Goal: Complete application form: Complete application form

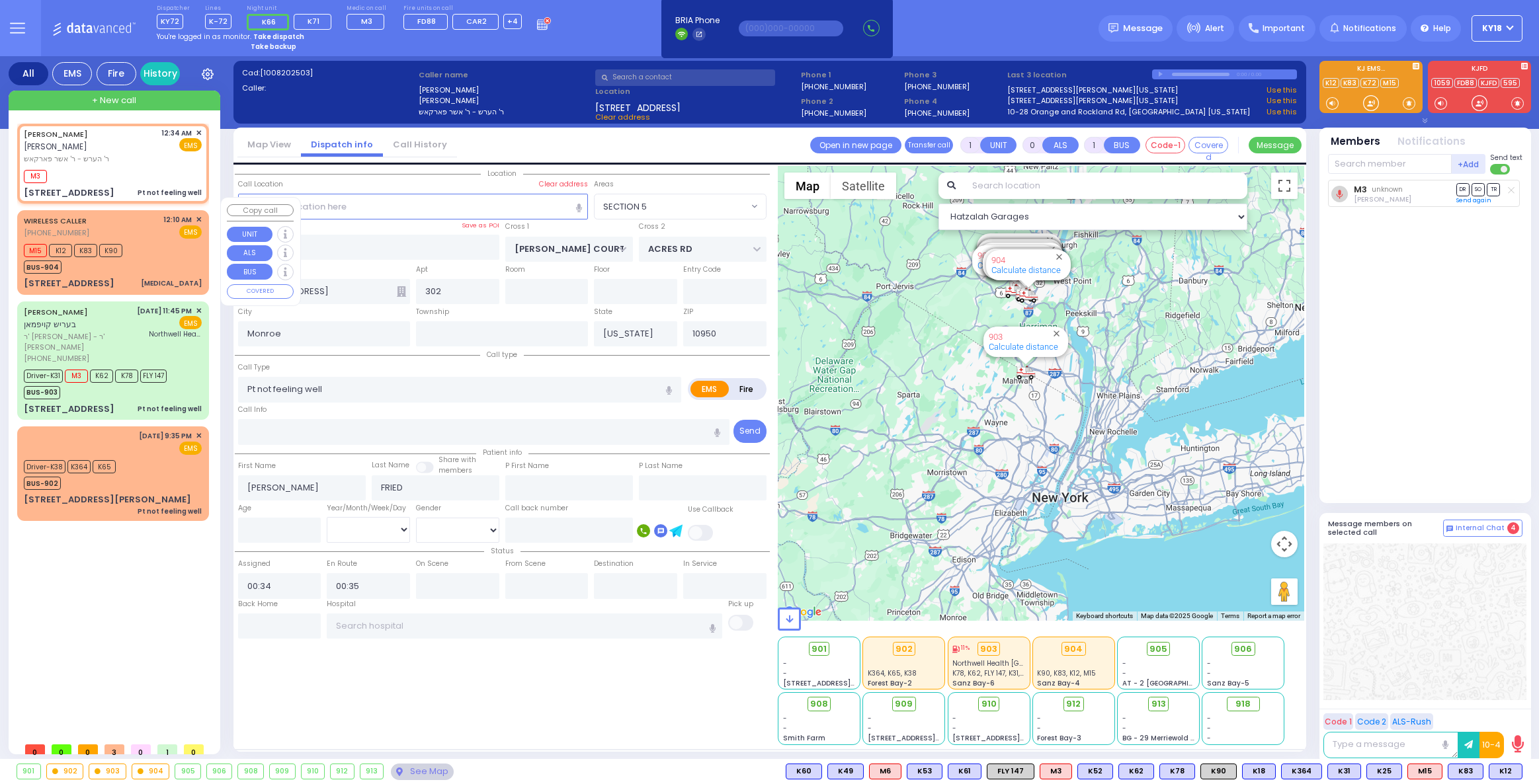
select select "SECTION 5"
select select
click at [142, 442] on div "EMS" at bounding box center [171, 448] width 64 height 13
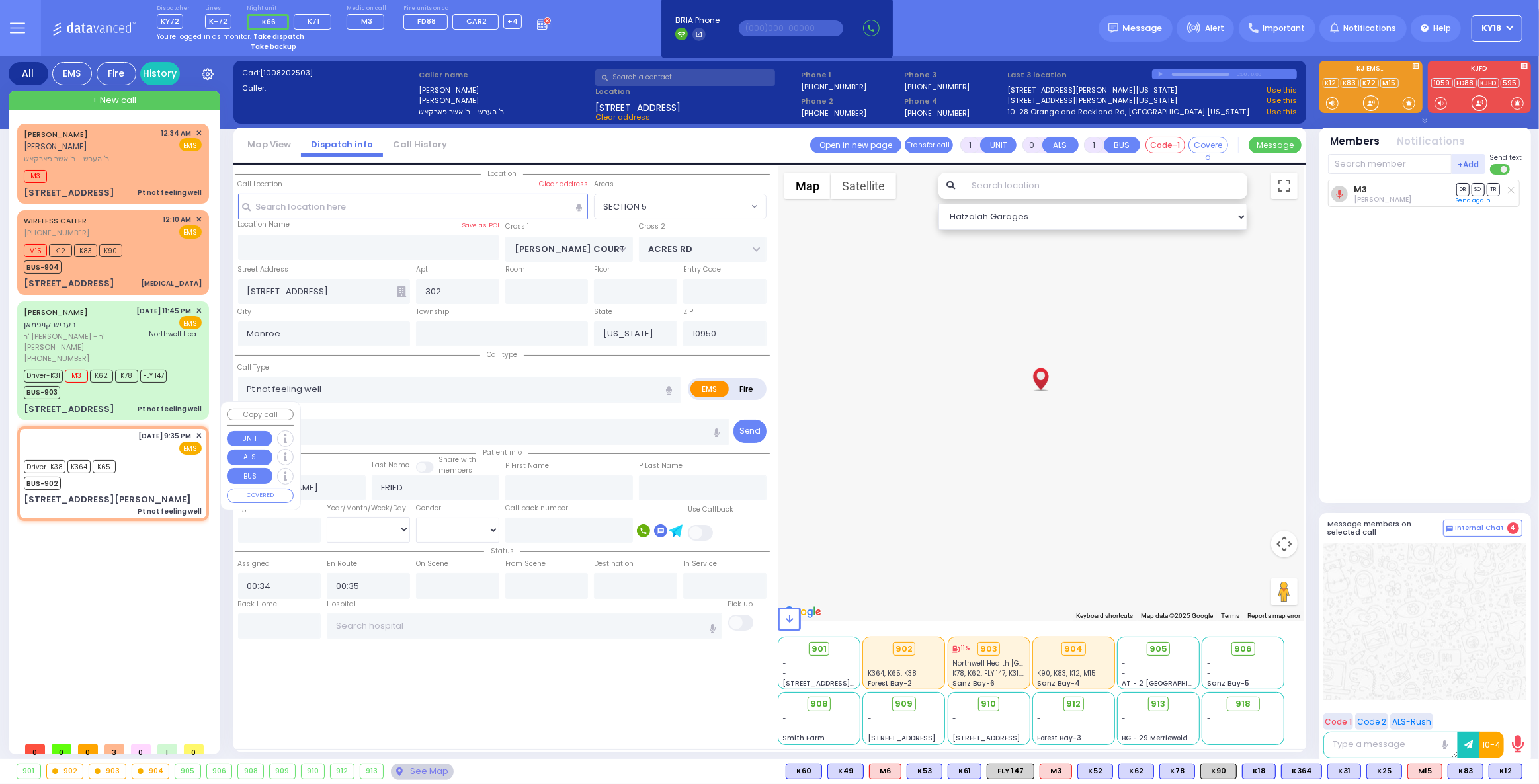
type input "6"
select select
radio input "true"
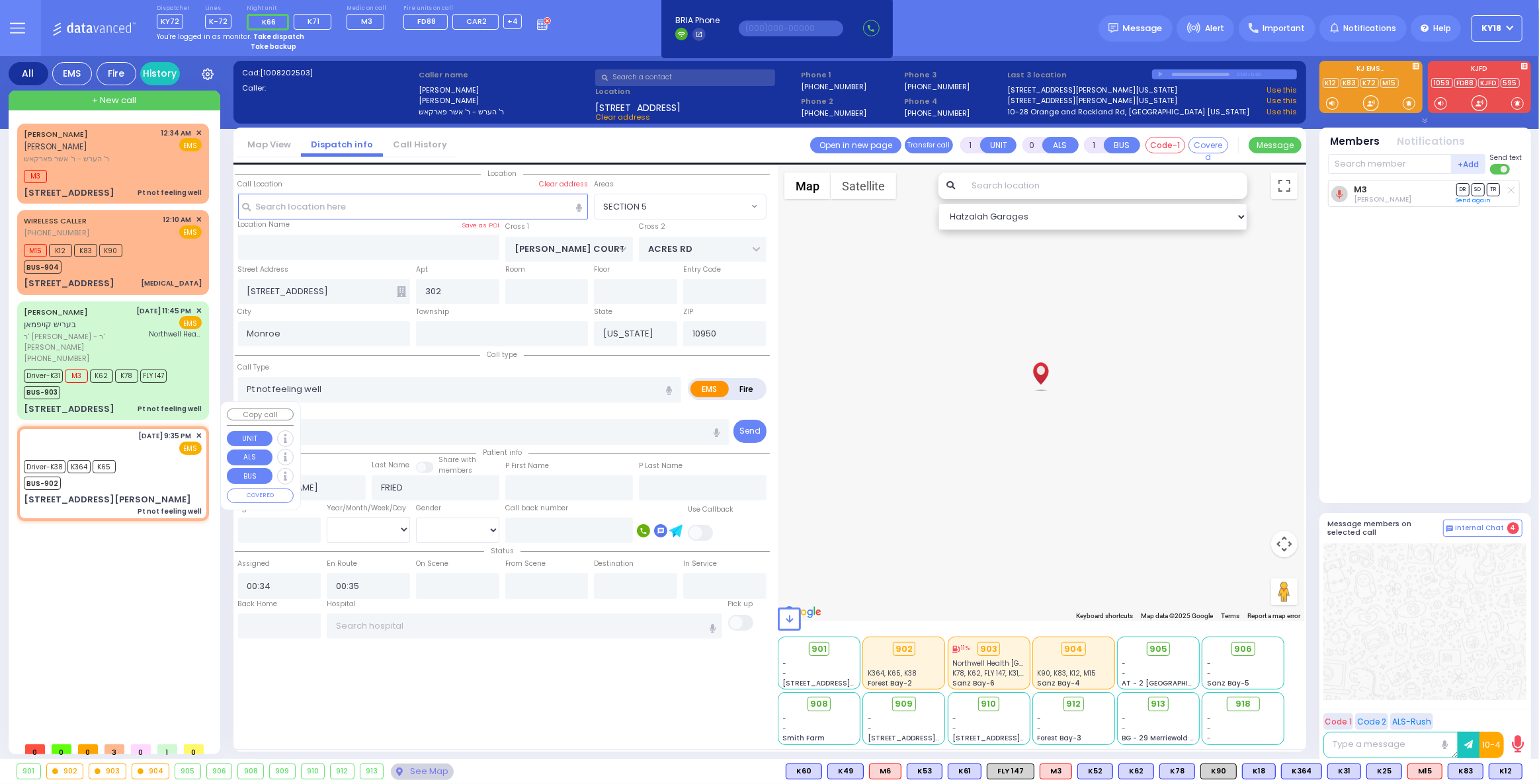
type input "[PERSON_NAME]"
type input "Held"
type input "75"
select select "Year"
select select "[DEMOGRAPHIC_DATA]"
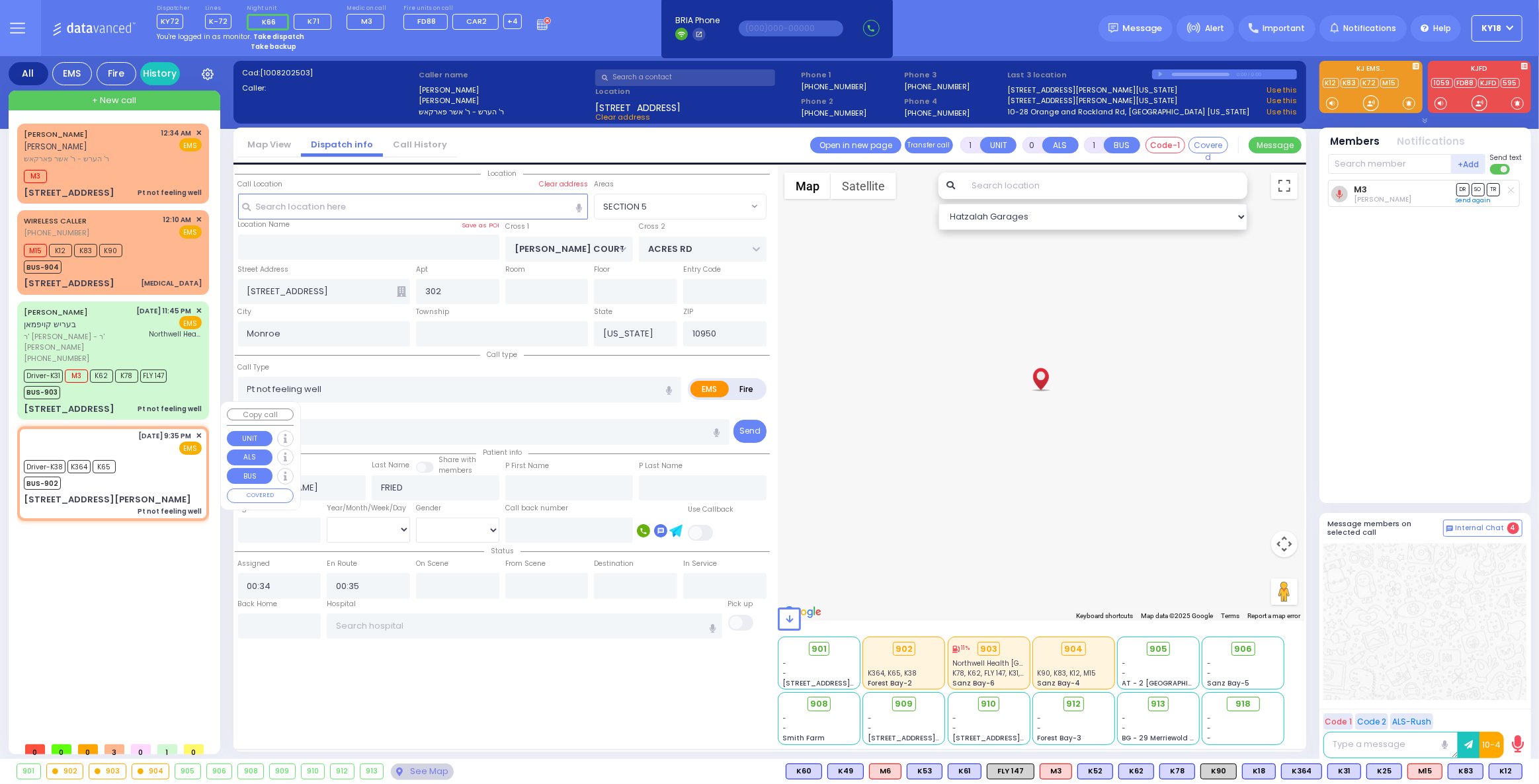
type input "21:35"
type input "21:38"
select select "Hatzalah Garages"
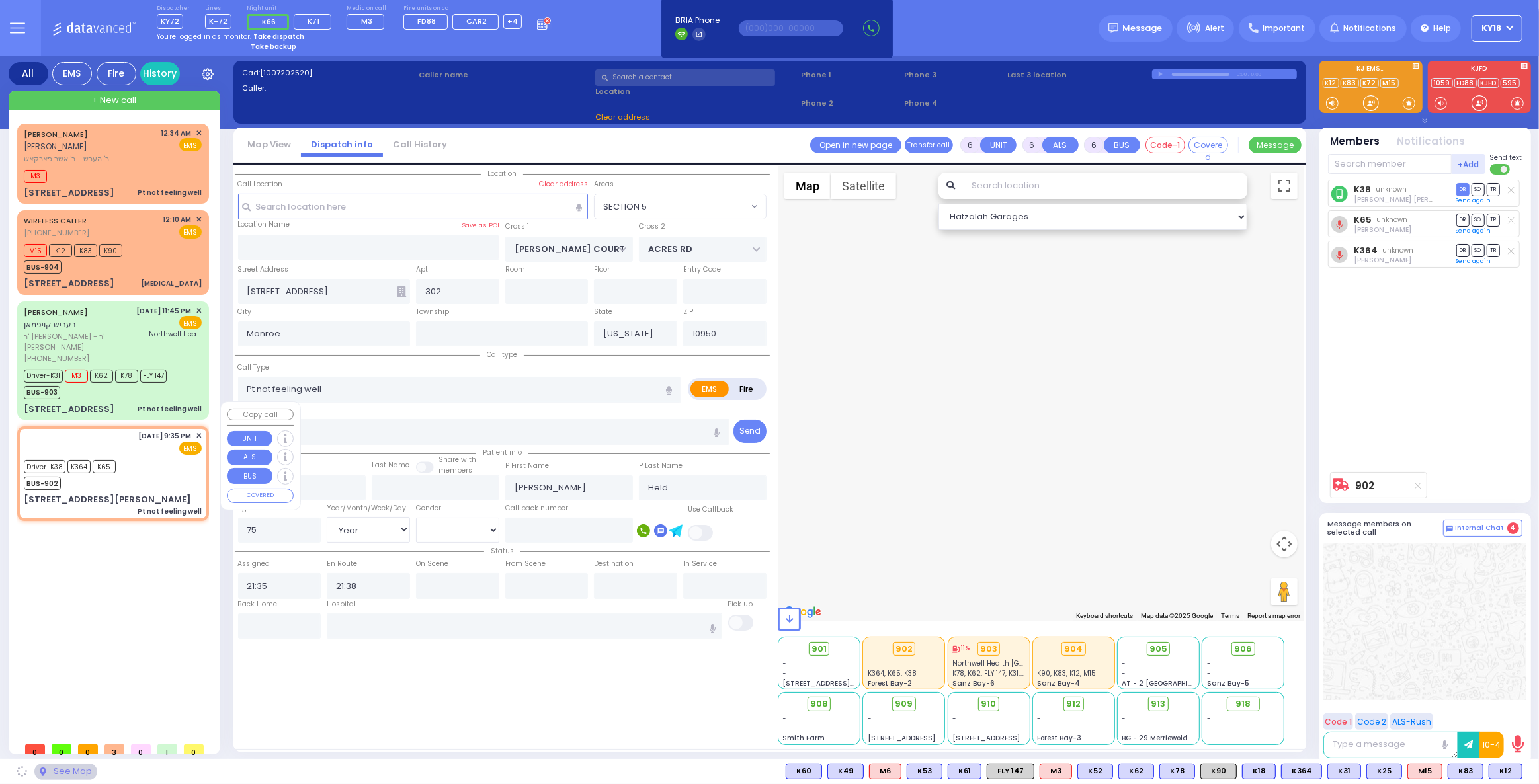
type input "5 [PERSON_NAME] CT"
type input "301"
type input "MONROE"
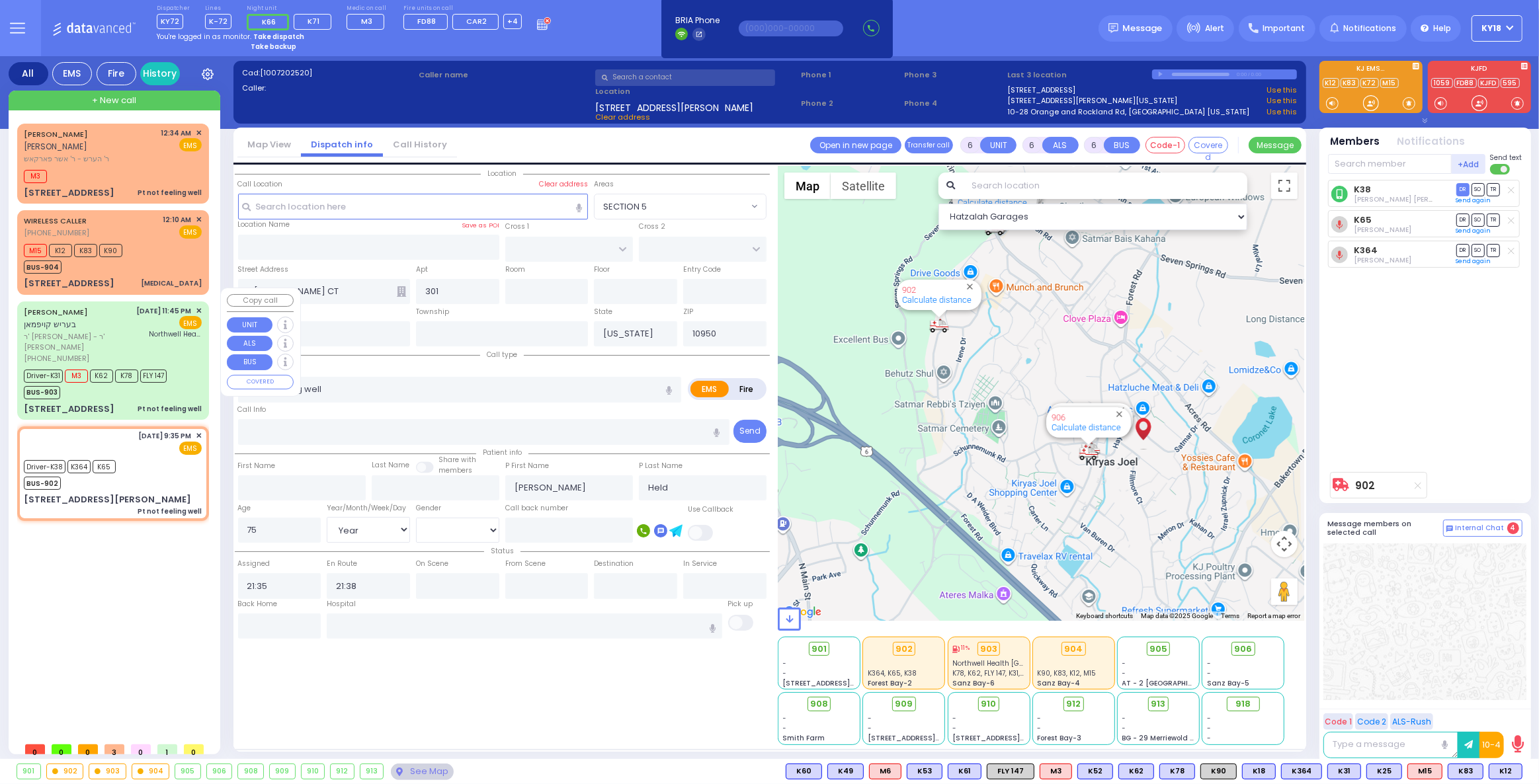
click at [137, 402] on div "[STREET_ADDRESS] Pt not feeling well" at bounding box center [112, 409] width 178 height 13
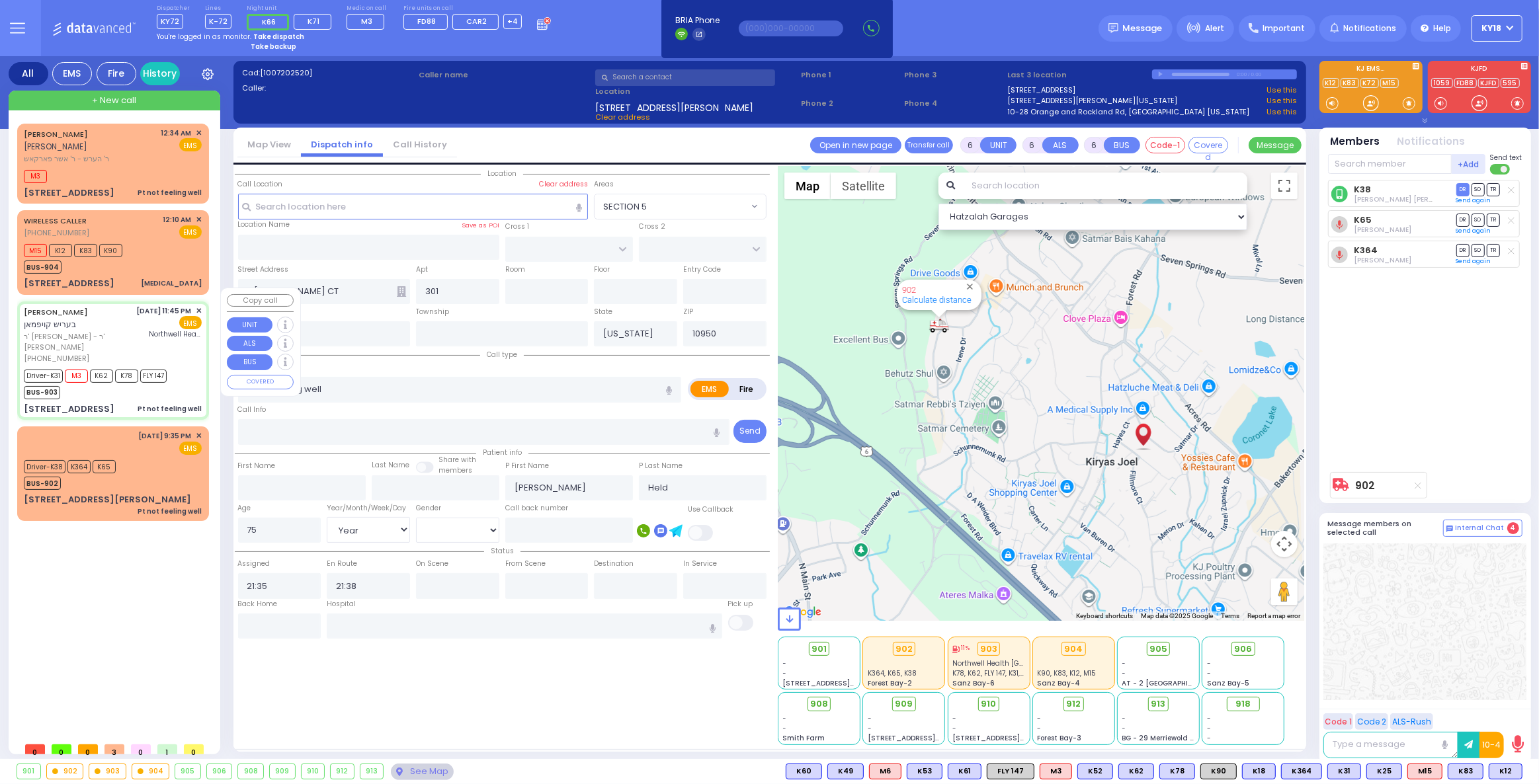
select select
radio input "true"
type input "[PERSON_NAME]"
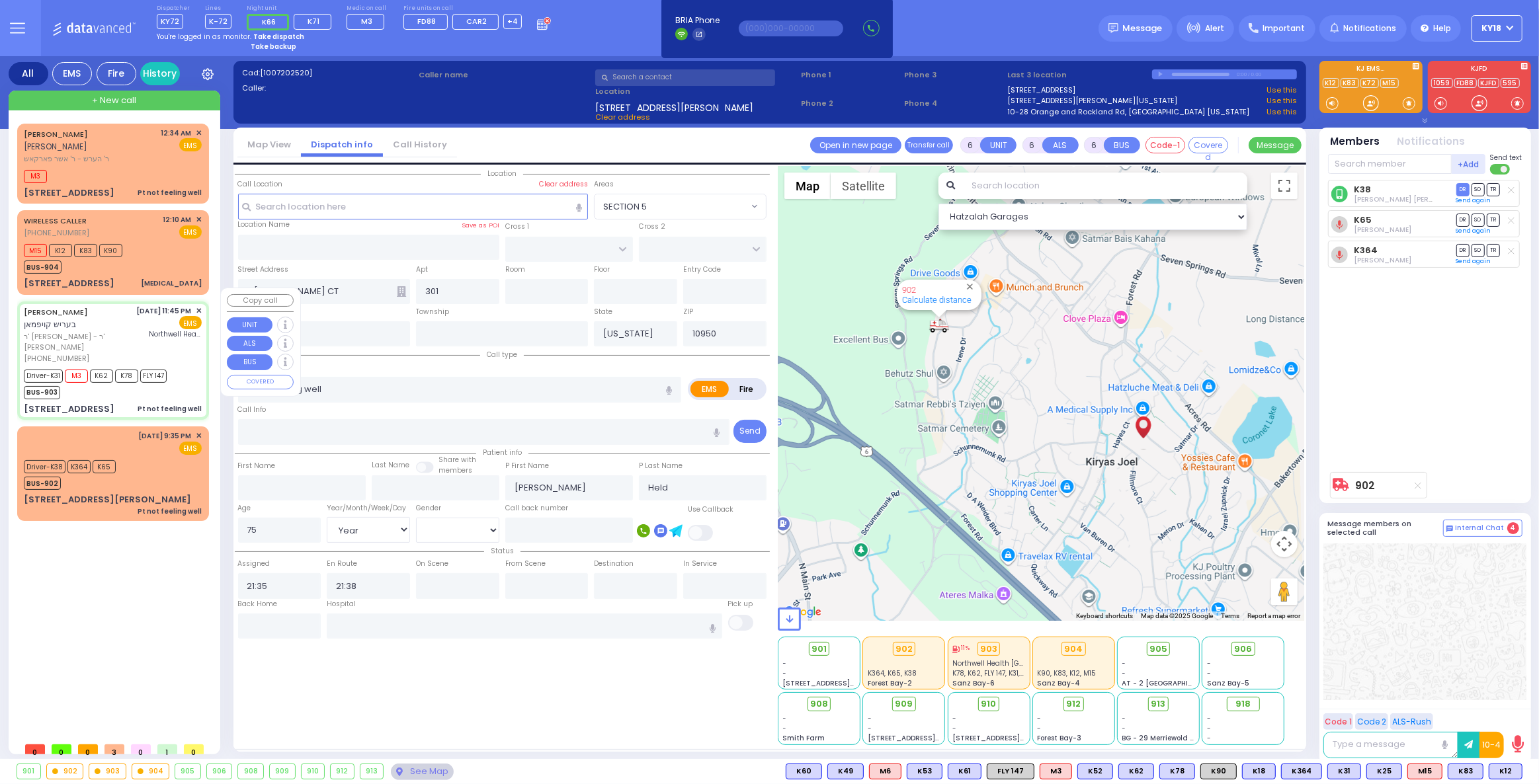
type input "[PERSON_NAME]"
type input "87"
select select "Year"
select select "[DEMOGRAPHIC_DATA]"
type input "23:45"
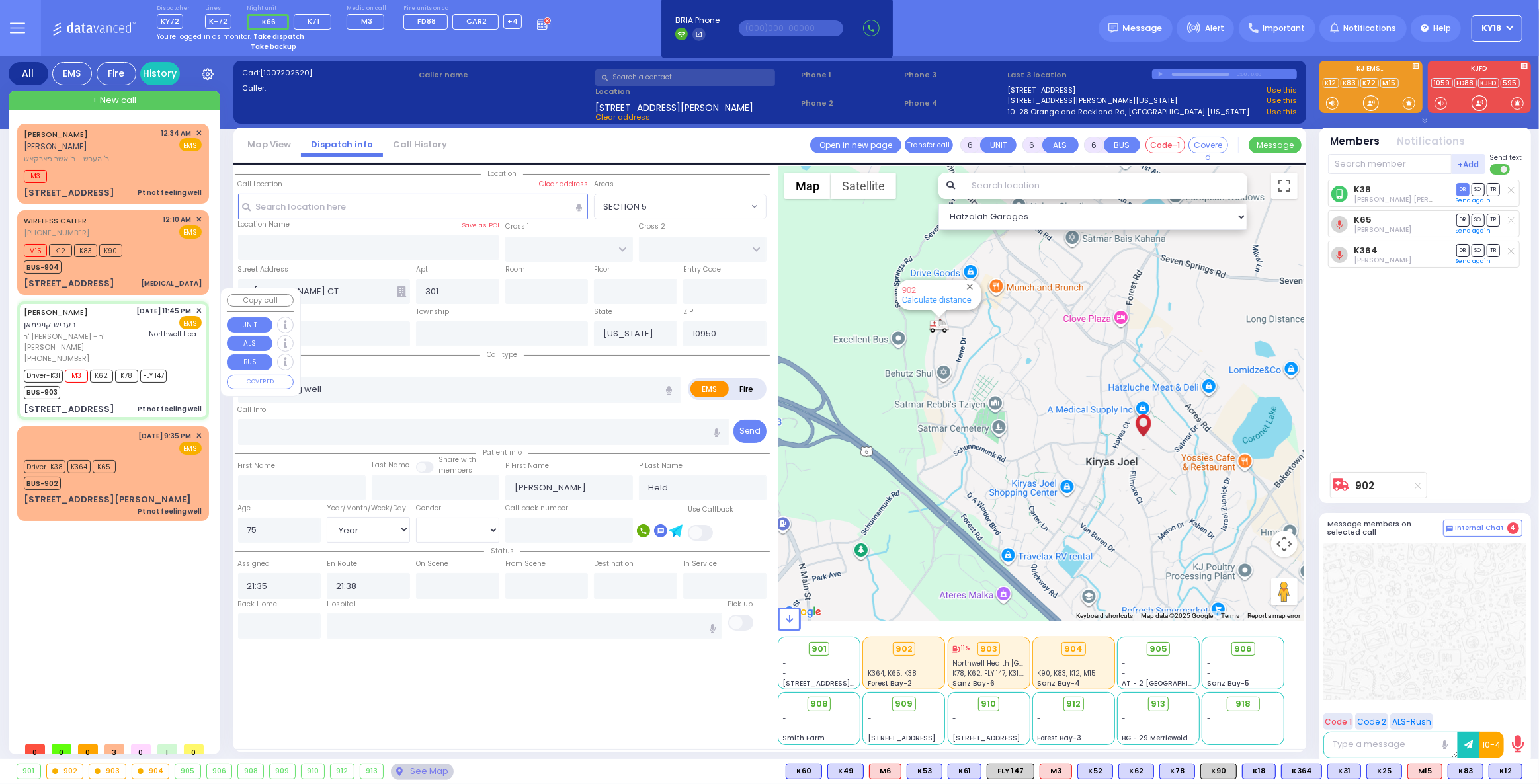
type input "23:47"
type input "23:49"
type input "00:21"
type input "Northwell Health [GEOGRAPHIC_DATA]"
type input "FOREST RD"
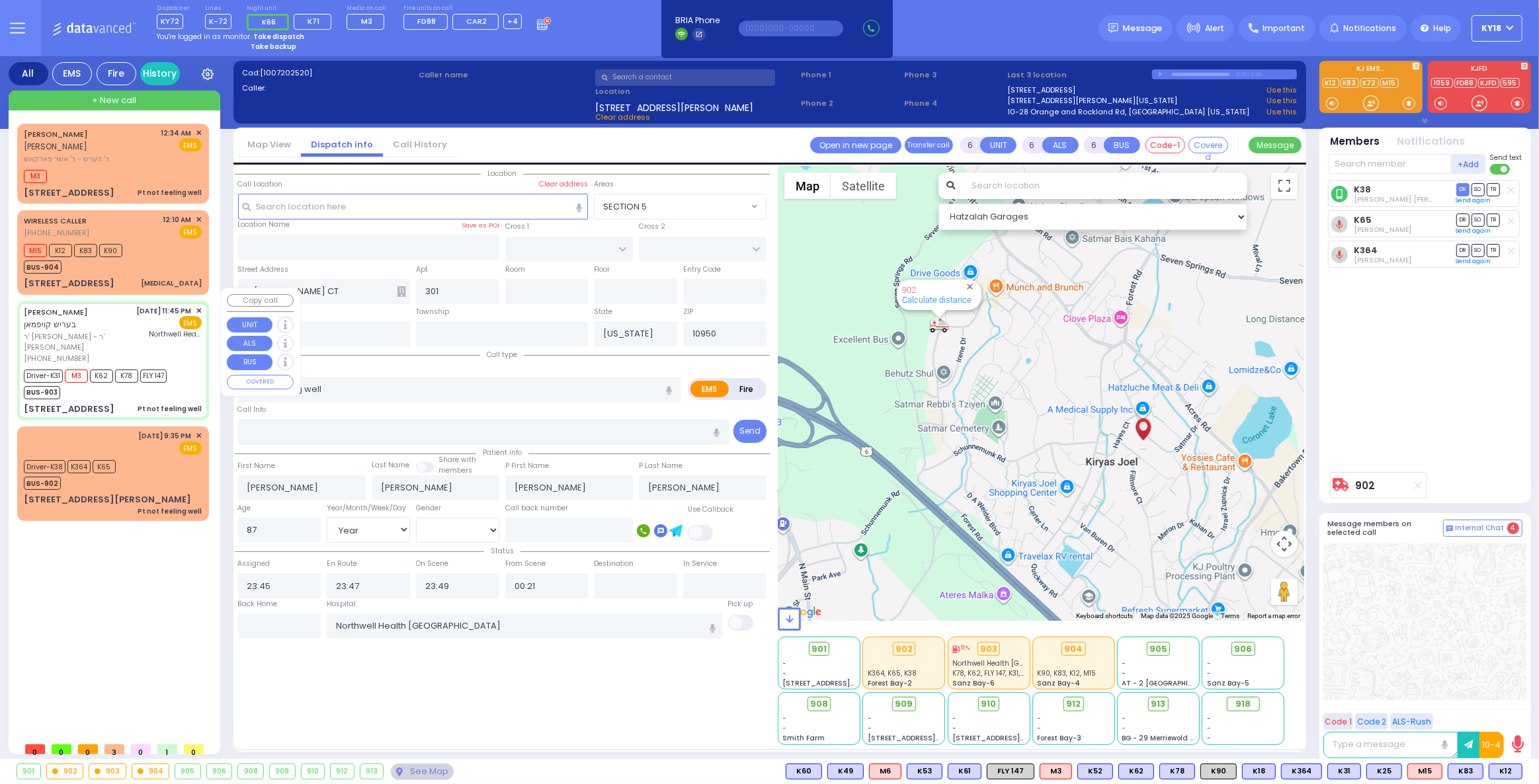
type input "LUBLIN WAY"
type input "[STREET_ADDRESS]"
type input "101"
type input "Monroe"
select select "Hatzalah Garages"
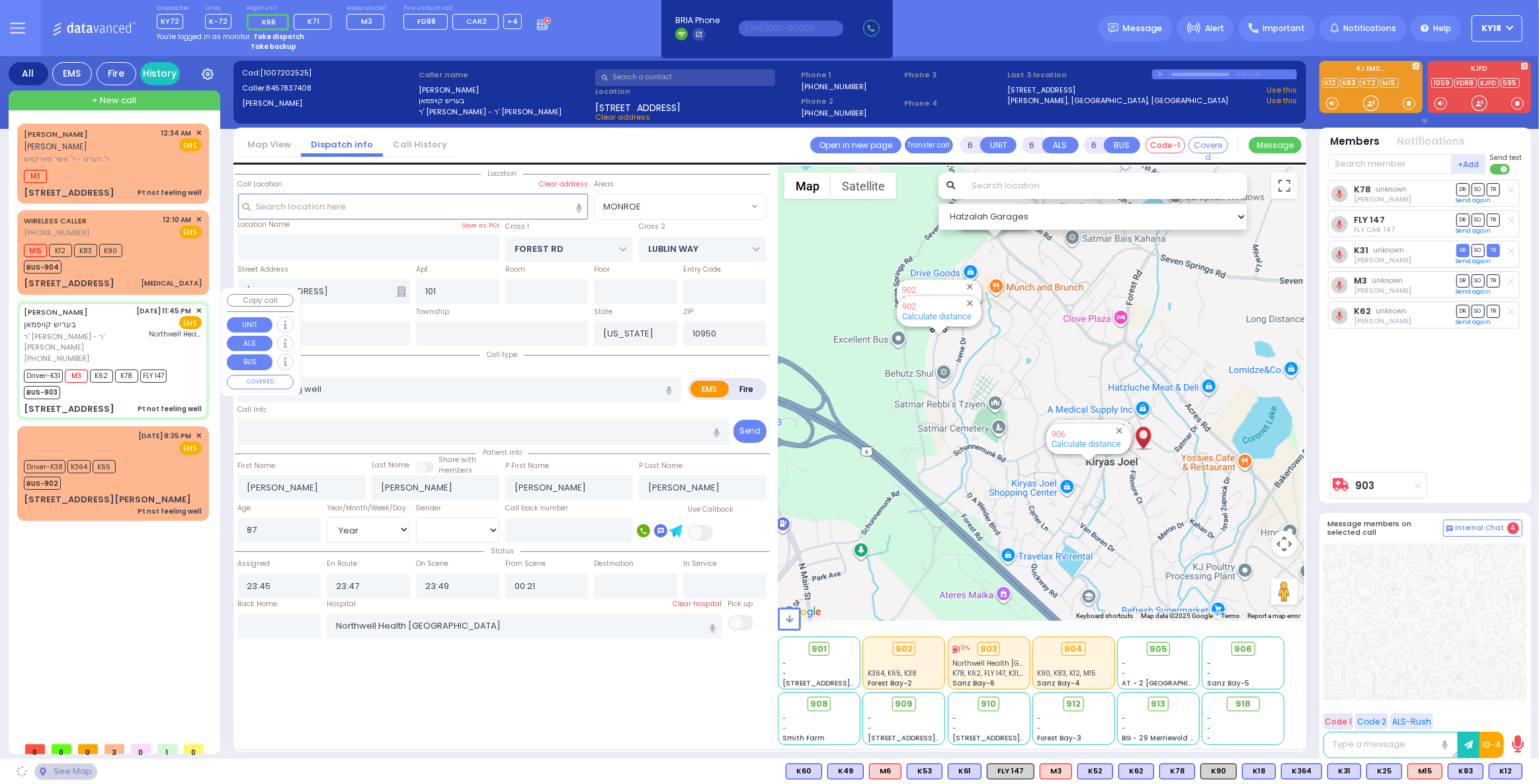
select select "MONROE"
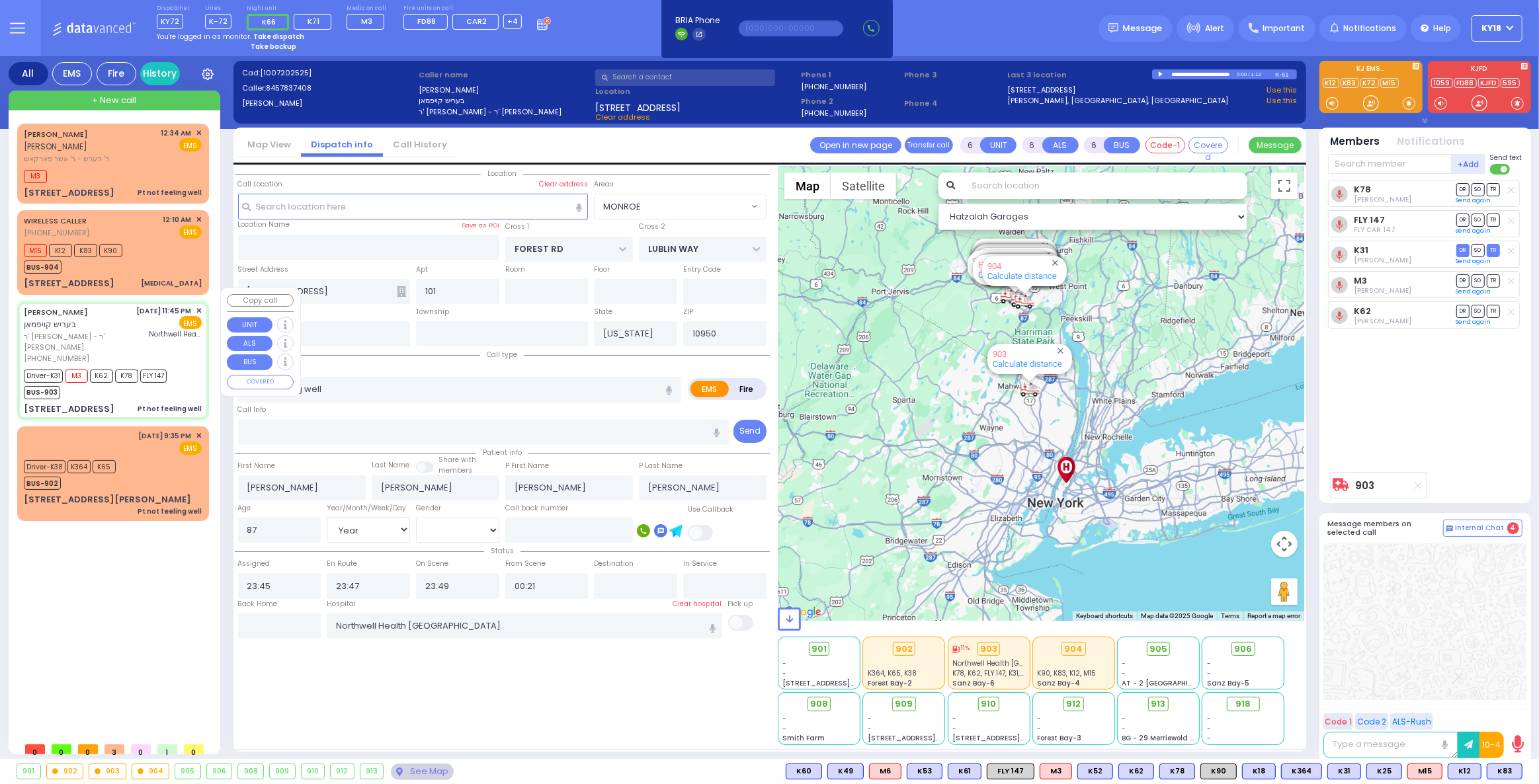
select select
radio input "true"
select select "Year"
select select "[DEMOGRAPHIC_DATA]"
select select "Hatzalah Garages"
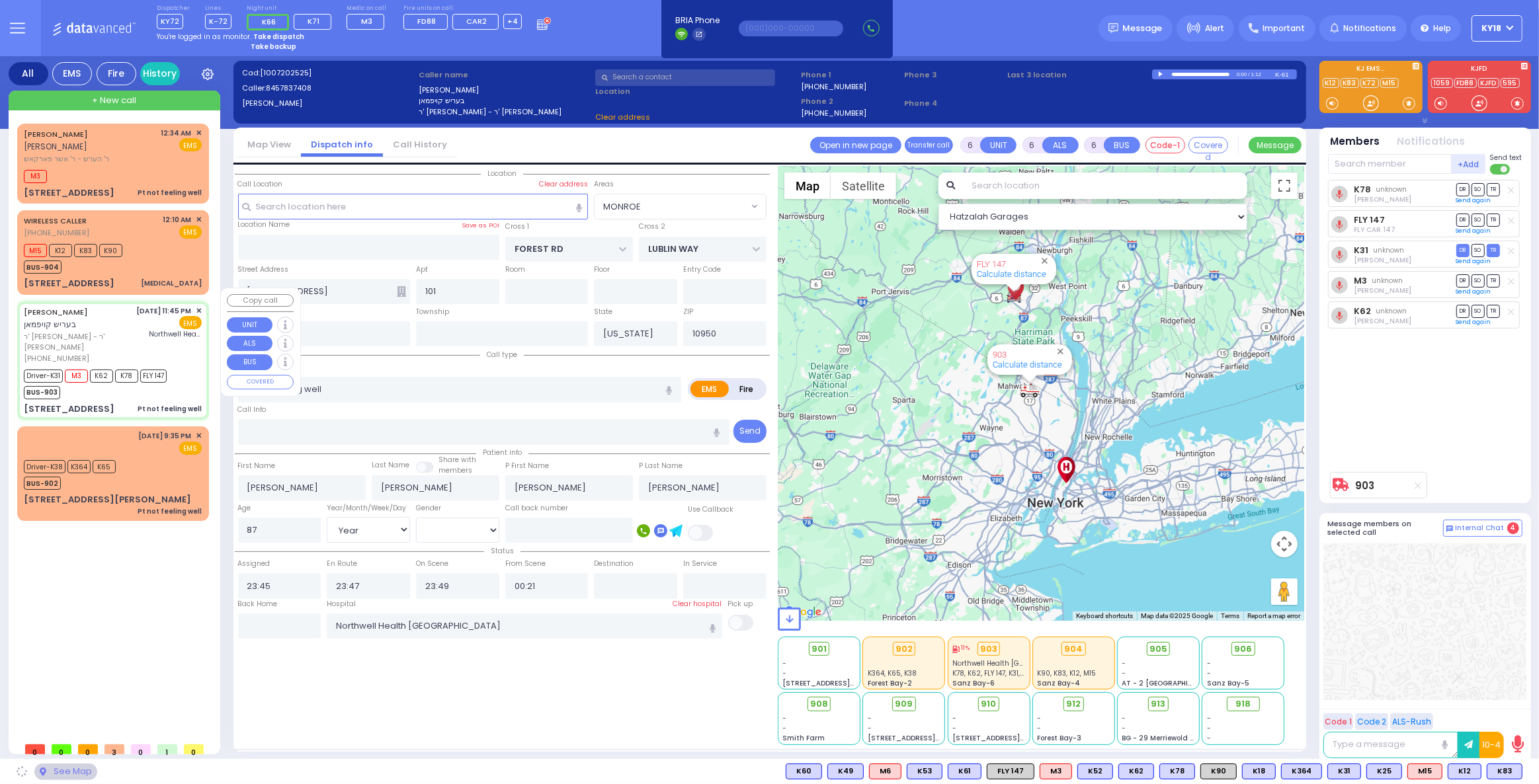
select select "MONROE"
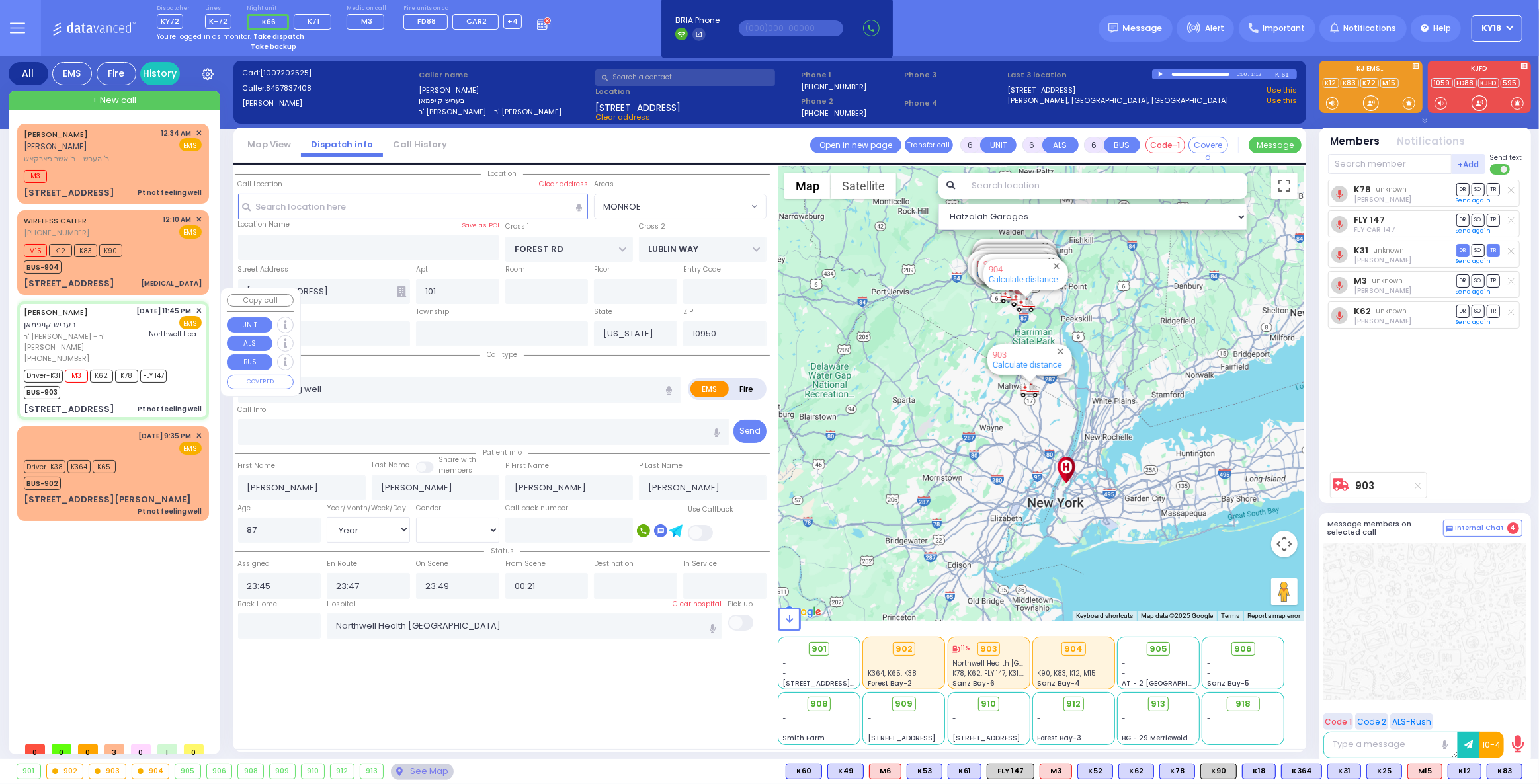
select select
radio input "true"
select select "Year"
select select "[DEMOGRAPHIC_DATA]"
select select "Hatzalah Garages"
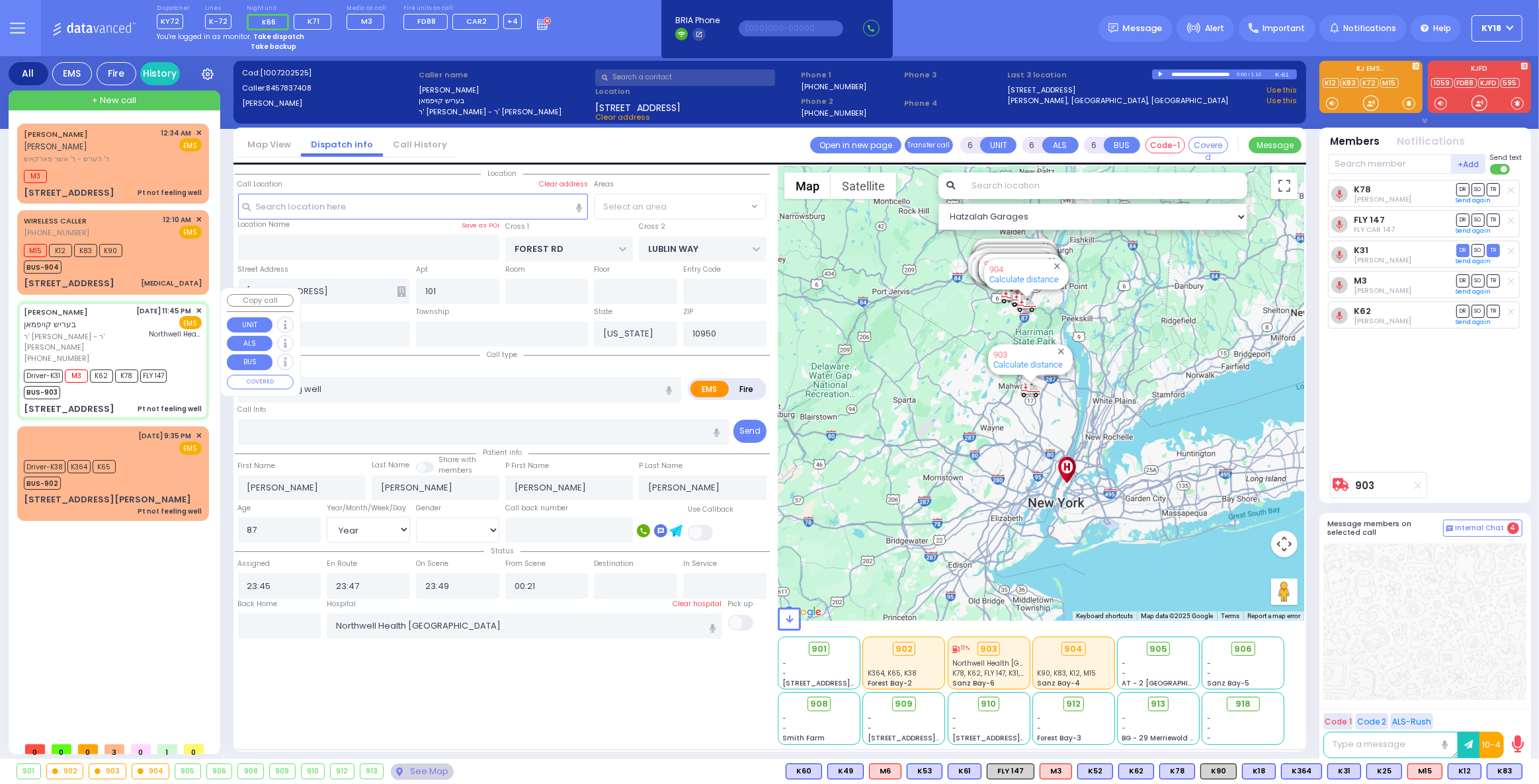
select select "MONROE"
select select
radio input "true"
select select "Year"
select select "[DEMOGRAPHIC_DATA]"
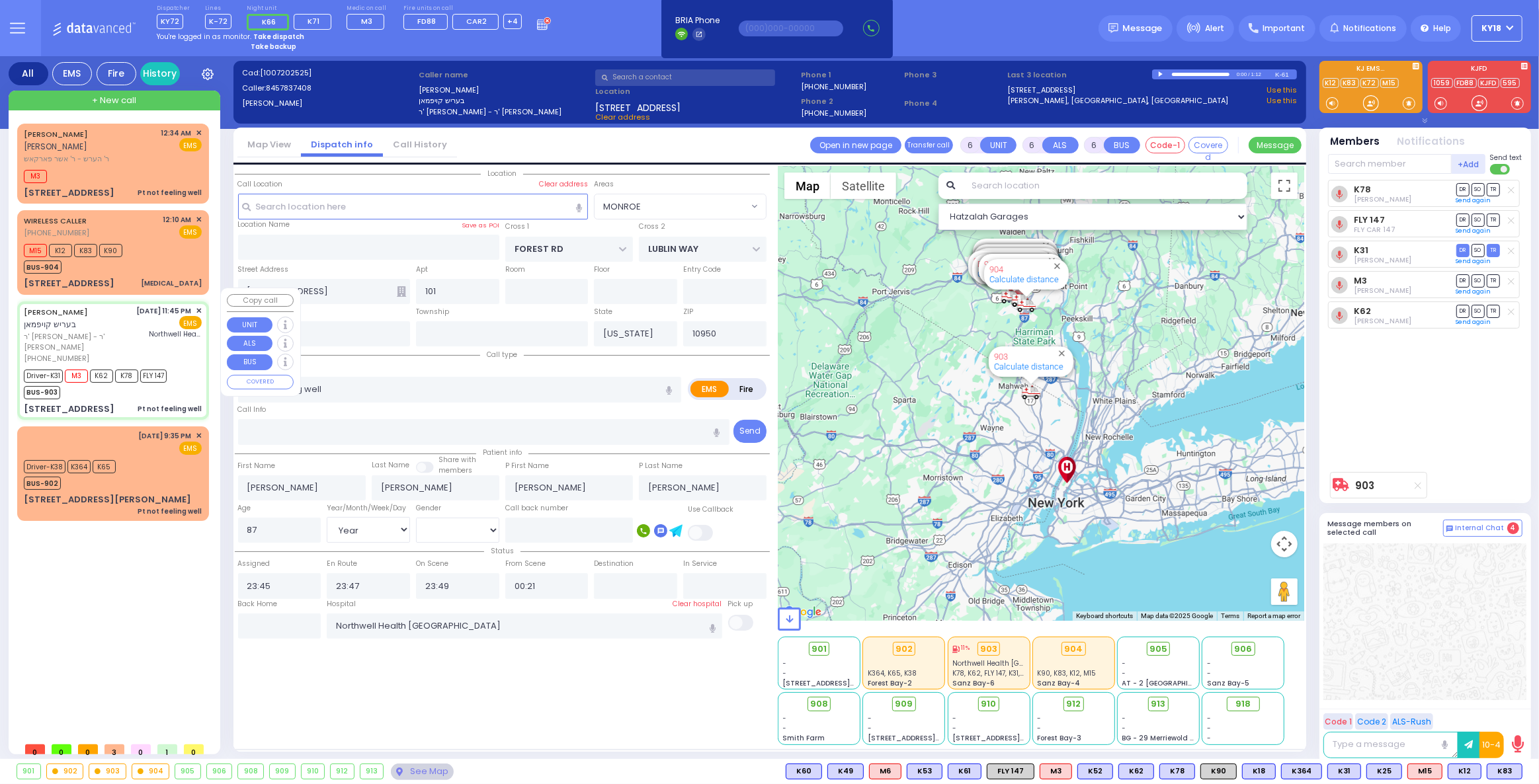
select select "Hatzalah Garages"
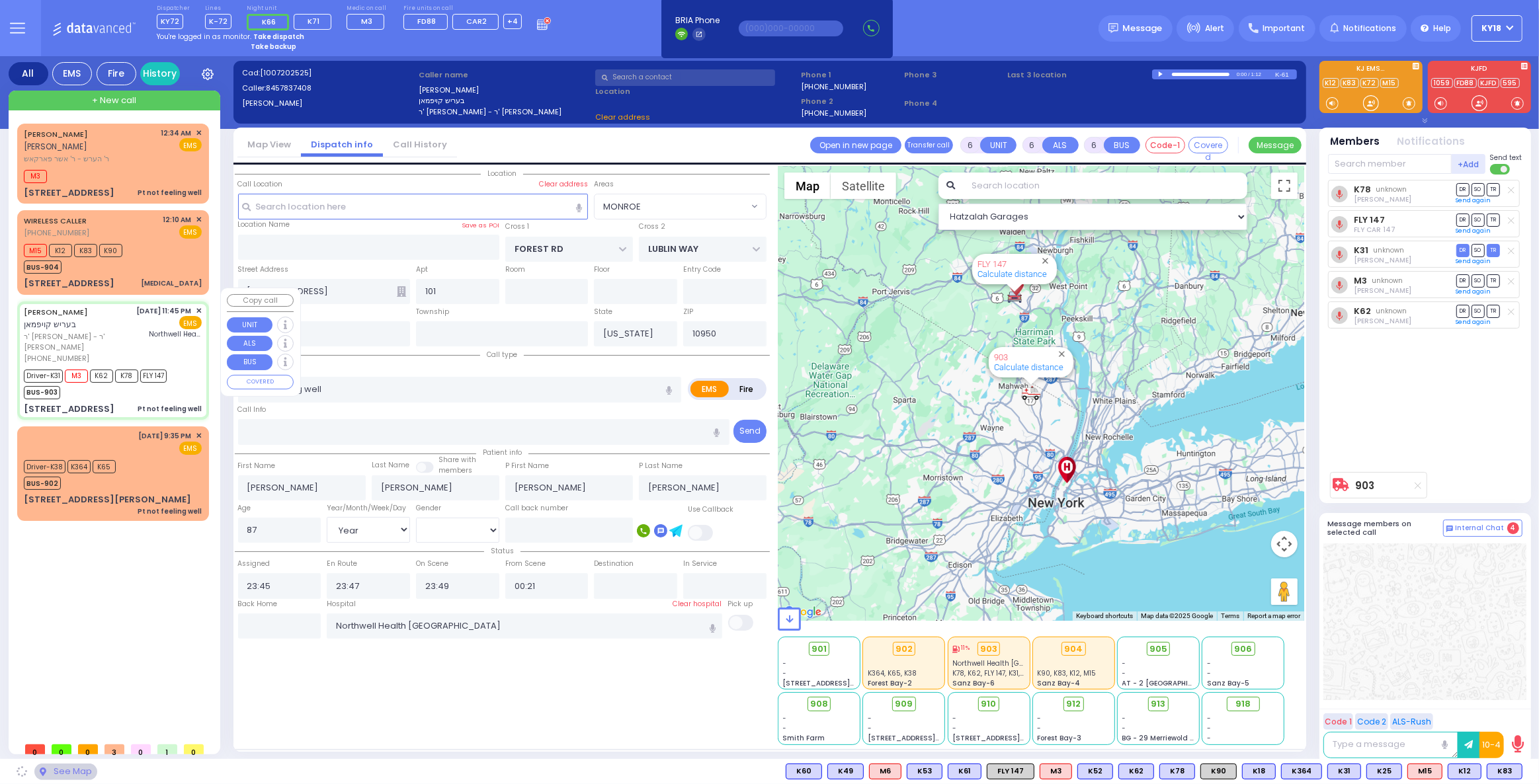
select select "MONROE"
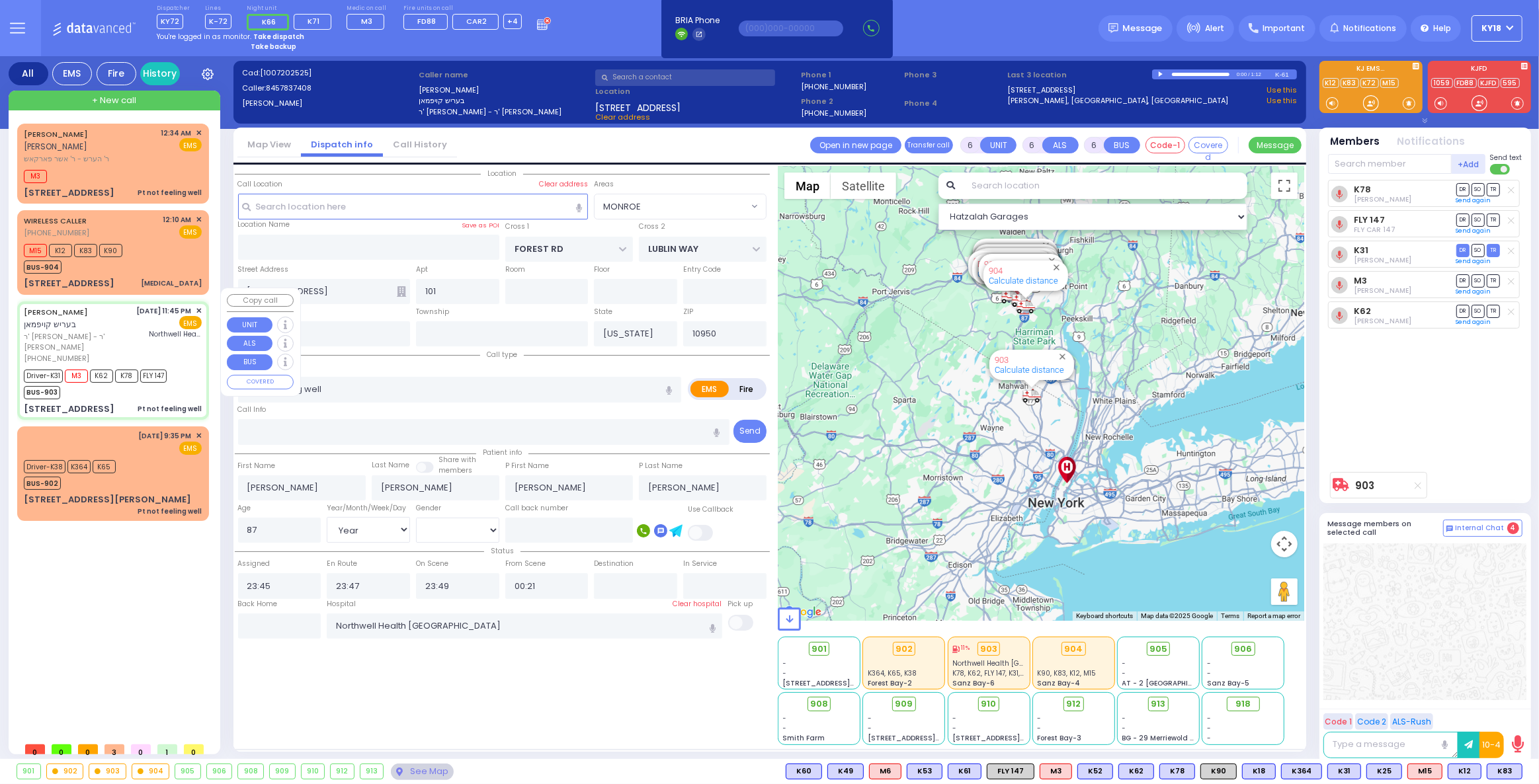
select select
radio input "true"
select select "Year"
select select "[DEMOGRAPHIC_DATA]"
select select "Hatzalah Garages"
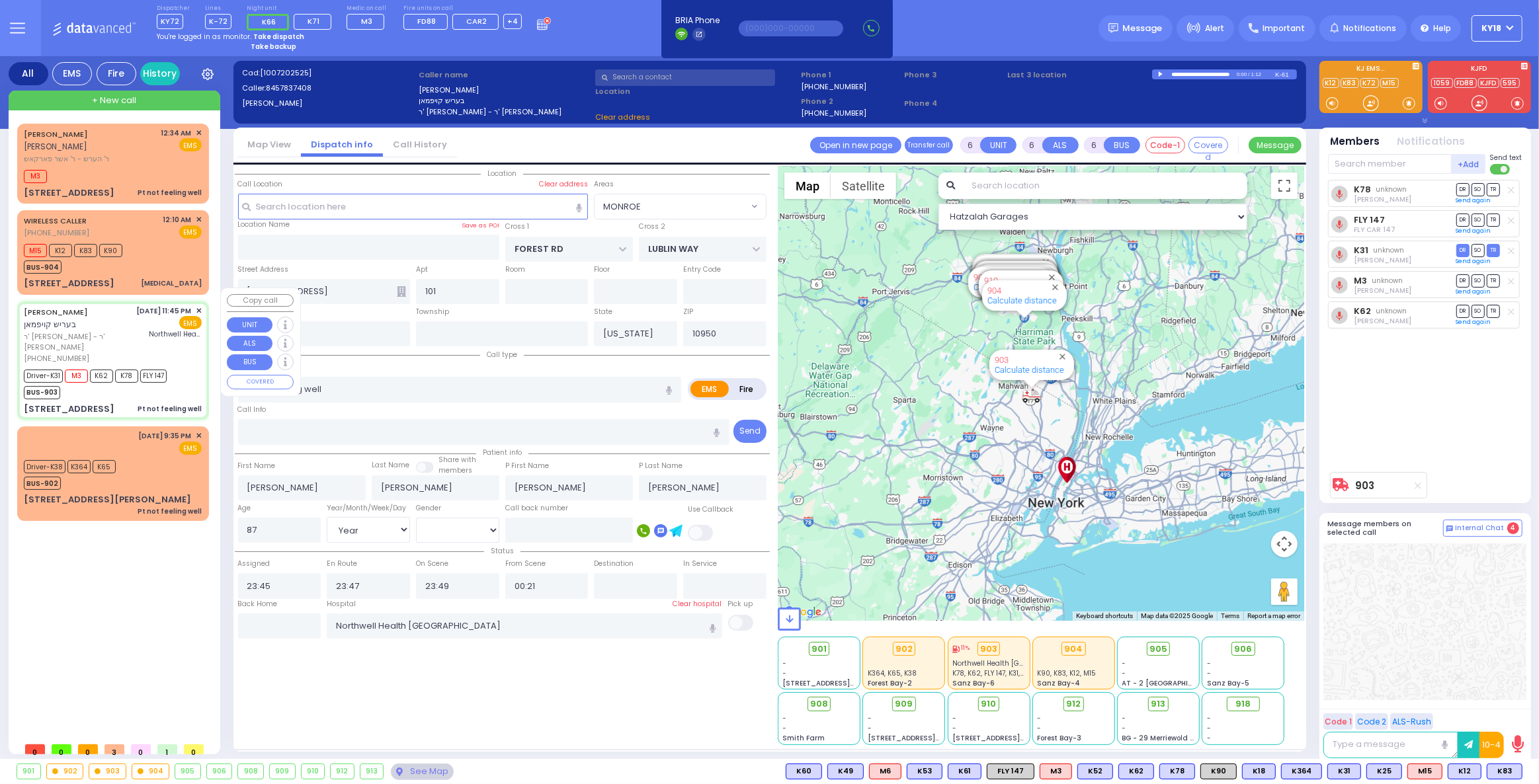
select select "MONROE"
select select
radio input "true"
select select "Year"
select select "[DEMOGRAPHIC_DATA]"
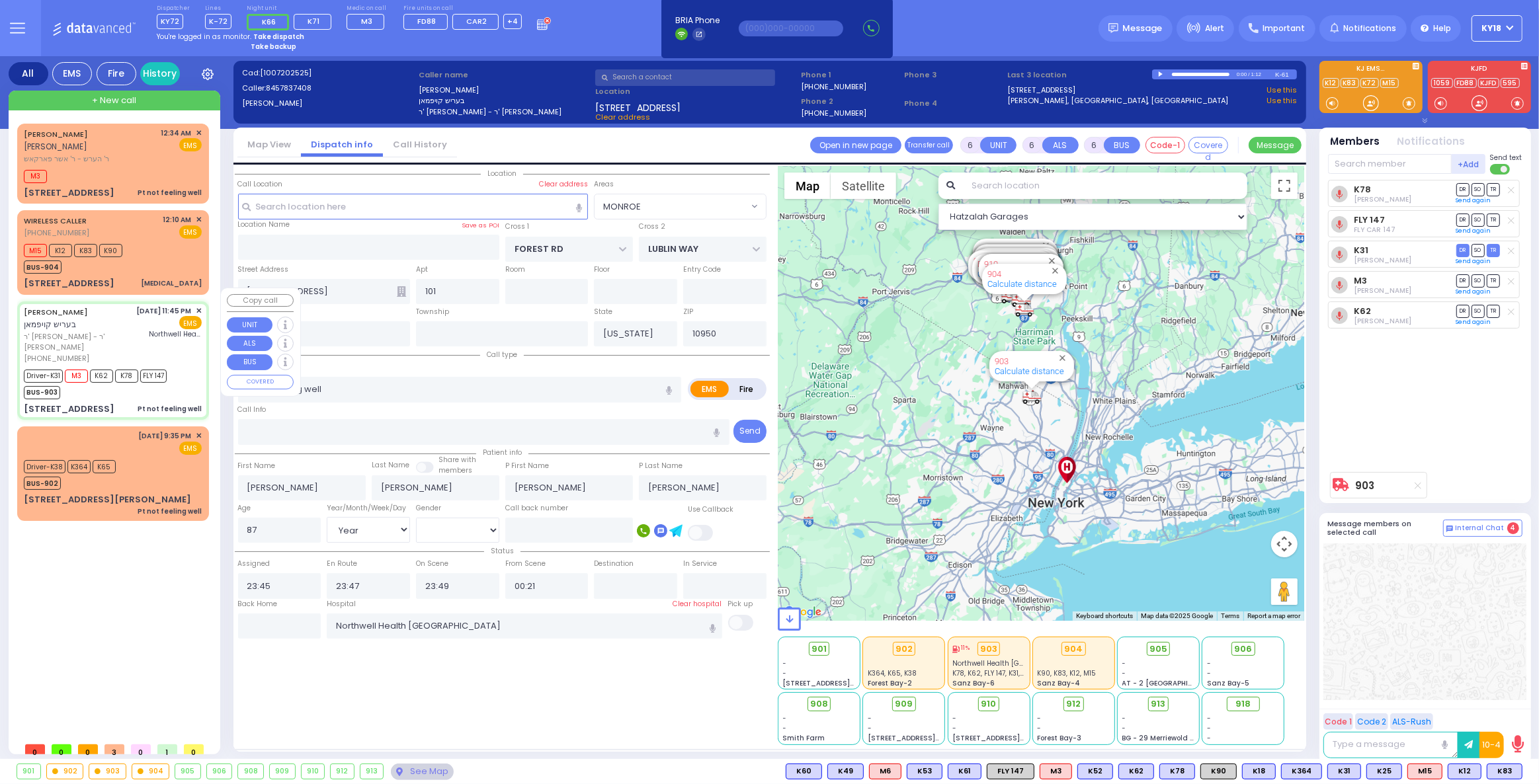
select select "Hatzalah Garages"
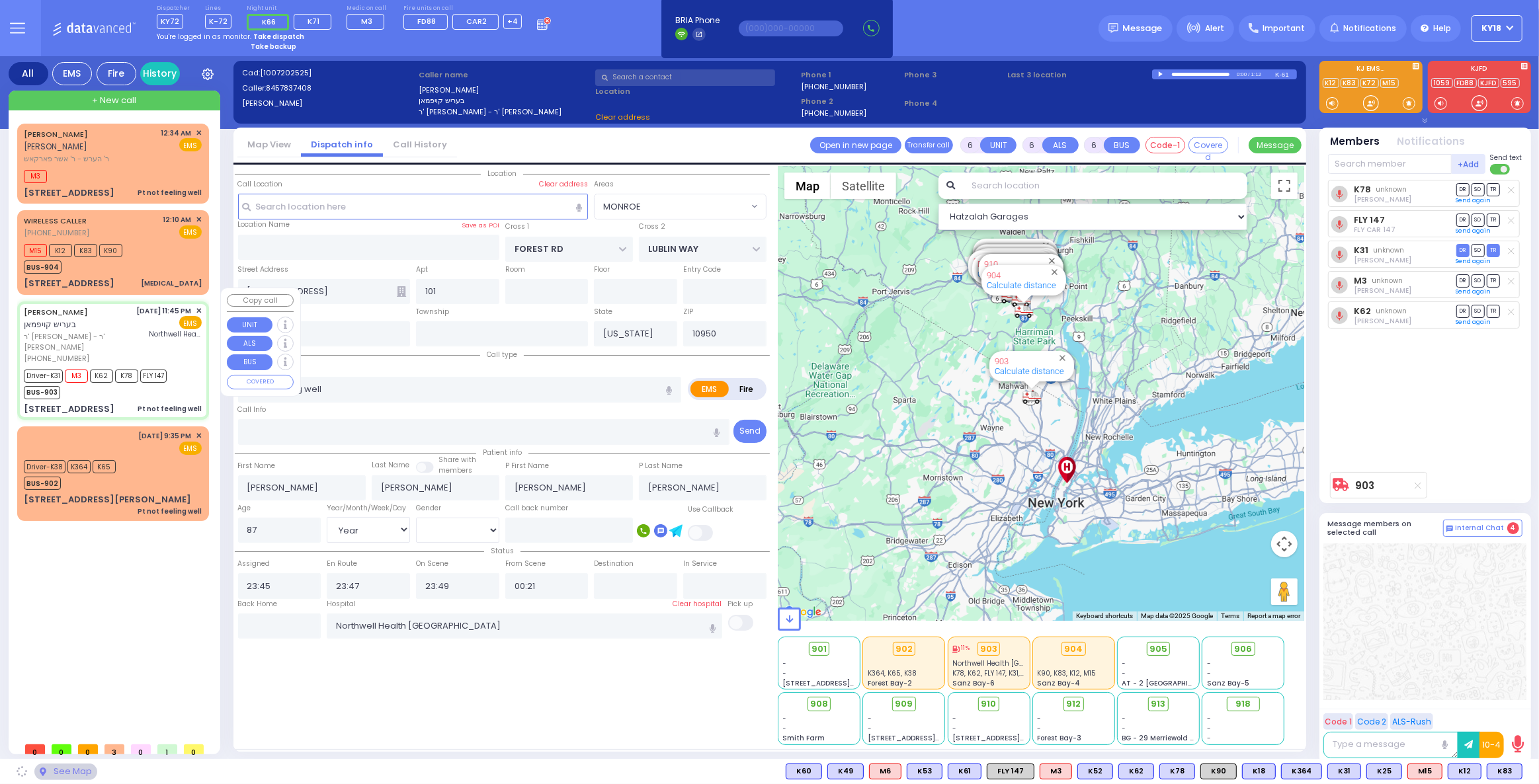
select select "MONROE"
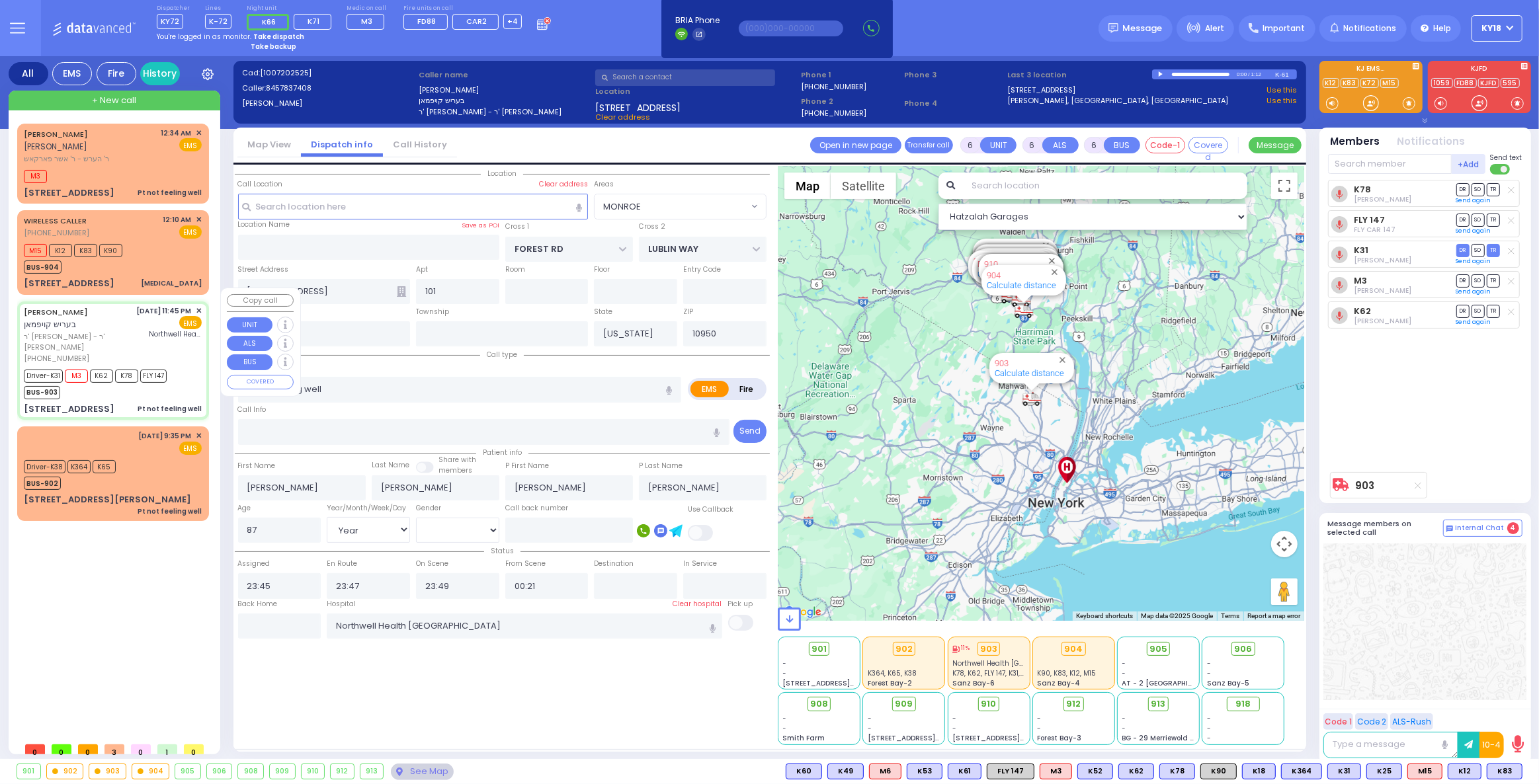
select select
radio input "true"
select select "Year"
select select "[DEMOGRAPHIC_DATA]"
select select "Hatzalah Garages"
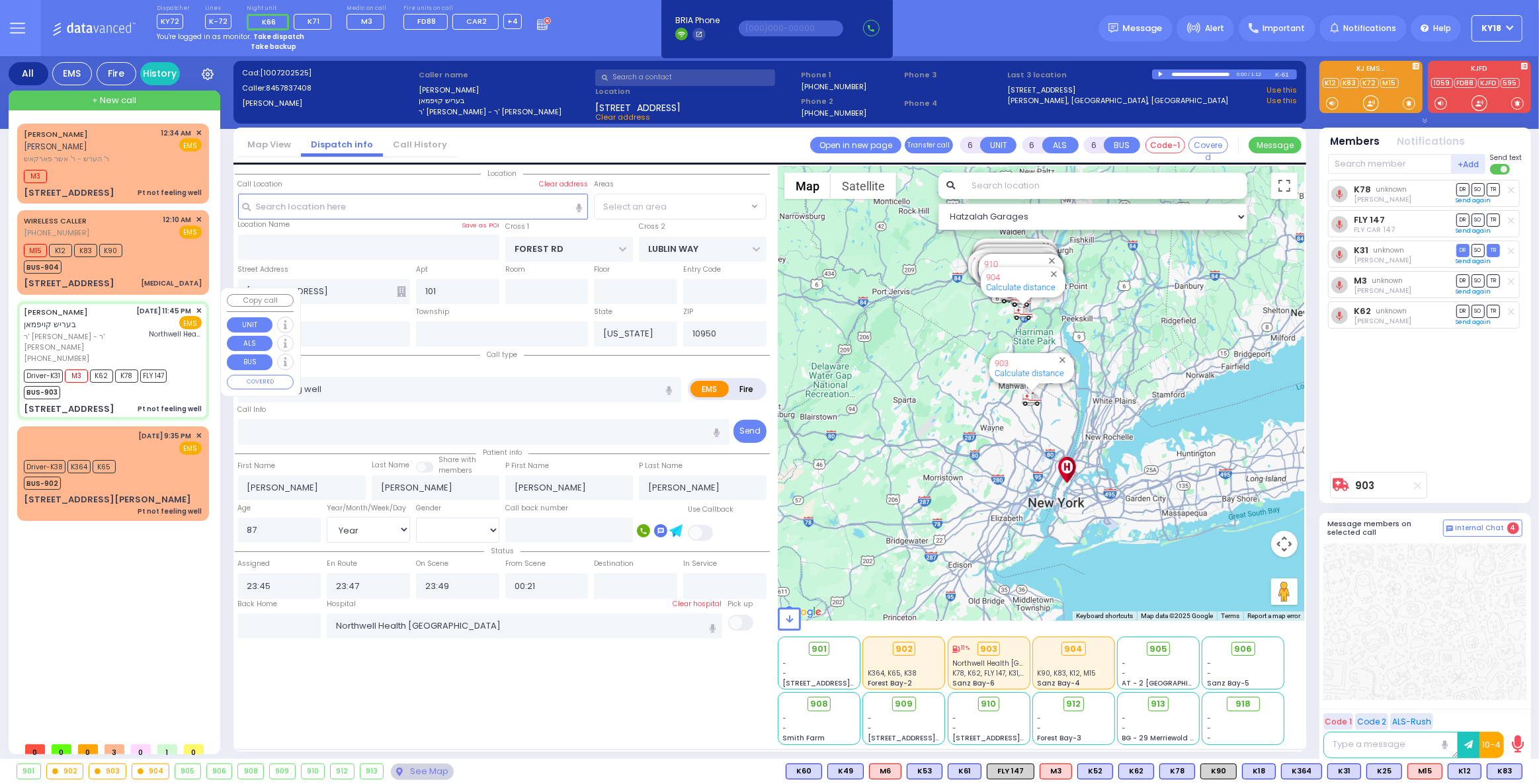
select select "MONROE"
select select
radio input "true"
select select "Year"
select select "[DEMOGRAPHIC_DATA]"
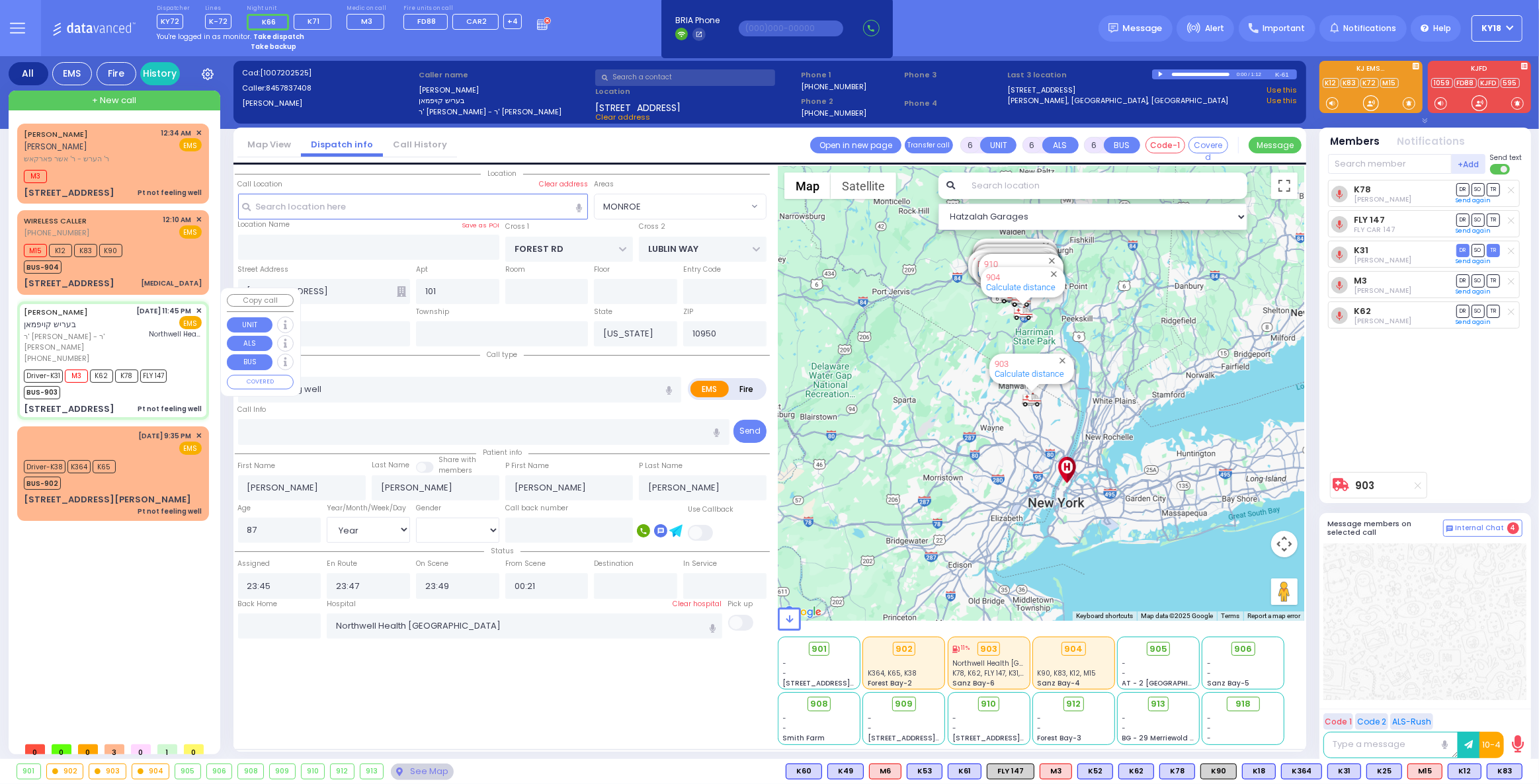
select select "Hatzalah Garages"
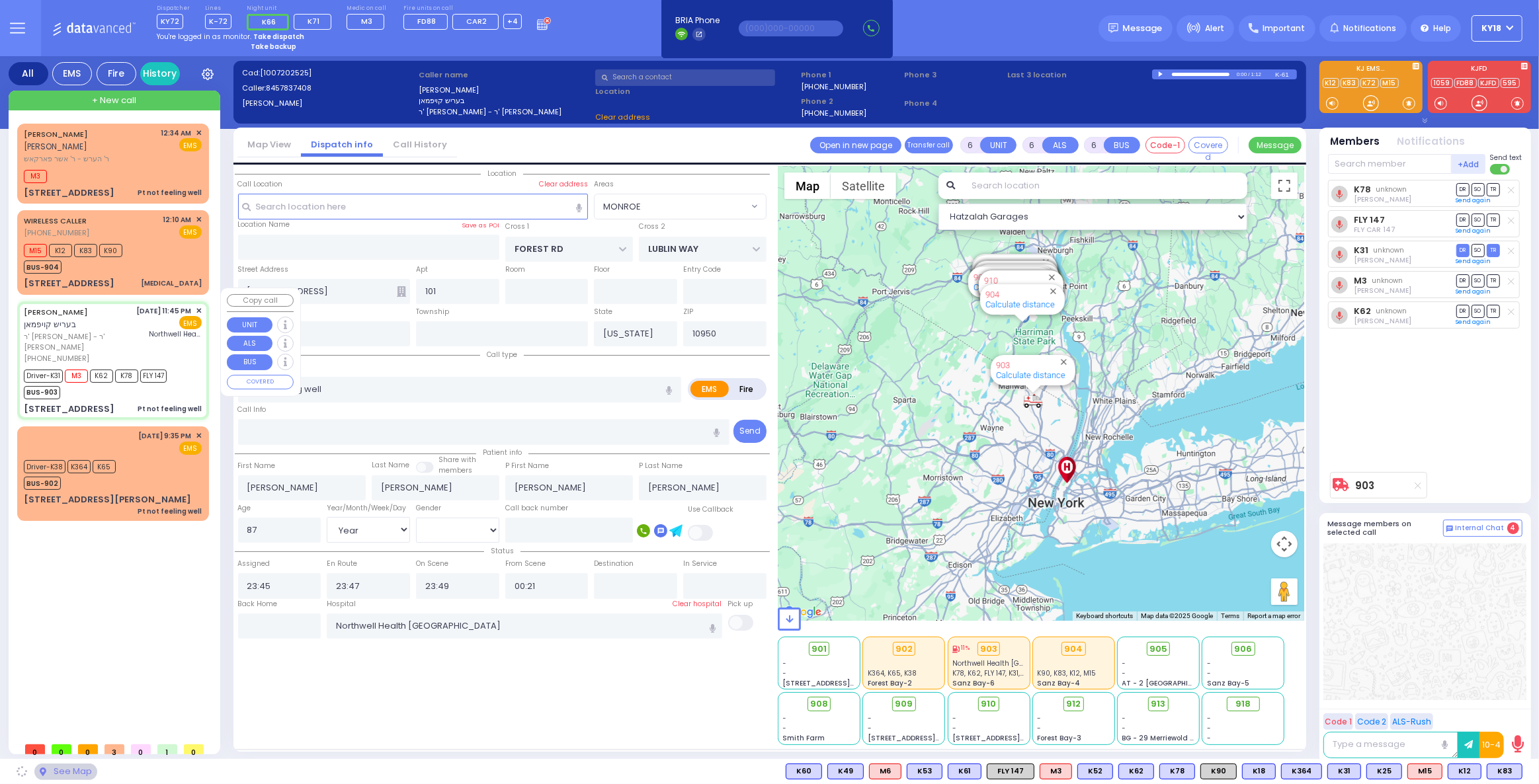
select select "MONROE"
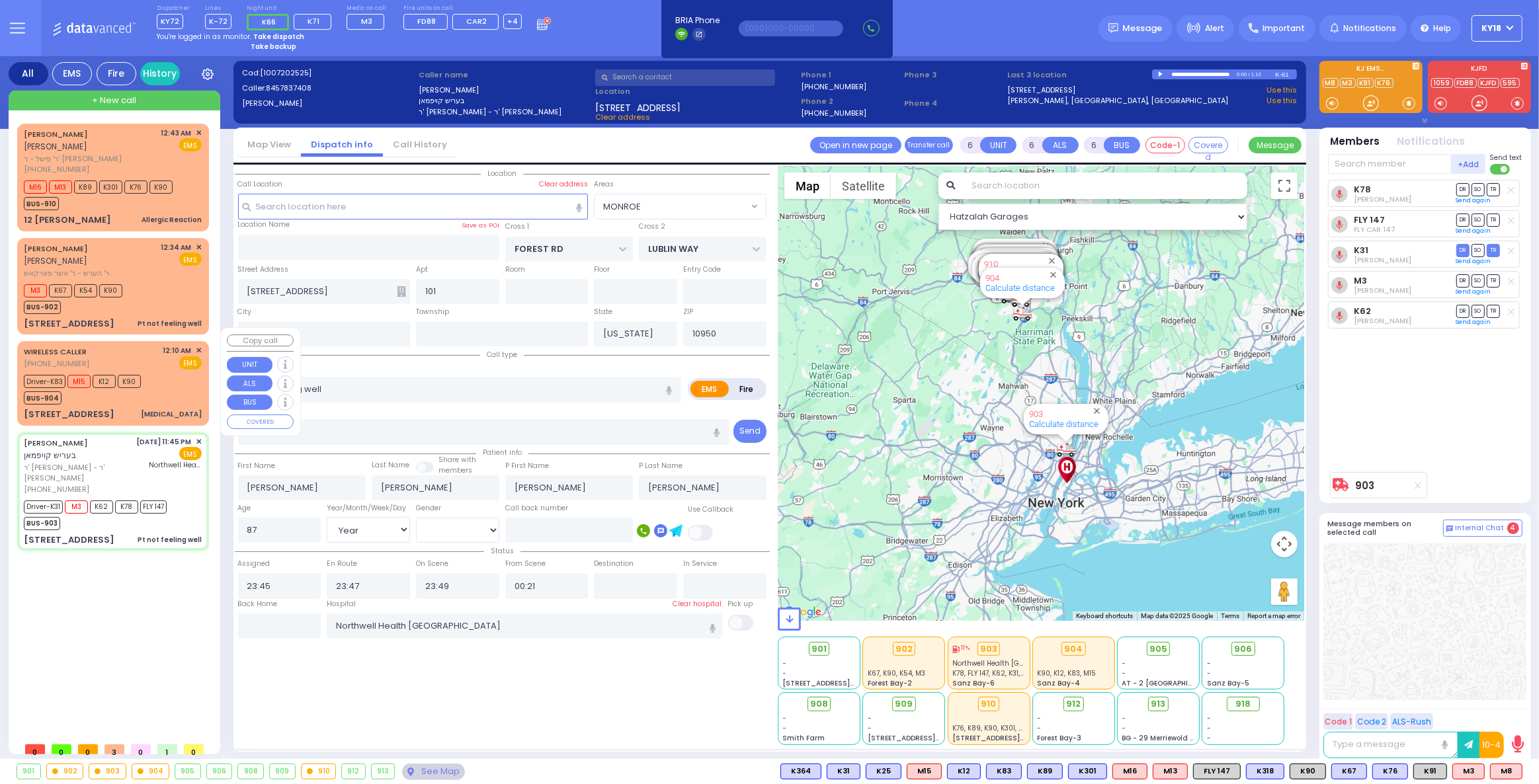
select select
radio input "true"
select select "Year"
select select "[DEMOGRAPHIC_DATA]"
select select "Hatzalah Garages"
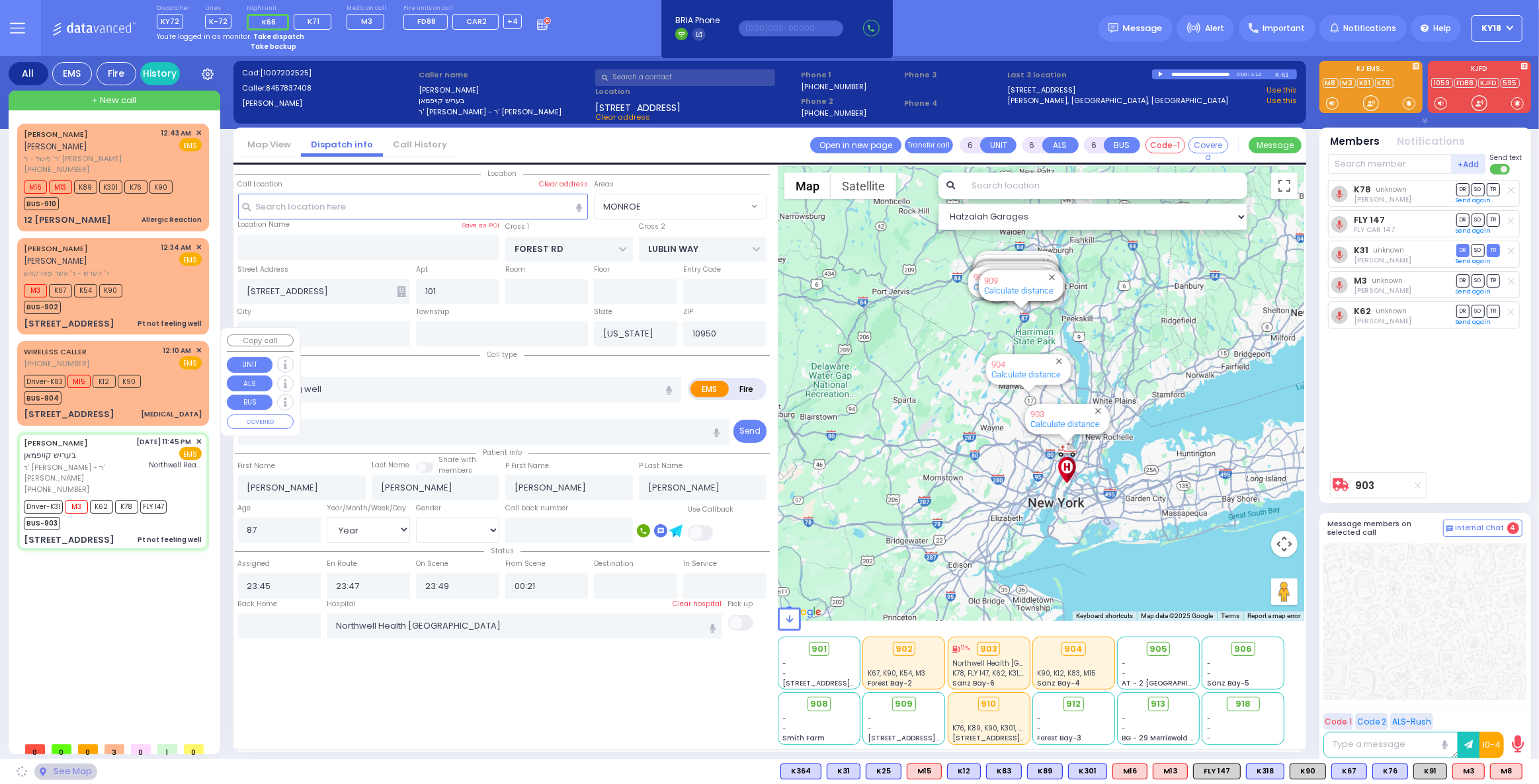
select select "MONROE"
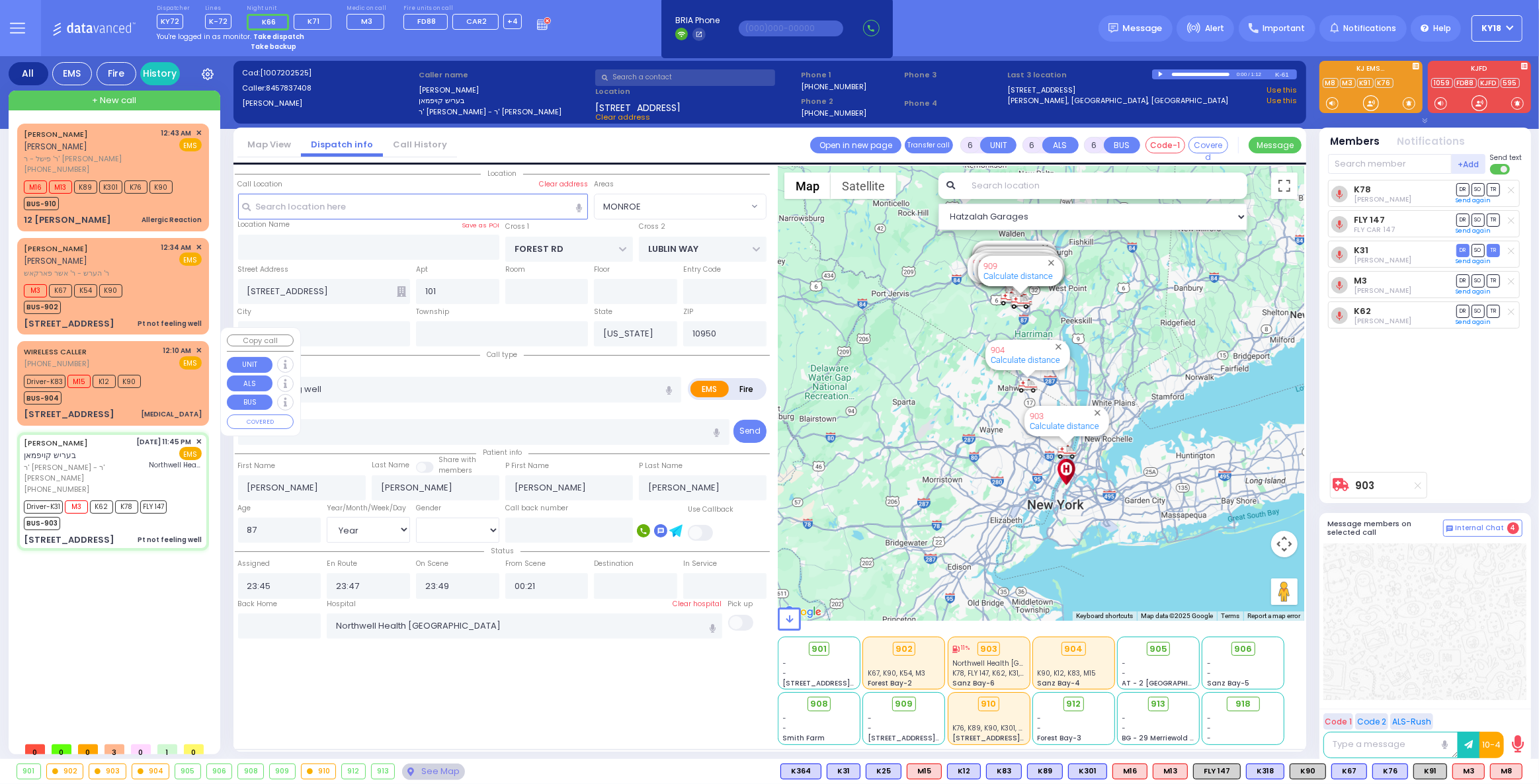
select select
radio input "true"
select select "Year"
select select "[DEMOGRAPHIC_DATA]"
select select "Hatzalah Garages"
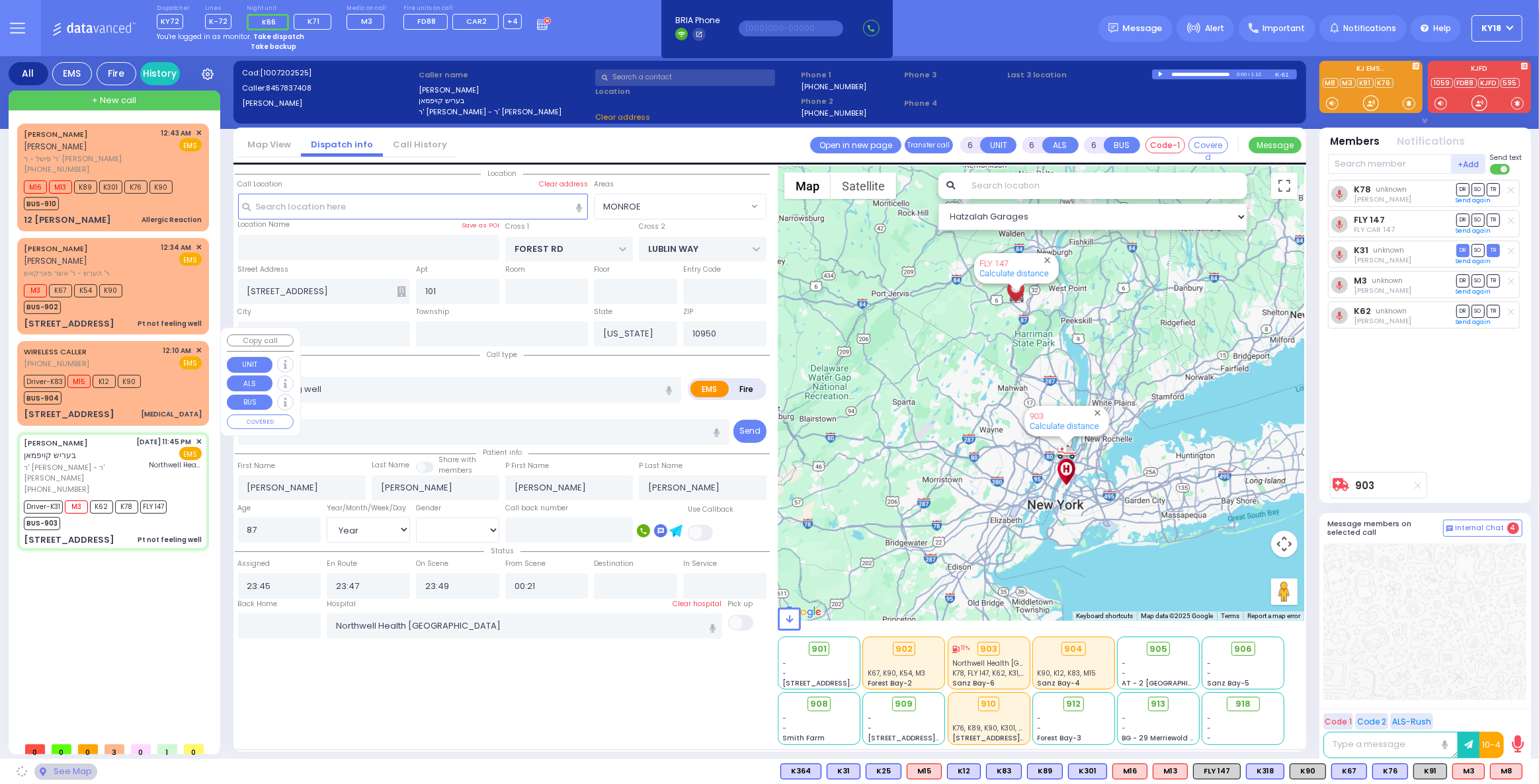
select select "MONROE"
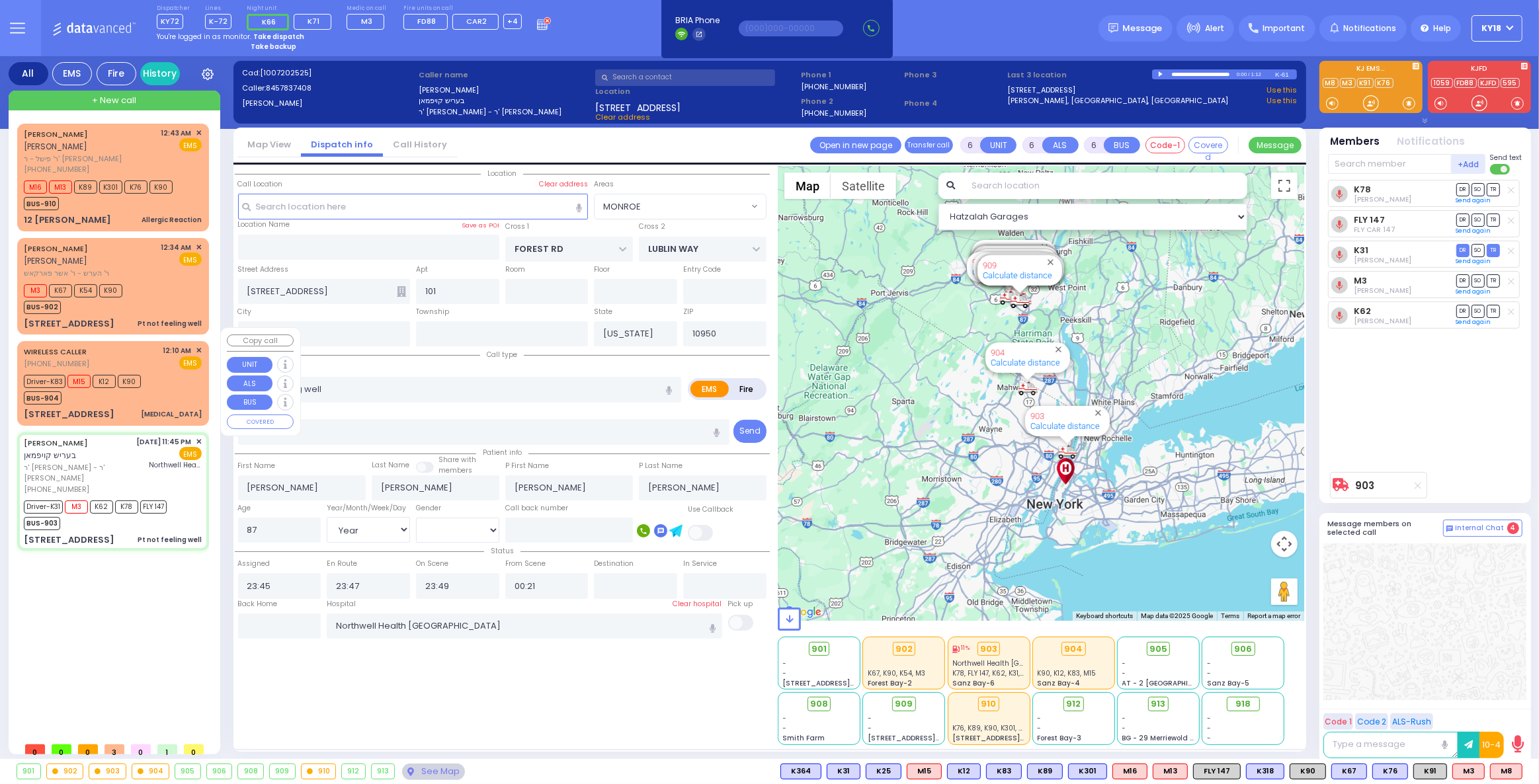
select select
radio input "true"
select select "Year"
select select "[DEMOGRAPHIC_DATA]"
select select "Hatzalah Garages"
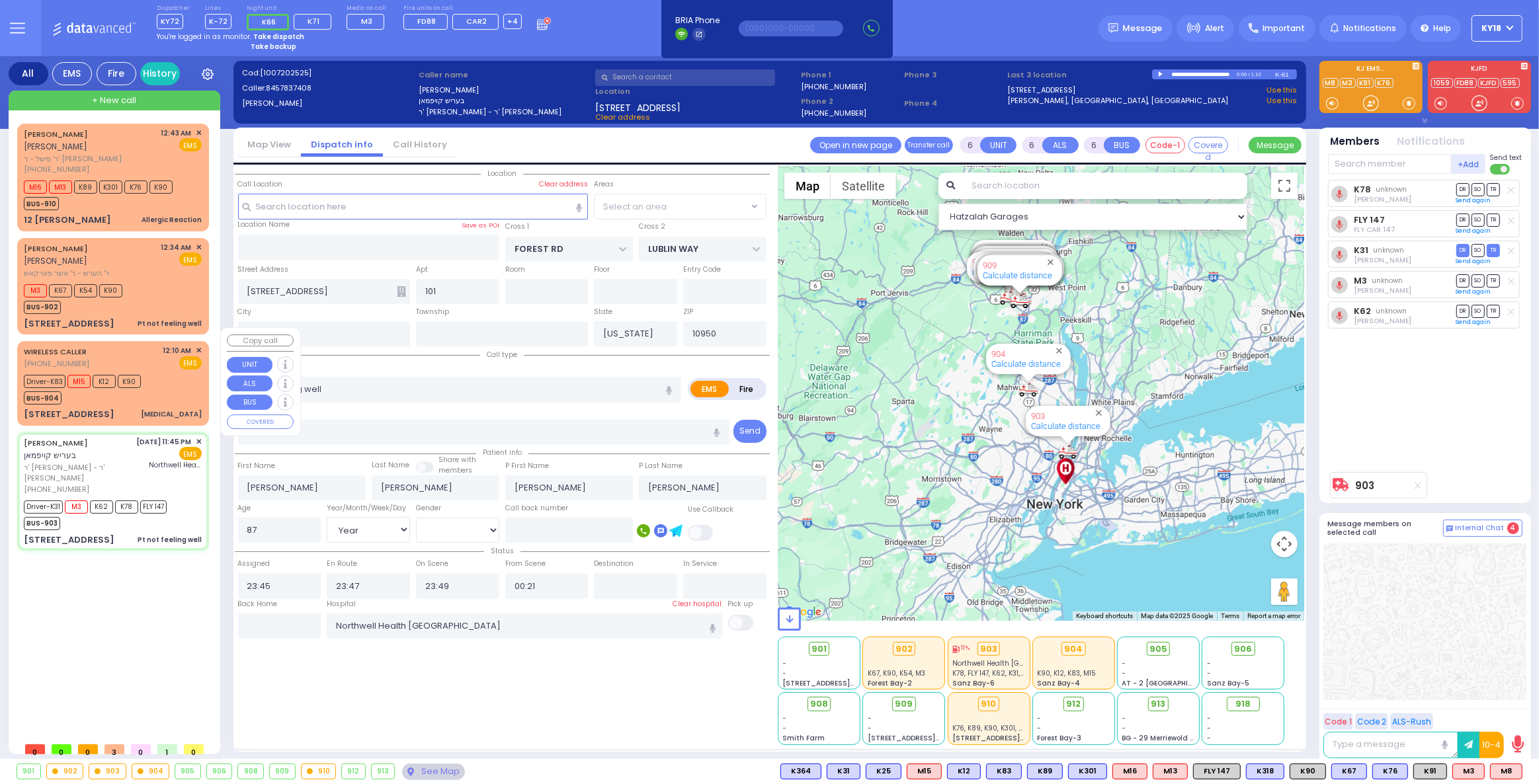
select select "MONROE"
select select
radio input "true"
select select "Year"
select select "[DEMOGRAPHIC_DATA]"
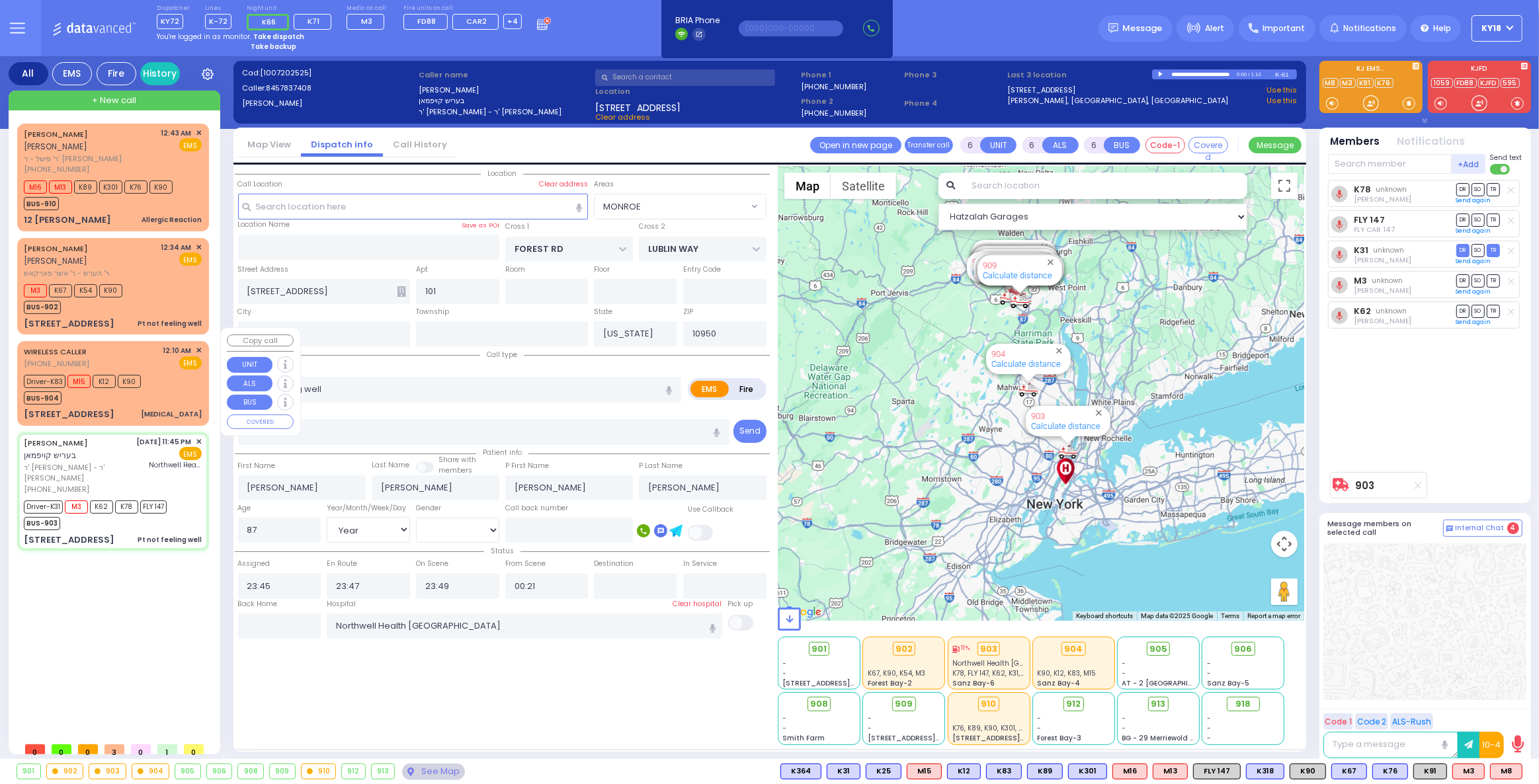
select select "Hatzalah Garages"
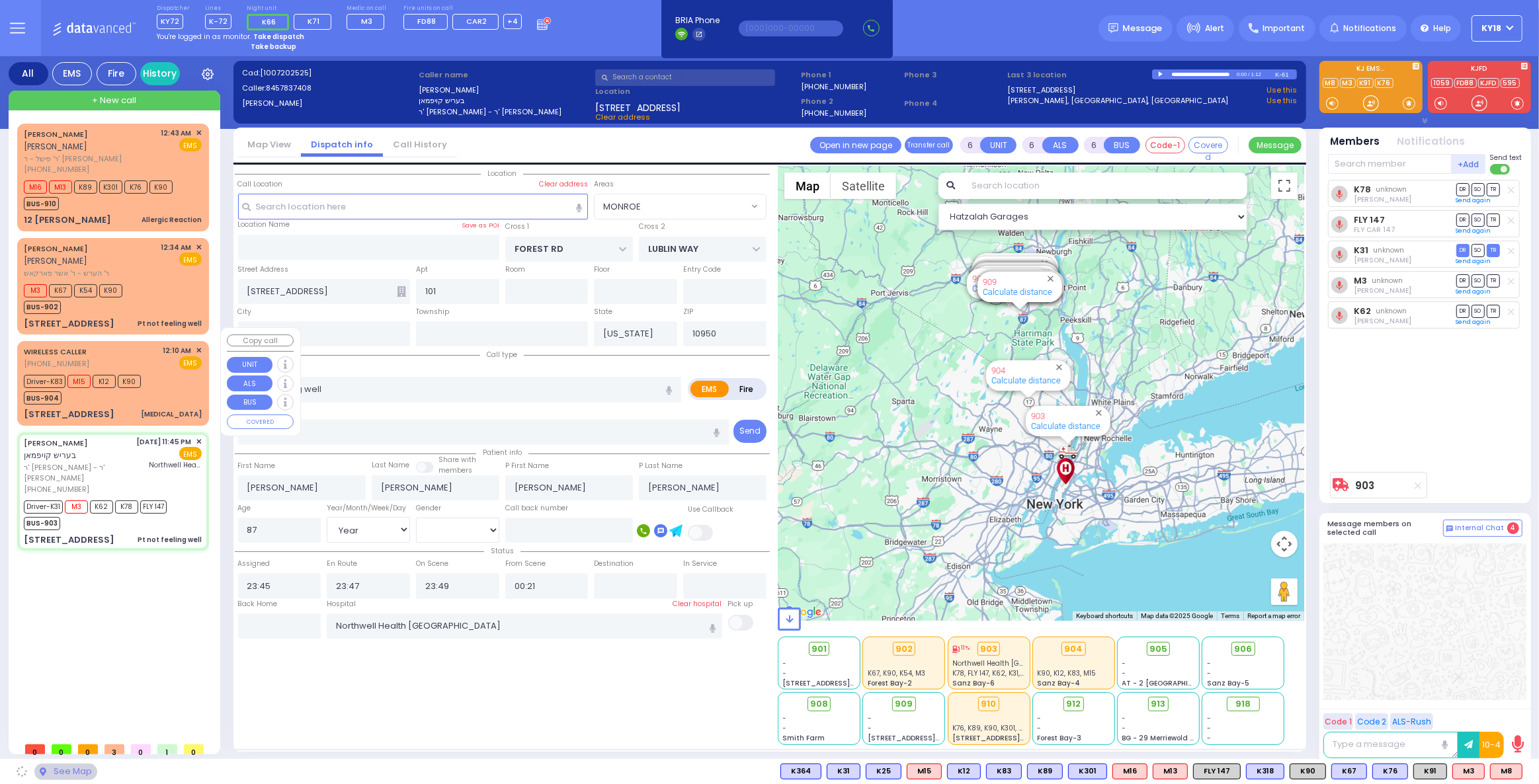
select select "MONROE"
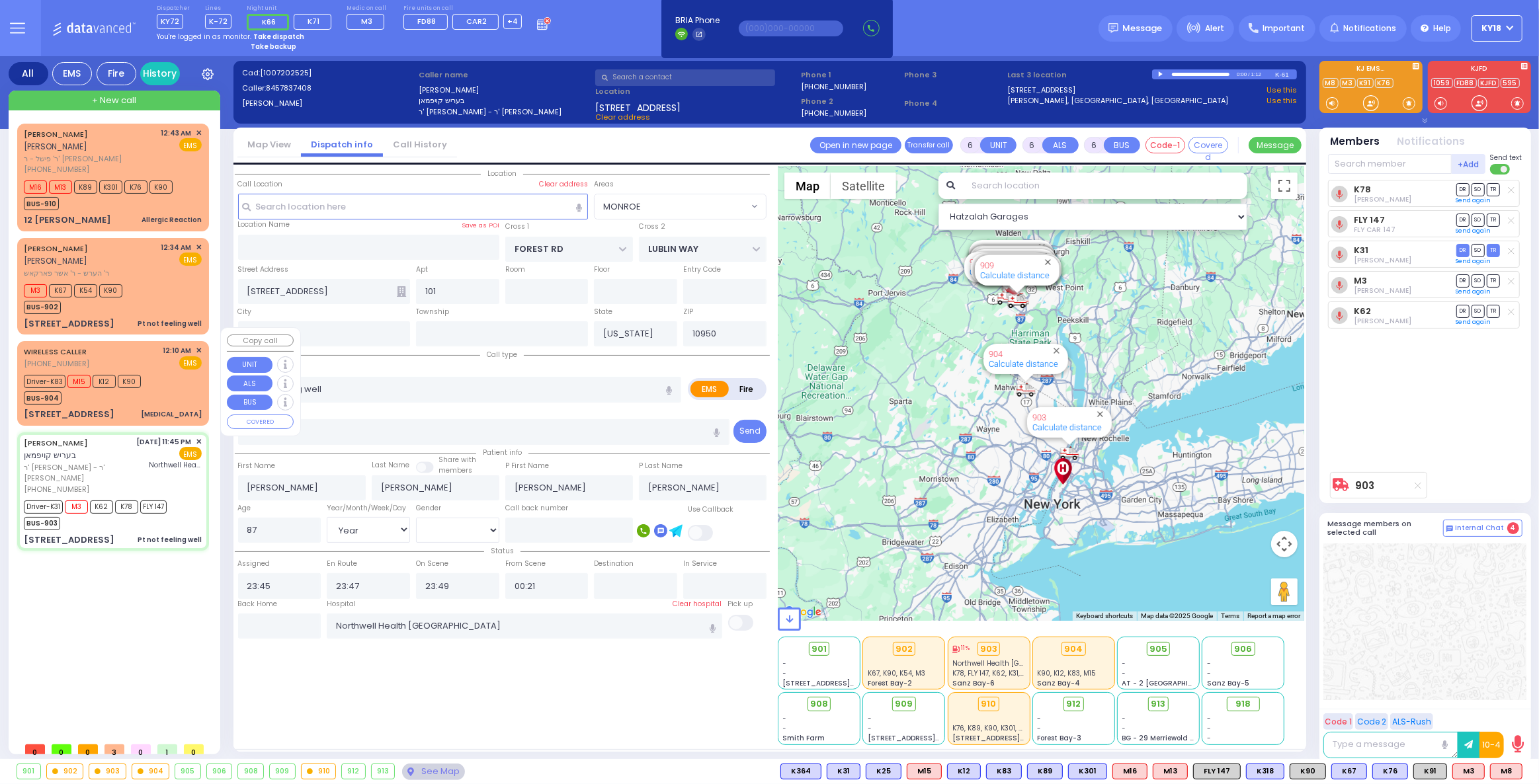
select select
radio input "true"
select select "Year"
select select "[DEMOGRAPHIC_DATA]"
select select "Hatzalah Garages"
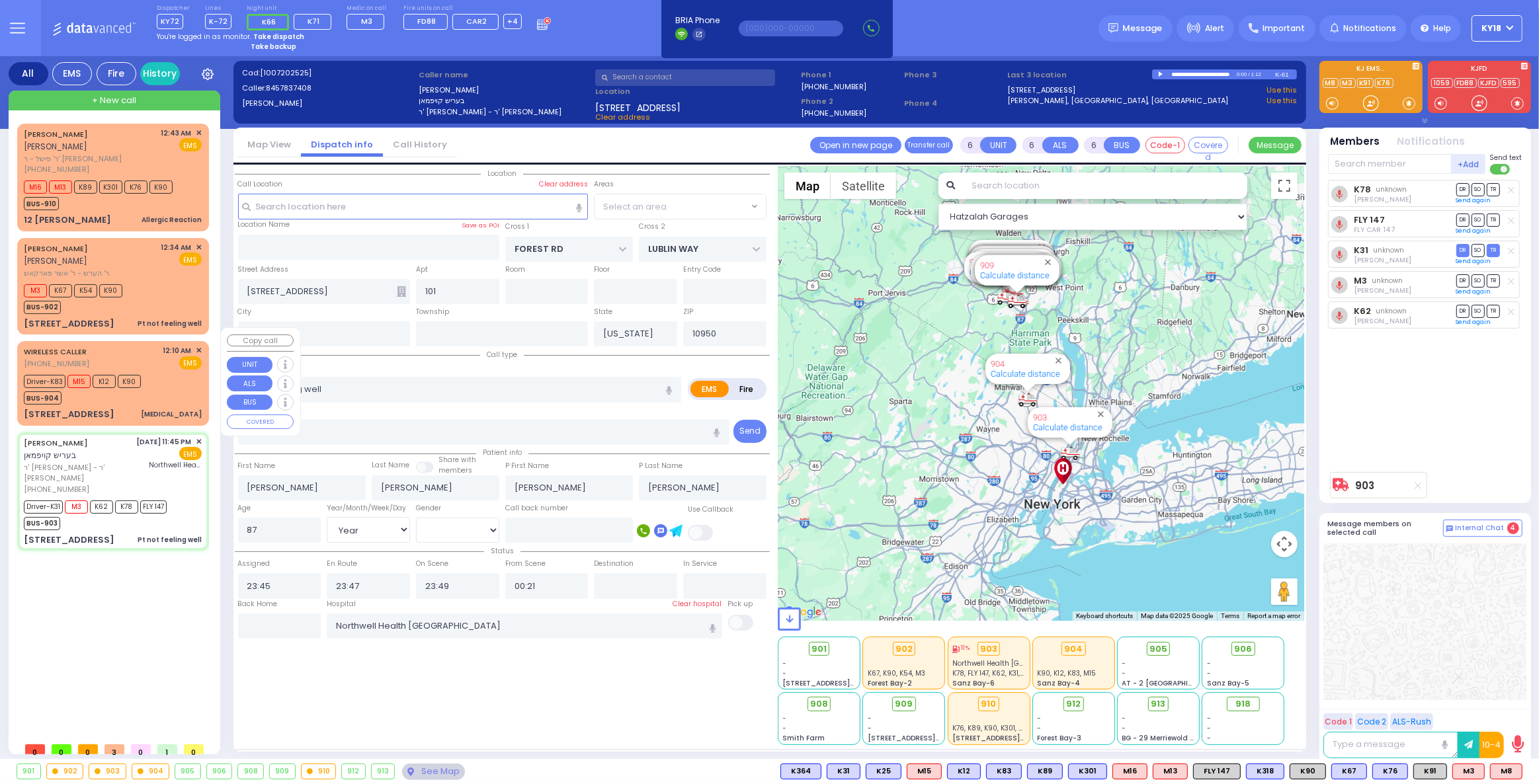
select select "MONROE"
select select
radio input "true"
select select "Year"
select select "[DEMOGRAPHIC_DATA]"
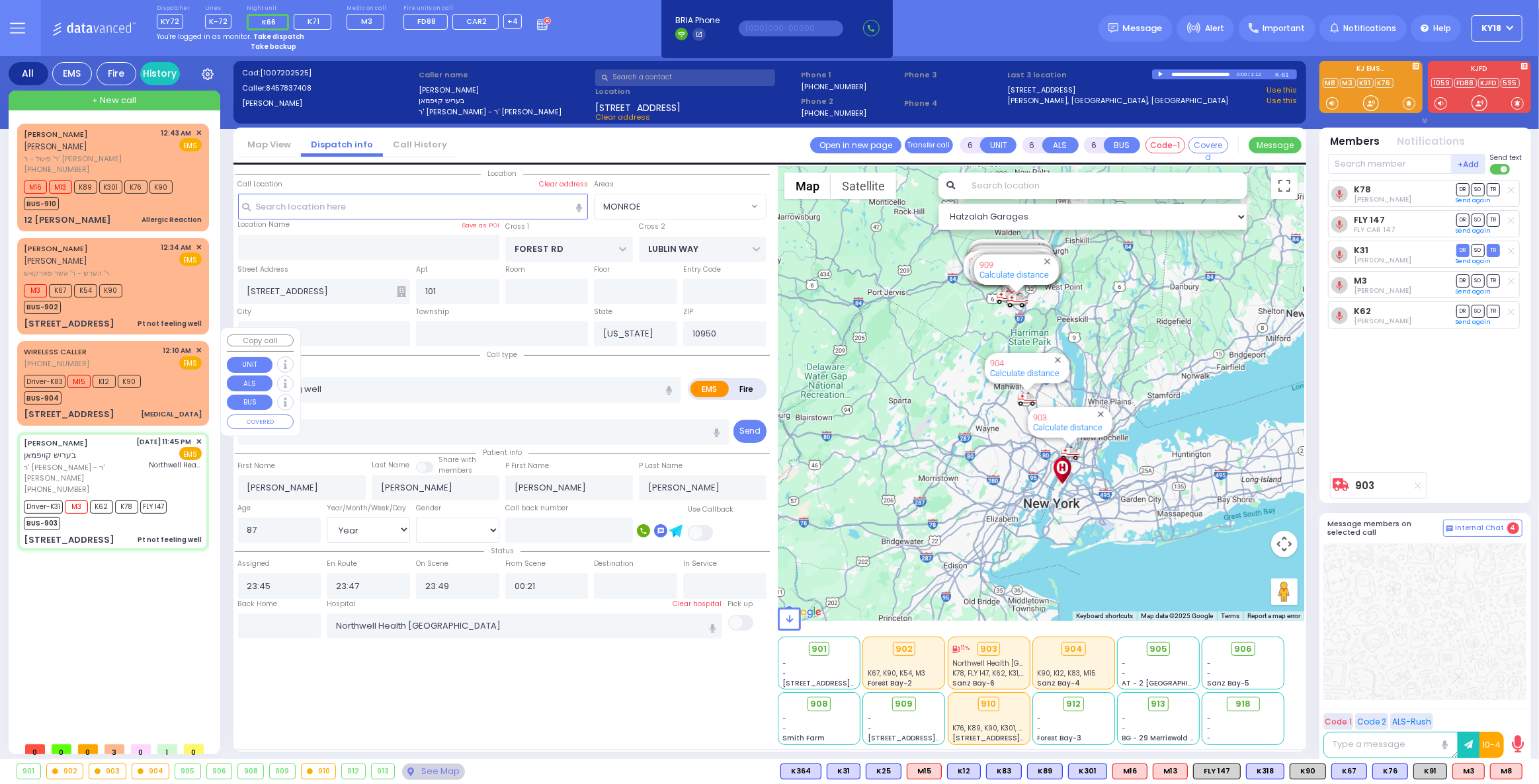
select select "Hatzalah Garages"
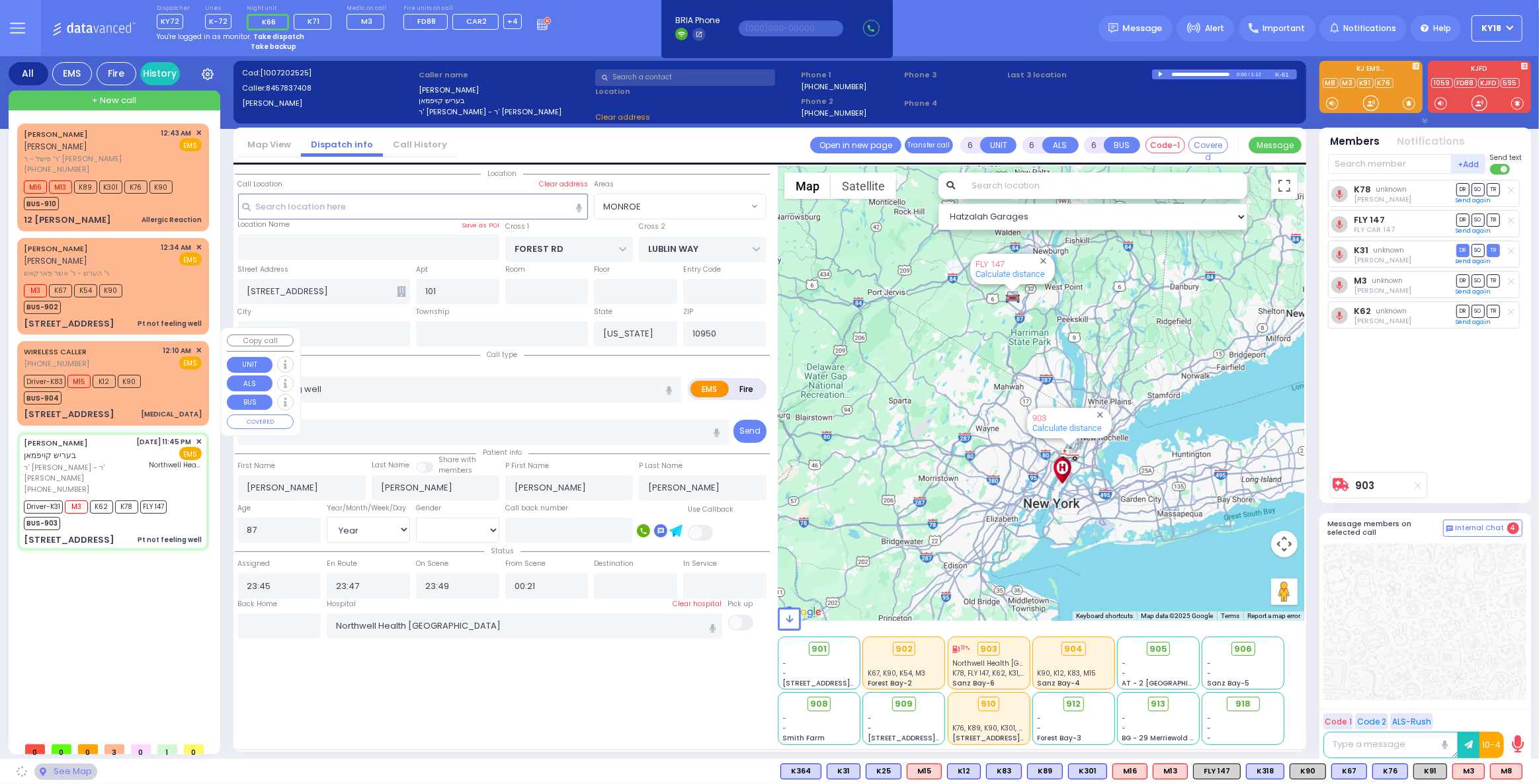
select select "MONROE"
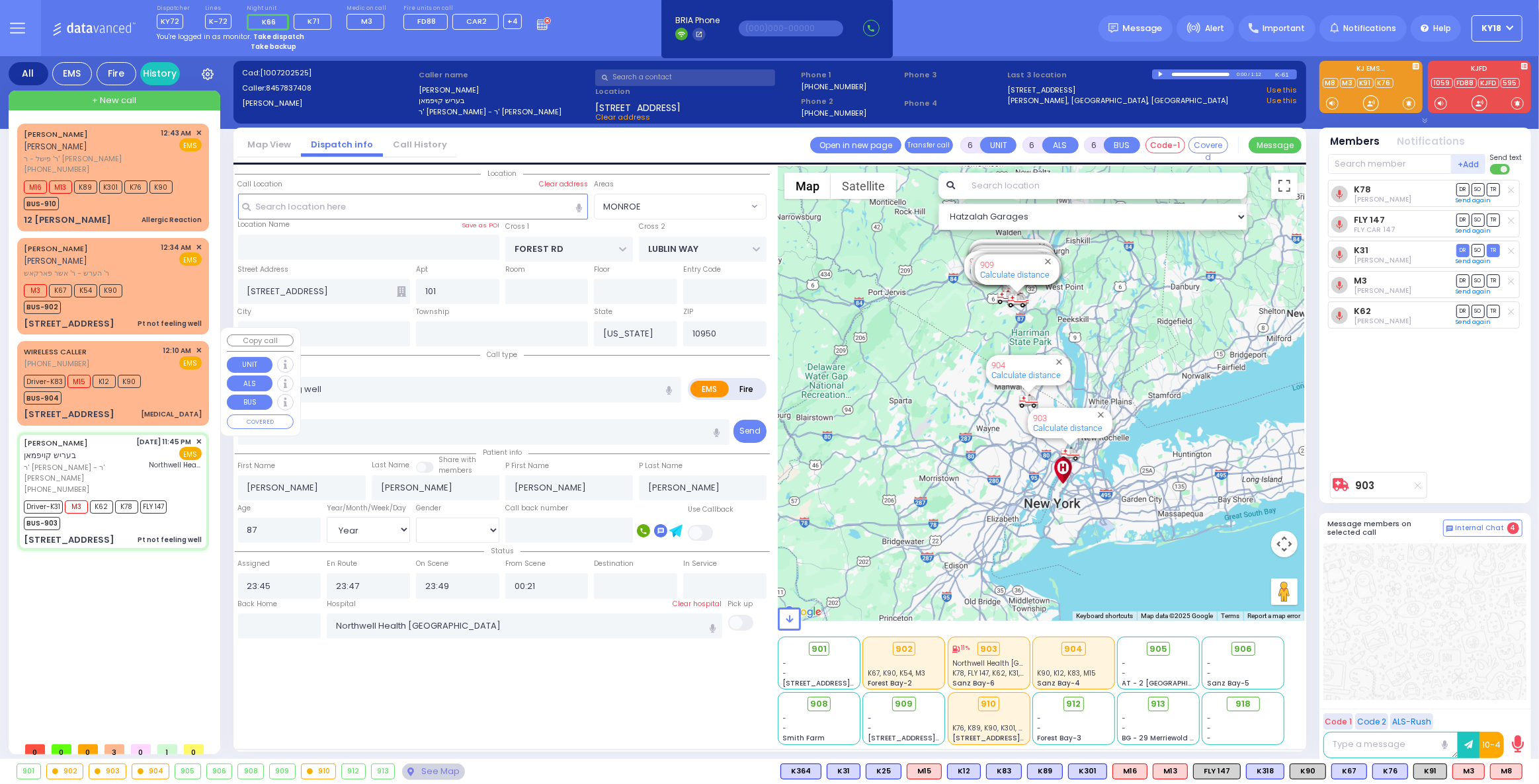
select select
radio input "true"
select select "Year"
select select "[DEMOGRAPHIC_DATA]"
select select "Hatzalah Garages"
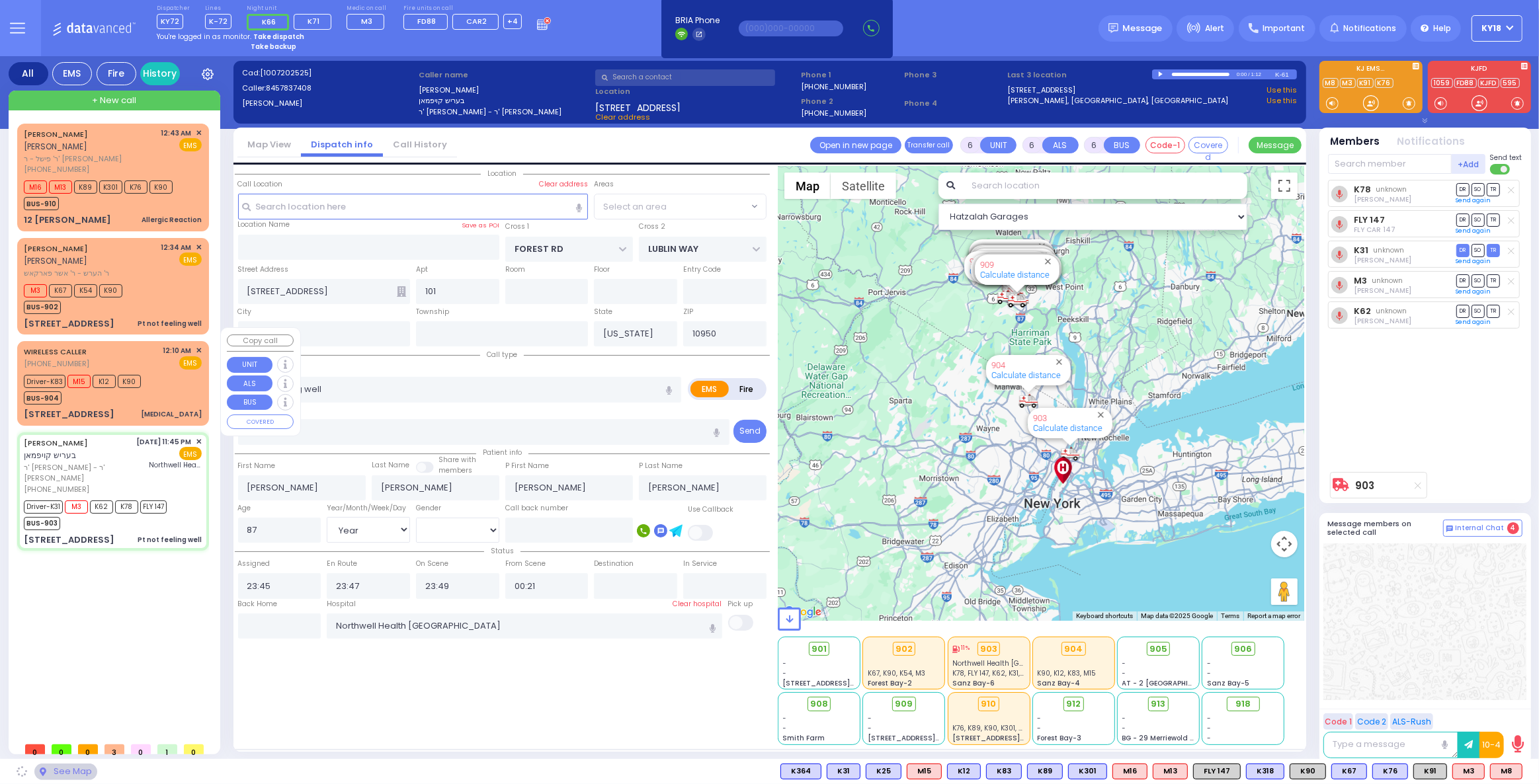
select select "MONROE"
select select
radio input "true"
select select "Year"
select select "[DEMOGRAPHIC_DATA]"
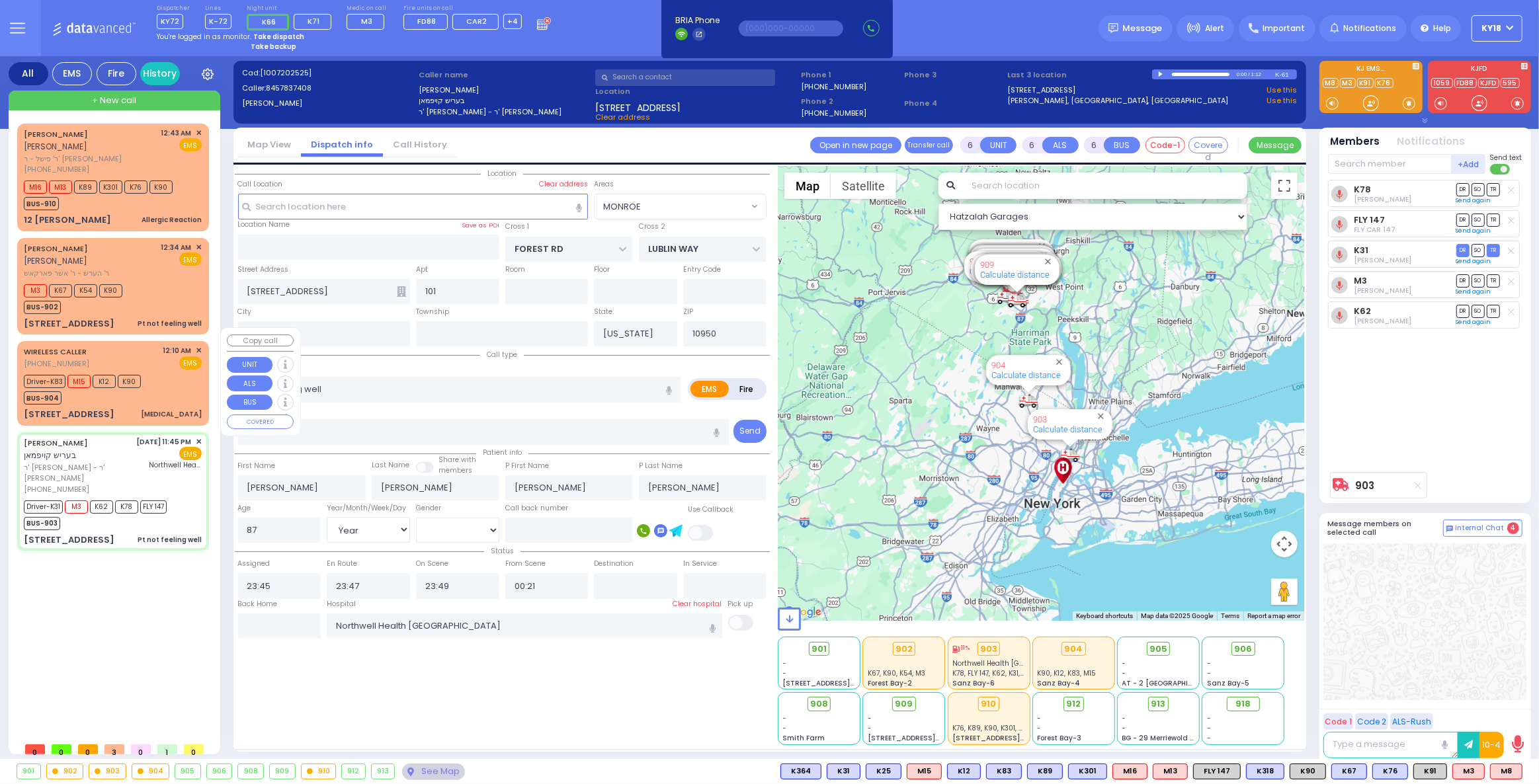
select select "Hatzalah Garages"
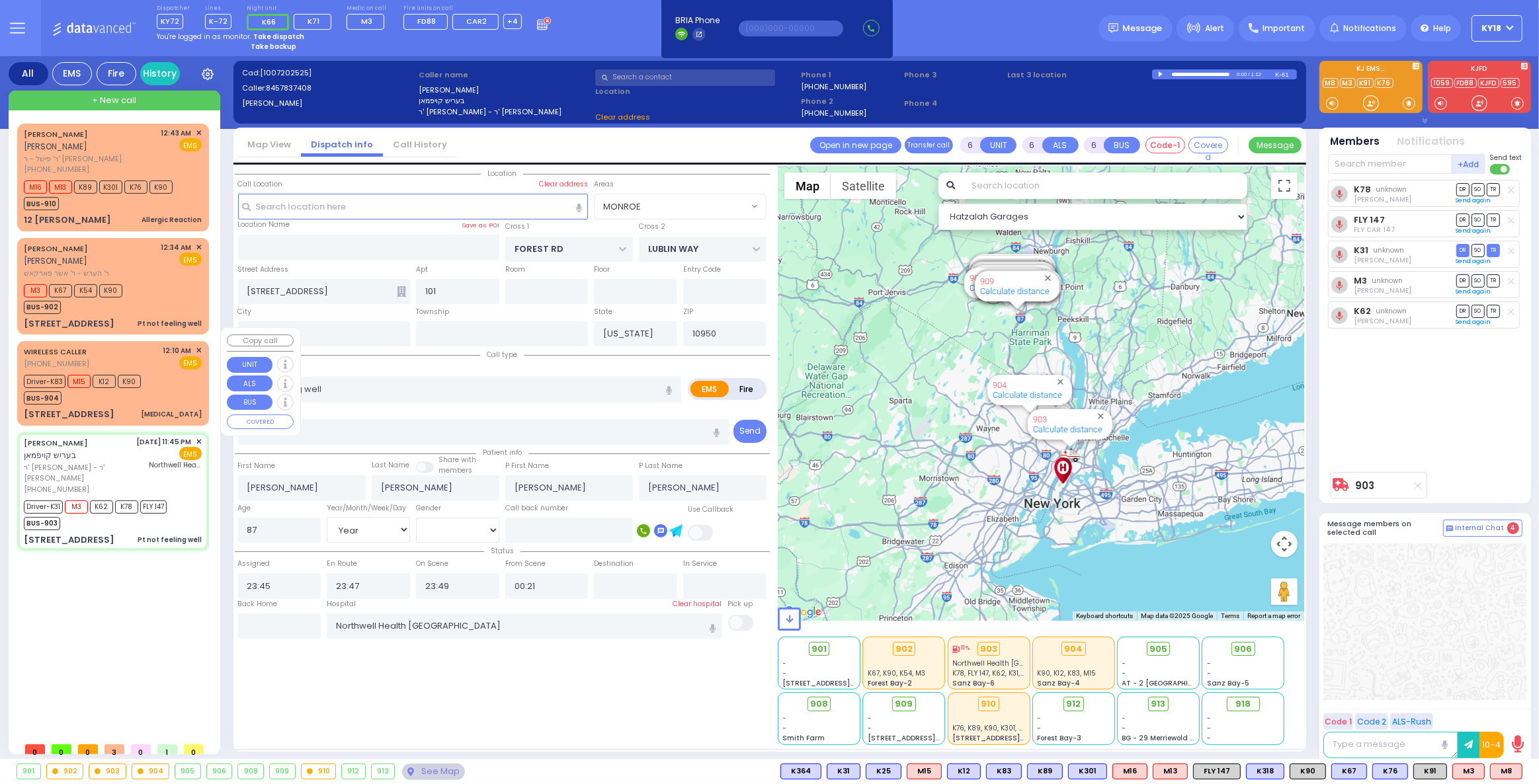
select select "MONROE"
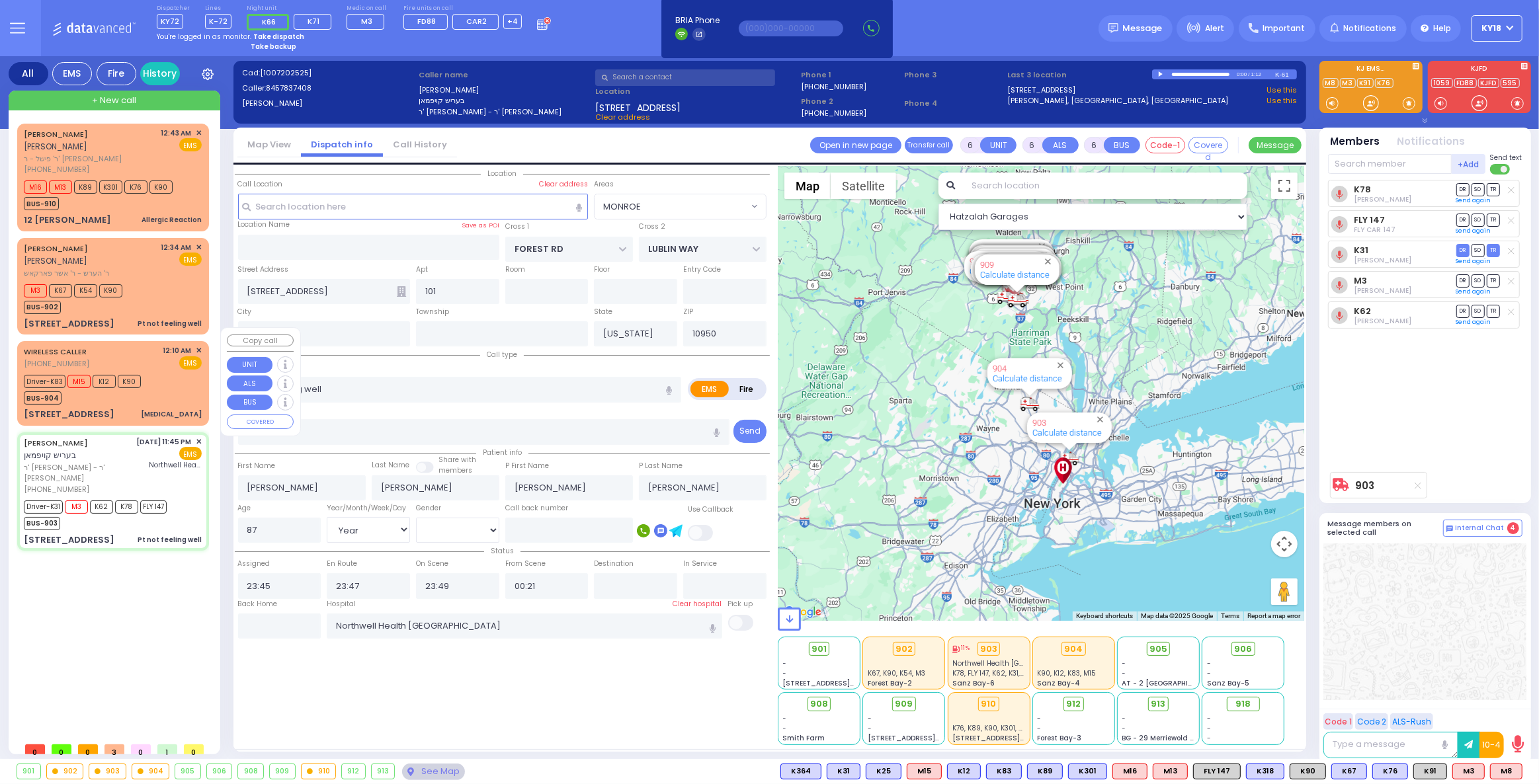
select select
radio input "true"
select select "Year"
select select "[DEMOGRAPHIC_DATA]"
select select "Hatzalah Garages"
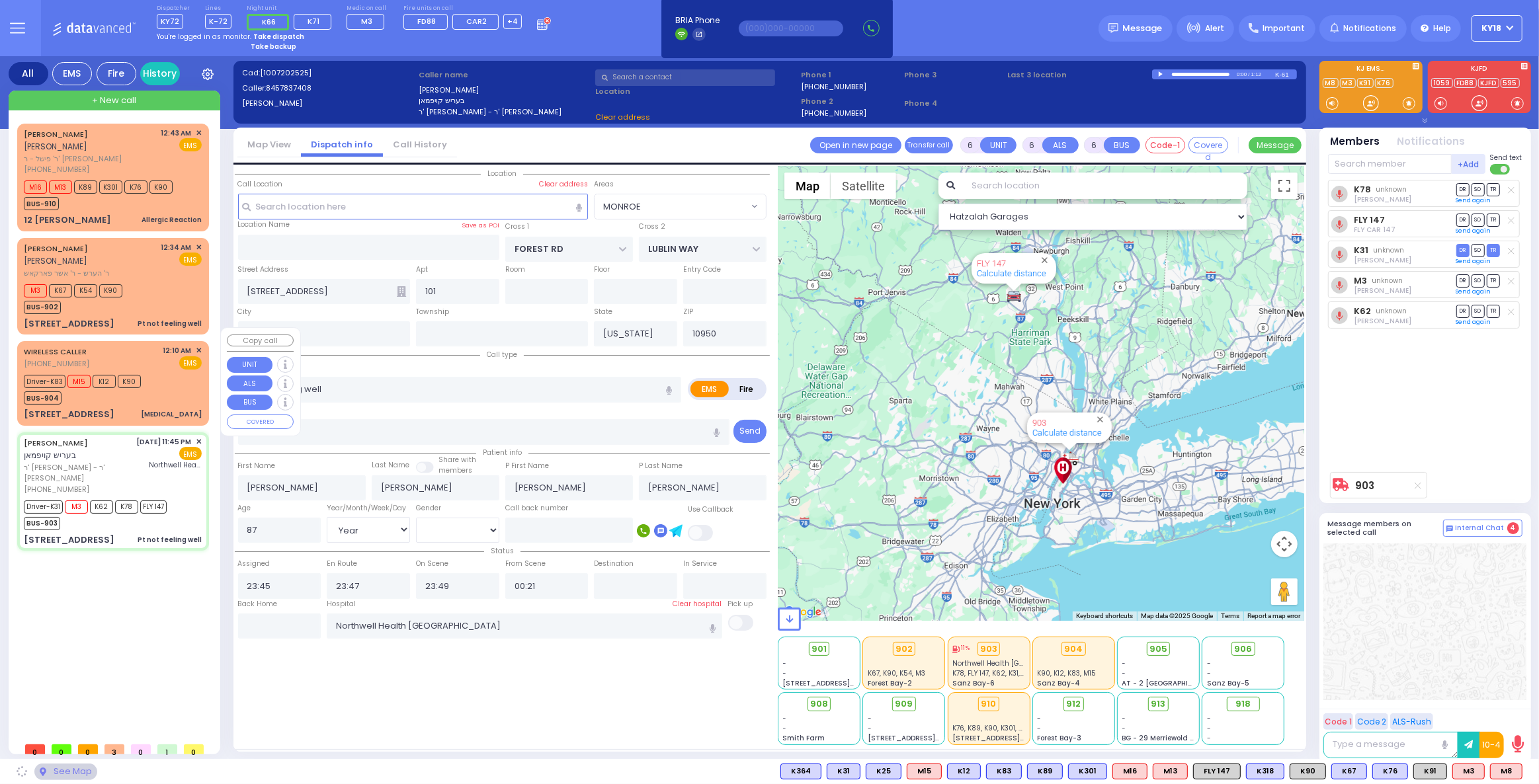
select select "MONROE"
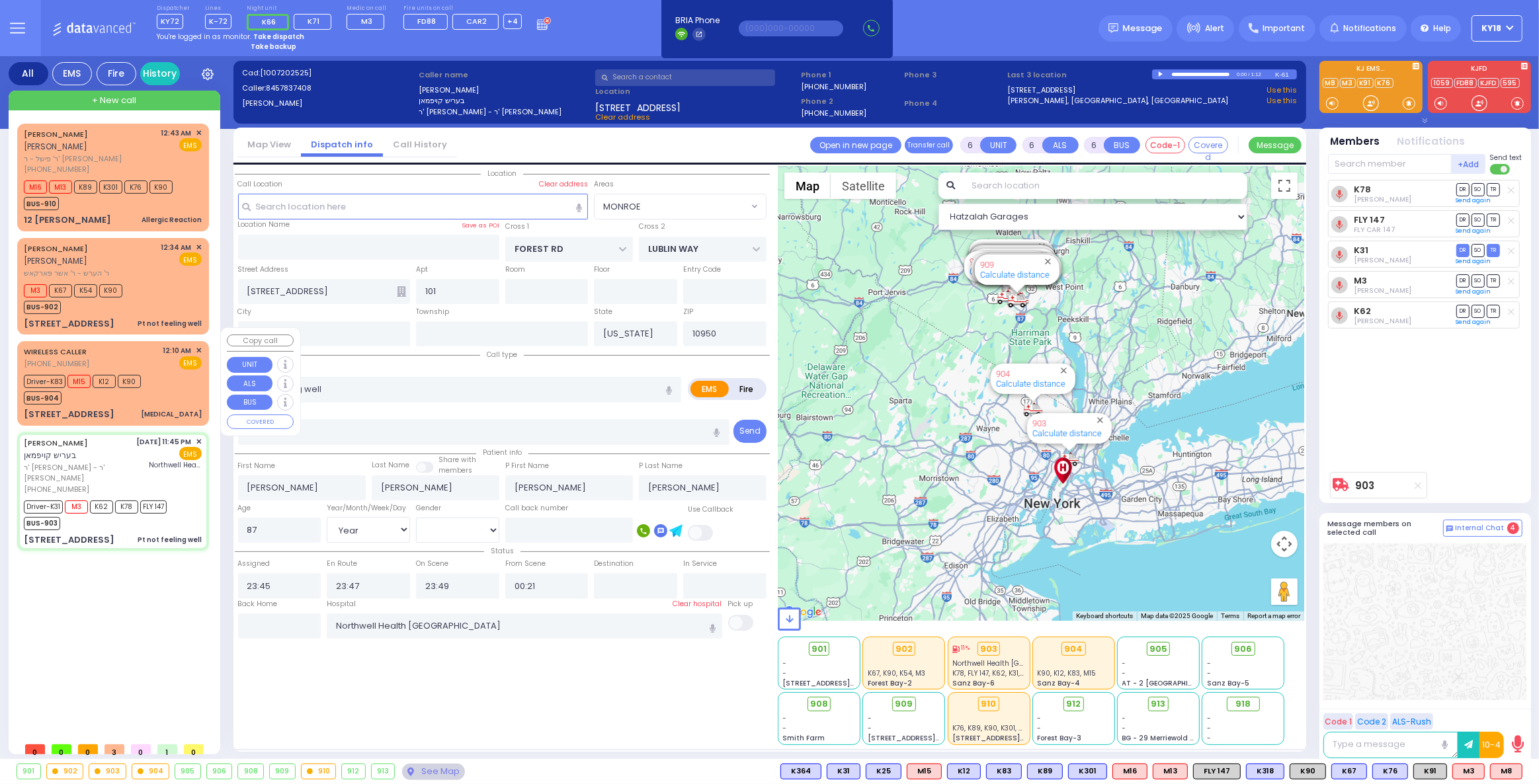
select select
radio input "true"
select select "Year"
select select "[DEMOGRAPHIC_DATA]"
select select "Hatzalah Garages"
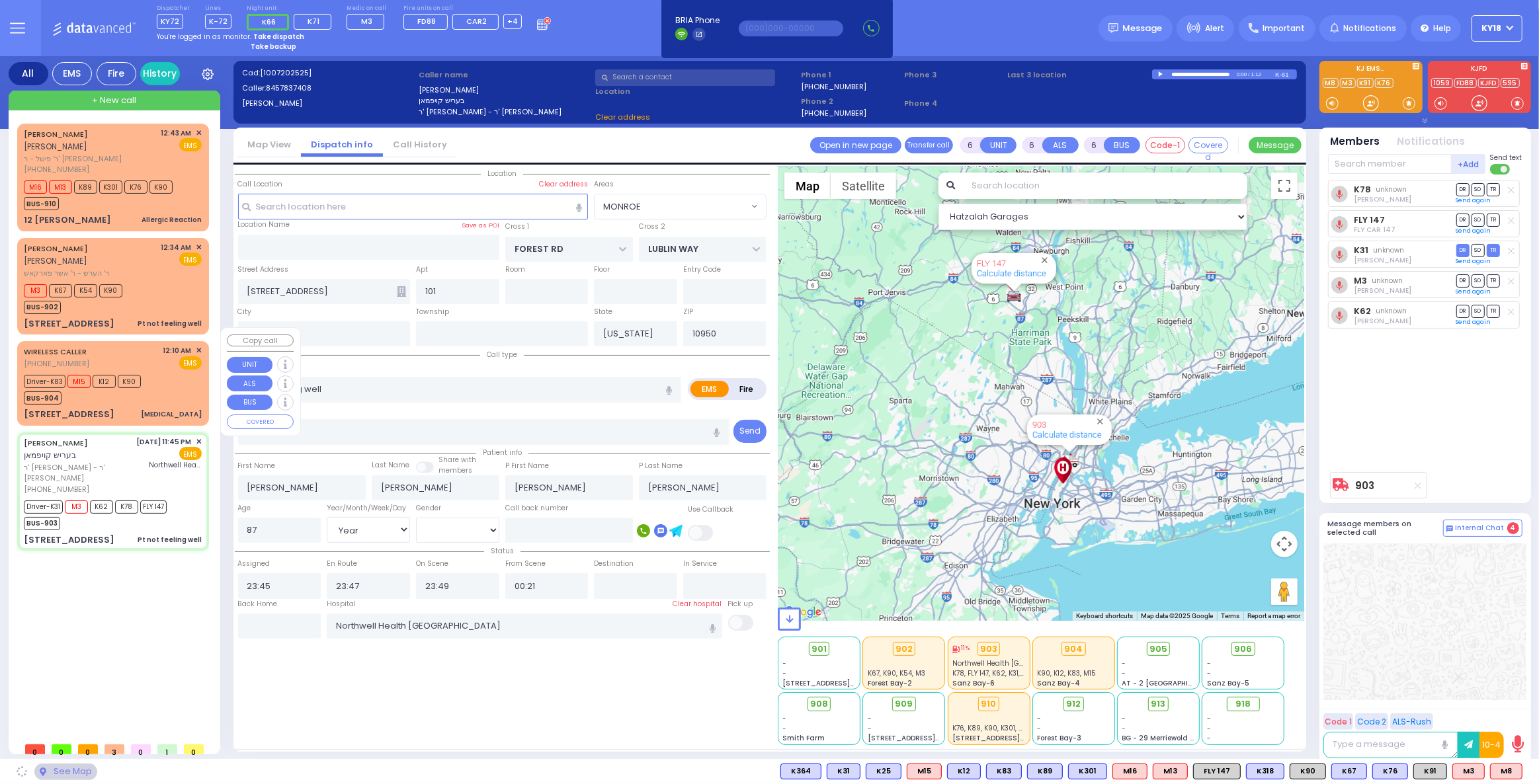
select select "MONROE"
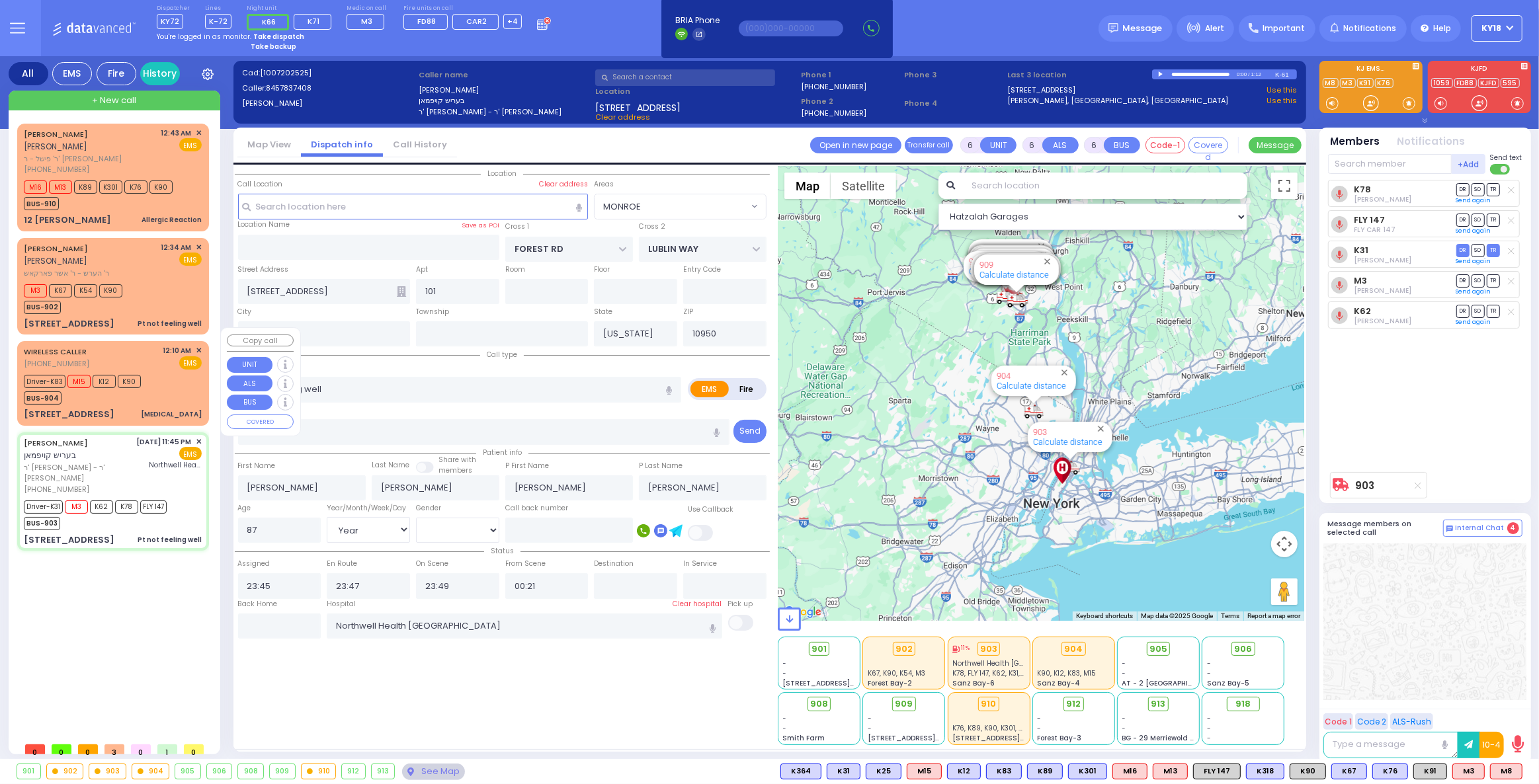
select select
radio input "true"
select select "Year"
select select "[DEMOGRAPHIC_DATA]"
select select "Hatzalah Garages"
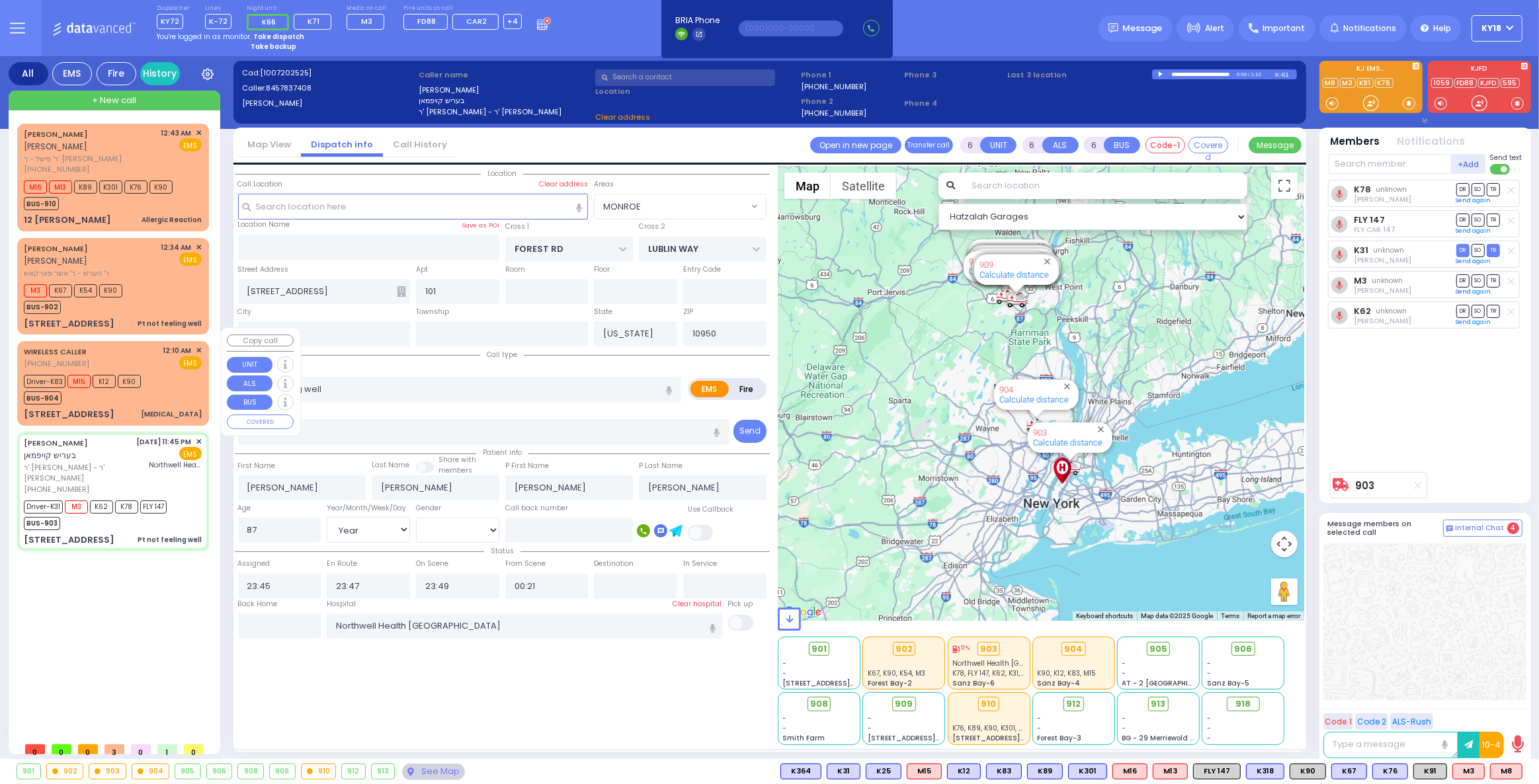
select select "MONROE"
select select
radio input "true"
select select "Year"
select select "[DEMOGRAPHIC_DATA]"
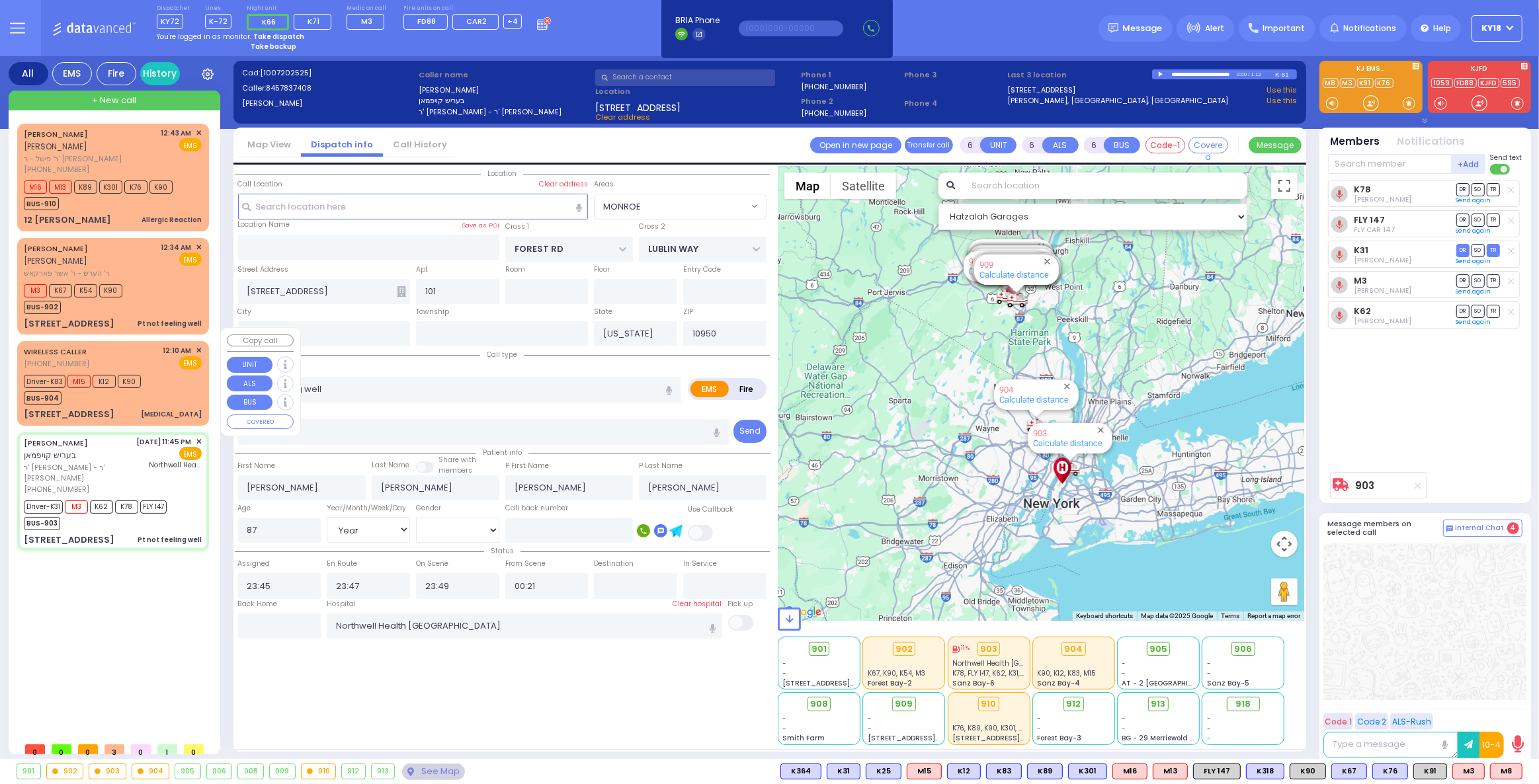
select select "Hatzalah Garages"
select select "MONROE"
select select
radio input "true"
select select "Year"
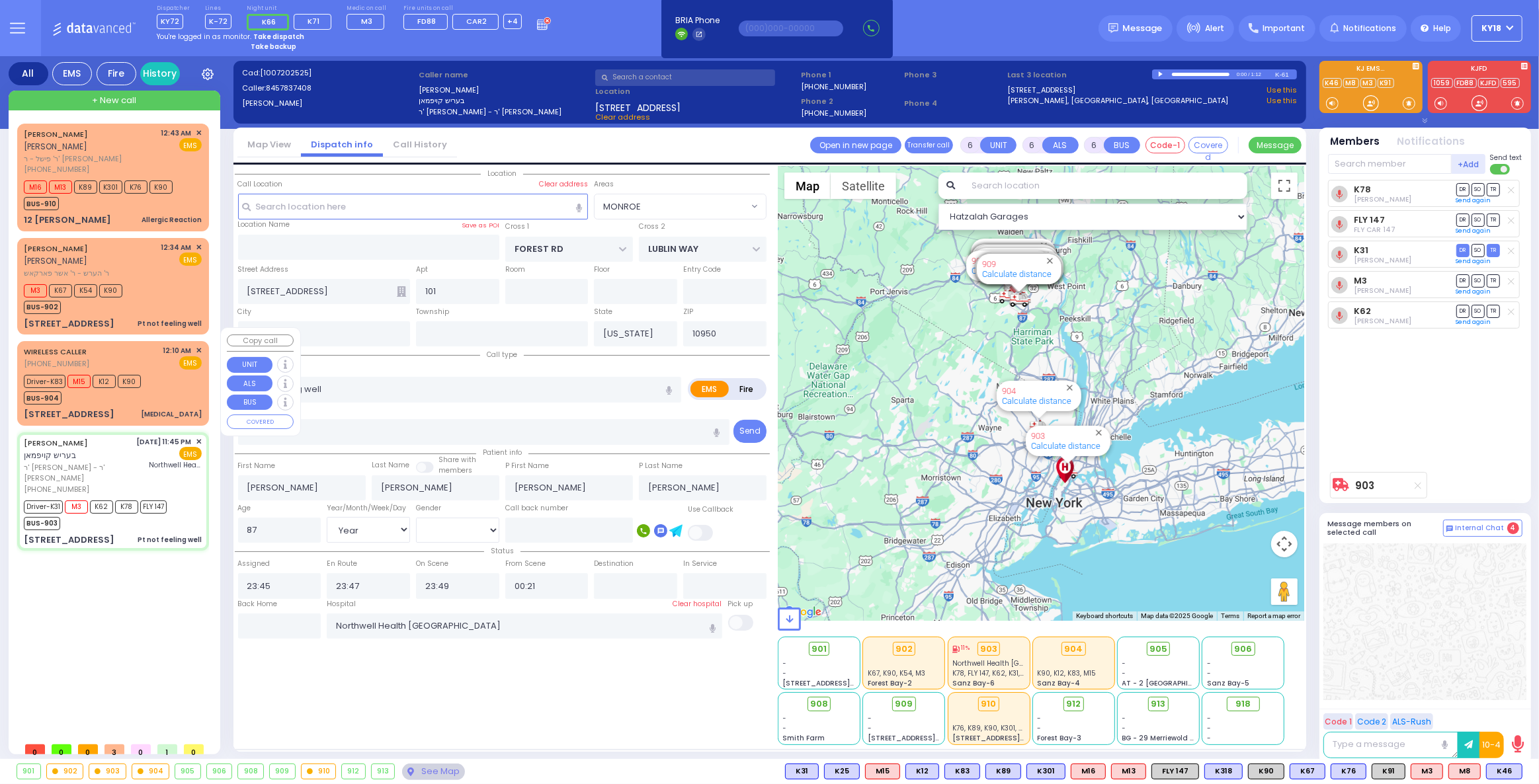
select select "[DEMOGRAPHIC_DATA]"
select select "Hatzalah Garages"
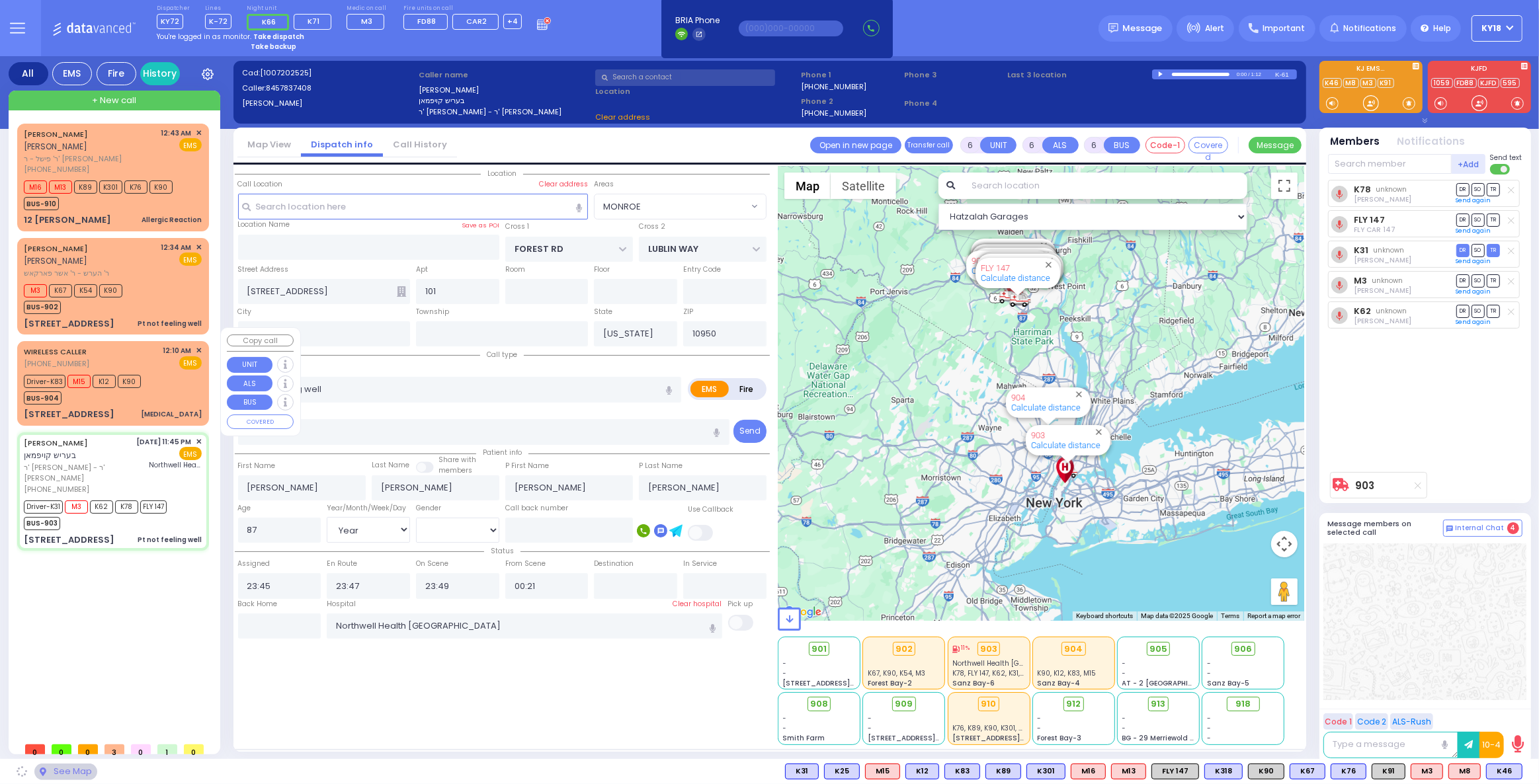
select select "MONROE"
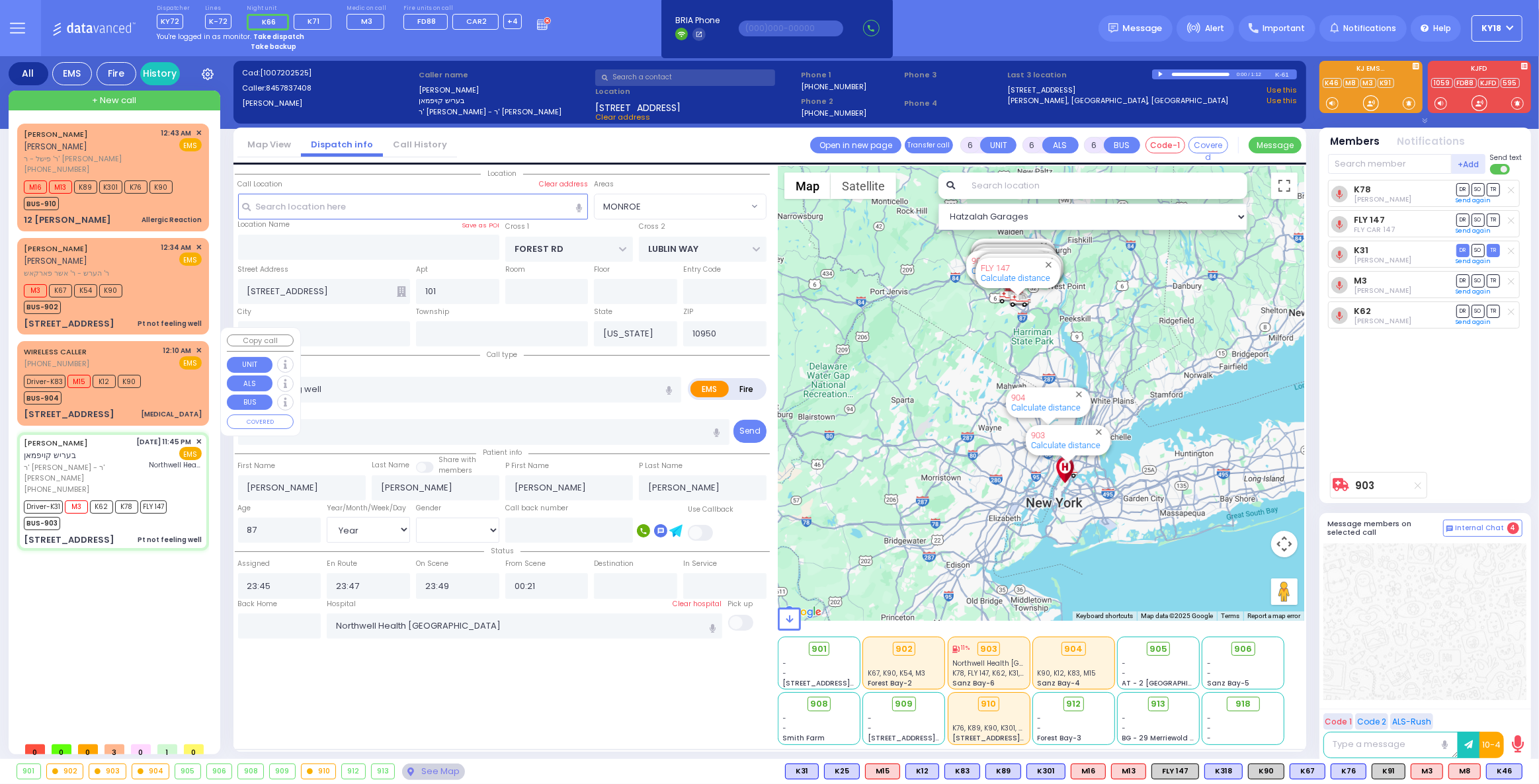
select select
radio input "true"
select select "Year"
select select "[DEMOGRAPHIC_DATA]"
select select "Hatzalah Garages"
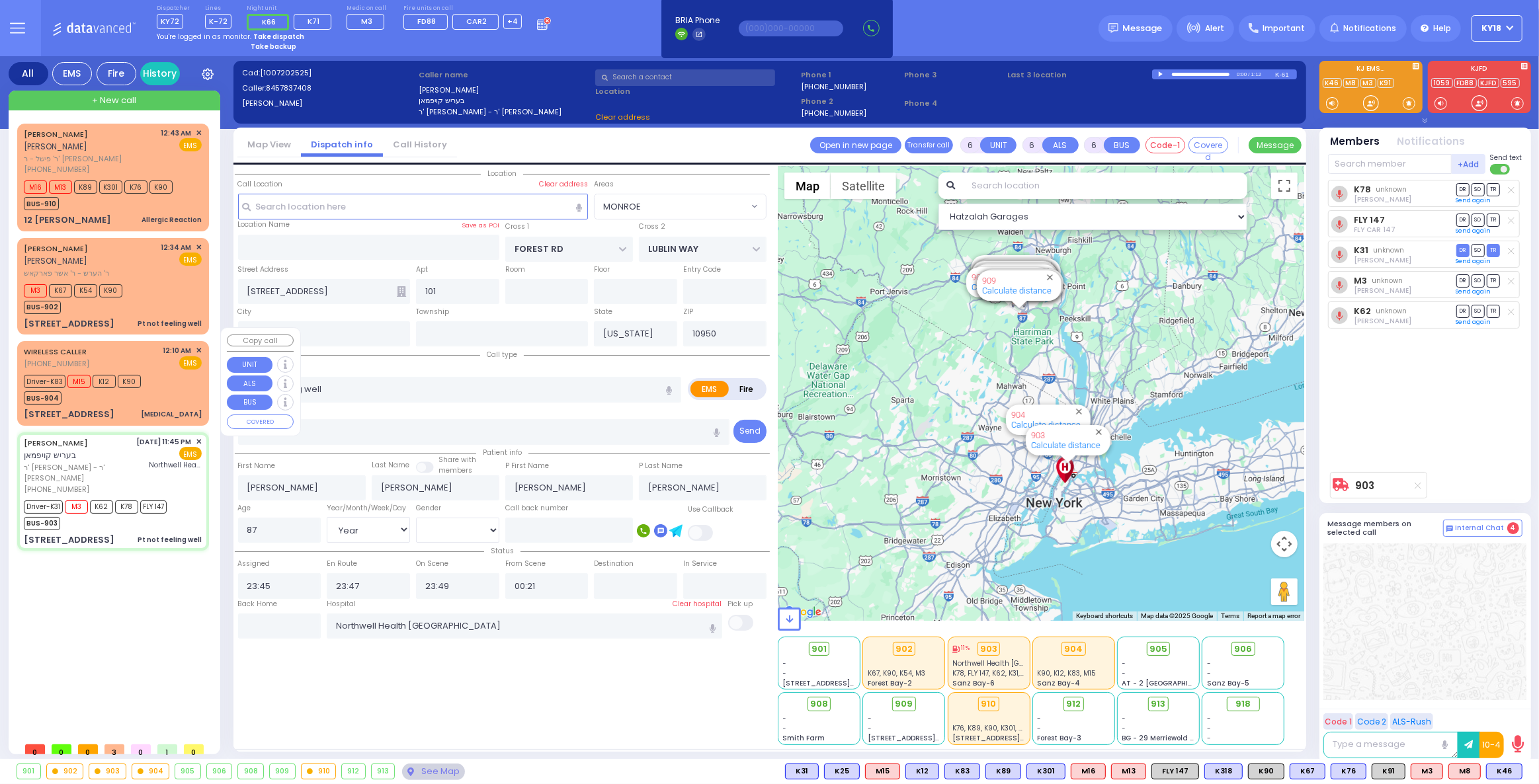
select select "MONROE"
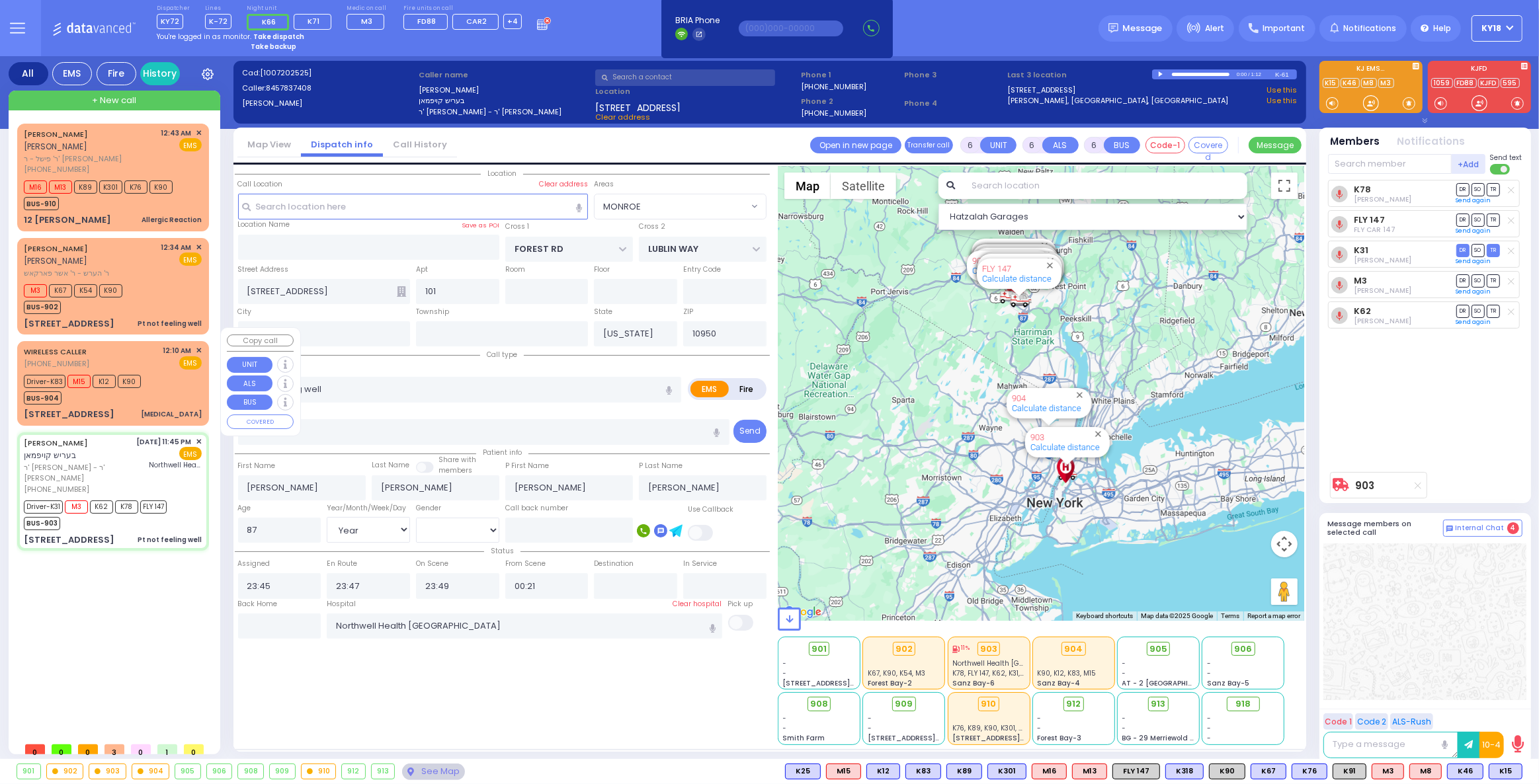
select select
radio input "true"
select select "Year"
select select "[DEMOGRAPHIC_DATA]"
select select "Hatzalah Garages"
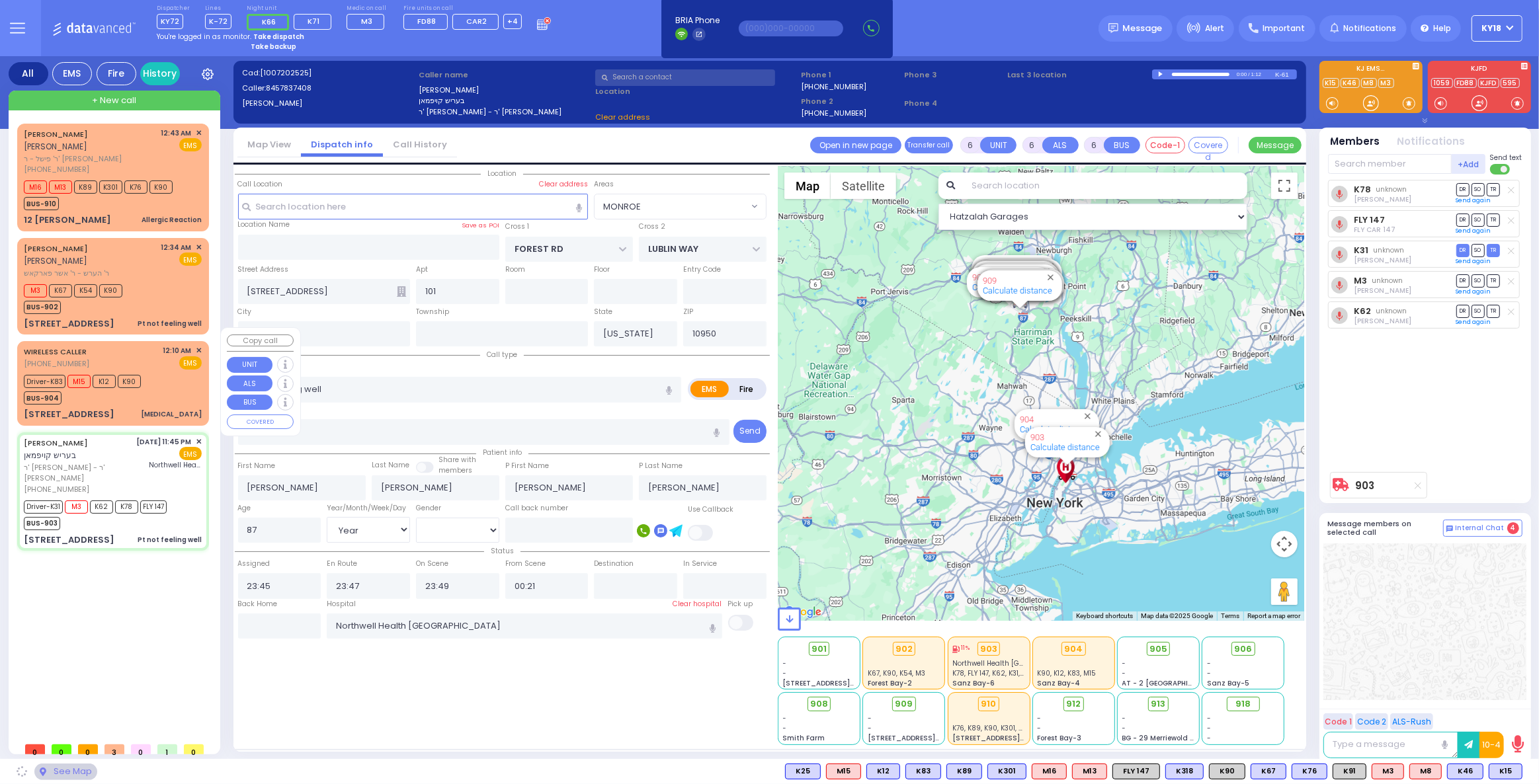
select select "MONROE"
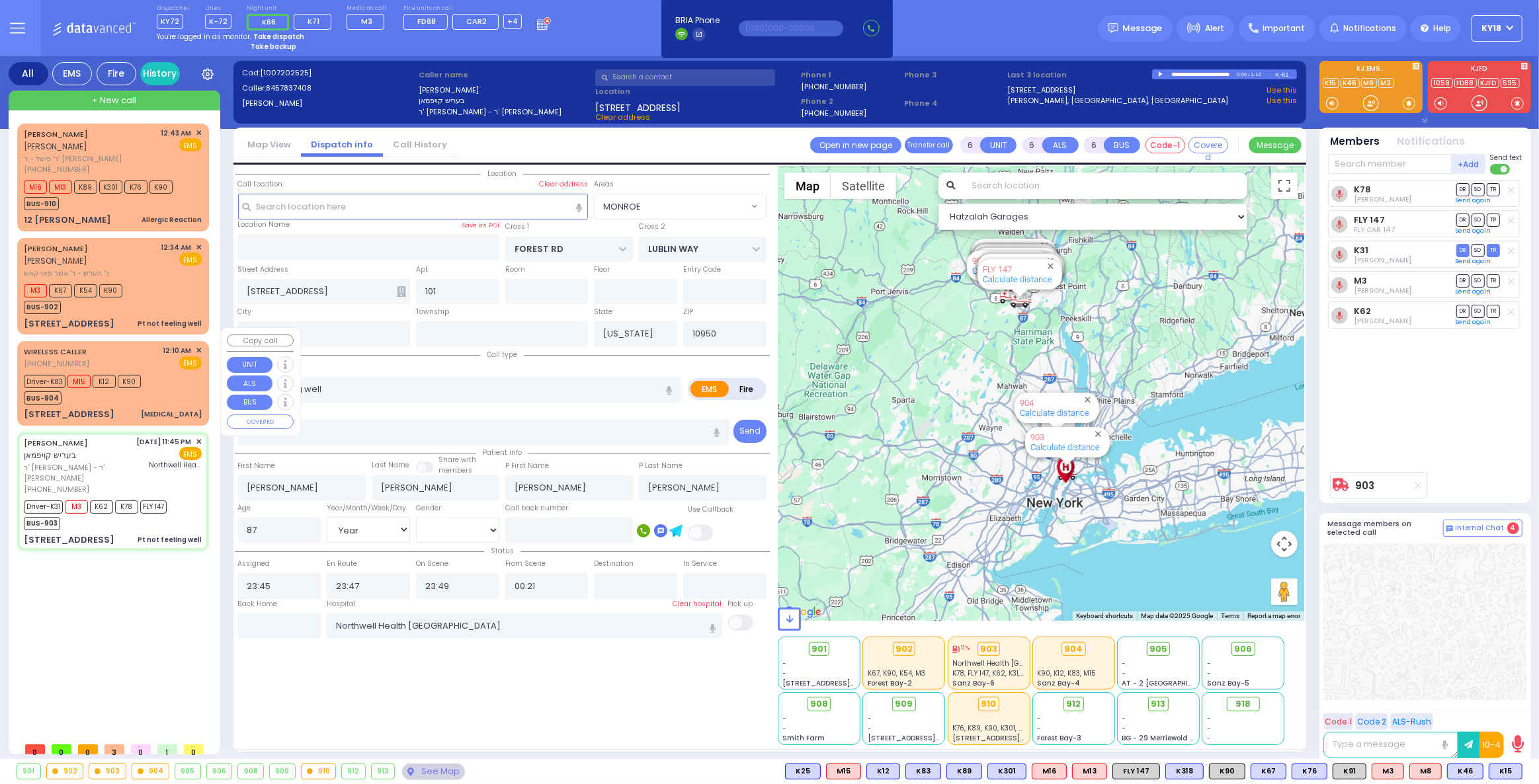
select select
radio input "true"
select select "Year"
select select "[DEMOGRAPHIC_DATA]"
select select "Hatzalah Garages"
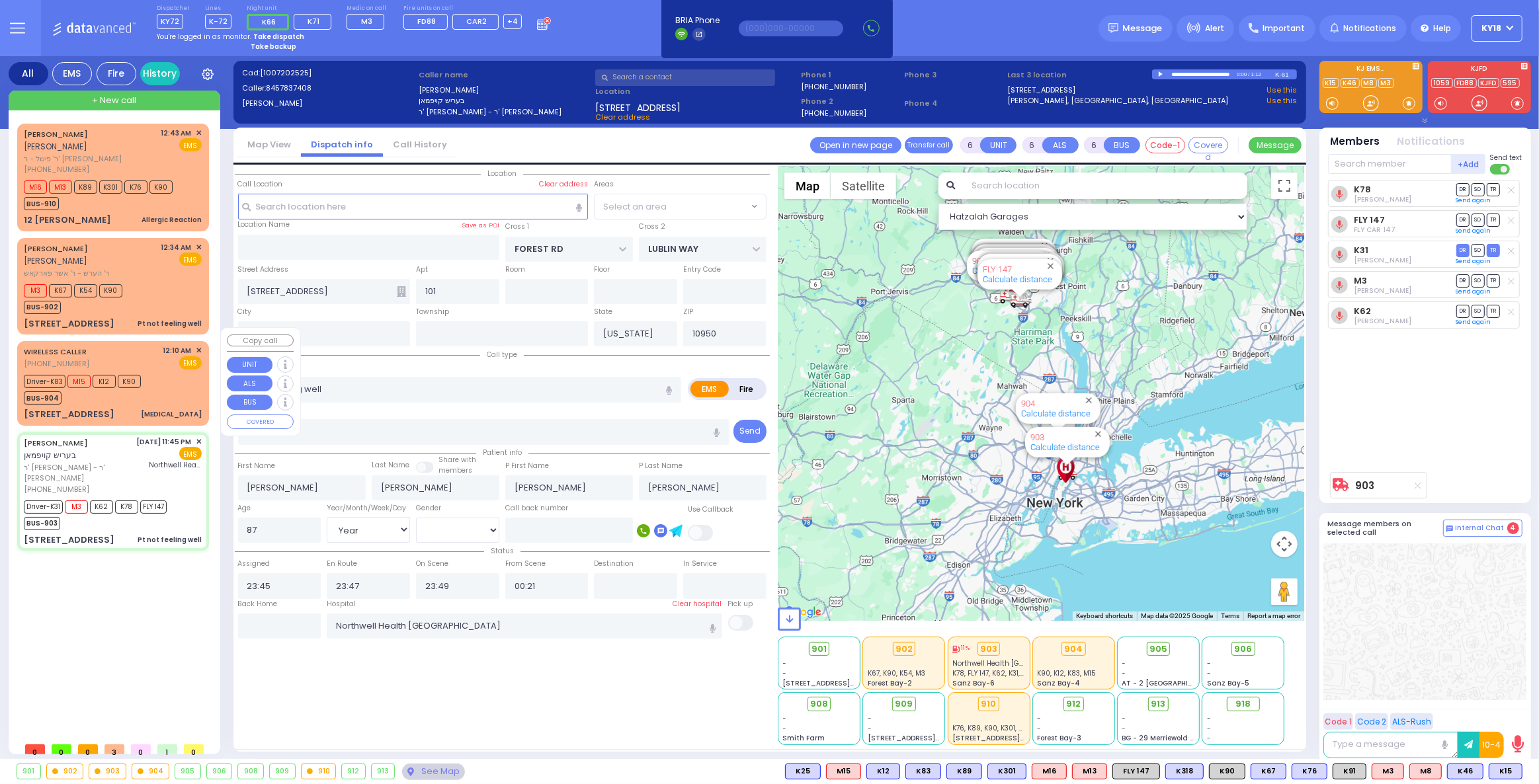
select select "MONROE"
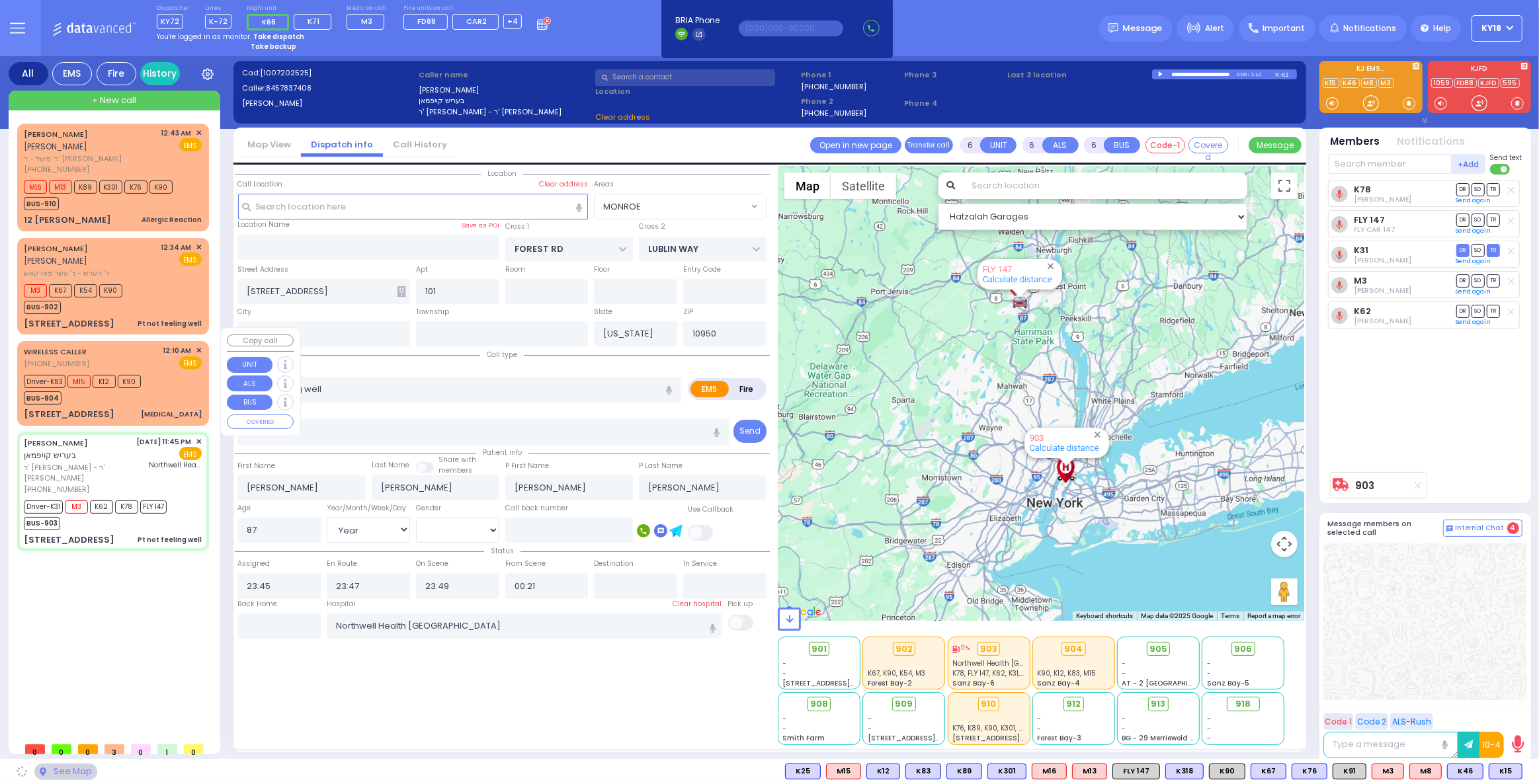
select select
radio input "true"
select select "Year"
select select "[DEMOGRAPHIC_DATA]"
select select "Hatzalah Garages"
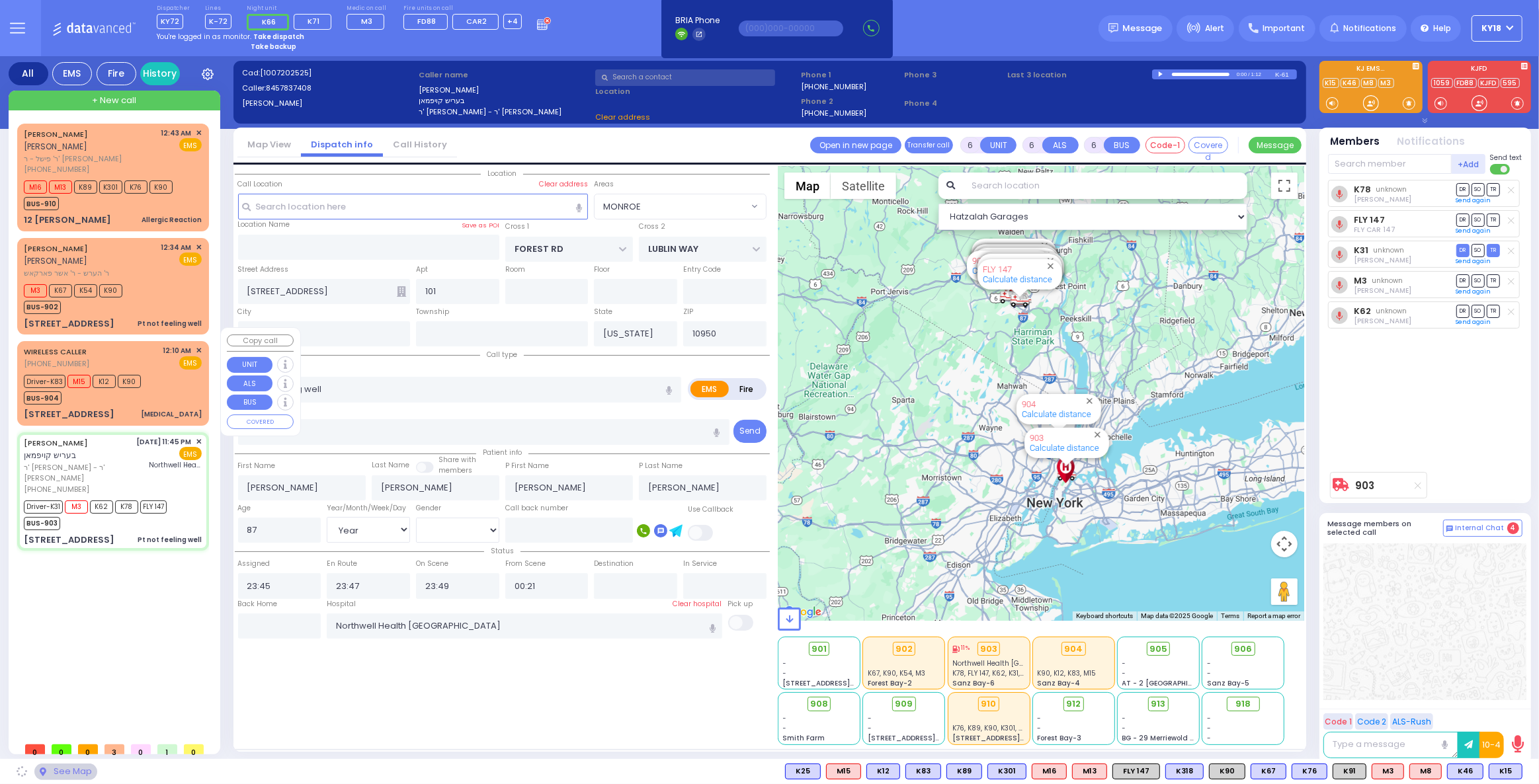
select select "MONROE"
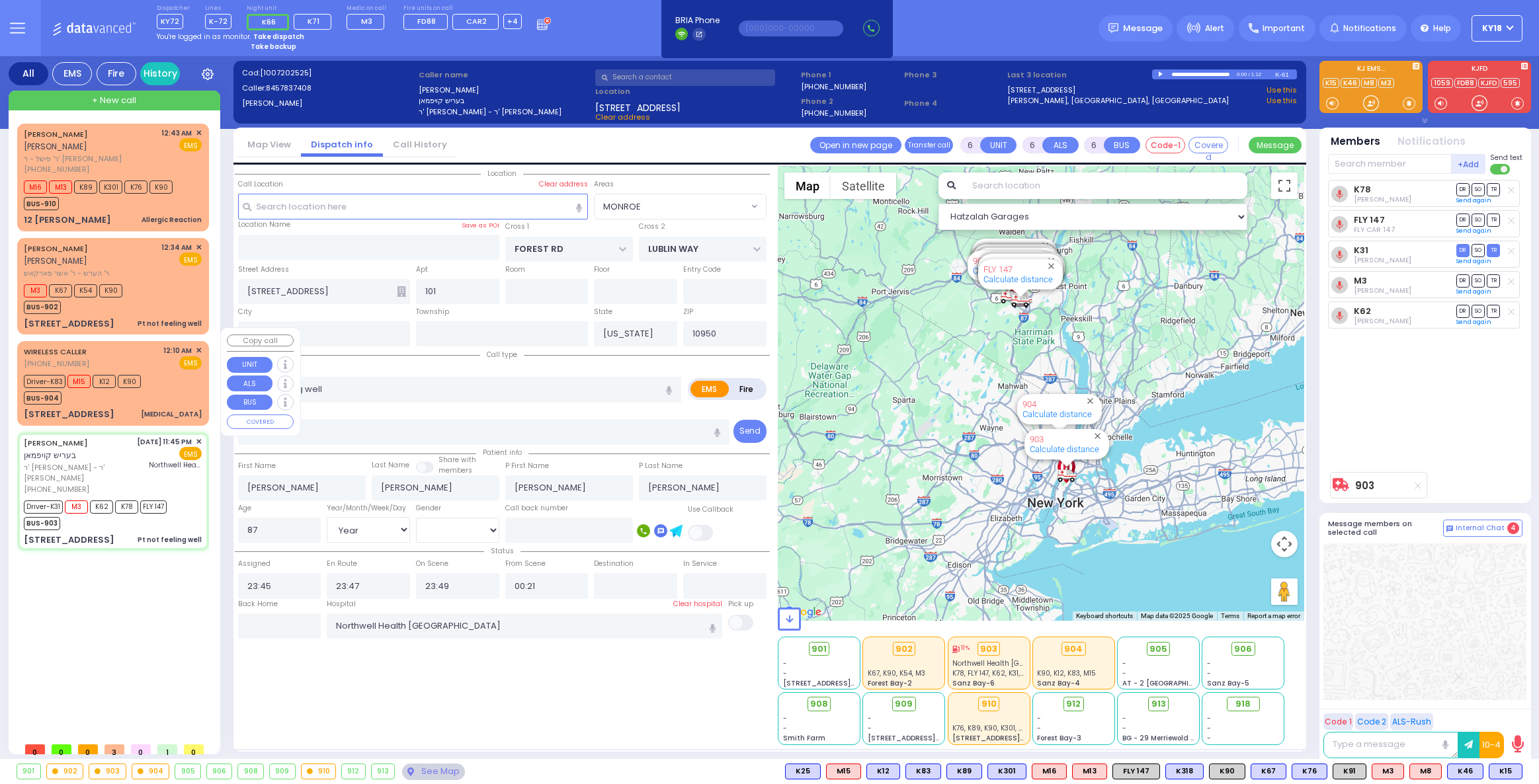
select select "MONROE"
select select "Year"
select select "[DEMOGRAPHIC_DATA]"
select select
radio input "true"
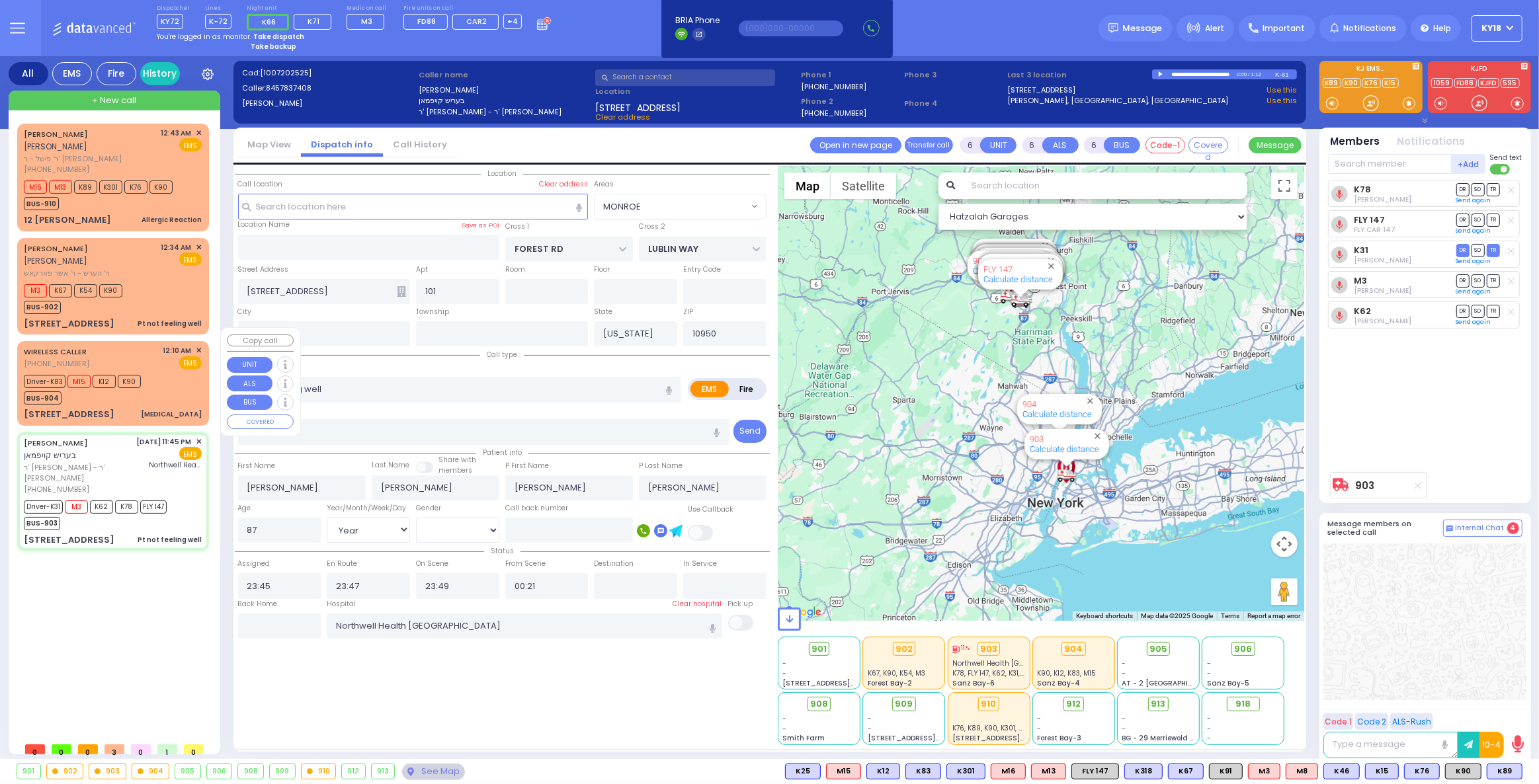
select select "Year"
select select "[DEMOGRAPHIC_DATA]"
select select "Hatzalah Garages"
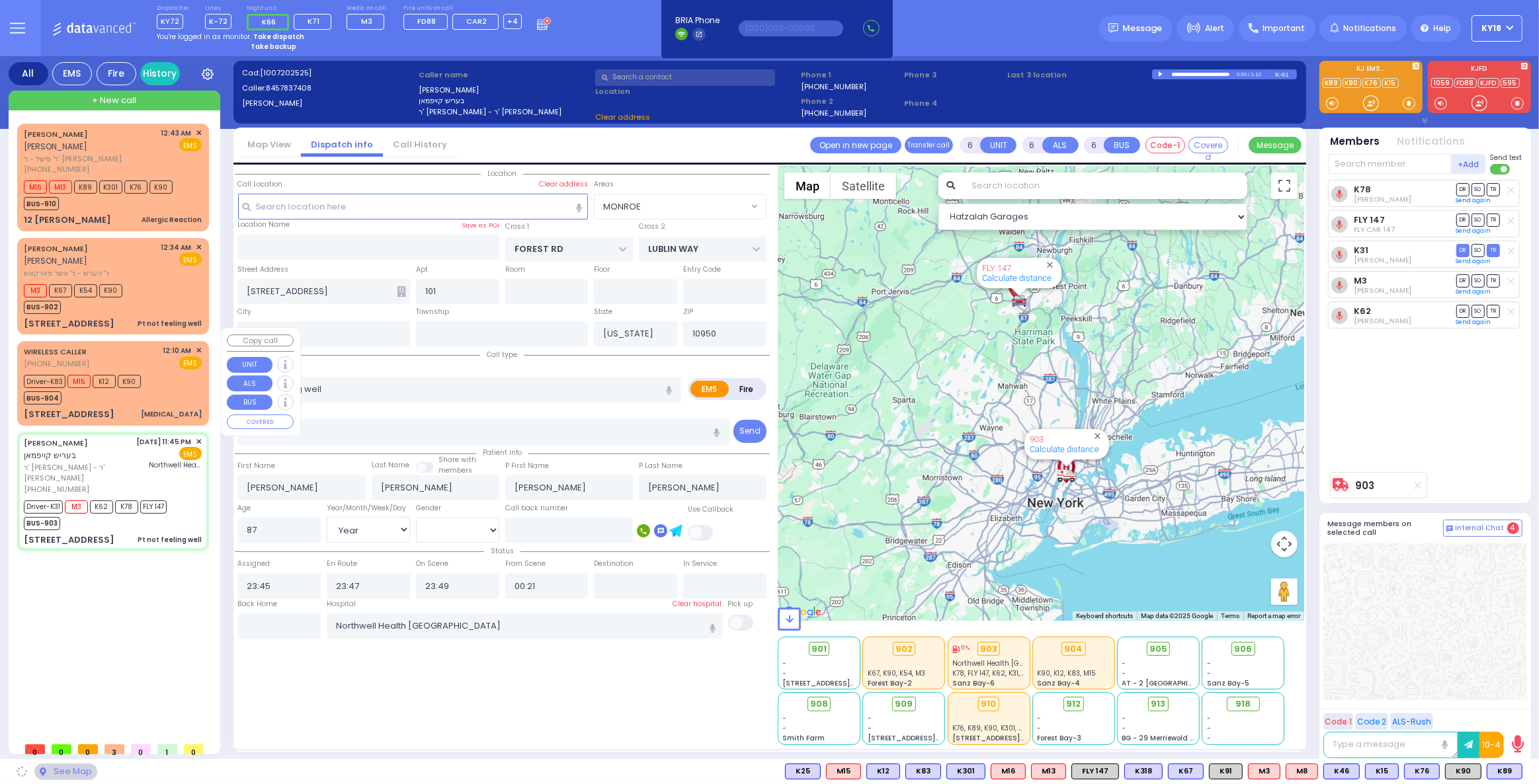
select select "MONROE"
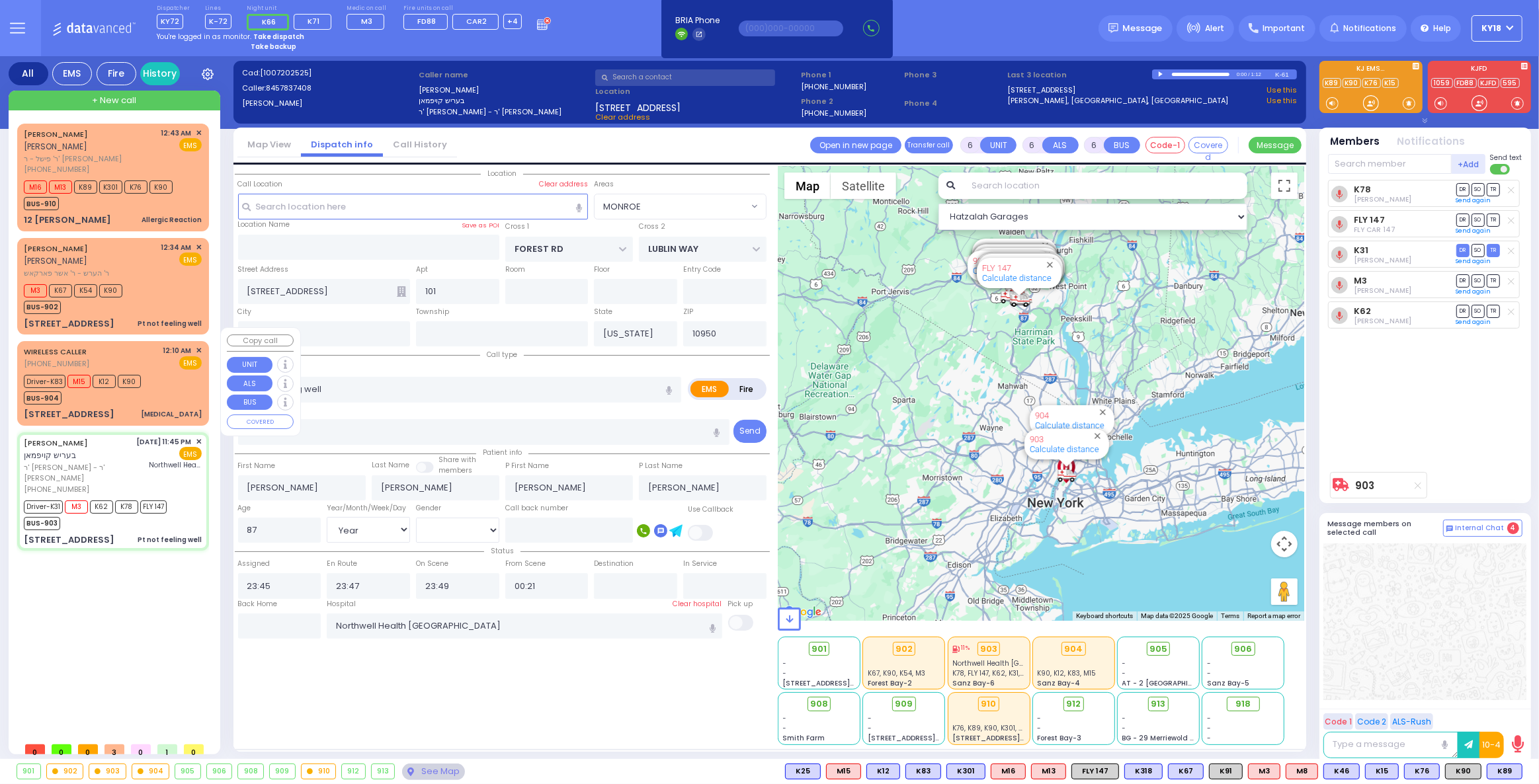
select select
radio input "true"
select select "Year"
select select "[DEMOGRAPHIC_DATA]"
select select "Hatzalah Garages"
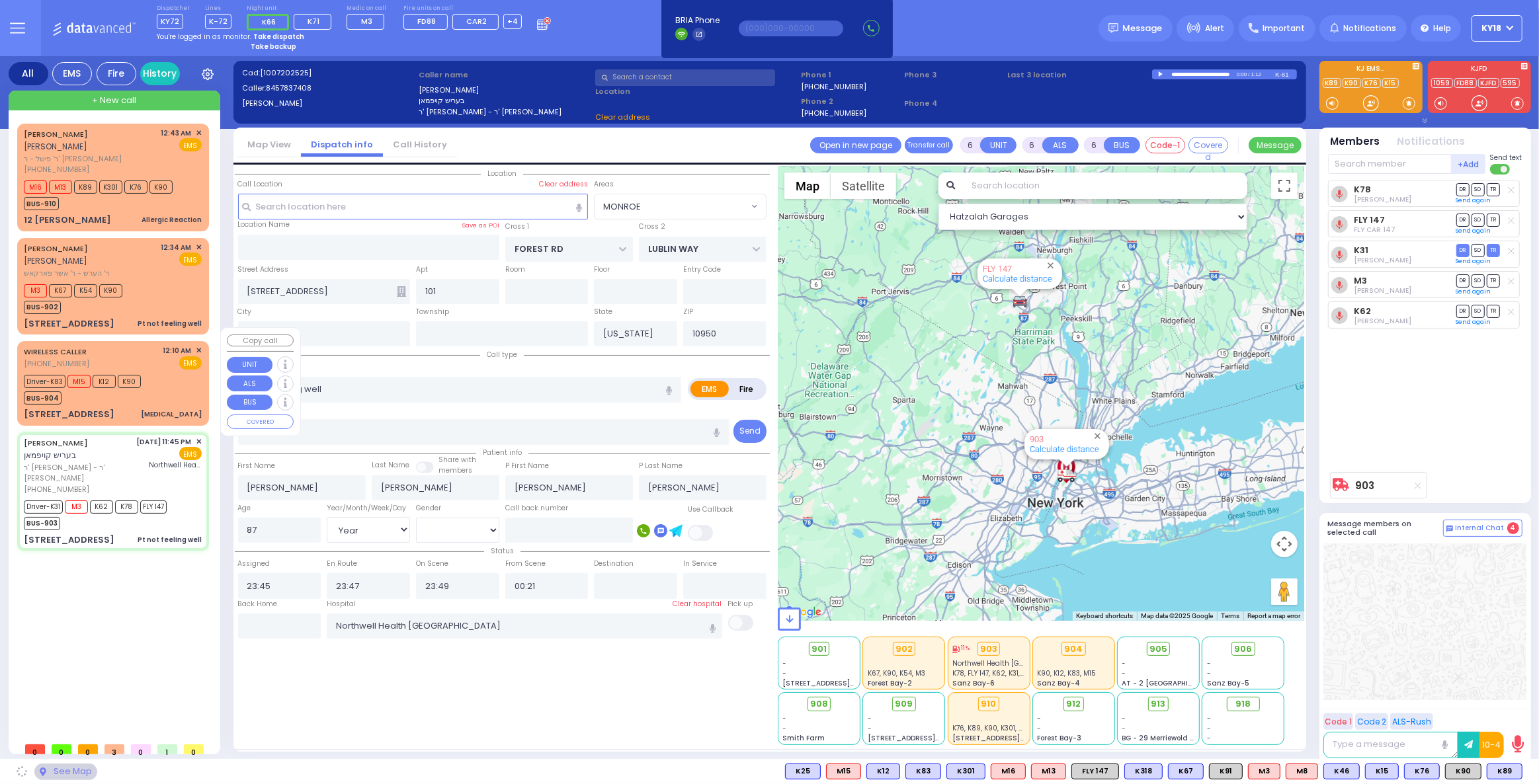
select select "MONROE"
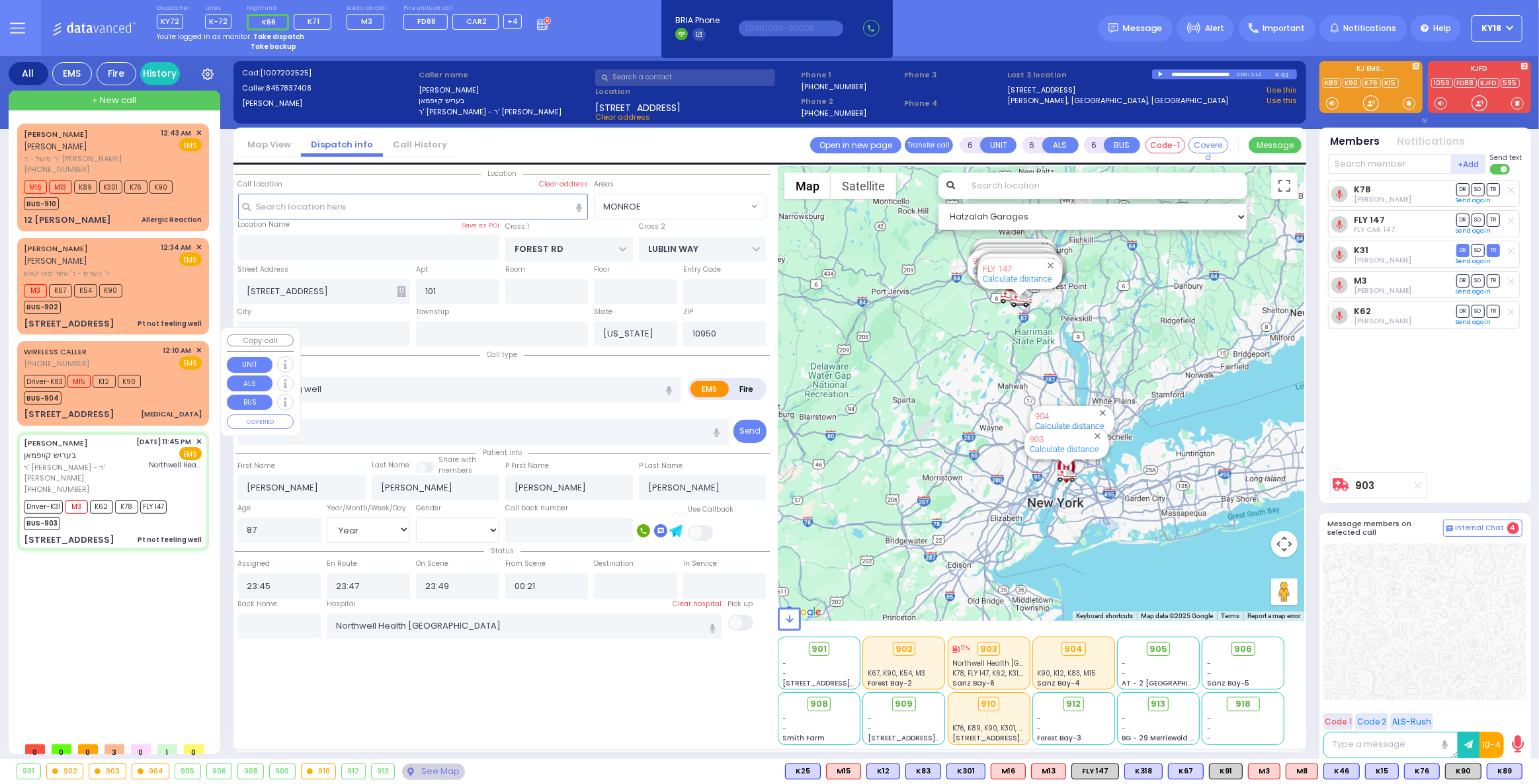
select select
radio input "true"
select select "Year"
select select "[DEMOGRAPHIC_DATA]"
select select "Hatzalah Garages"
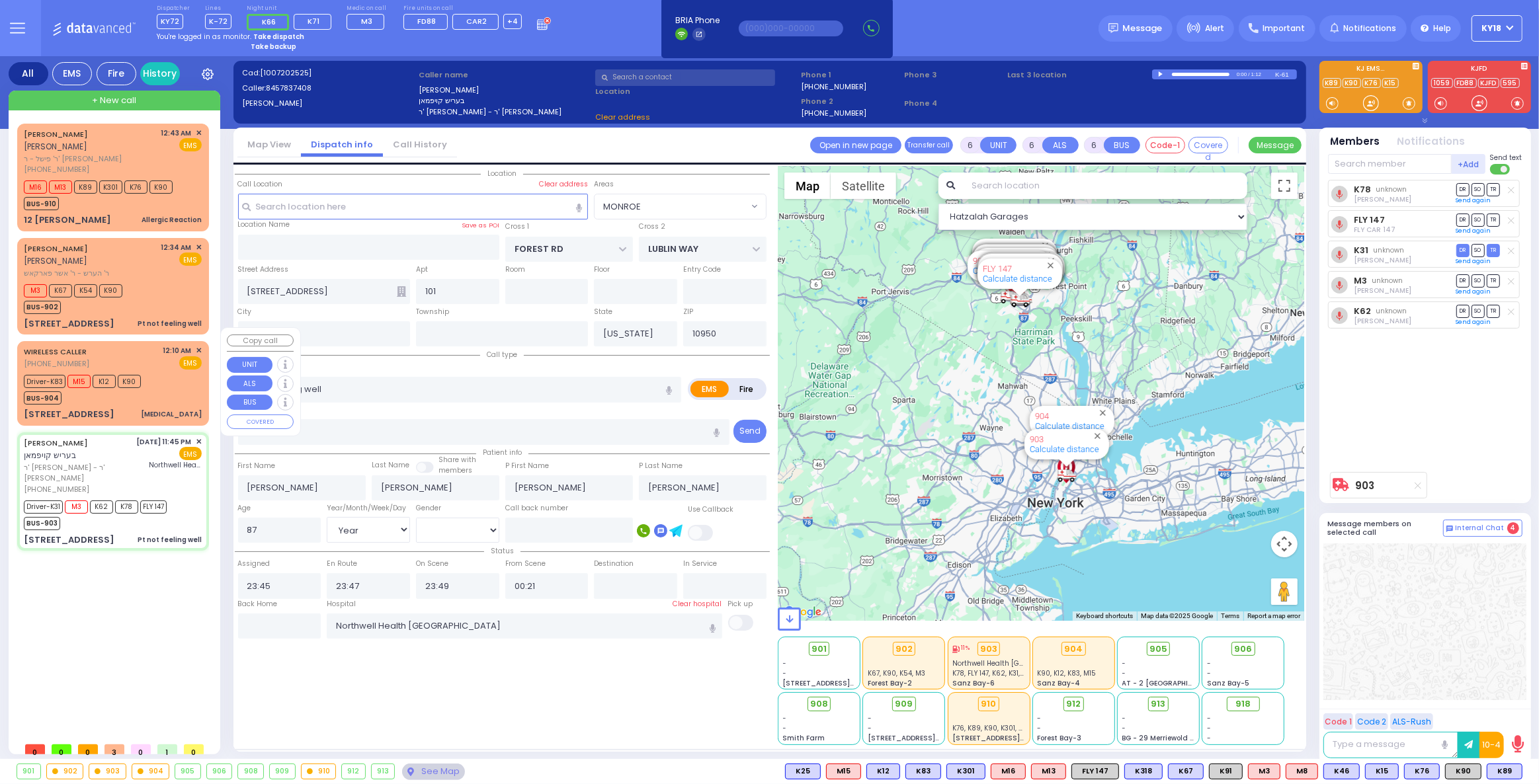
select select "MONROE"
select select
radio input "true"
select select "Year"
select select "[DEMOGRAPHIC_DATA]"
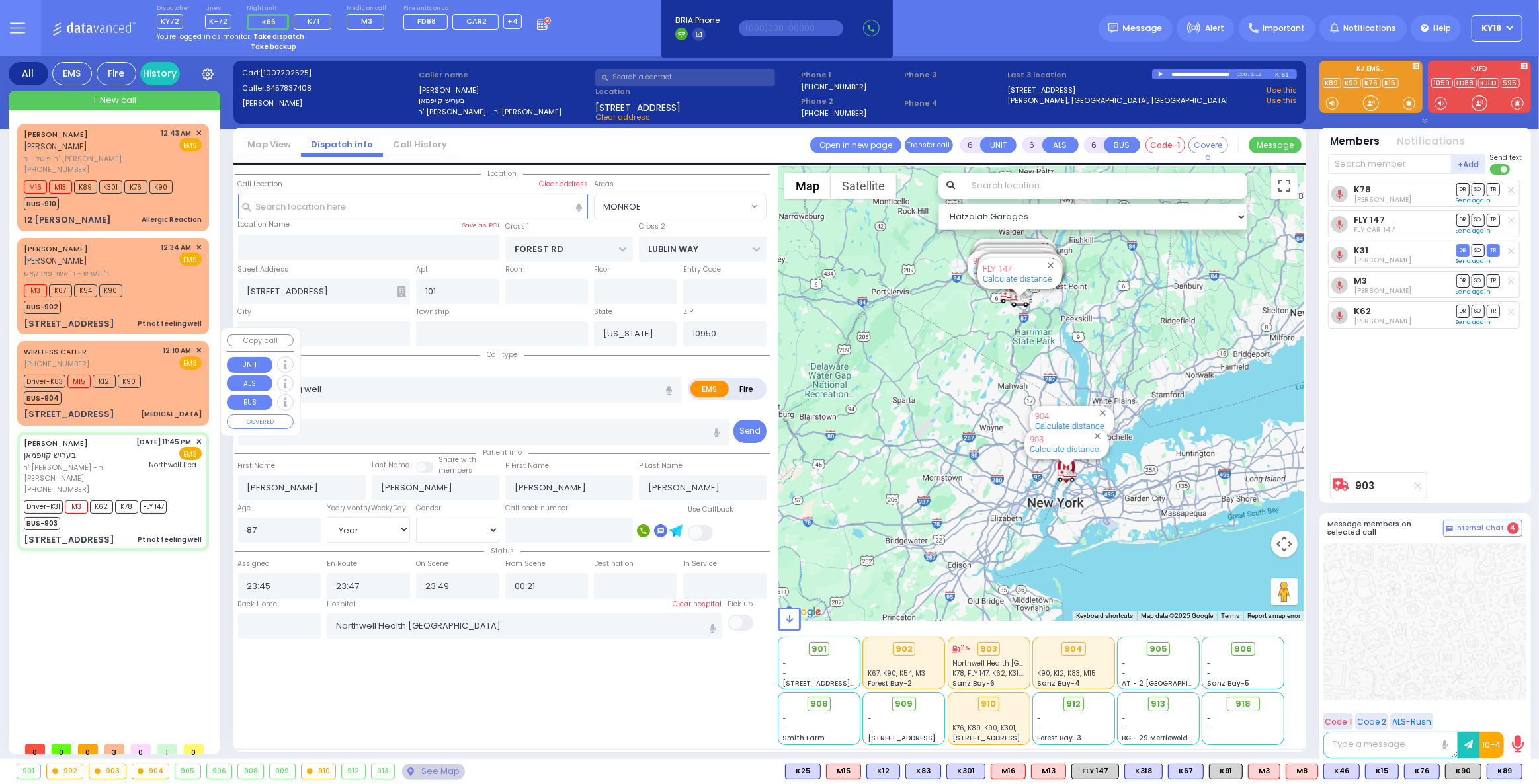
select select "Hatzalah Garages"
select select "MONROE"
select select
radio input "true"
select select "Year"
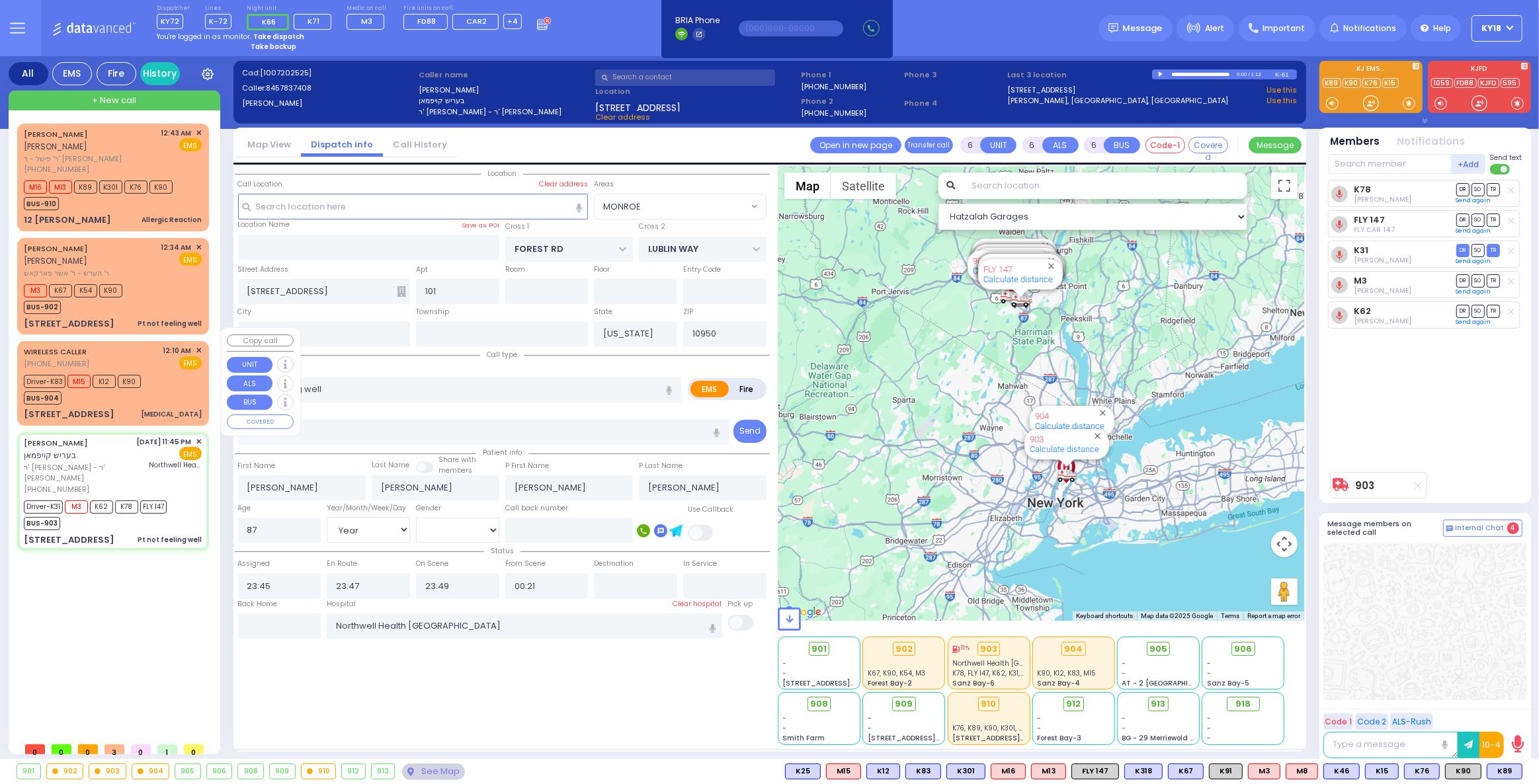
select select "[DEMOGRAPHIC_DATA]"
select select "Hatzalah Garages"
select select "MONROE"
select select
radio input "true"
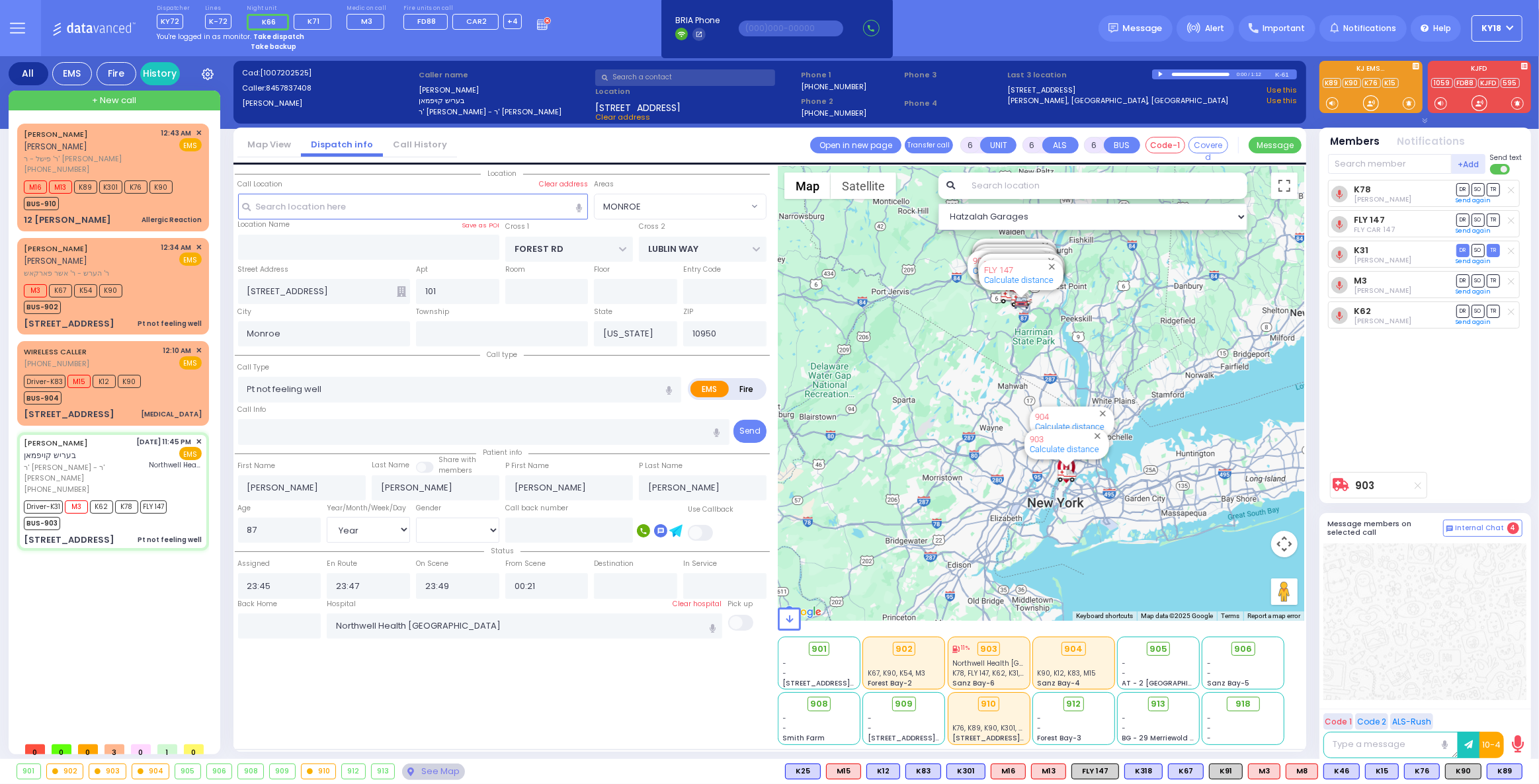
select select "Year"
select select "[DEMOGRAPHIC_DATA]"
type input "01:11"
select select "Hatzalah Garages"
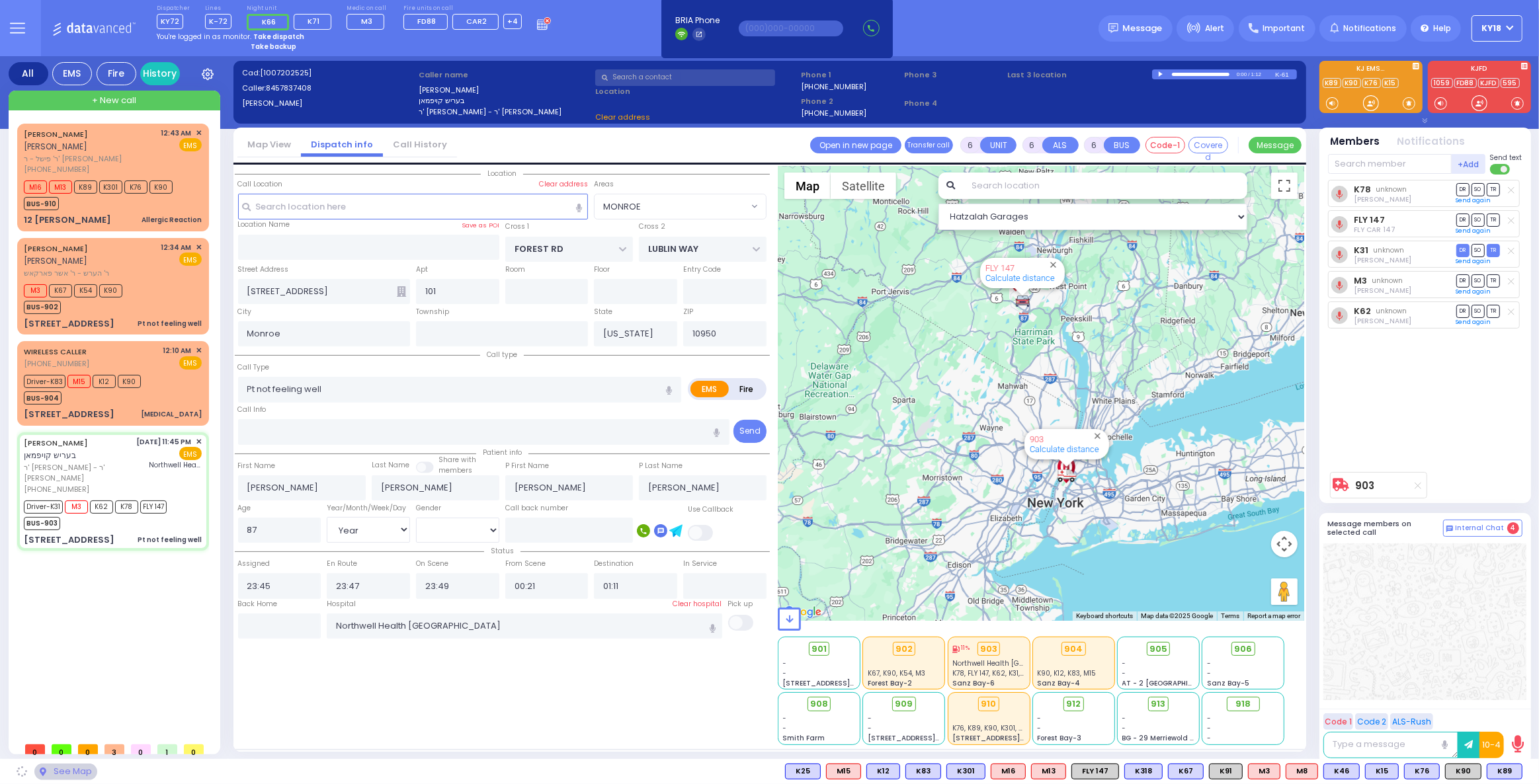
select select "MONROE"
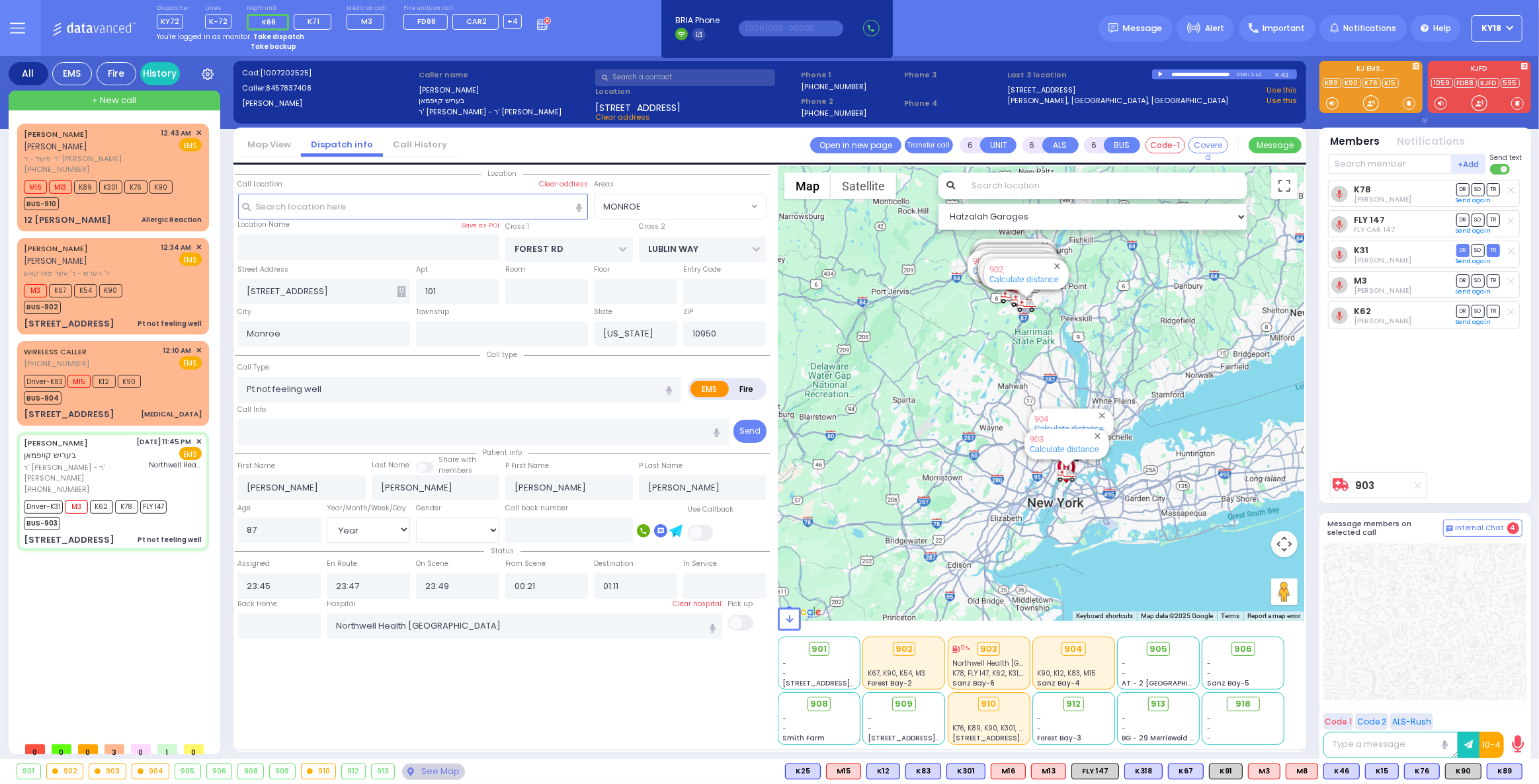
select select
radio input "true"
select select "Year"
select select "[DEMOGRAPHIC_DATA]"
select select "Hatzalah Garages"
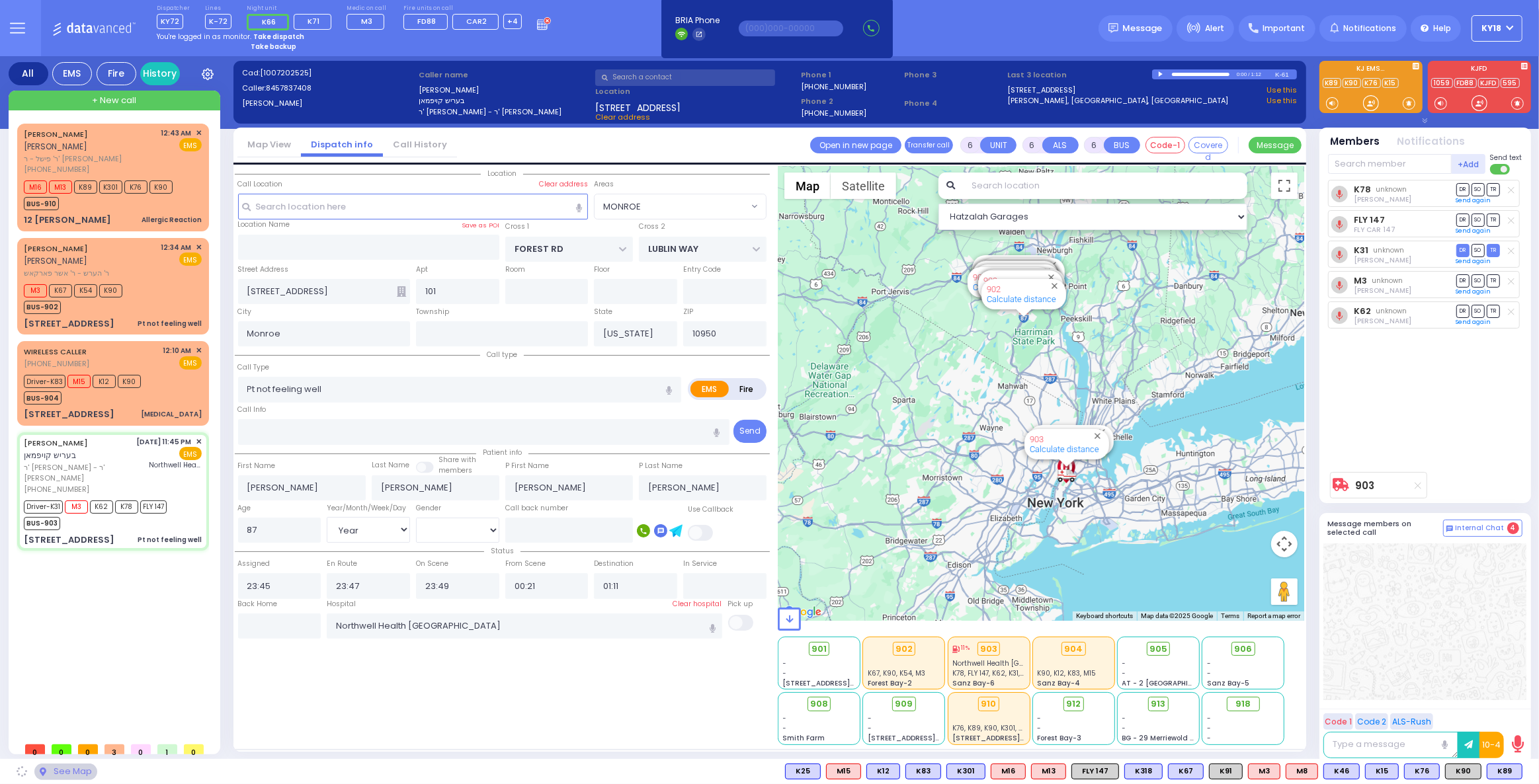
select select "MONROE"
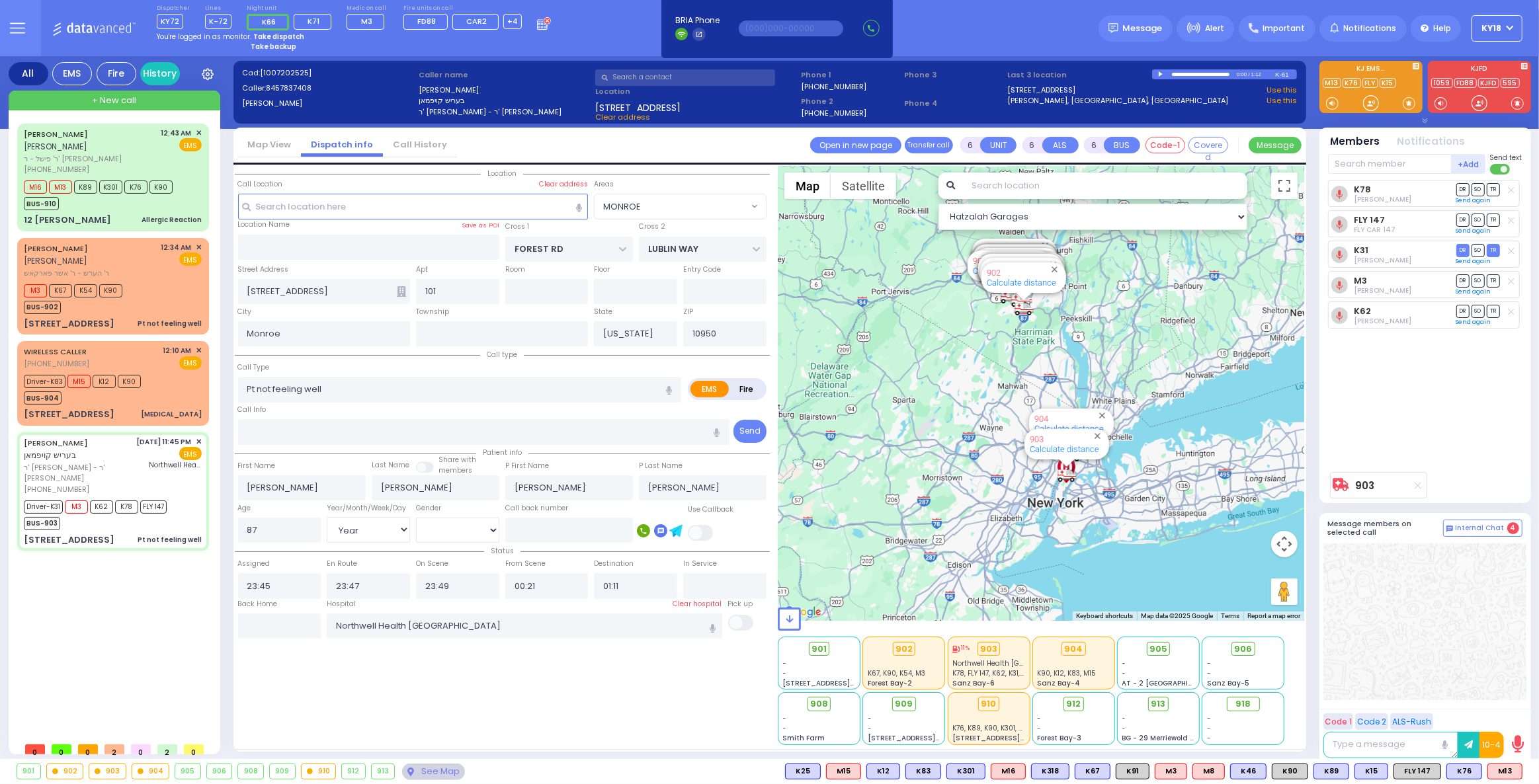
select select
radio input "true"
select select "Year"
select select "[DEMOGRAPHIC_DATA]"
select select "Hatzalah Garages"
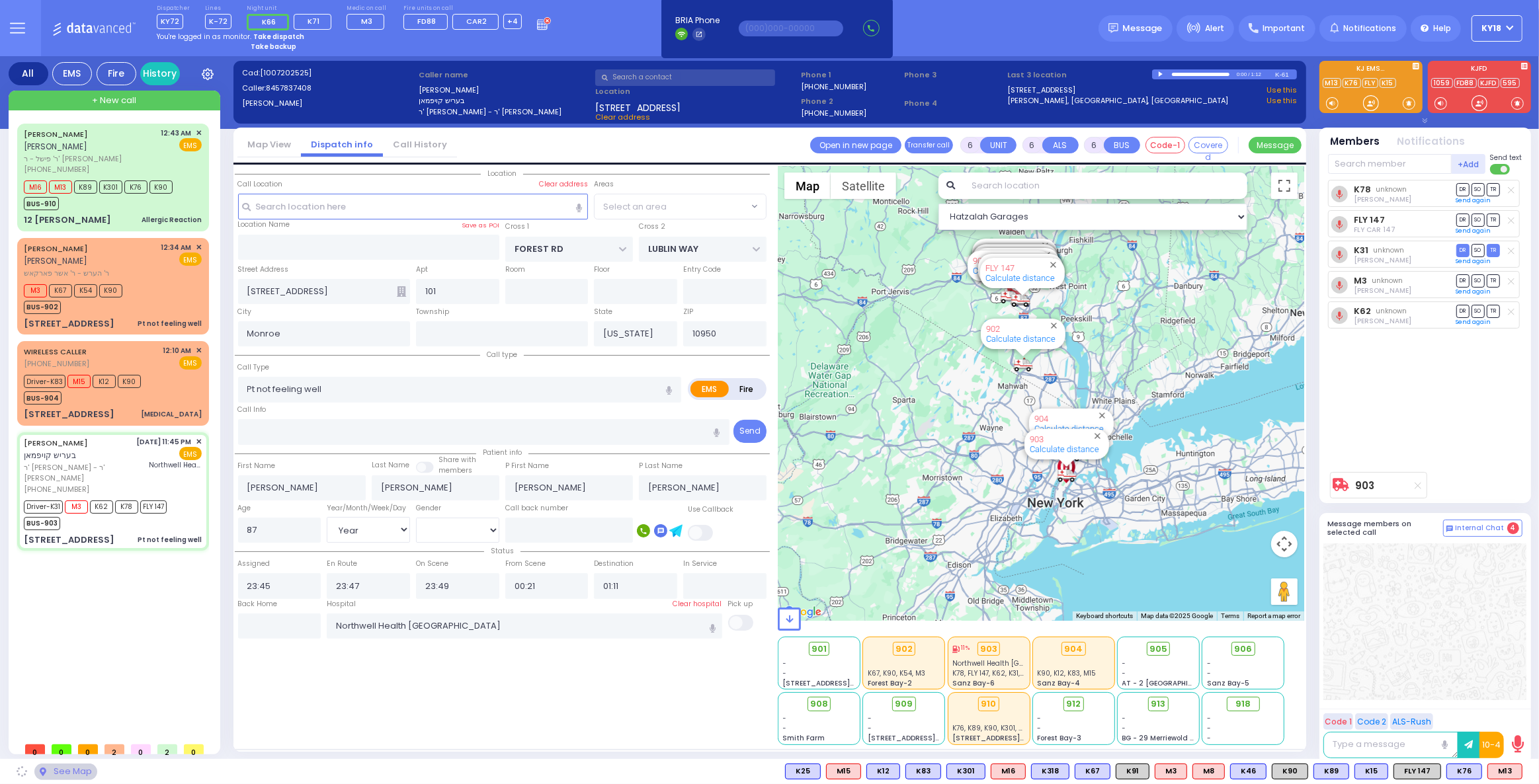
select select "MONROE"
select select
radio input "true"
select select "Year"
select select "[DEMOGRAPHIC_DATA]"
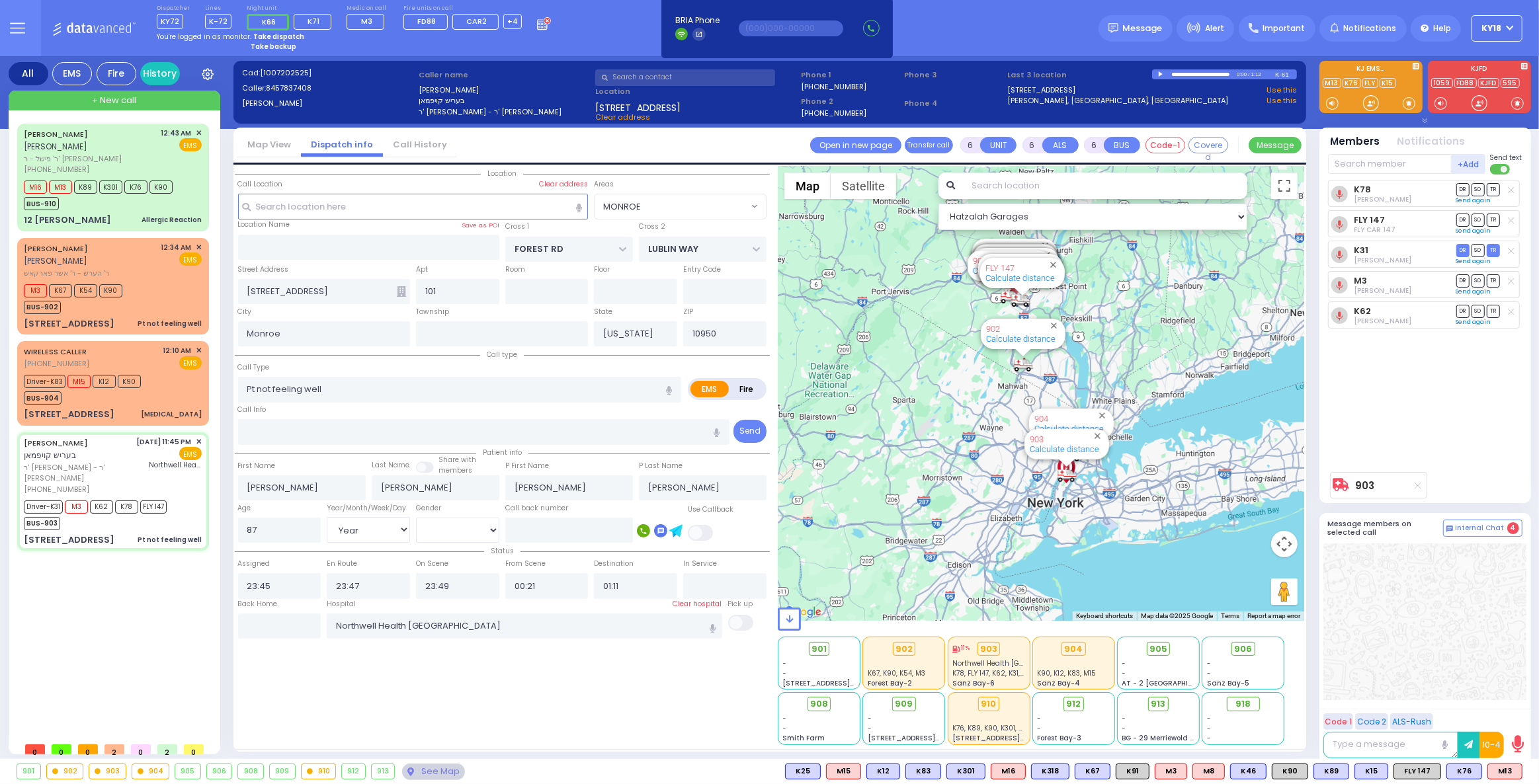
select select "Hatzalah Garages"
select select "MONROE"
select select
radio input "true"
select select "Year"
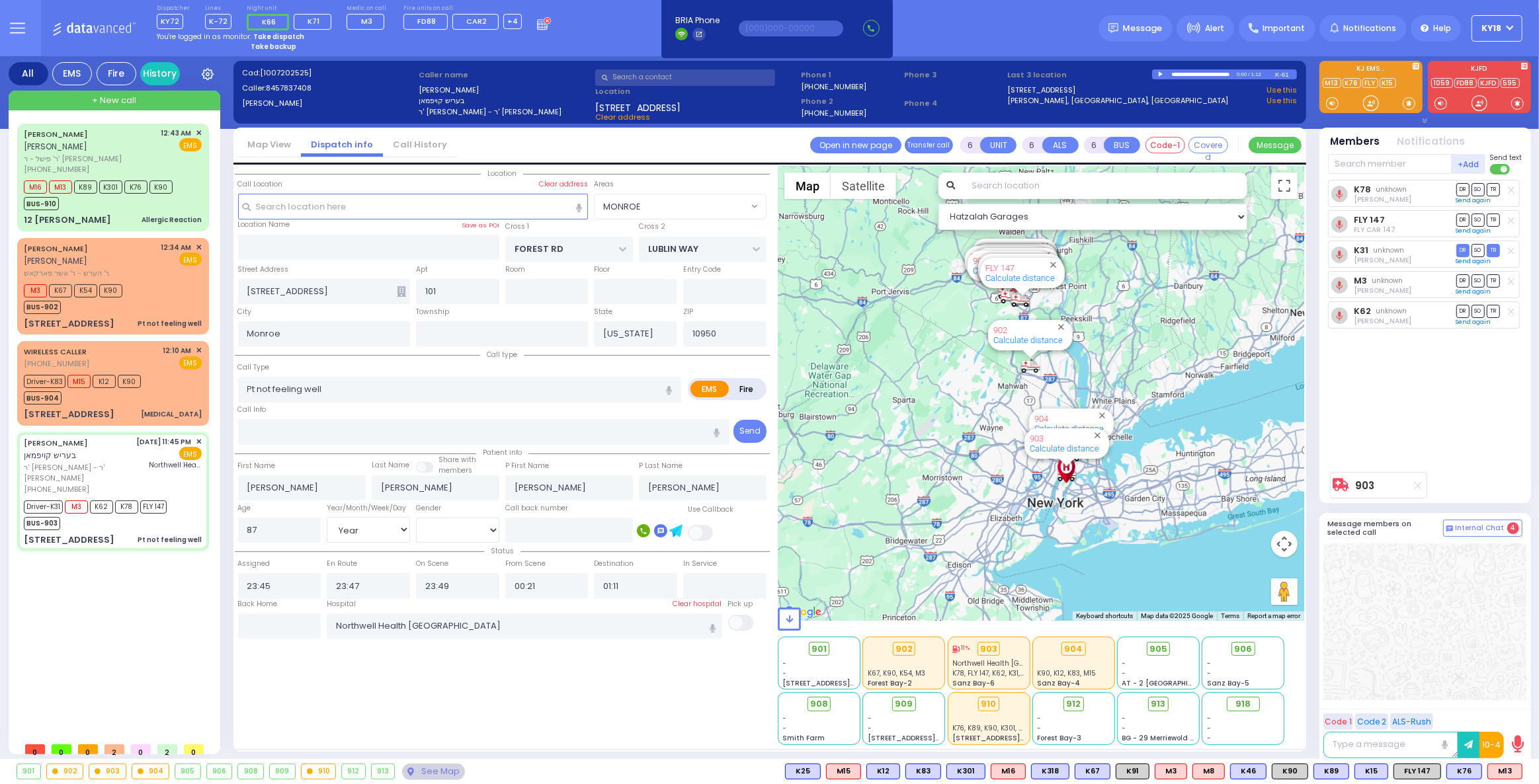
select select "[DEMOGRAPHIC_DATA]"
select select "Hatzalah Garages"
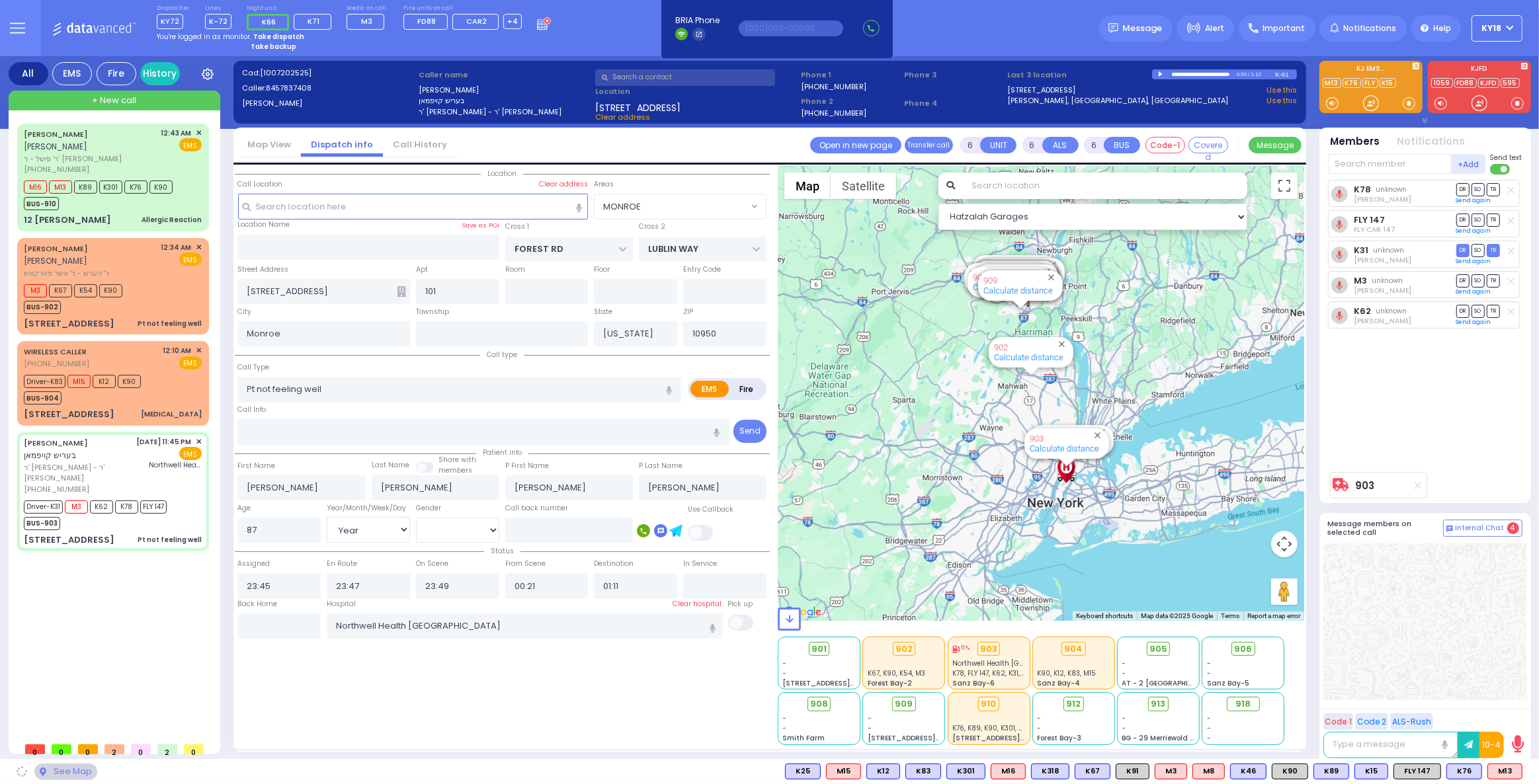
select select "MONROE"
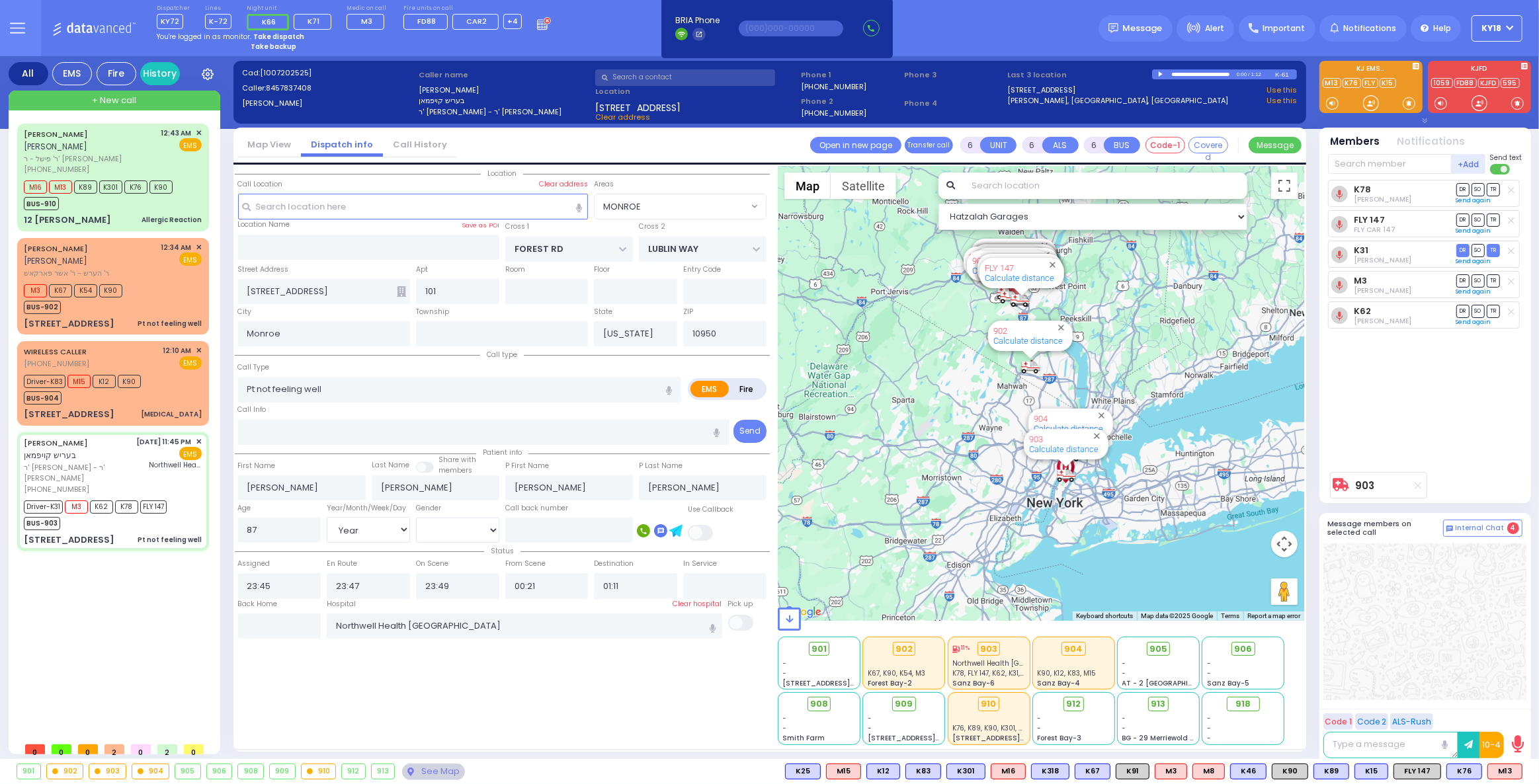
select select
radio input "true"
select select "Year"
select select "[DEMOGRAPHIC_DATA]"
select select "Hatzalah Garages"
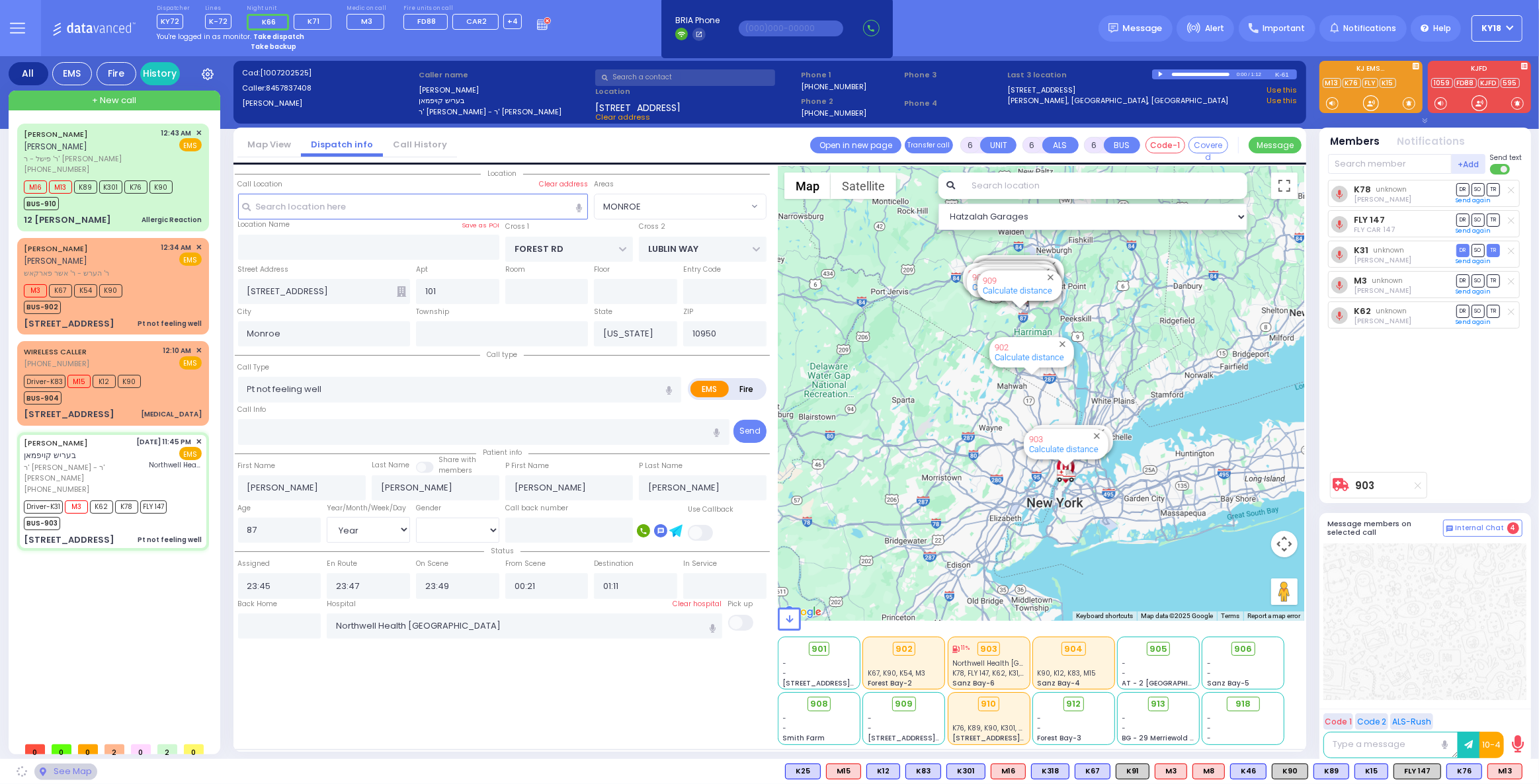
select select "MONROE"
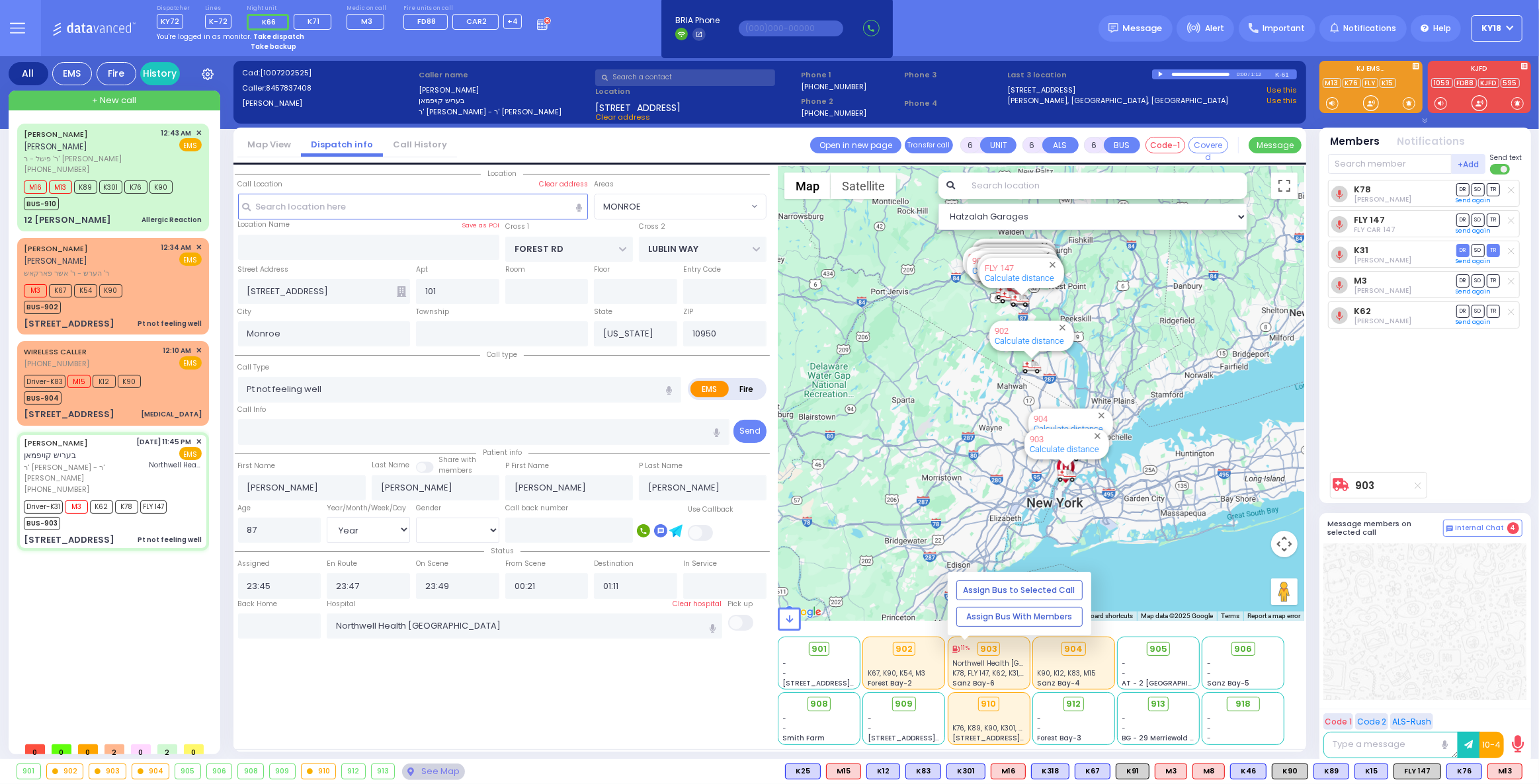
select select
radio input "true"
select select "Year"
select select "[DEMOGRAPHIC_DATA]"
select select "Hatzalah Garages"
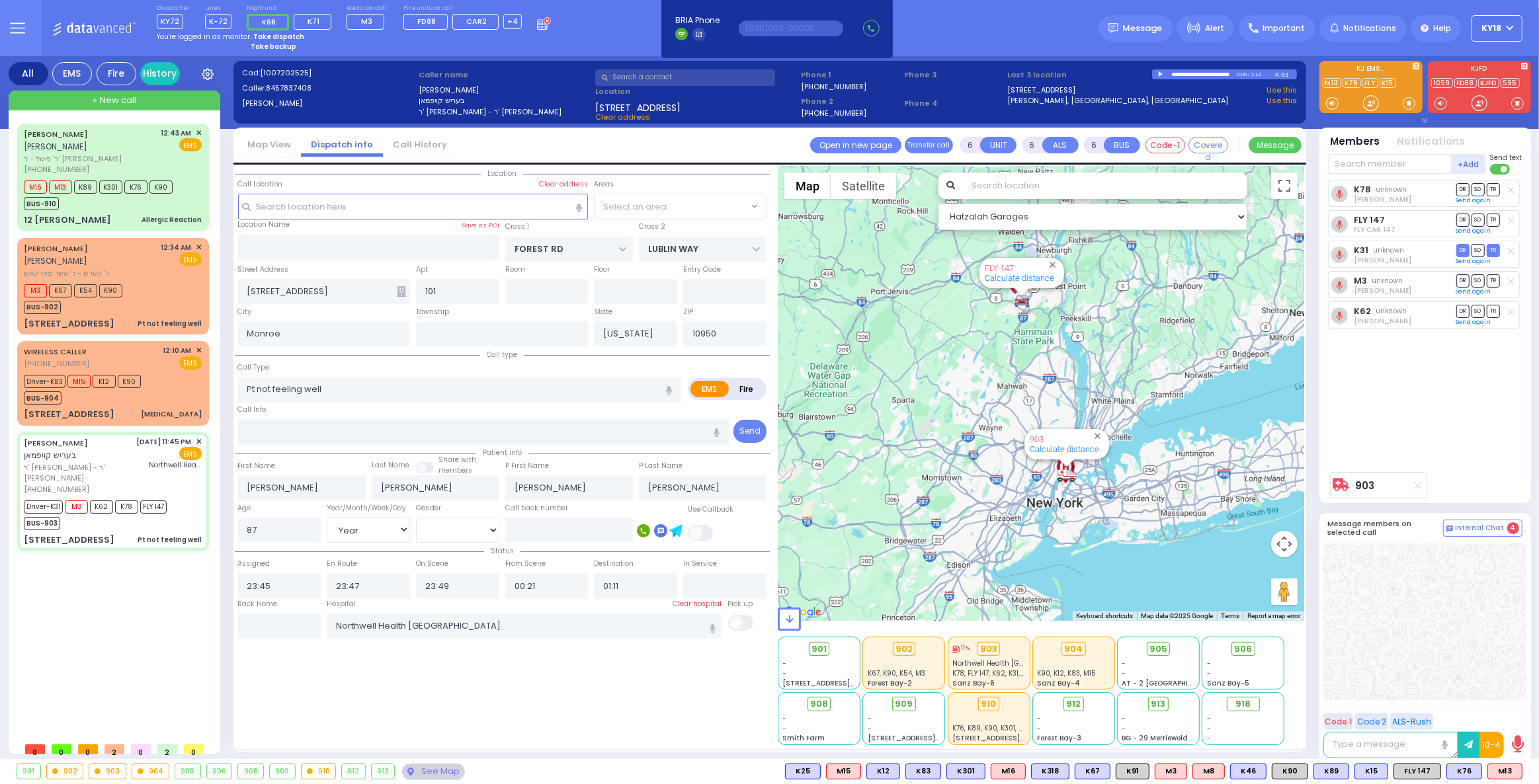
select select "MONROE"
select select
radio input "true"
select select "Year"
select select "[DEMOGRAPHIC_DATA]"
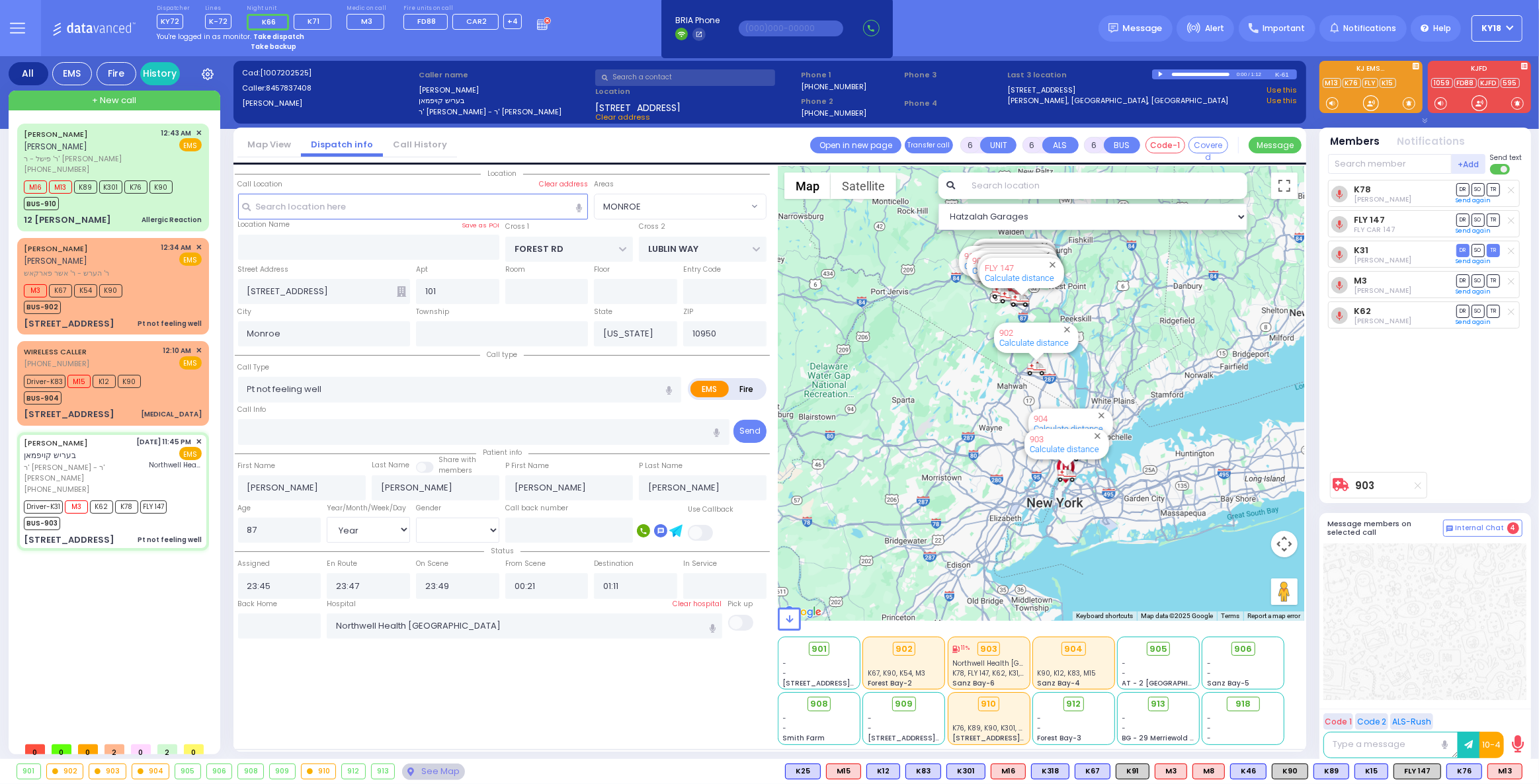
type input "01:25"
select select "Hatzalah Garages"
select select "MONROE"
select select
radio input "true"
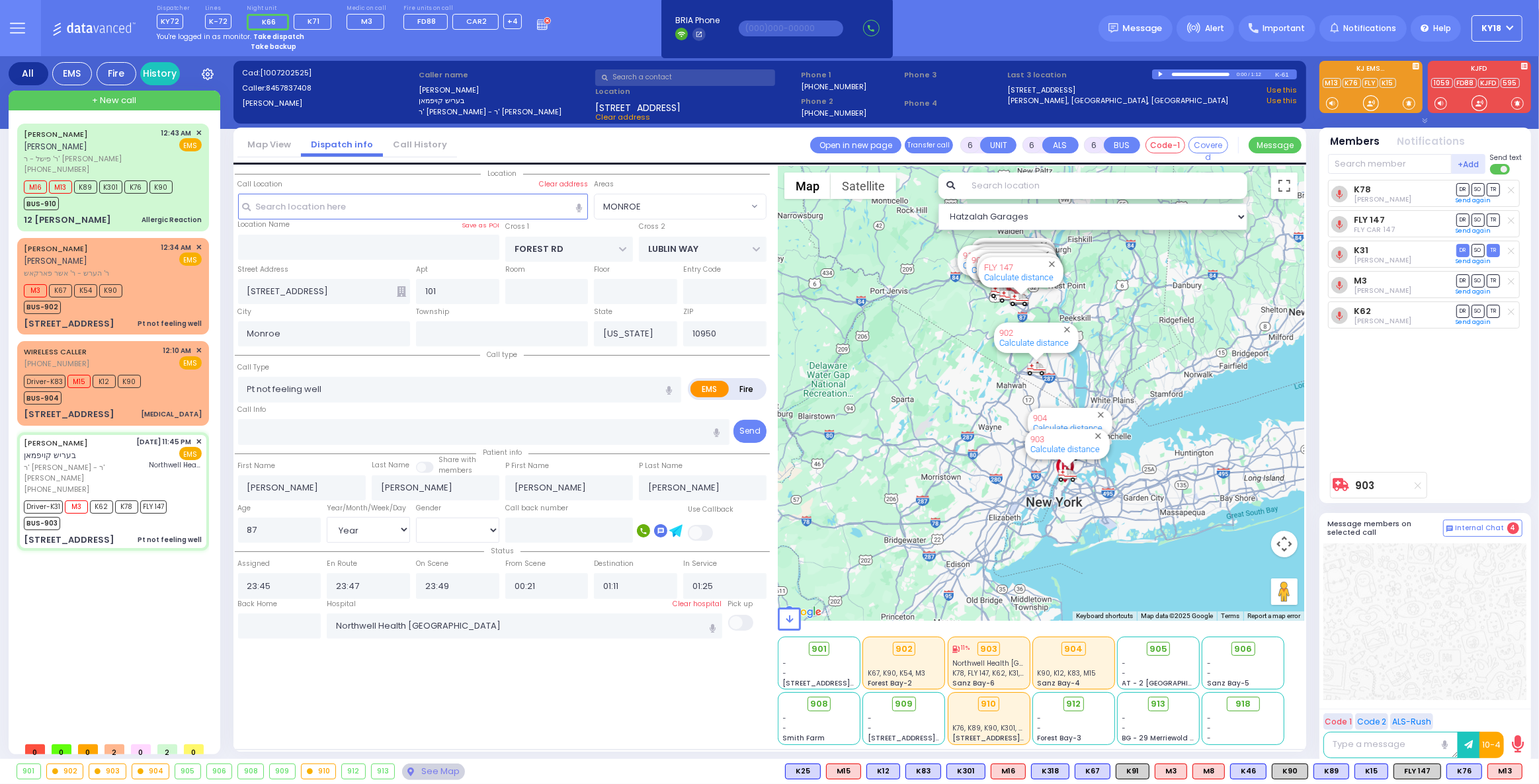
select select "Year"
select select "[DEMOGRAPHIC_DATA]"
select select "Hatzalah Garages"
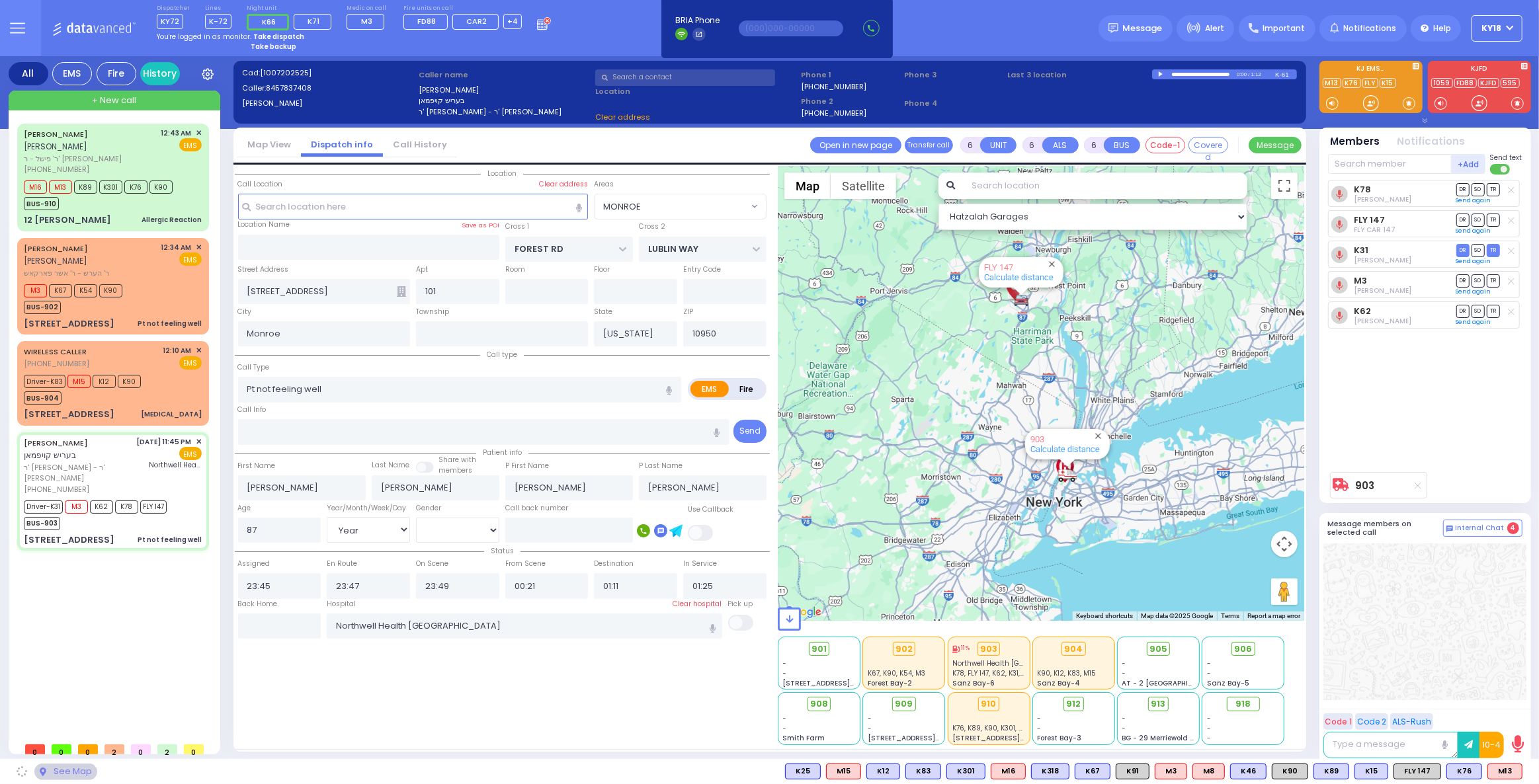
select select
radio input "true"
select select "Year"
select select "[DEMOGRAPHIC_DATA]"
select select "Hatzalah Garages"
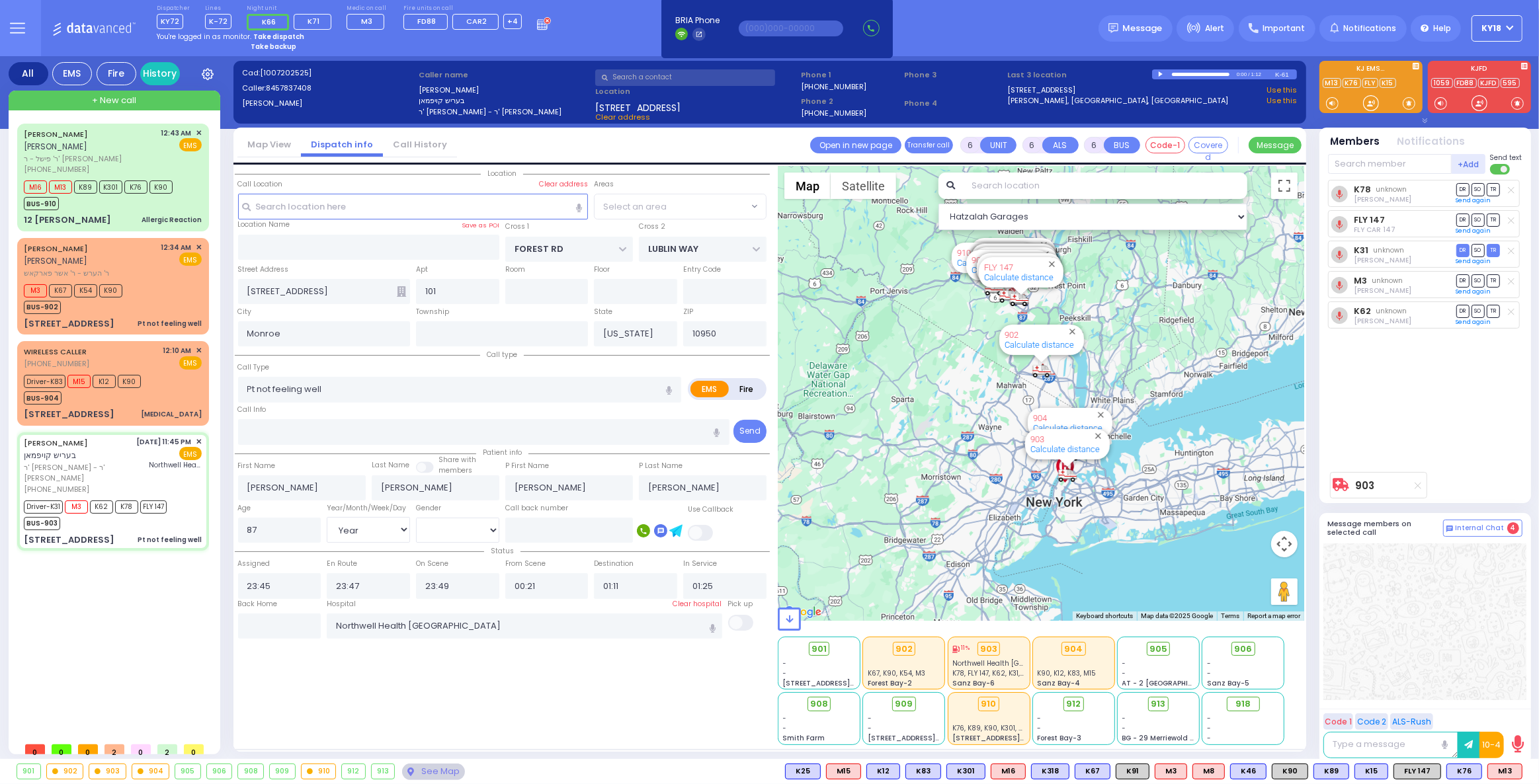
select select "MONROE"
select select
radio input "true"
select select "Year"
select select "[DEMOGRAPHIC_DATA]"
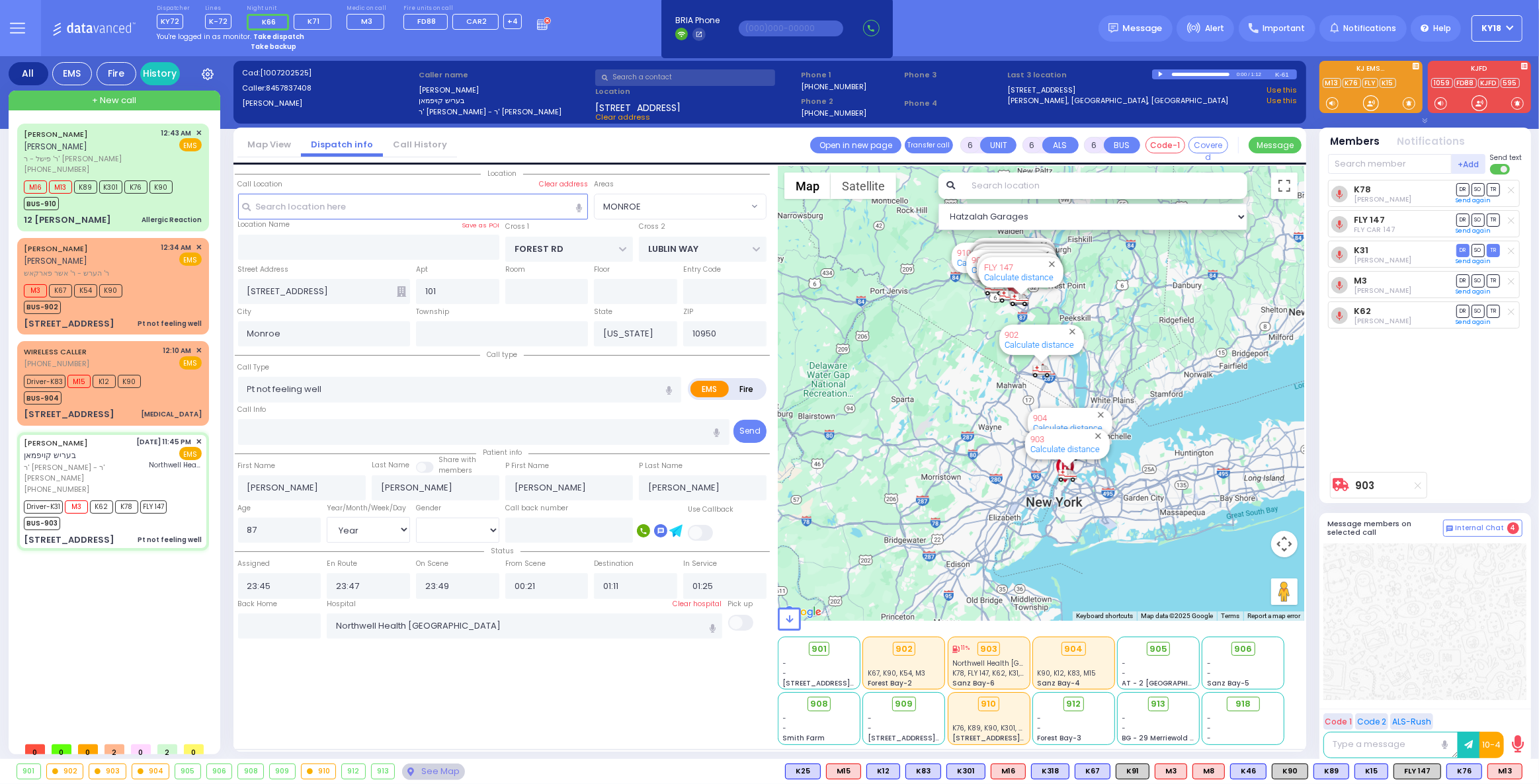
select select "Hatzalah Garages"
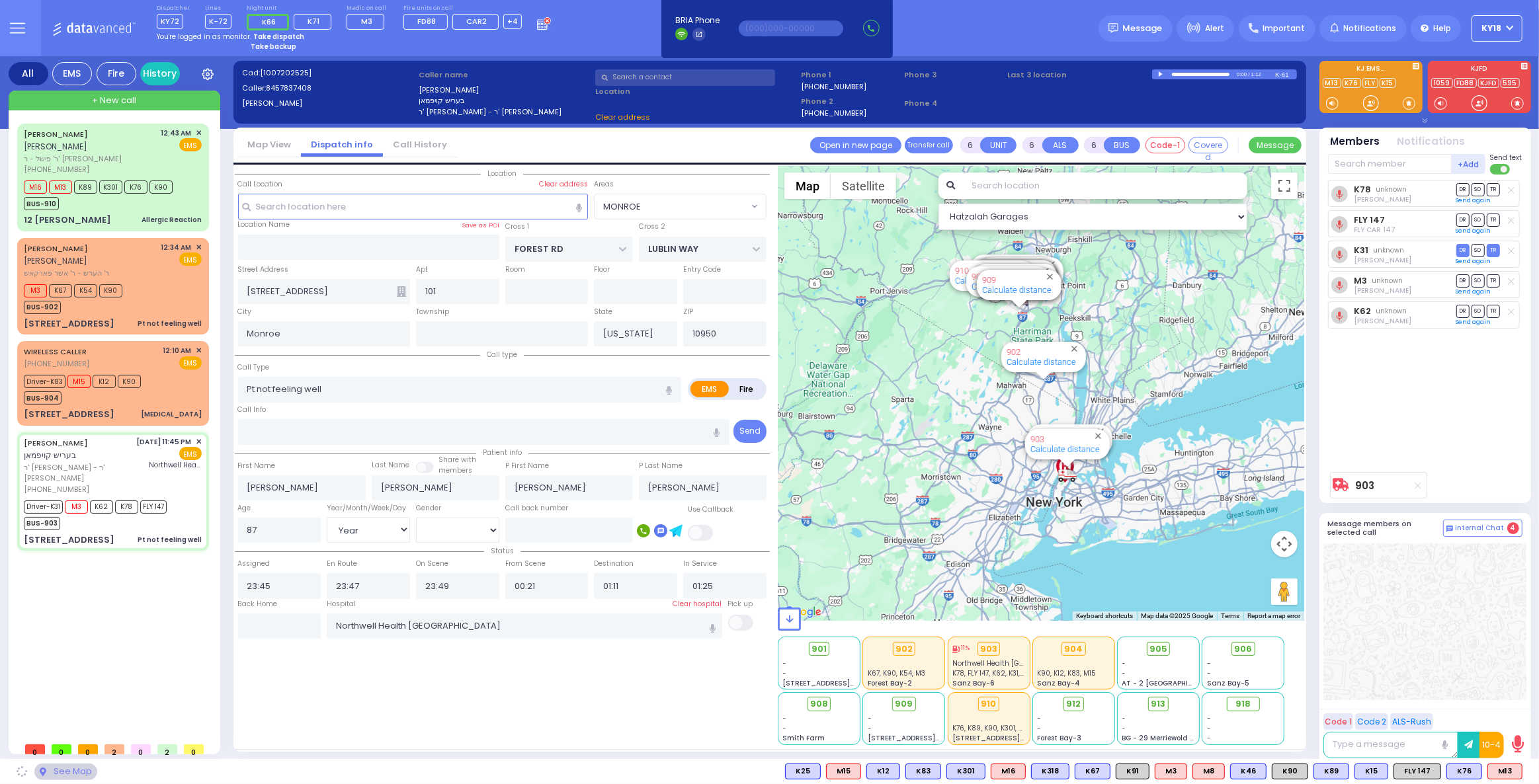
select select "MONROE"
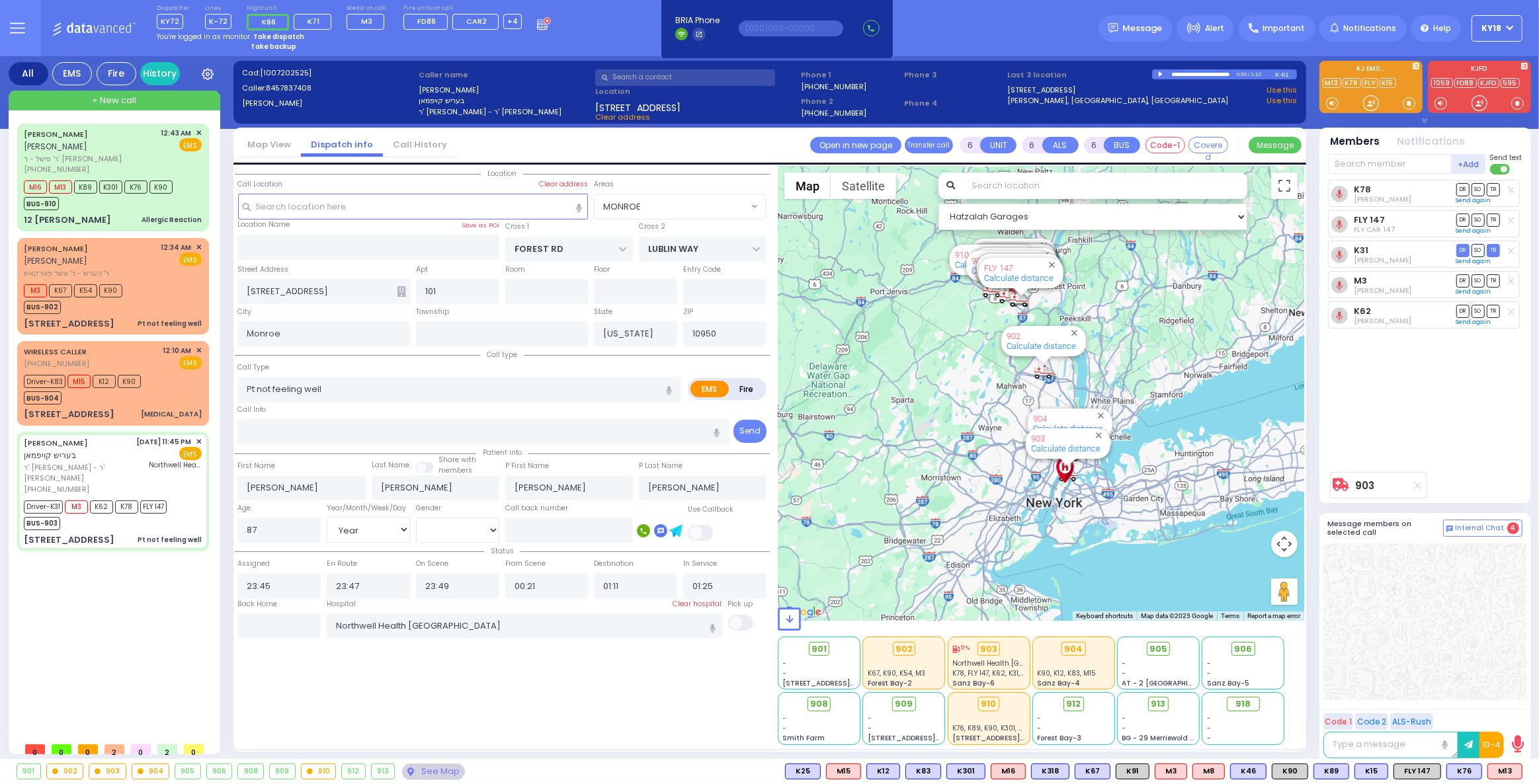
select select
radio input "true"
select select "Year"
select select "[DEMOGRAPHIC_DATA]"
select select "Hatzalah Garages"
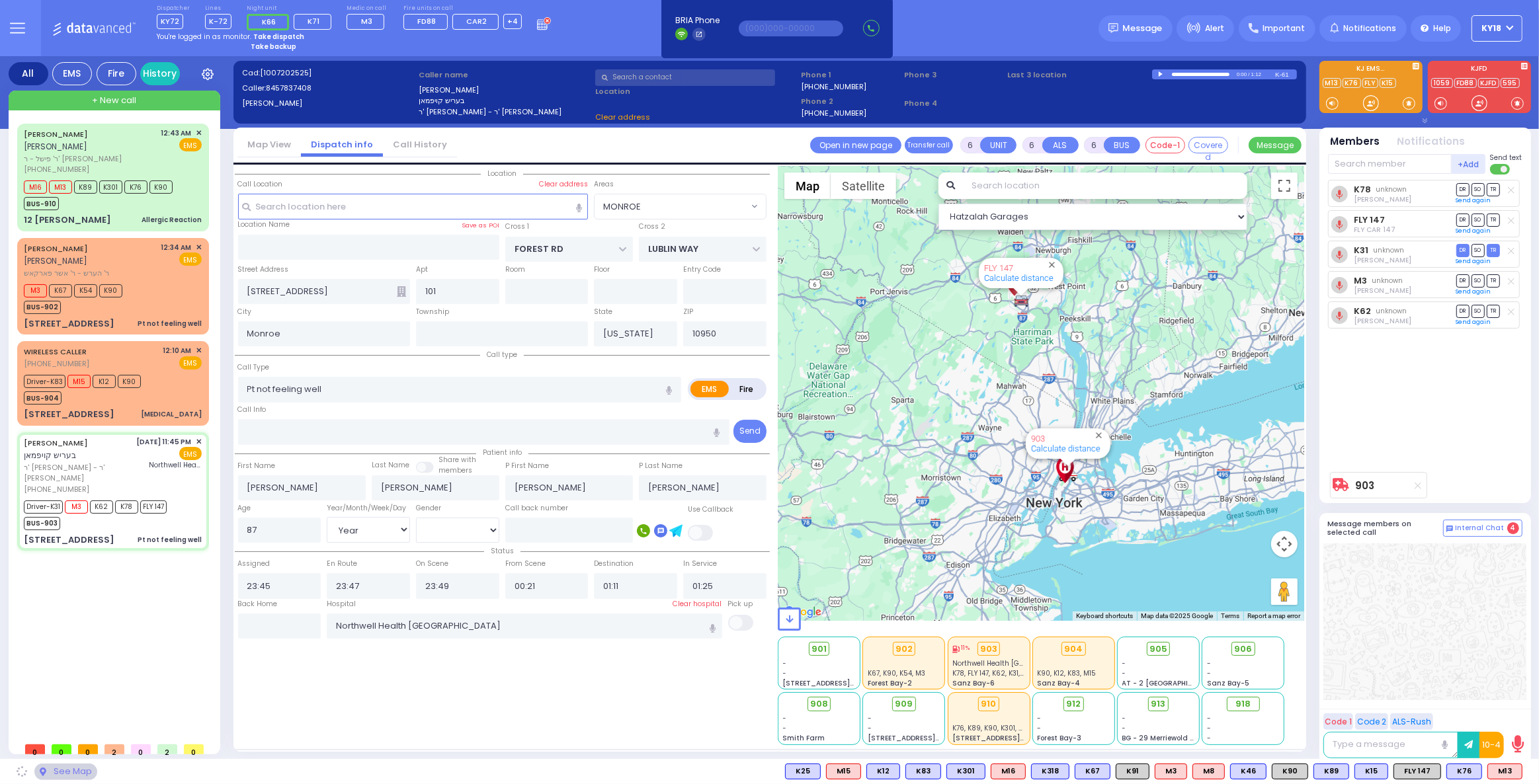
select select "MONROE"
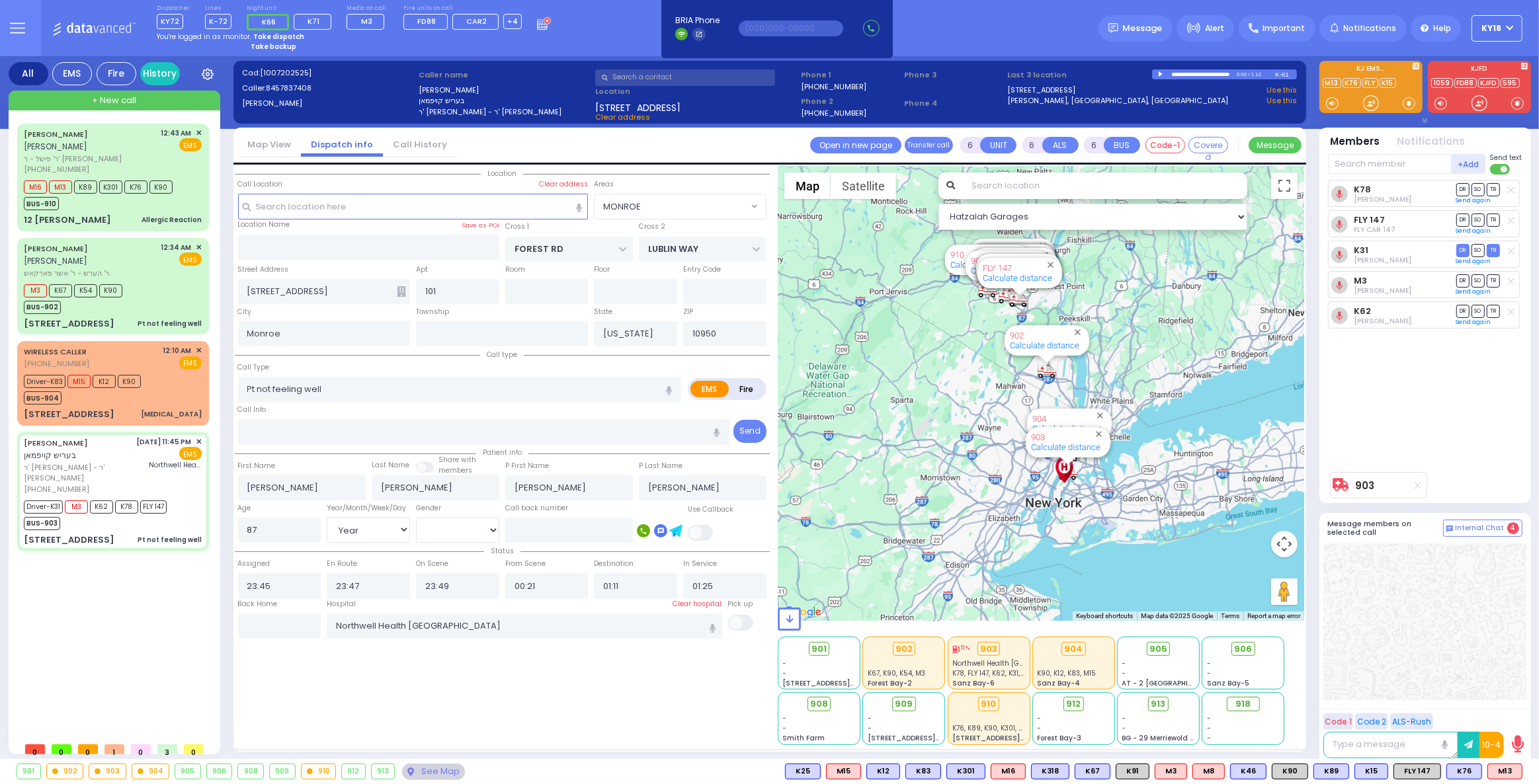
select select
radio input "true"
select select "Year"
select select "[DEMOGRAPHIC_DATA]"
select select "Hatzalah Garages"
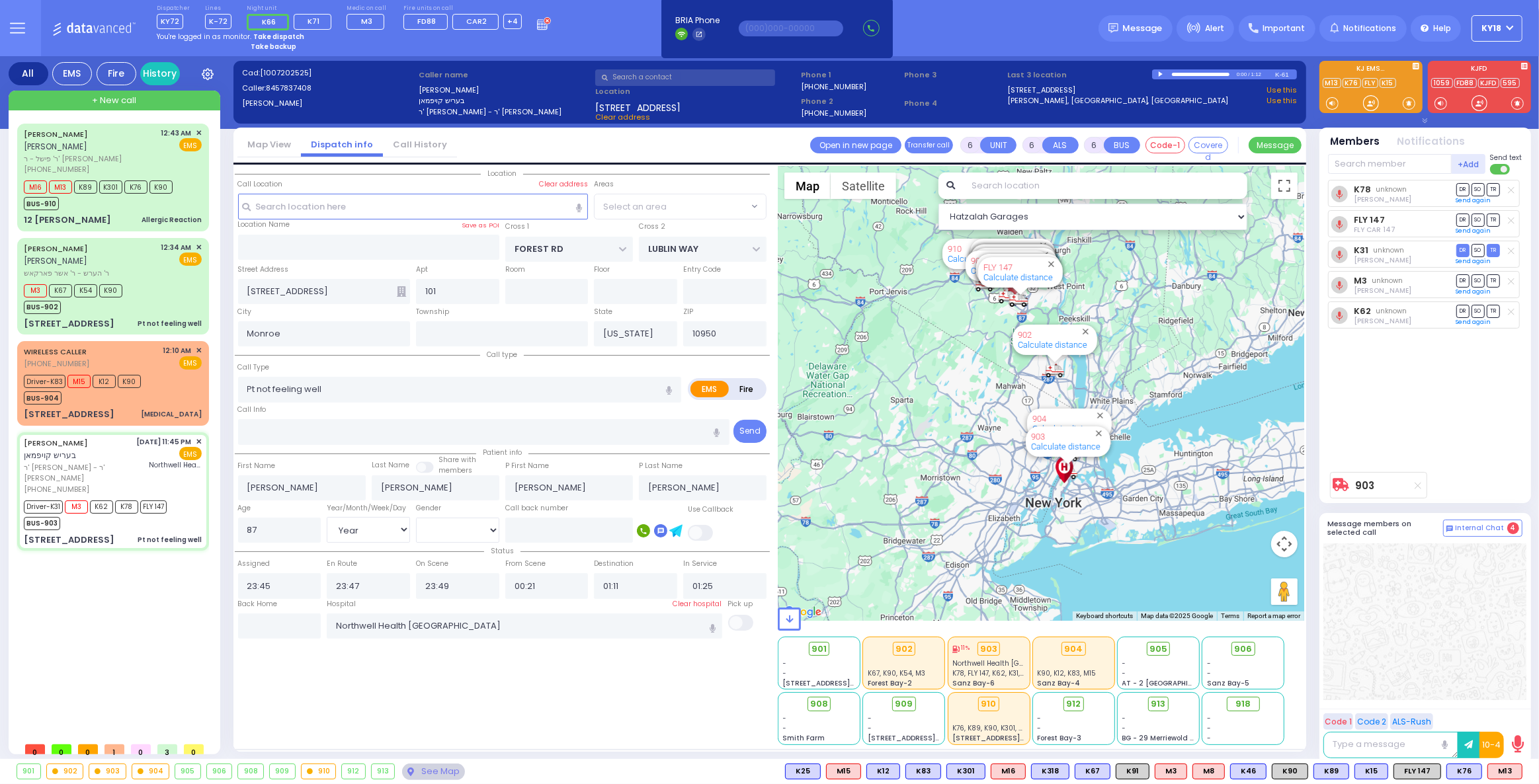
select select "MONROE"
select select
radio input "true"
select select "Year"
select select "[DEMOGRAPHIC_DATA]"
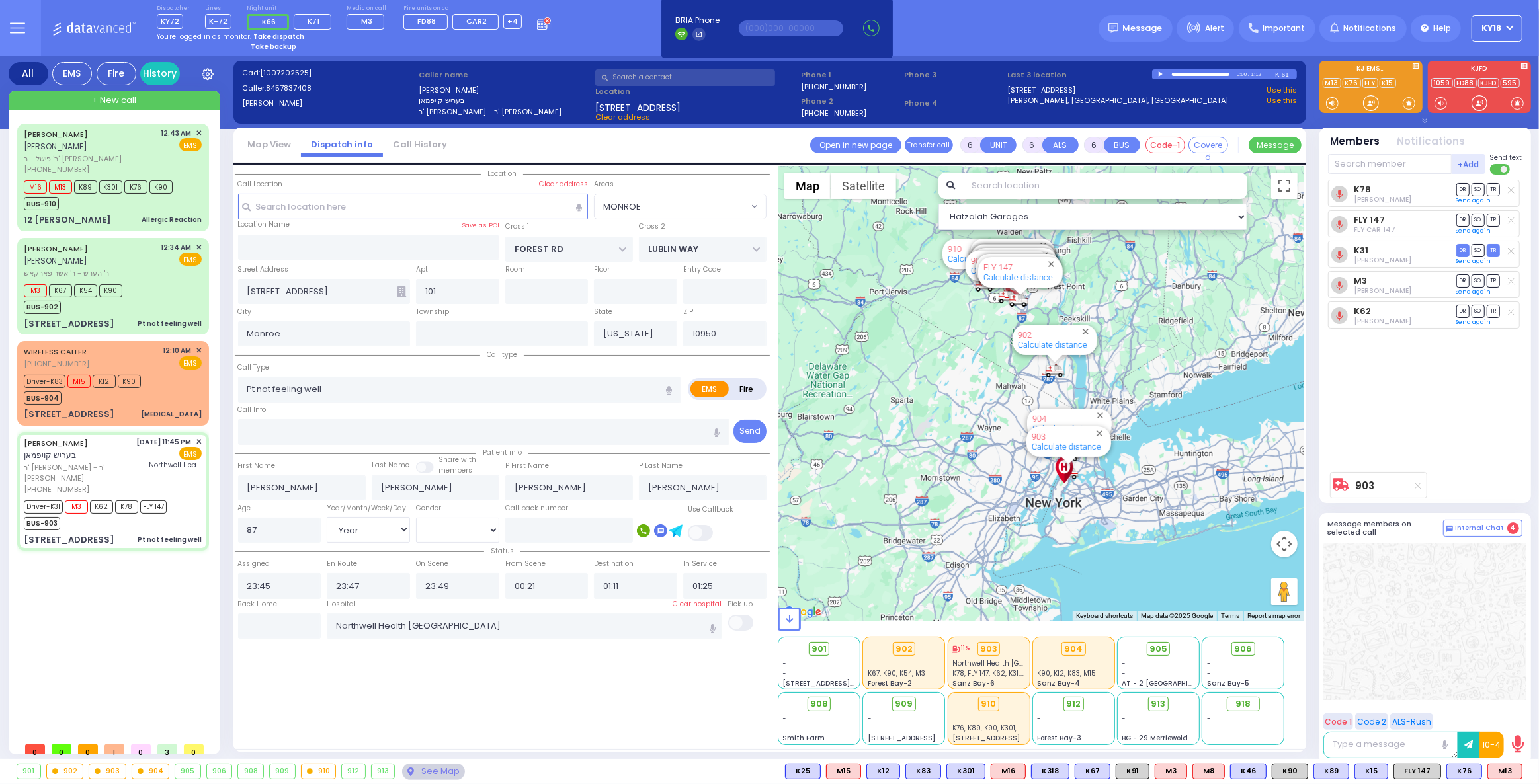
select select "Hatzalah Garages"
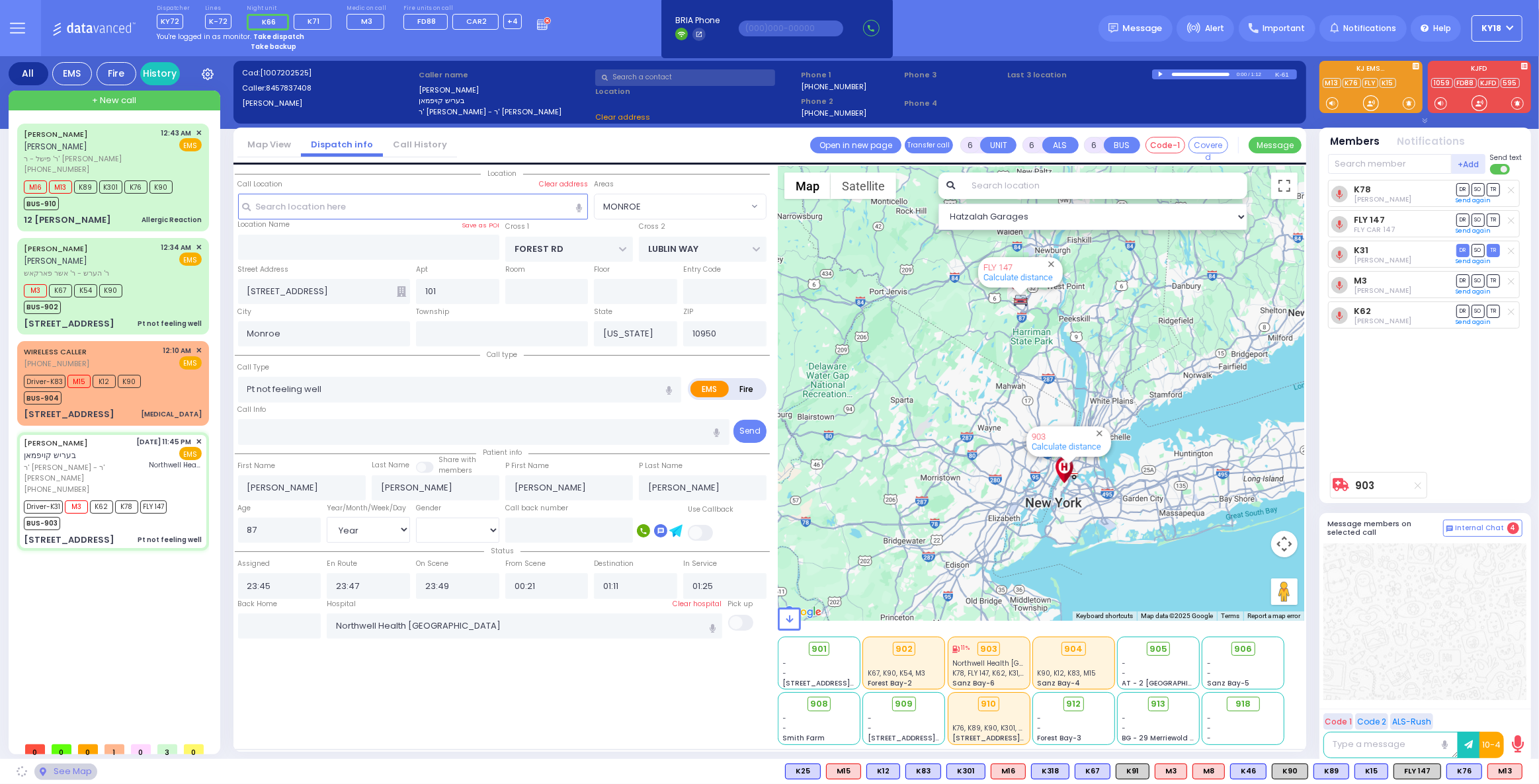
select select "MONROE"
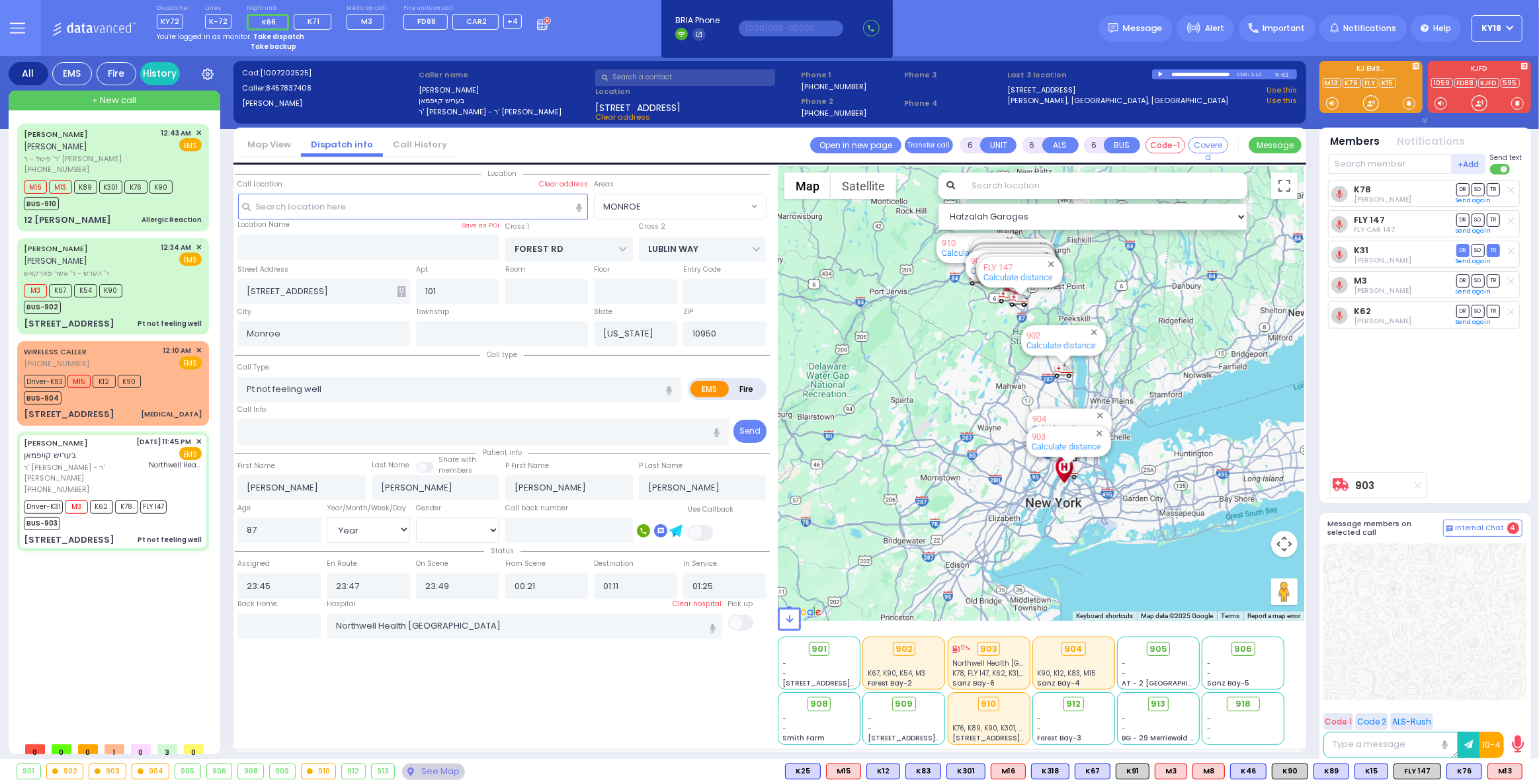
select select
radio input "true"
select select "Year"
select select "[DEMOGRAPHIC_DATA]"
select select "Hatzalah Garages"
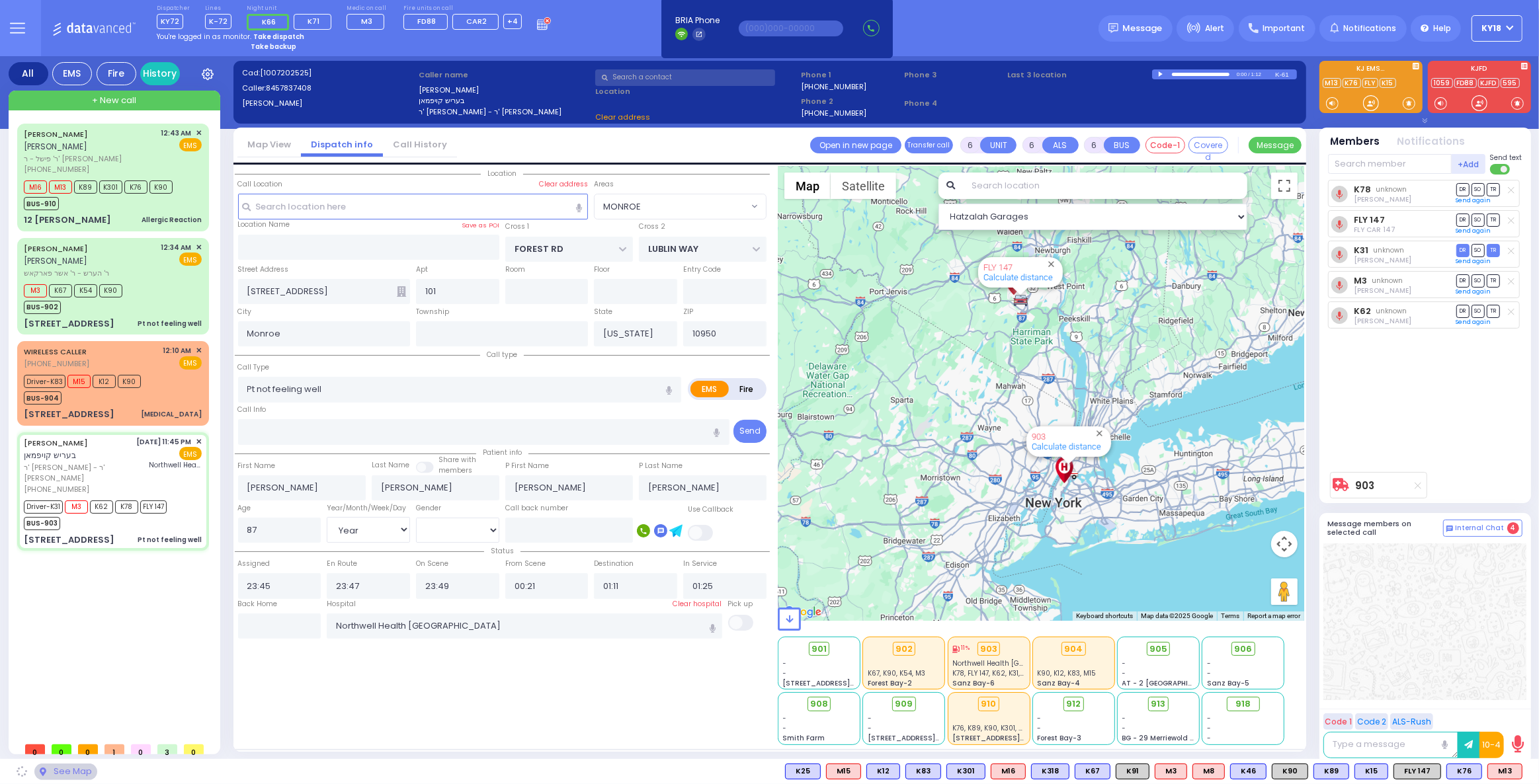
select select "MONROE"
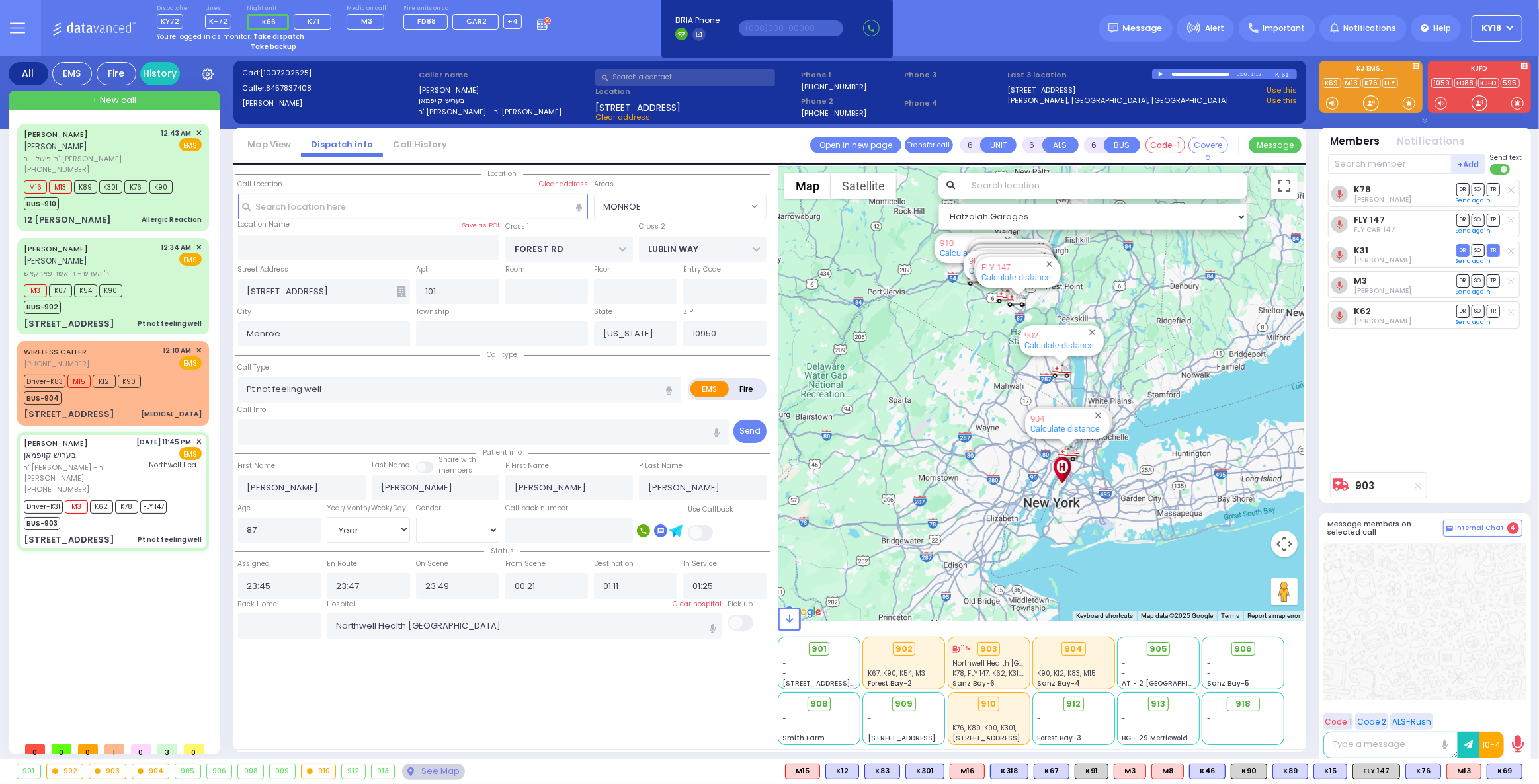
select select
radio input "true"
select select "Year"
select select "[DEMOGRAPHIC_DATA]"
select select "Hatzalah Garages"
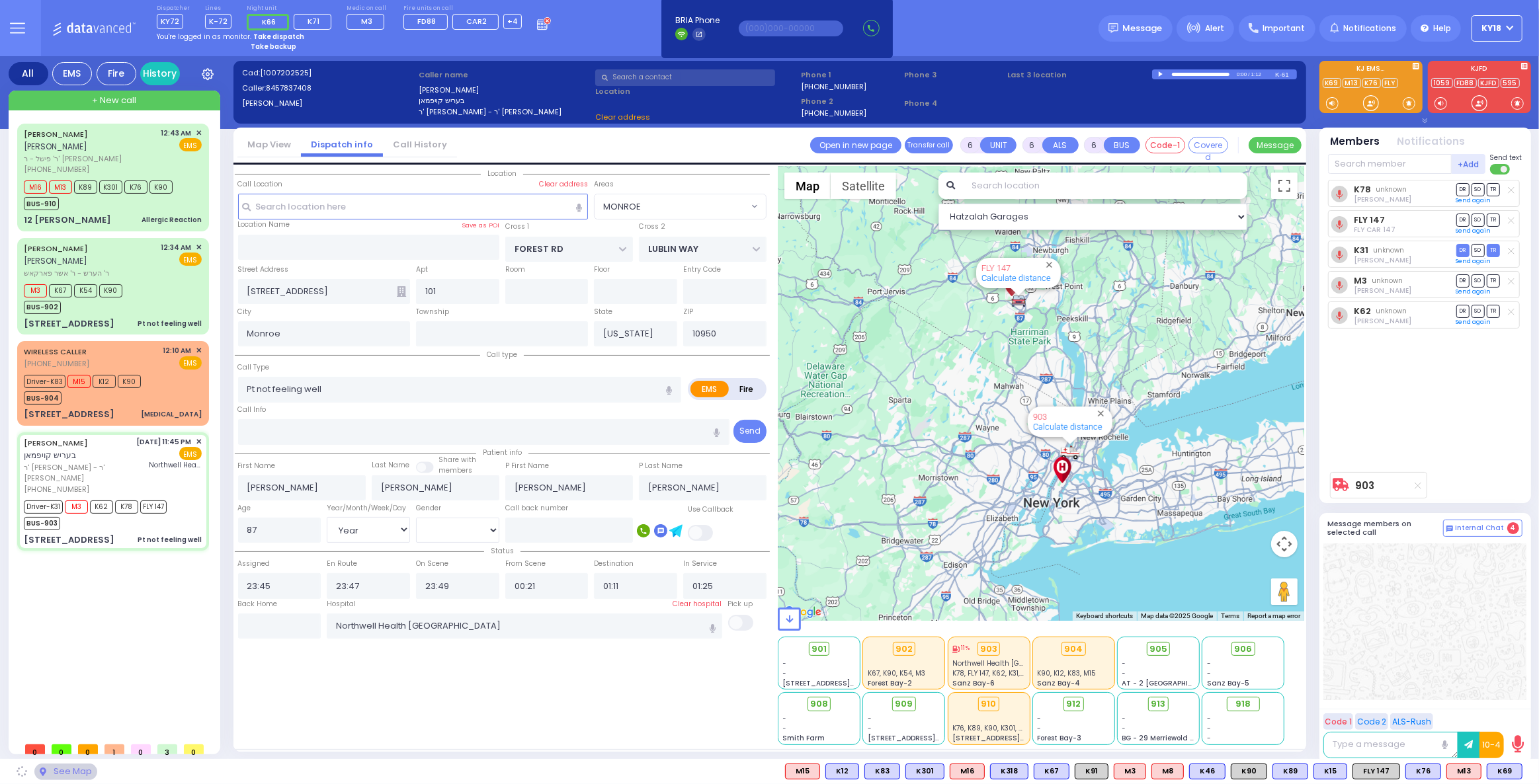
select select "MONROE"
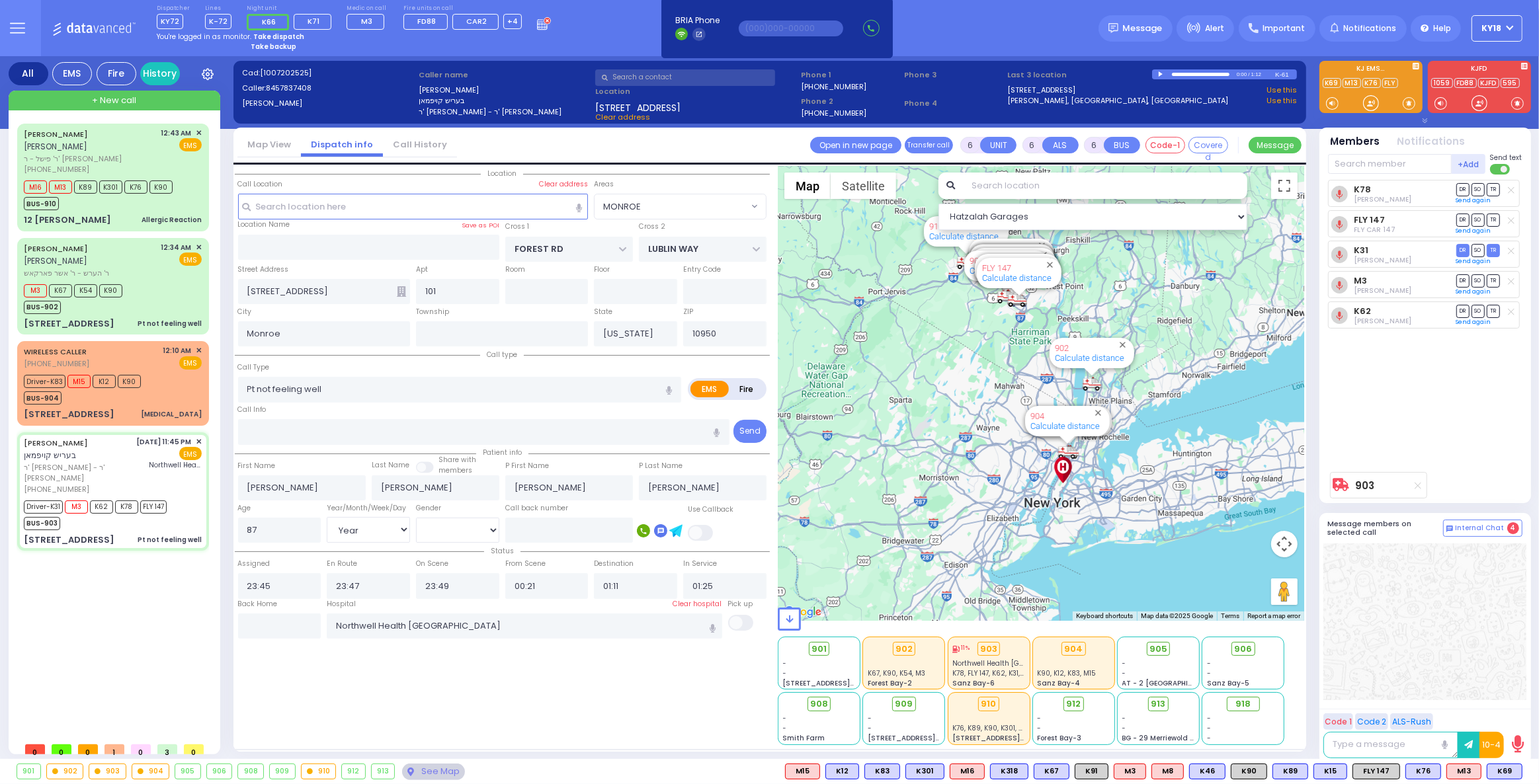
select select
radio input "true"
select select "Year"
select select "[DEMOGRAPHIC_DATA]"
select select "Hatzalah Garages"
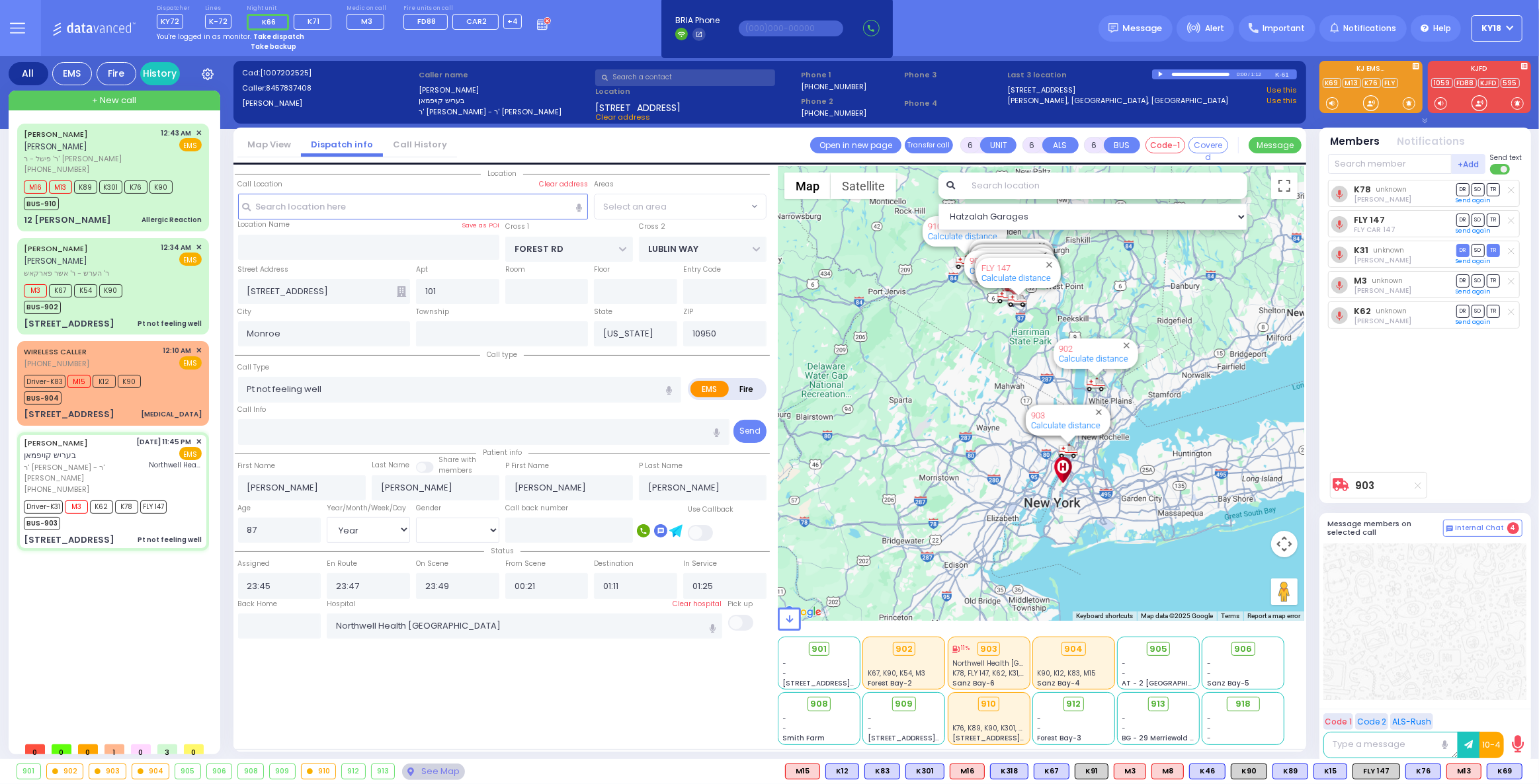
select select "MONROE"
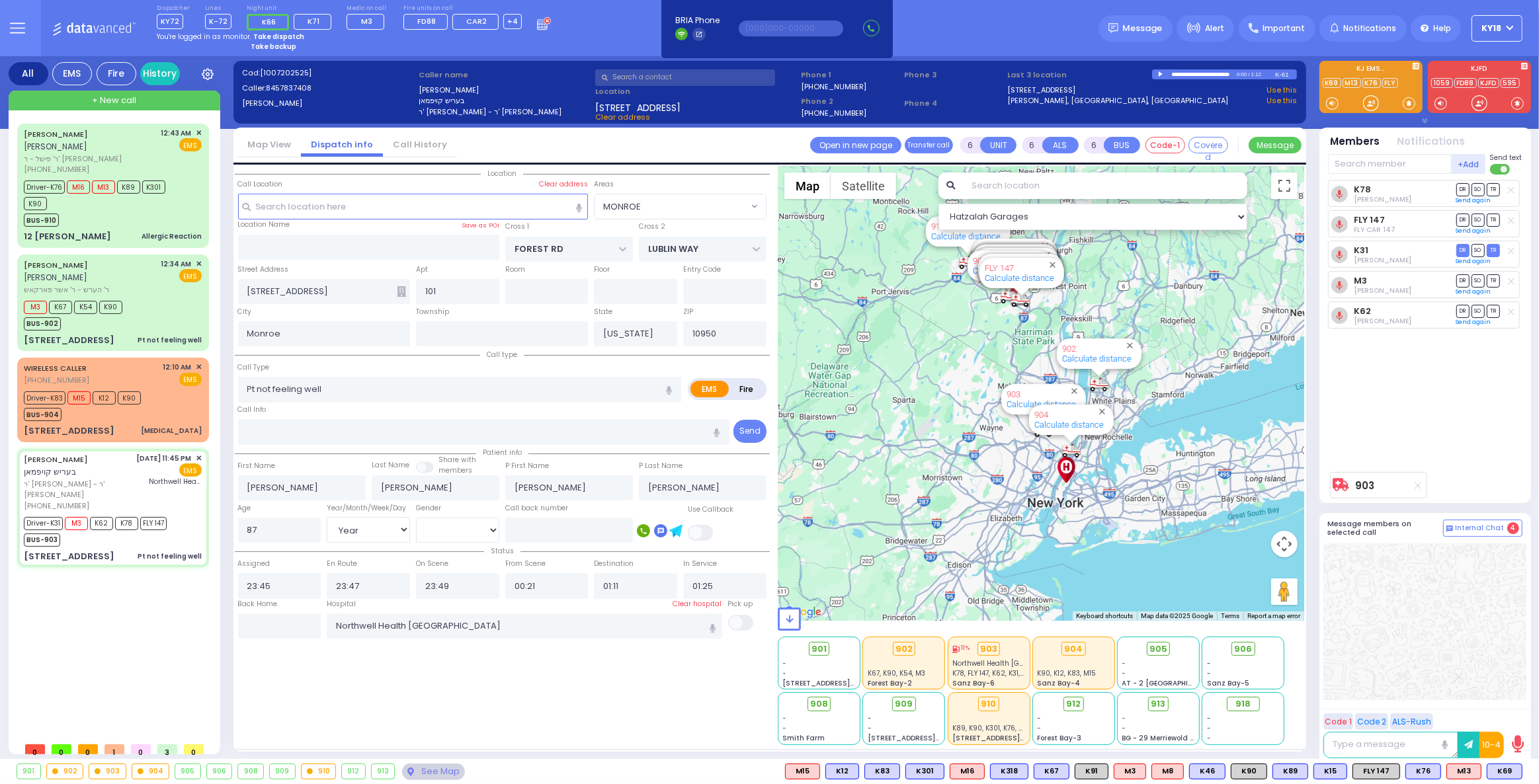
select select
radio input "true"
select select "Year"
select select "[DEMOGRAPHIC_DATA]"
select select "Hatzalah Garages"
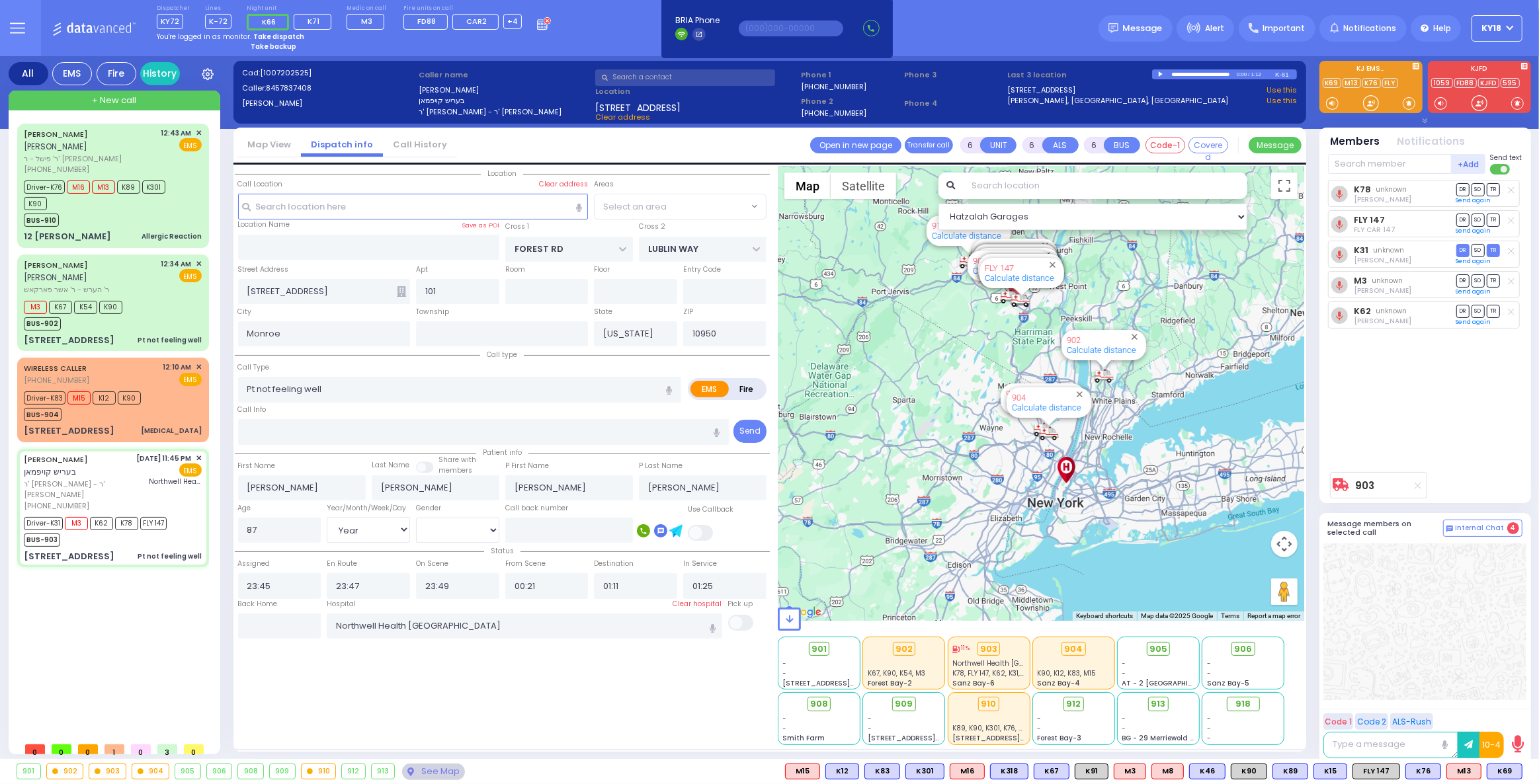
select select "MONROE"
select select
radio input "true"
select select "Year"
select select "[DEMOGRAPHIC_DATA]"
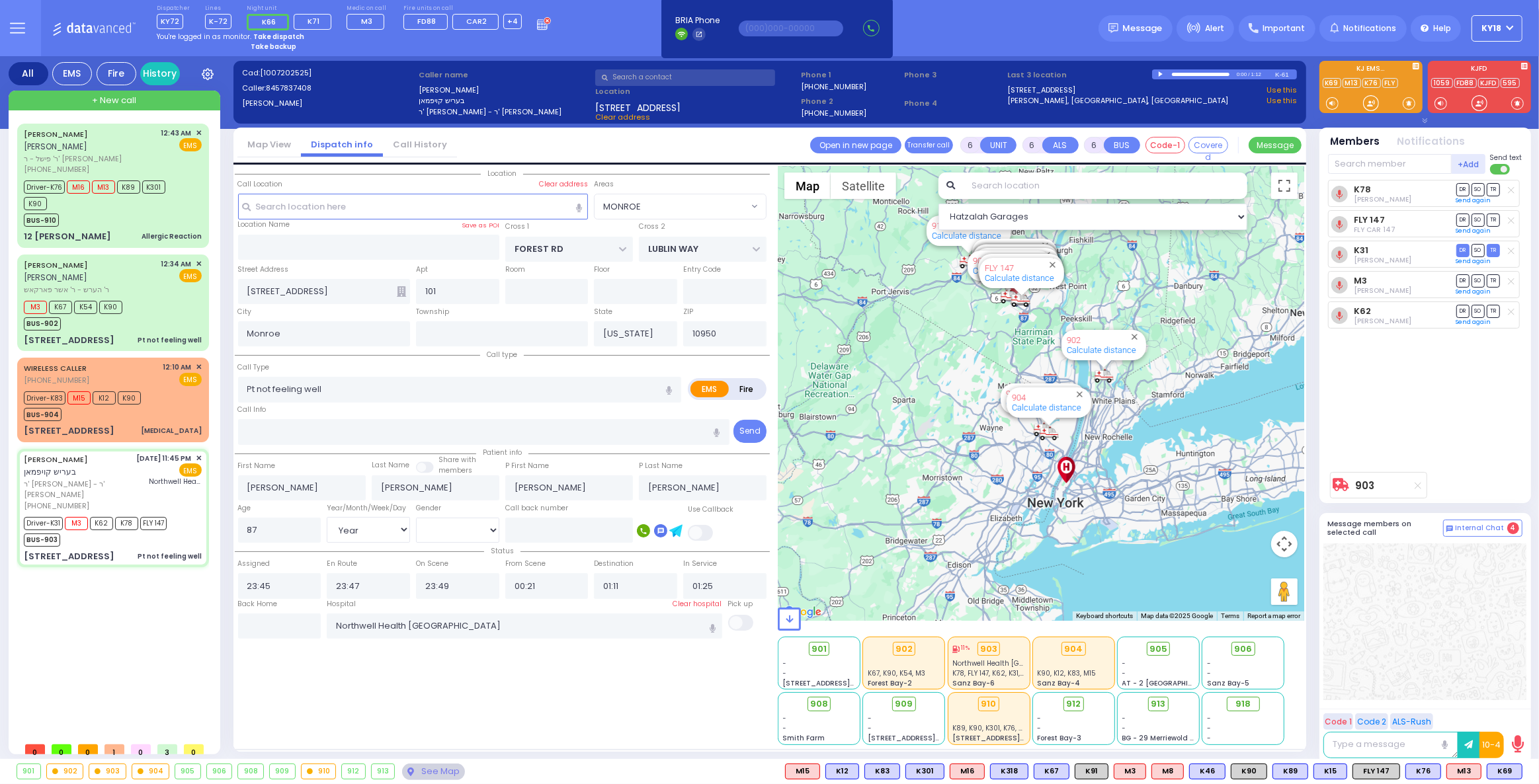
select select "Hatzalah Garages"
select select "MONROE"
select select
radio input "true"
select select "Year"
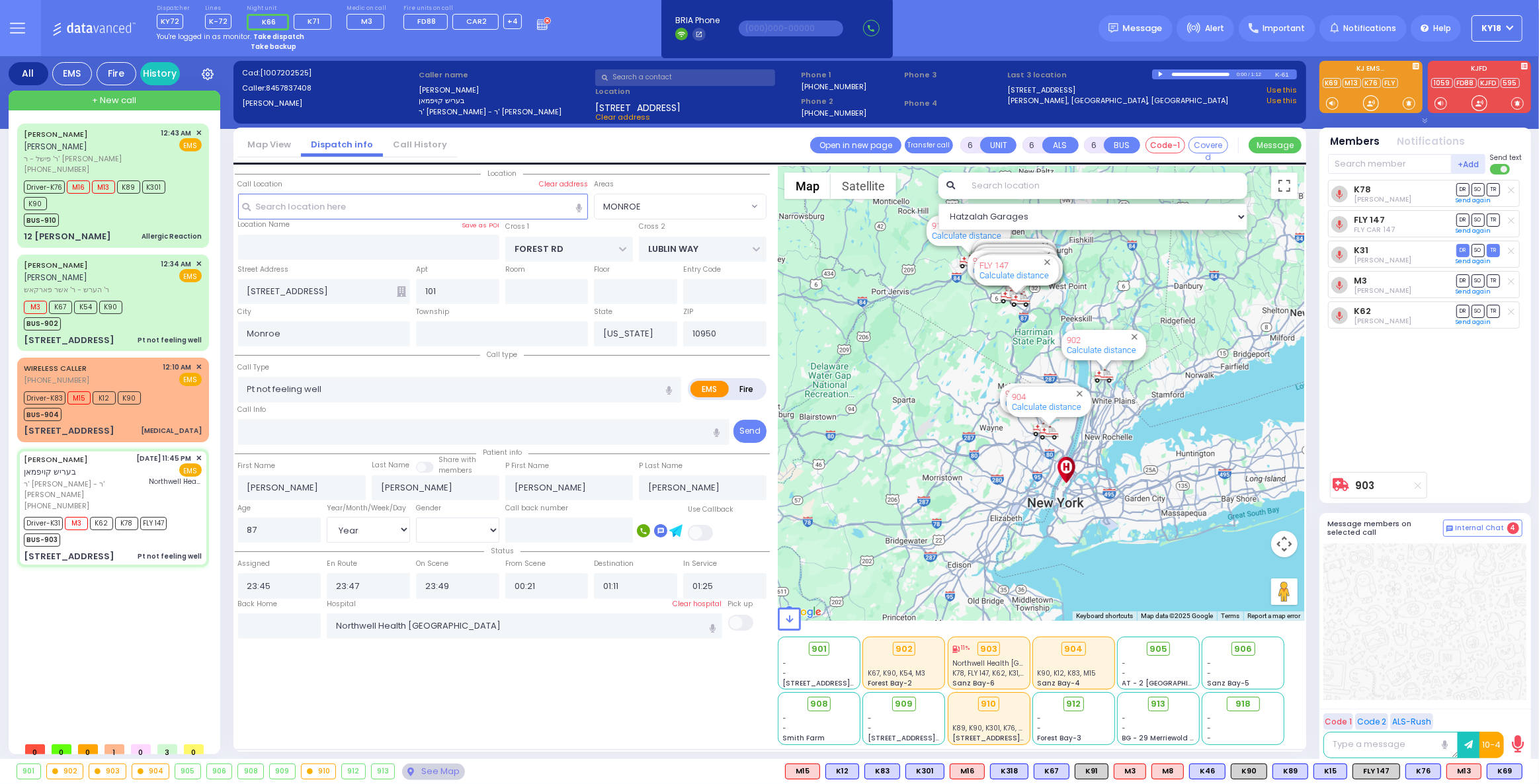
select select "[DEMOGRAPHIC_DATA]"
select select "Hatzalah Garages"
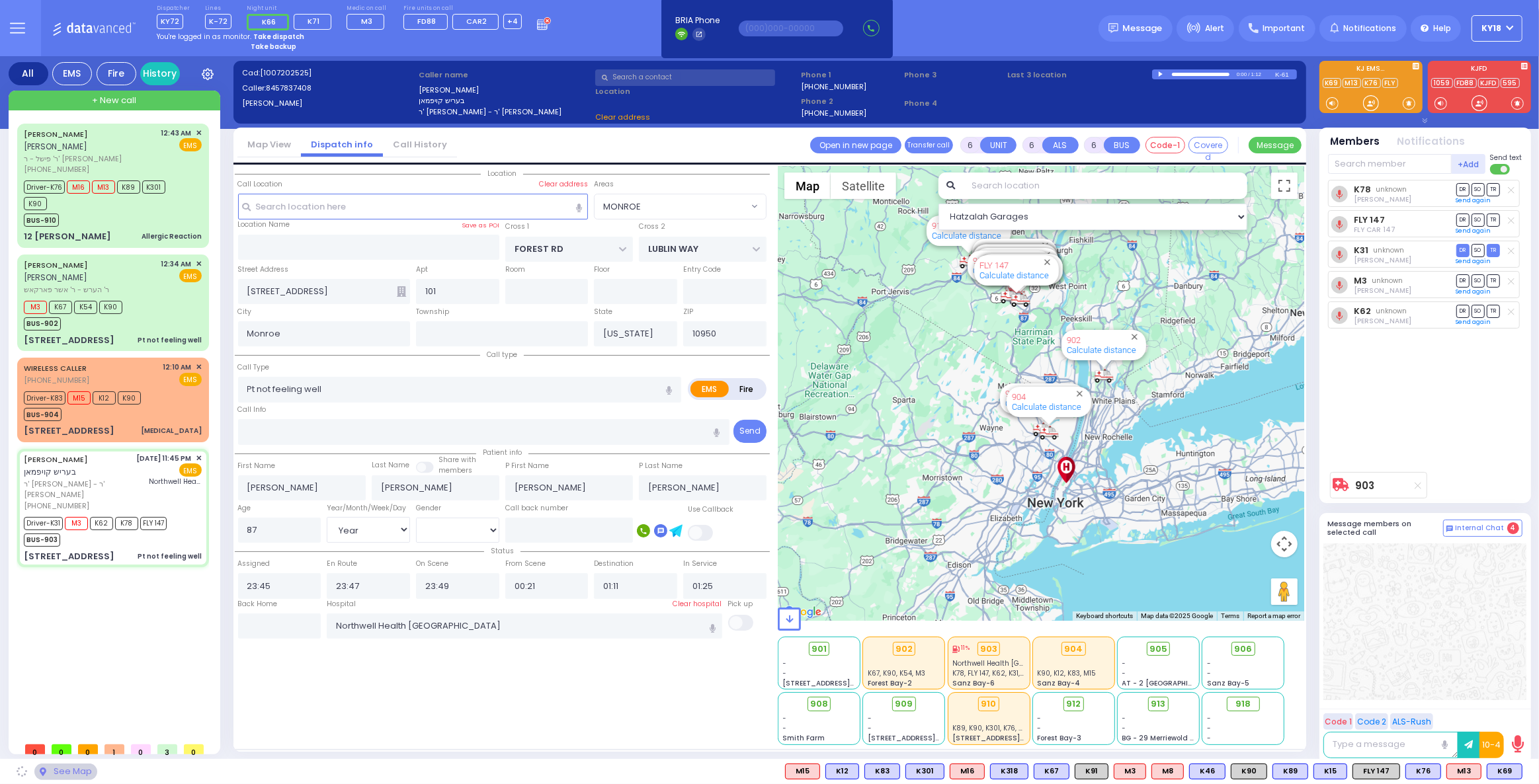
select select "MONROE"
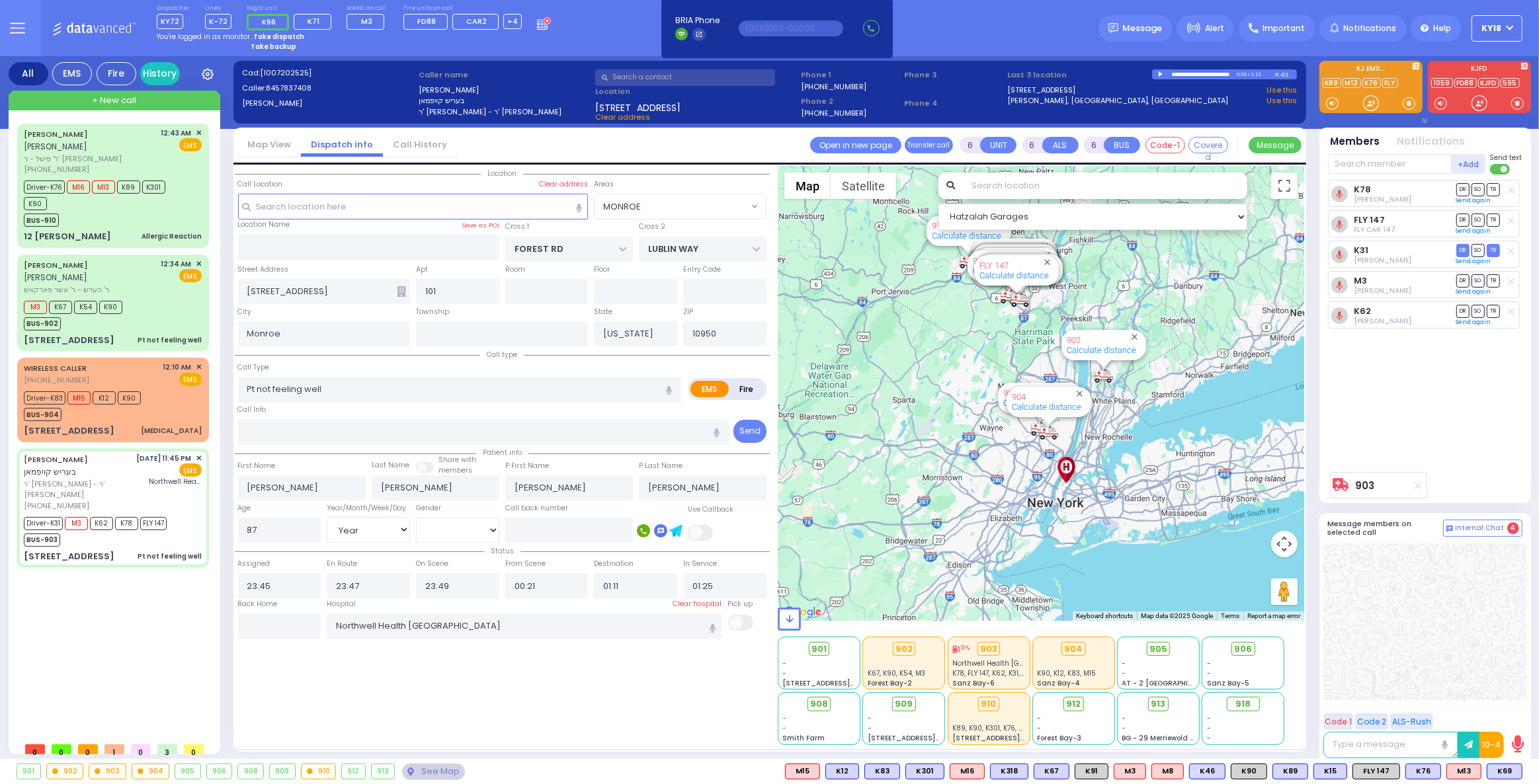
select select
radio input "true"
select select "Year"
select select "[DEMOGRAPHIC_DATA]"
select select "Hatzalah Garages"
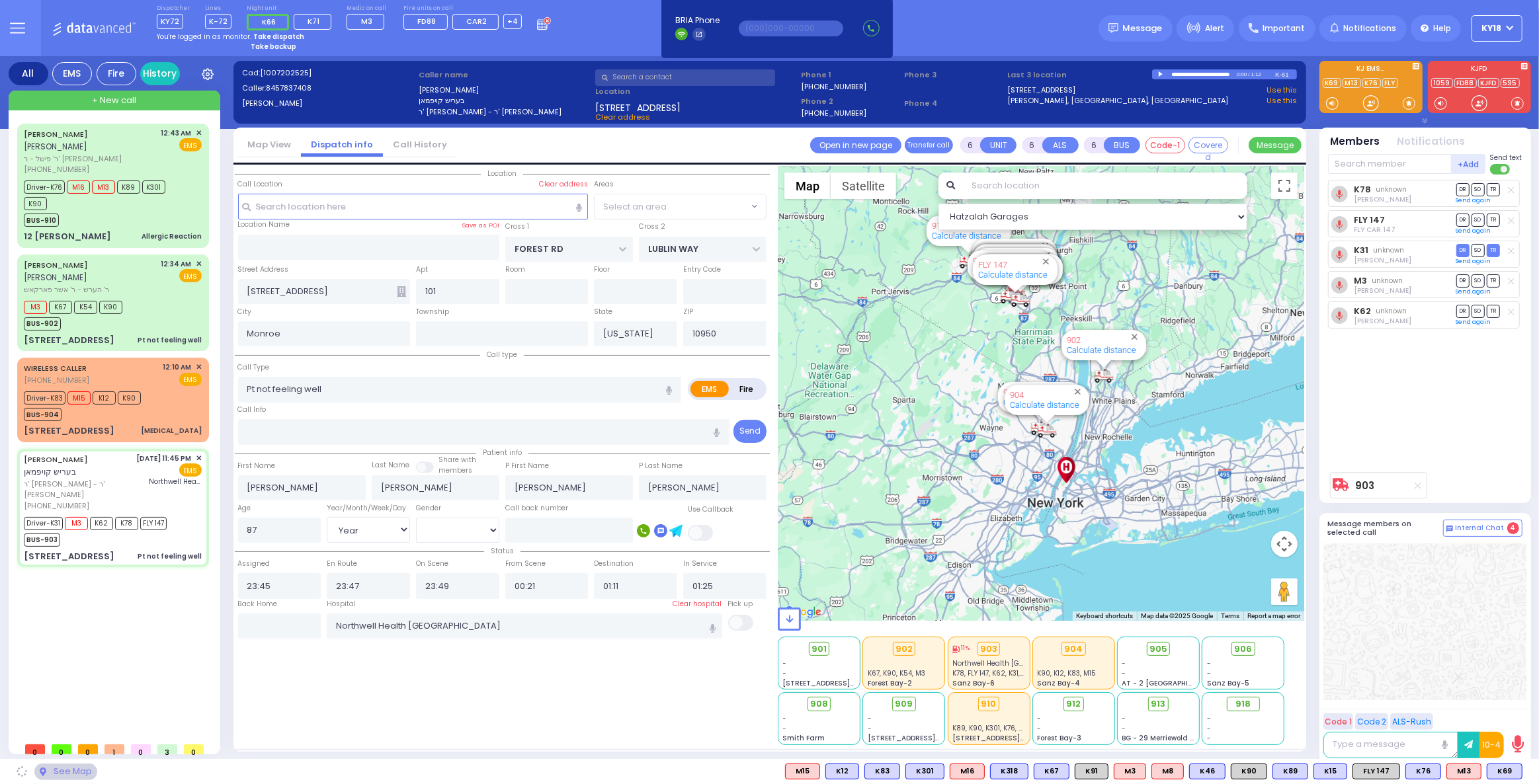
select select "MONROE"
select select
radio input "true"
select select "Year"
select select "[DEMOGRAPHIC_DATA]"
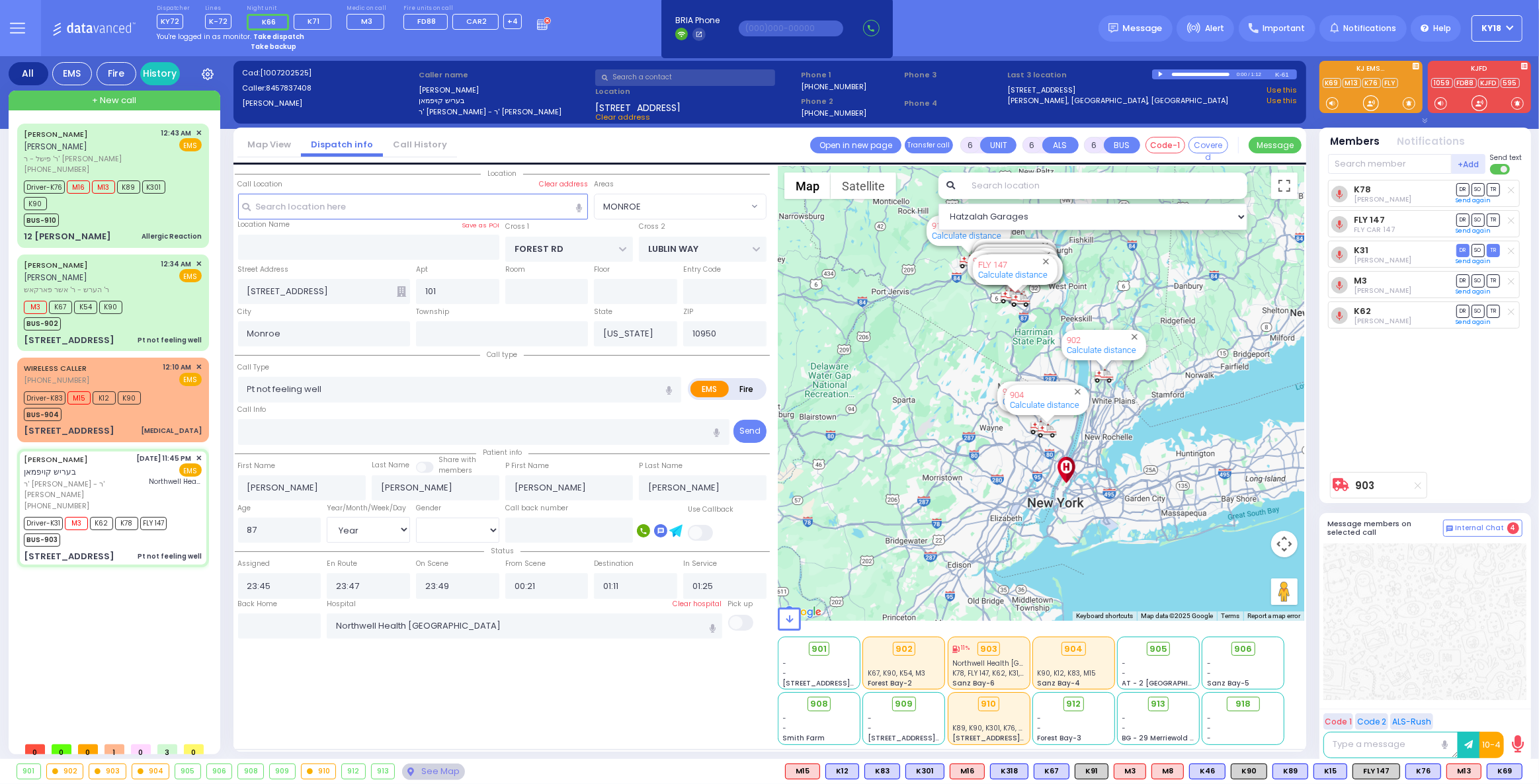
select select "Hatzalah Garages"
select select "MONROE"
select select
radio input "true"
select select "Year"
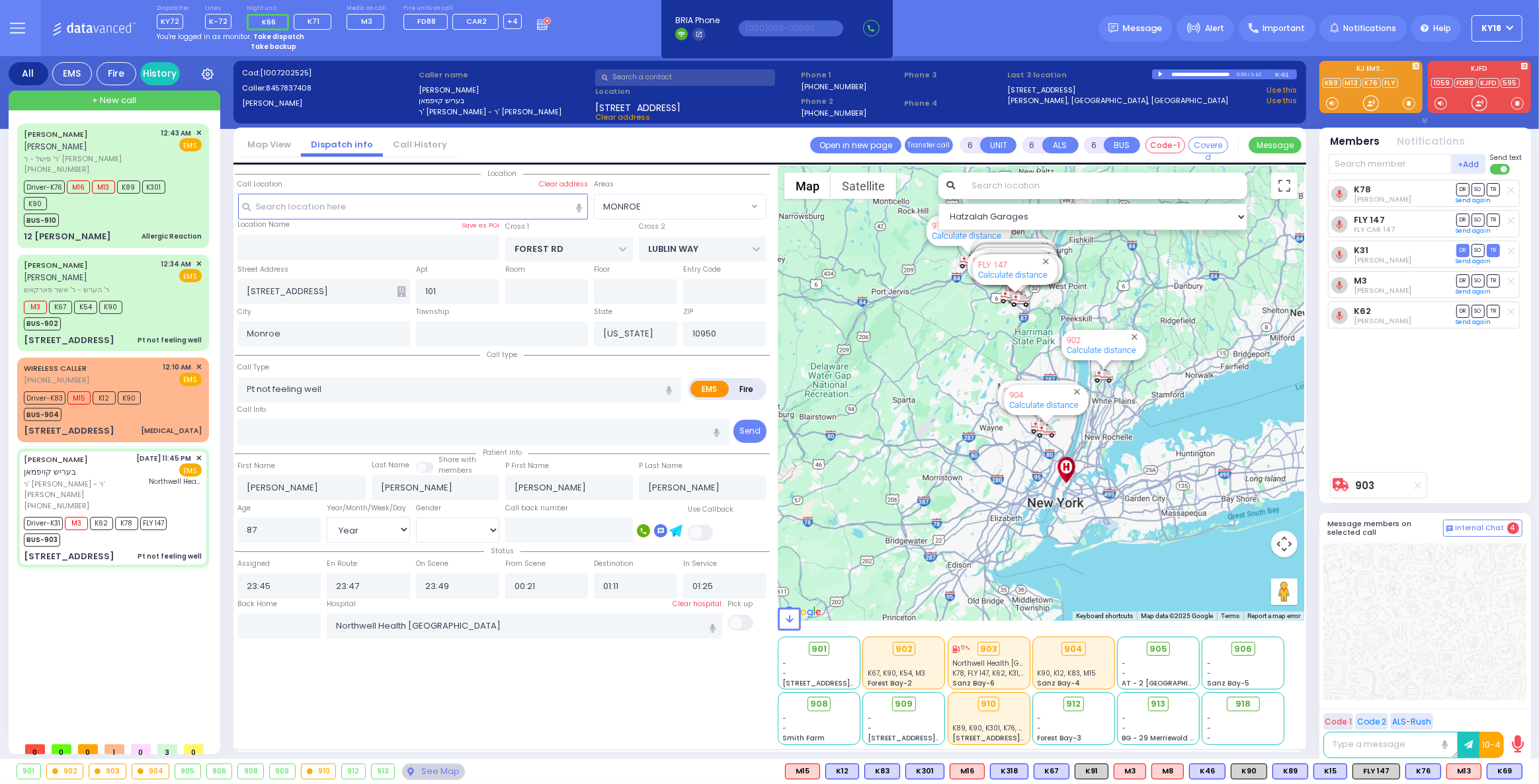
select select "[DEMOGRAPHIC_DATA]"
select select "Hatzalah Garages"
select select "MONROE"
select select
radio input "true"
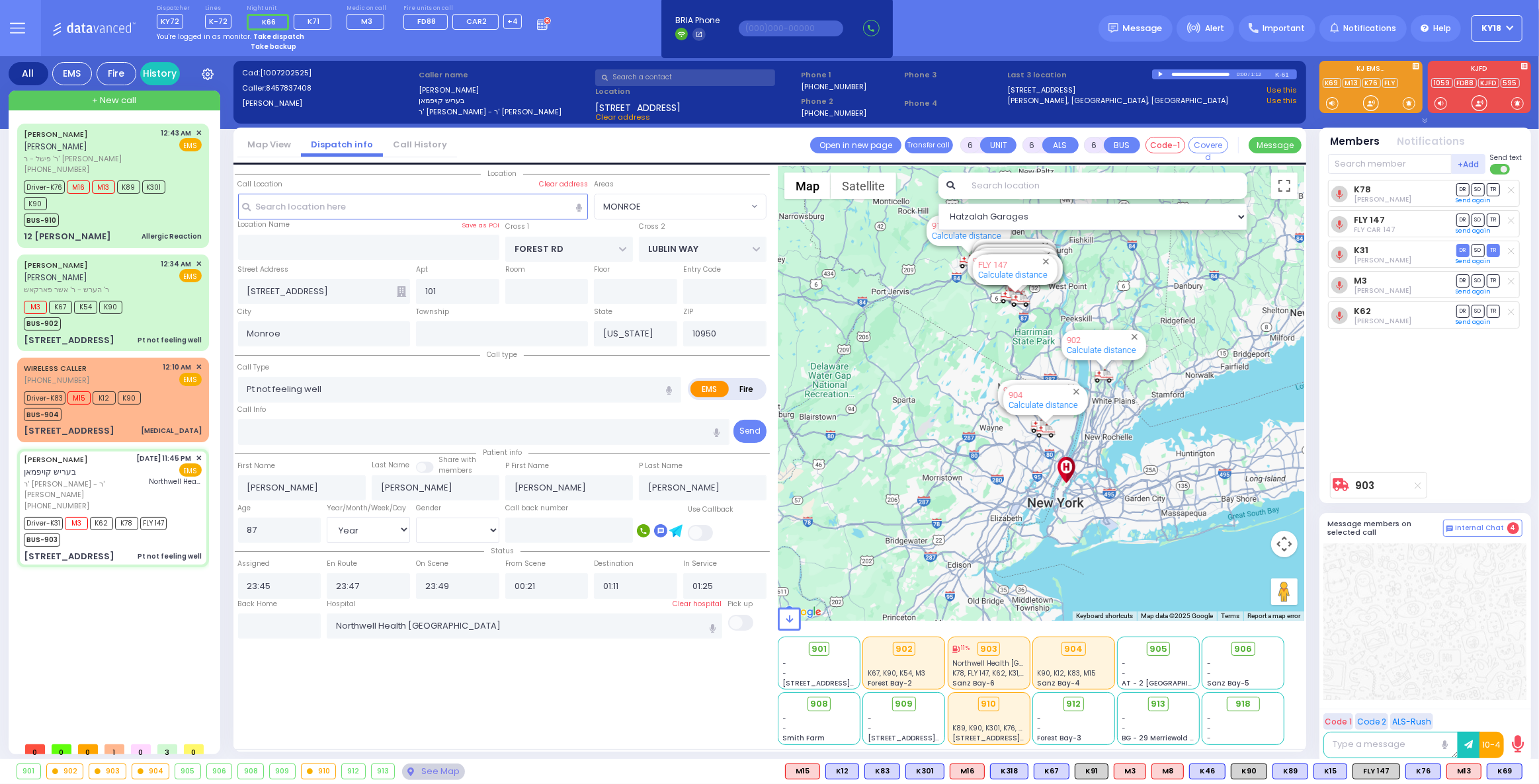
select select "Year"
select select "[DEMOGRAPHIC_DATA]"
select select "Hatzalah Garages"
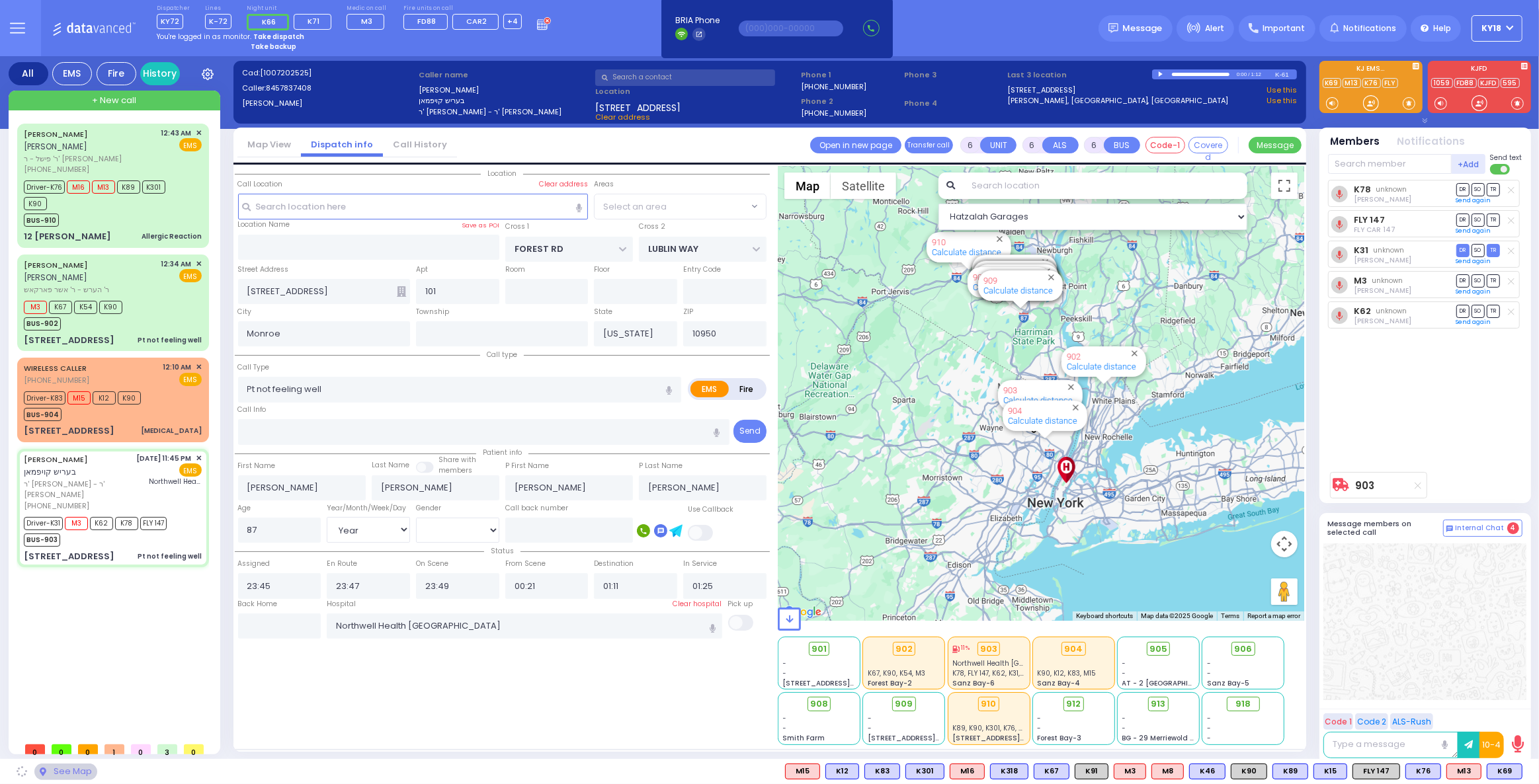
select select "MONROE"
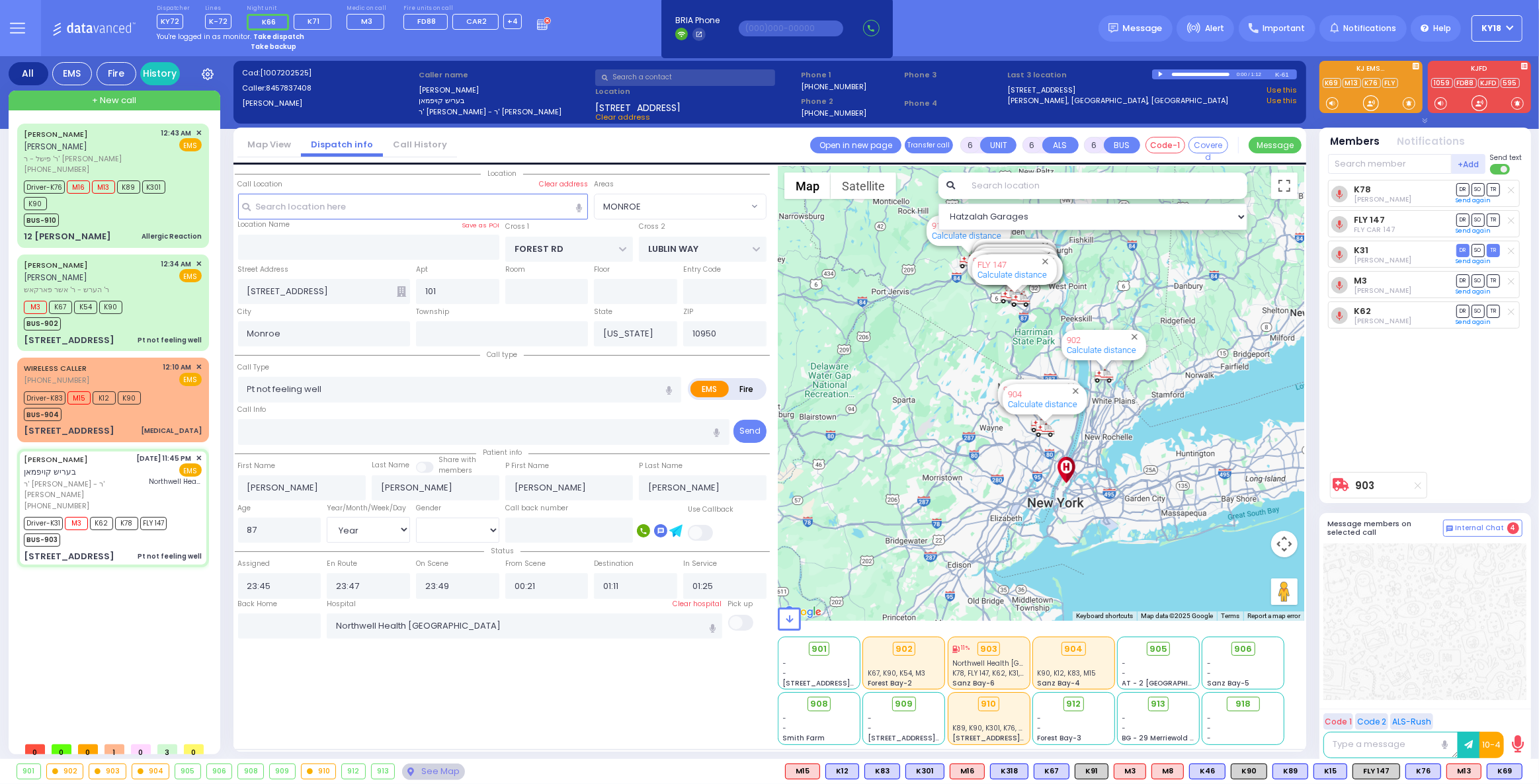
select select
radio input "true"
select select "Year"
select select "[DEMOGRAPHIC_DATA]"
select select "Hatzalah Garages"
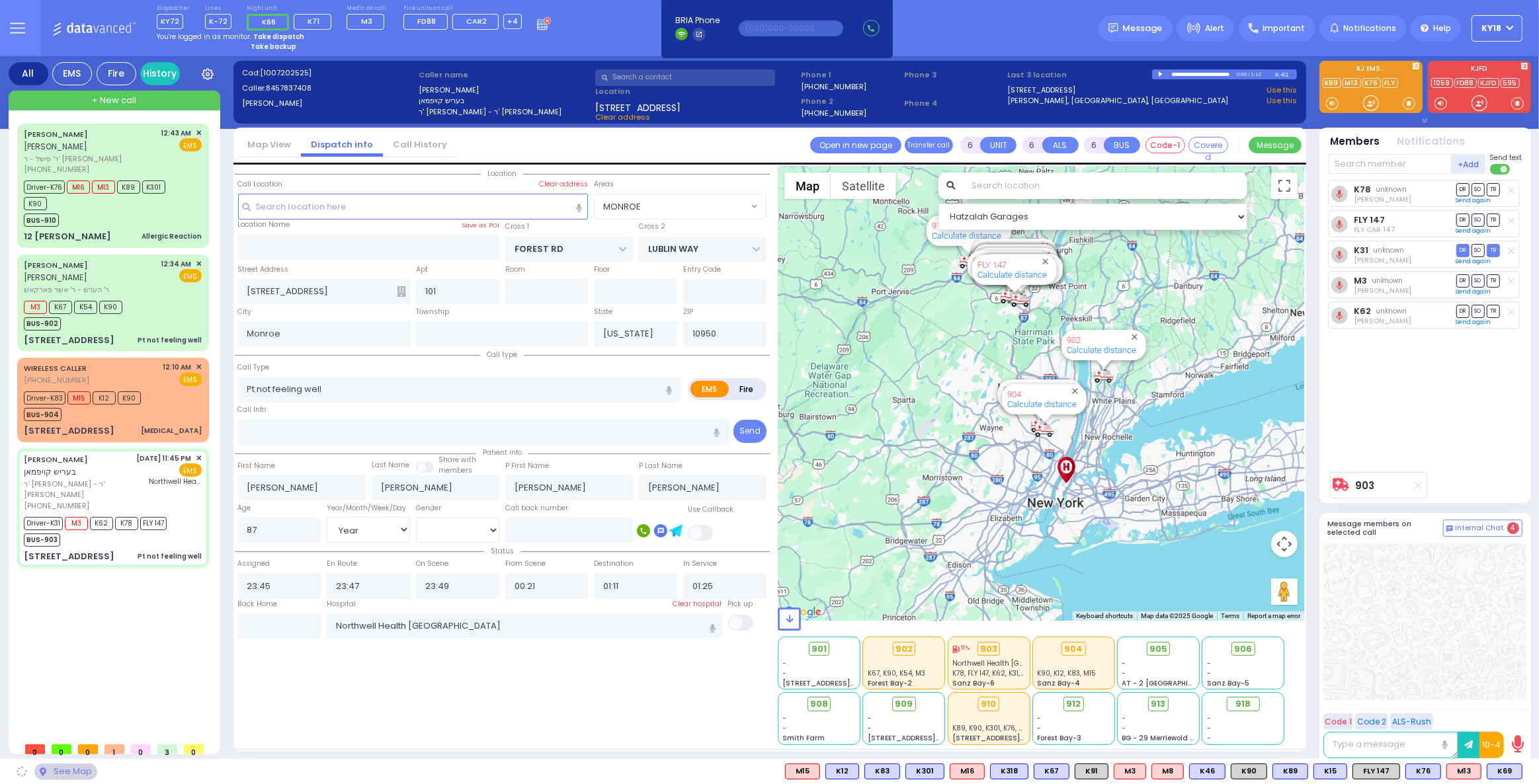
select select "MONROE"
select select
radio input "true"
select select "Year"
select select "[DEMOGRAPHIC_DATA]"
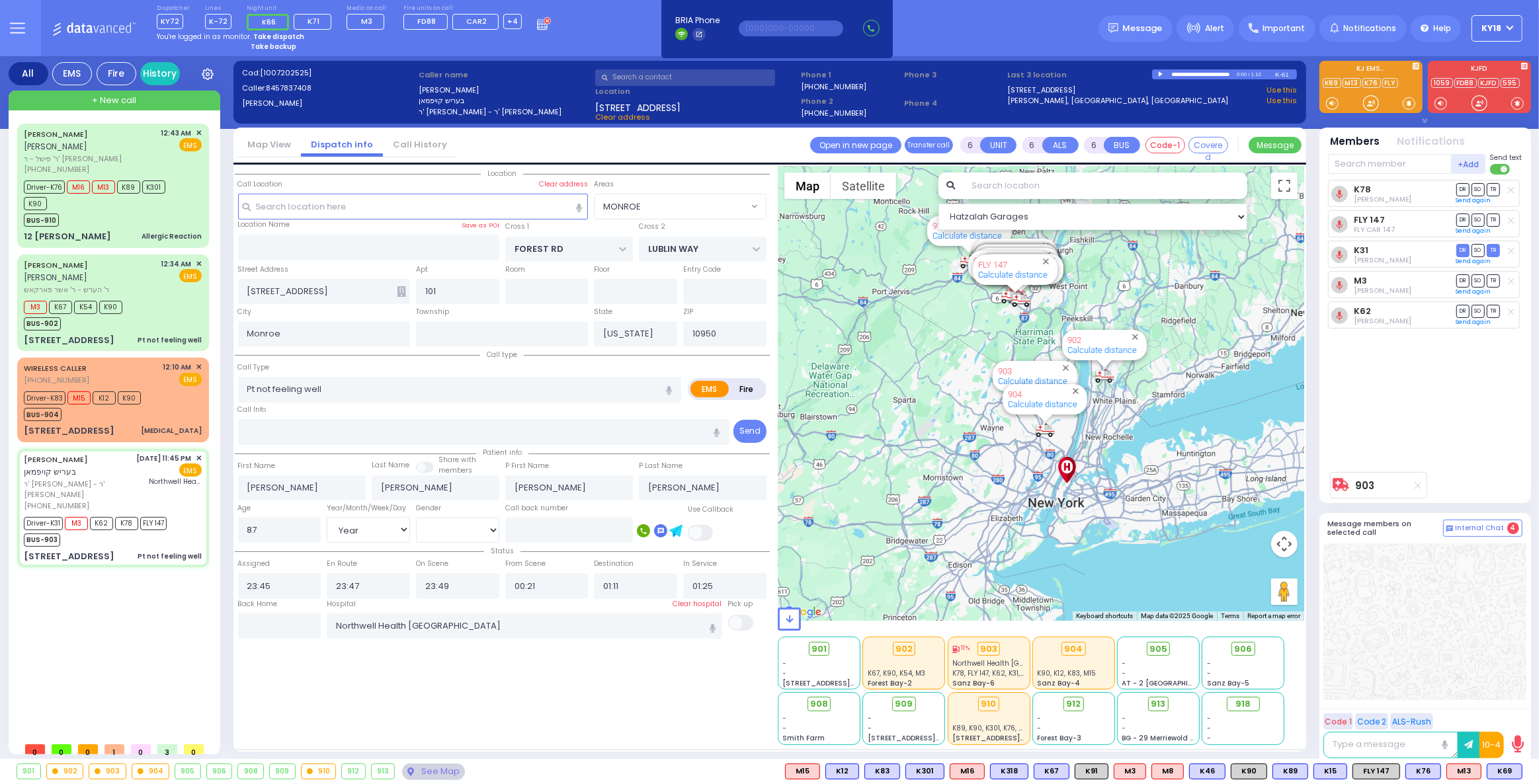
select select "Hatzalah Garages"
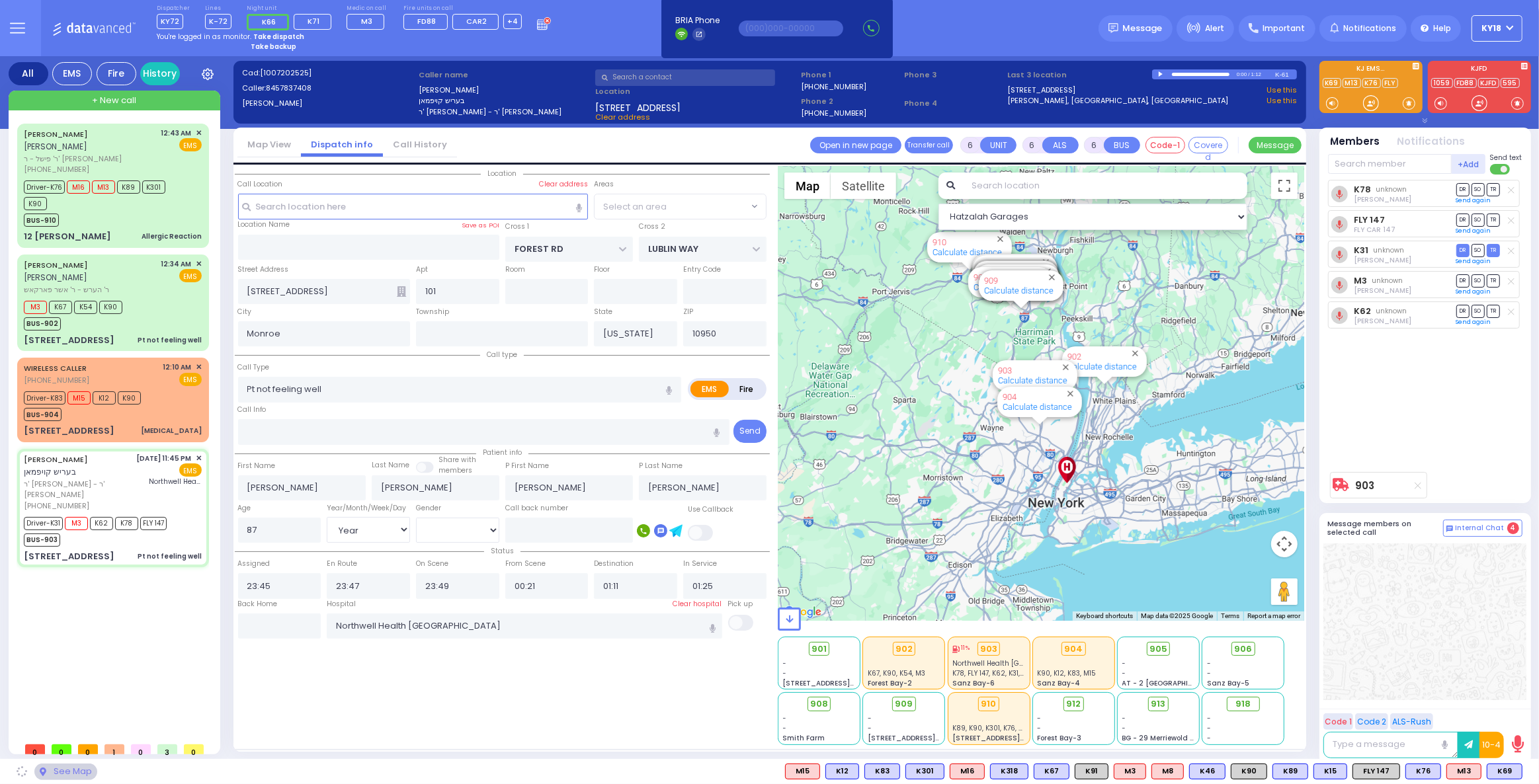
select select "MONROE"
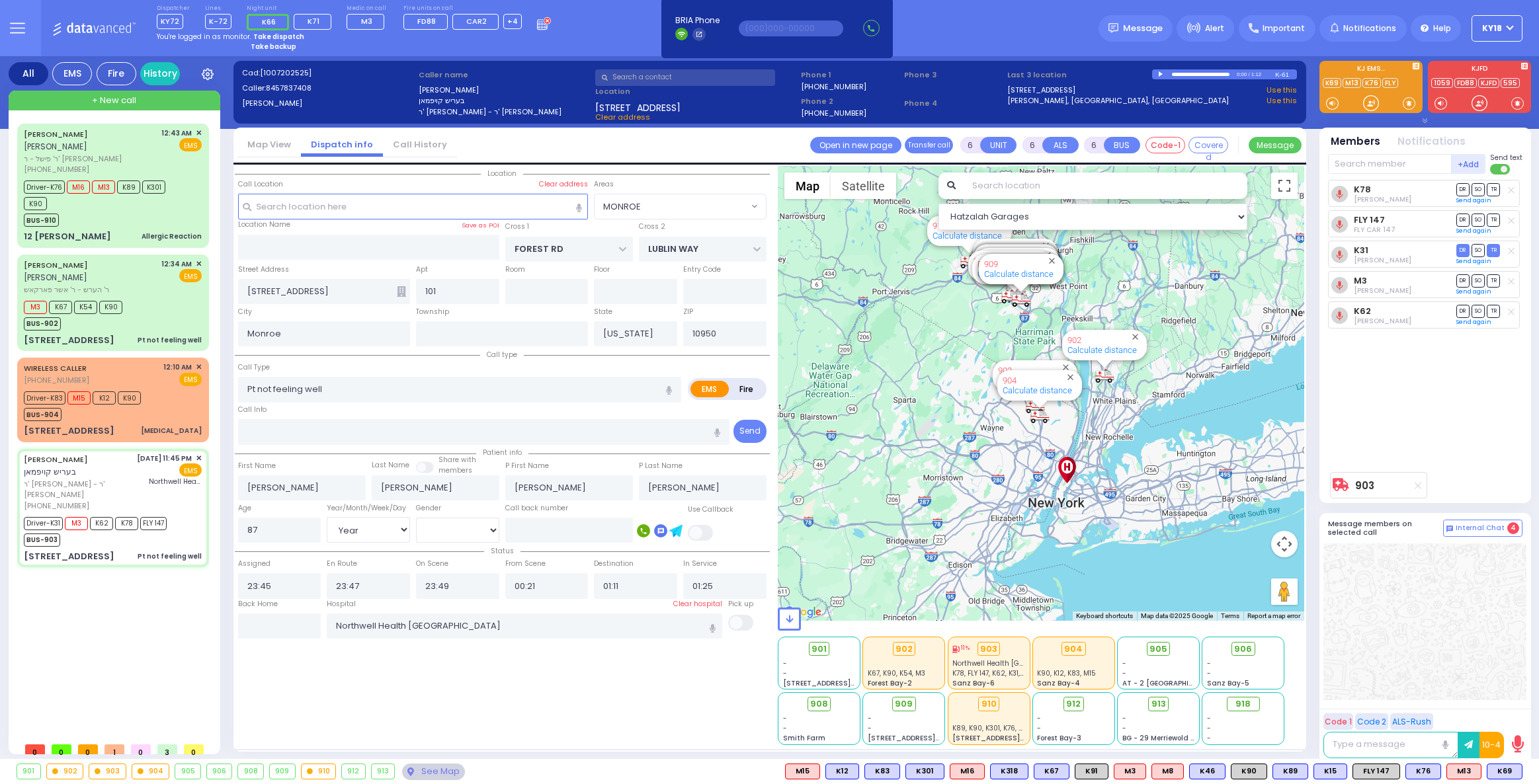
select select "MONROE"
select select "Year"
select select "[DEMOGRAPHIC_DATA]"
select select
radio input "true"
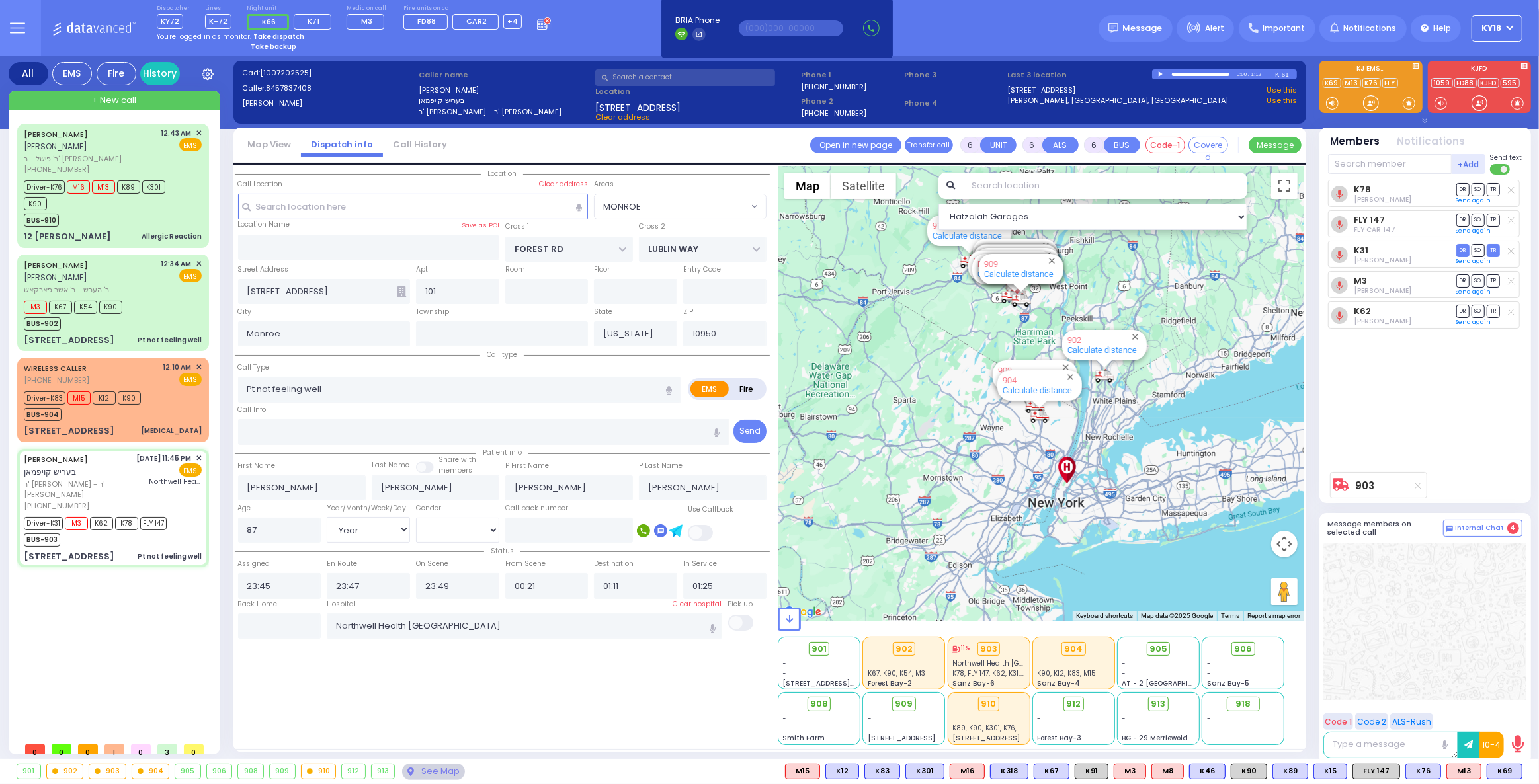
select select "Year"
select select "[DEMOGRAPHIC_DATA]"
select select "Hatzalah Garages"
select select "MONROE"
select select
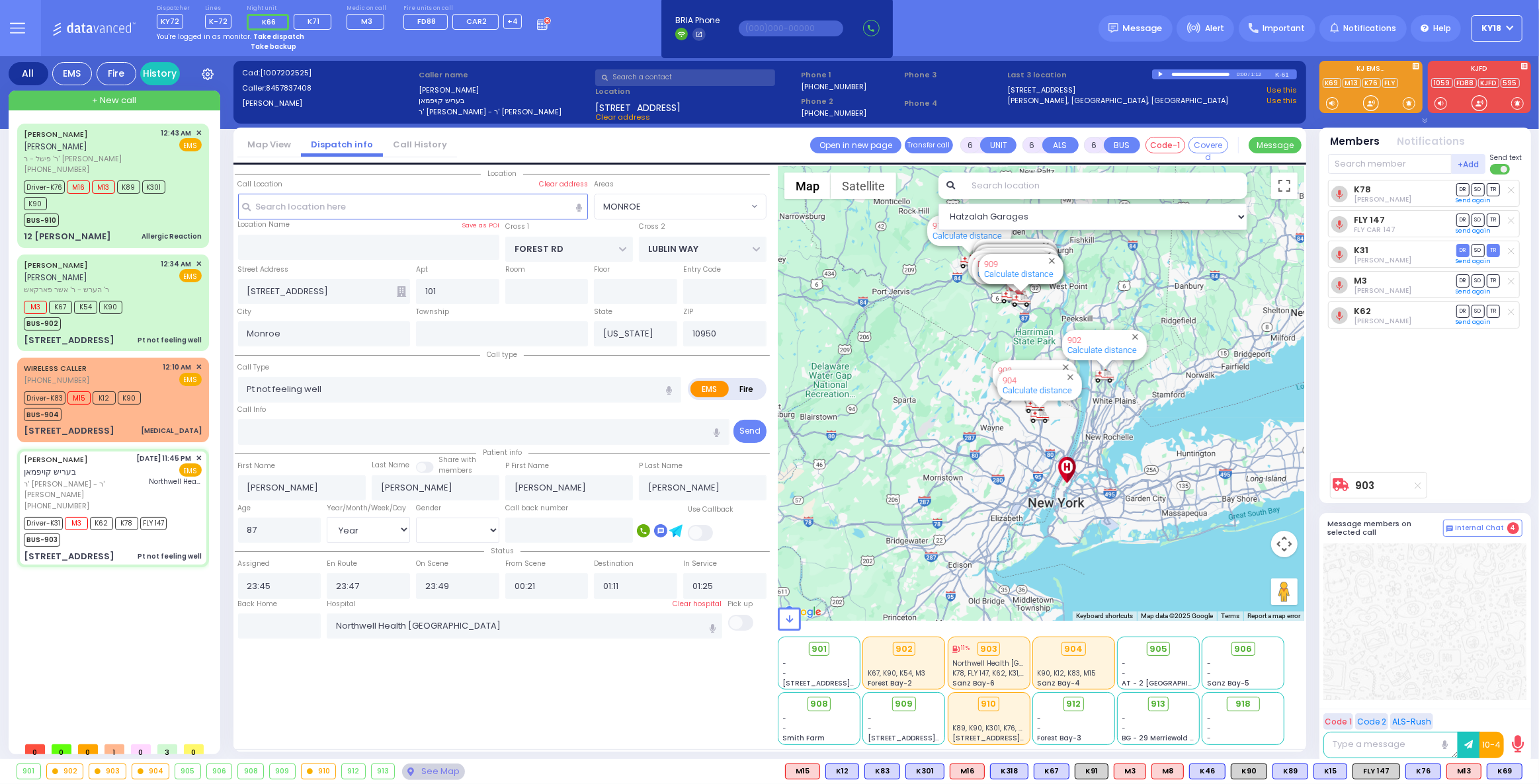
radio input "true"
select select "Year"
select select "[DEMOGRAPHIC_DATA]"
select select "Hatzalah Garages"
select select "MONROE"
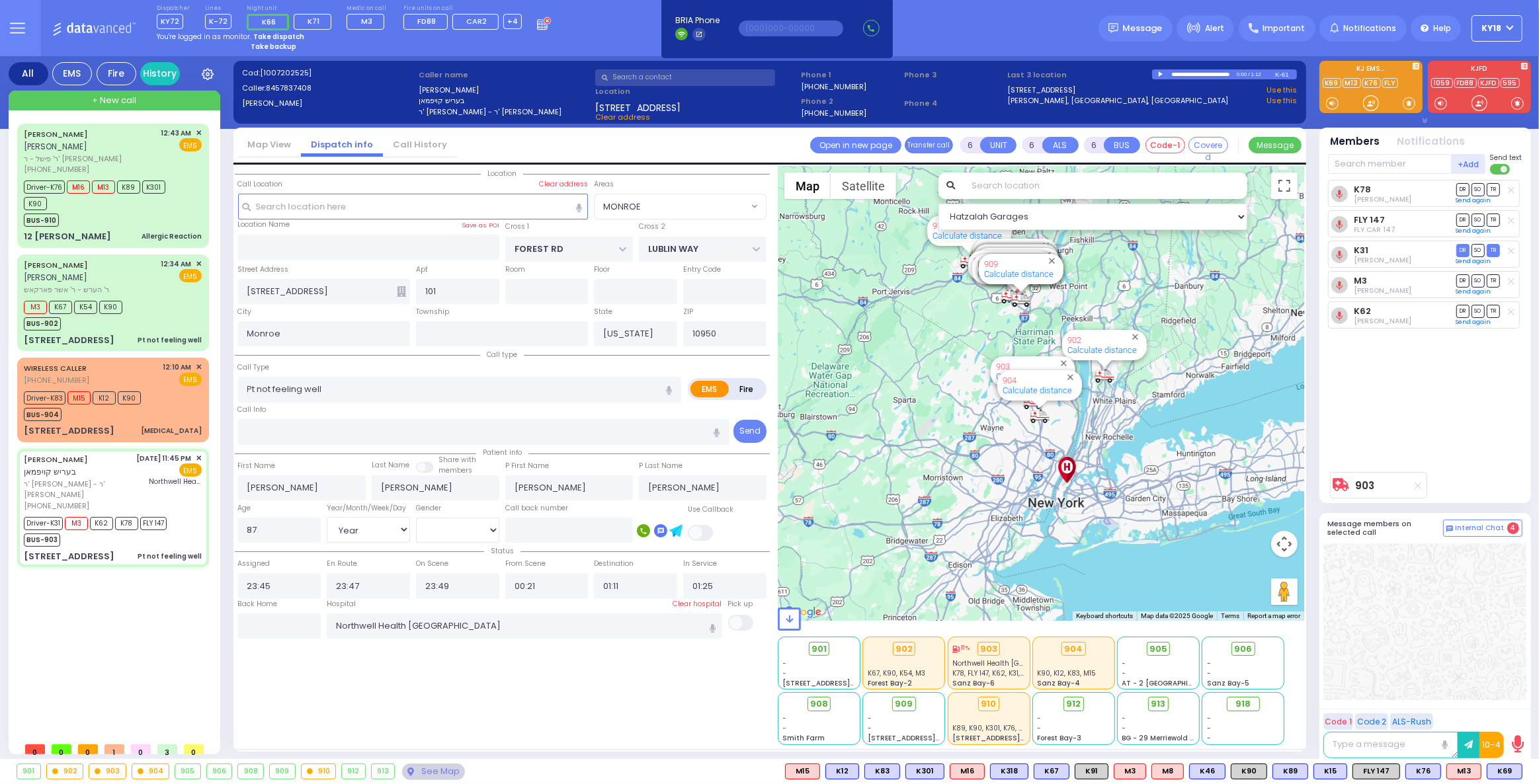
select select
radio input "true"
select select "Year"
select select "[DEMOGRAPHIC_DATA]"
select select "Hatzalah Garages"
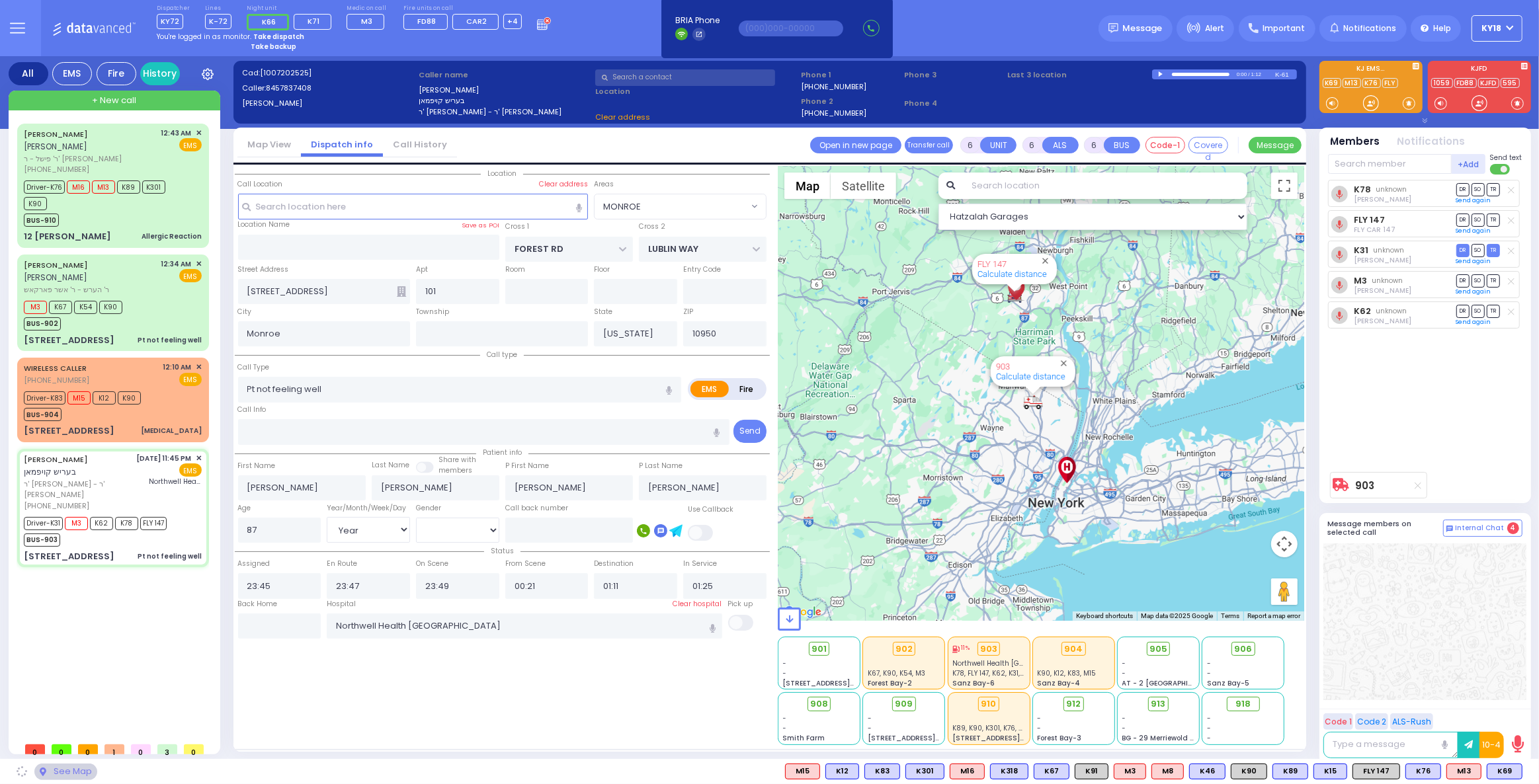
select select "MONROE"
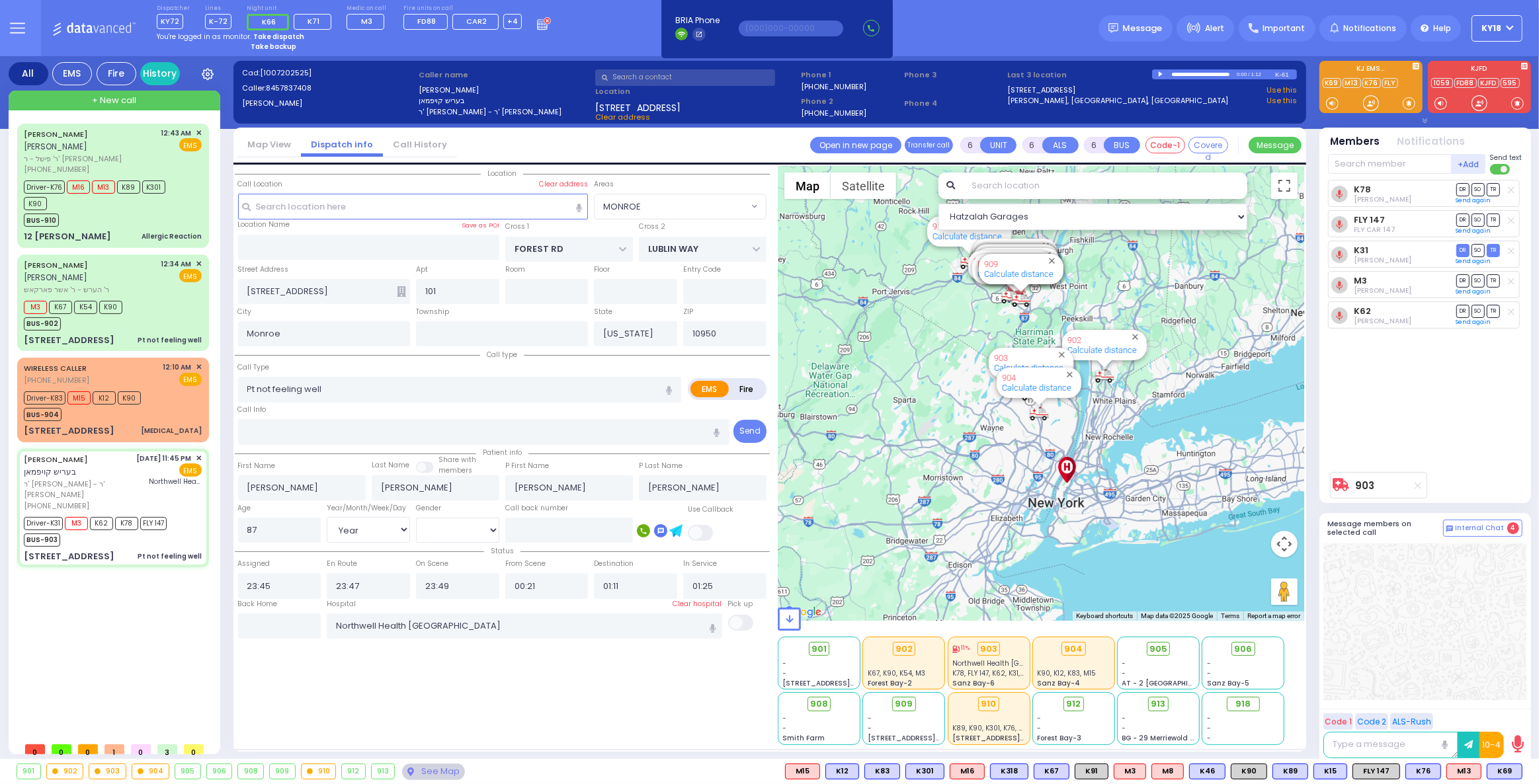
select select
radio input "true"
select select "Year"
select select "[DEMOGRAPHIC_DATA]"
select select "Hatzalah Garages"
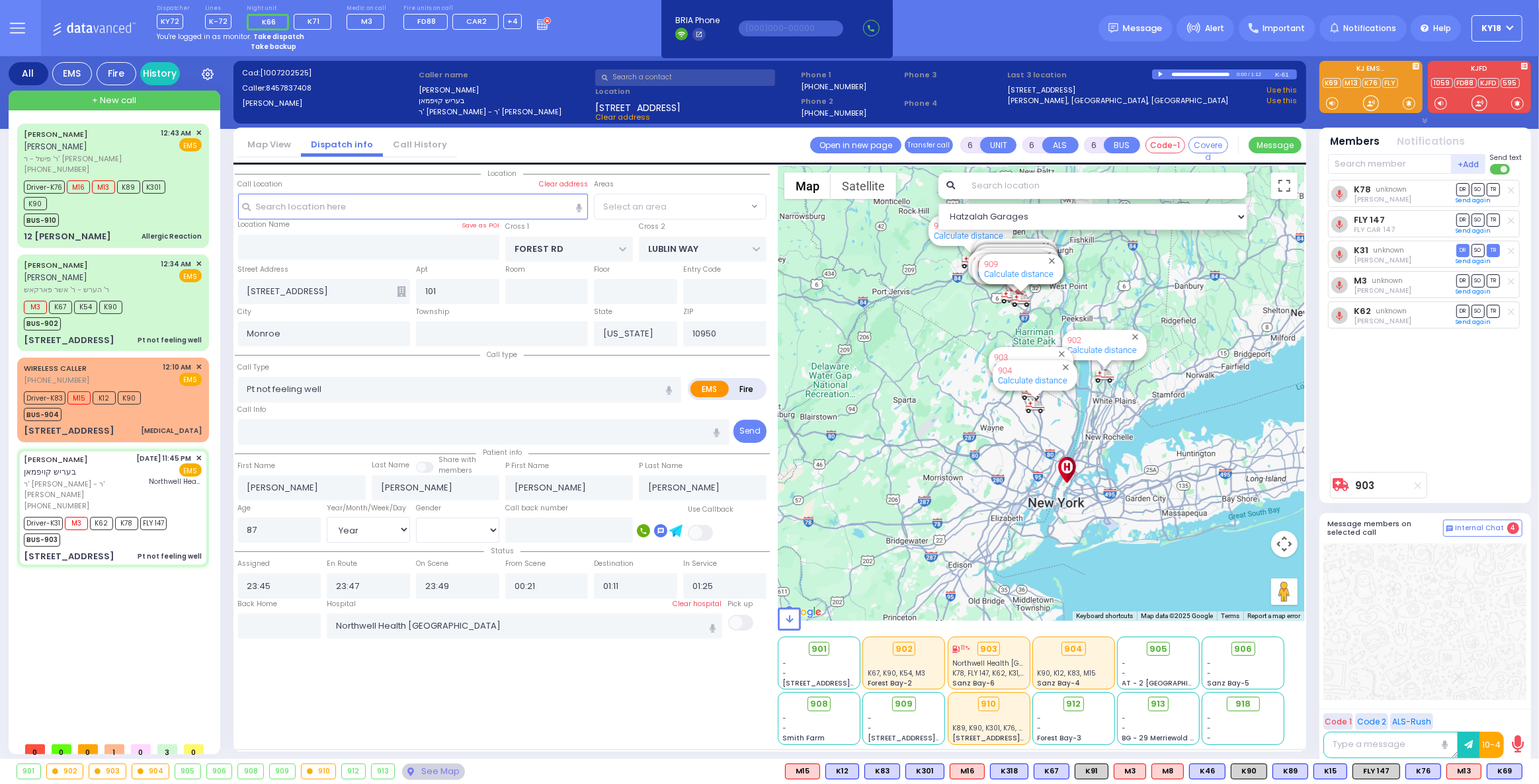
radio input "true"
select select "Year"
select select "[DEMOGRAPHIC_DATA]"
select select
select select "Hatzalah Garages"
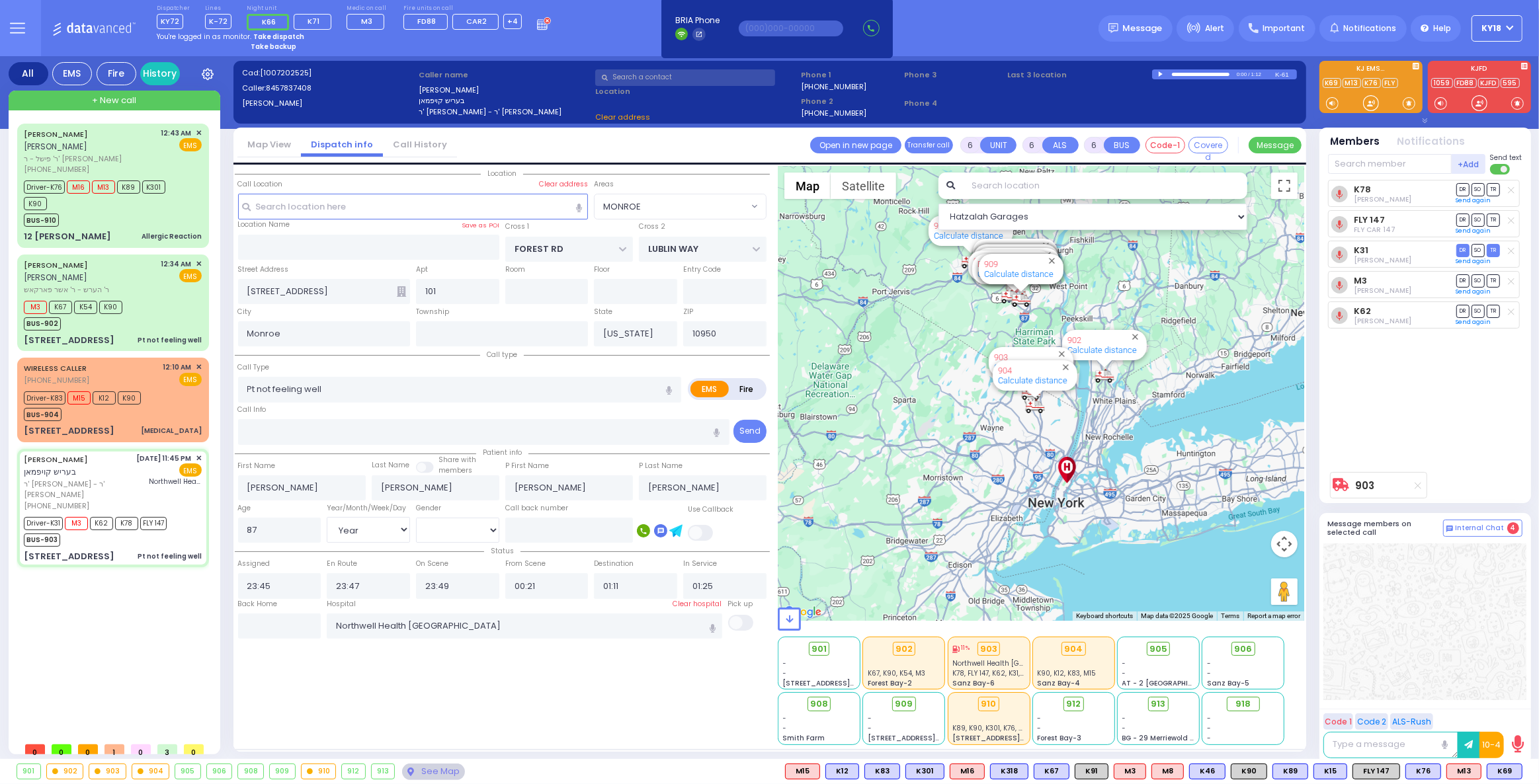
select select "MONROE"
select select
radio input "true"
select select "Year"
select select "[DEMOGRAPHIC_DATA]"
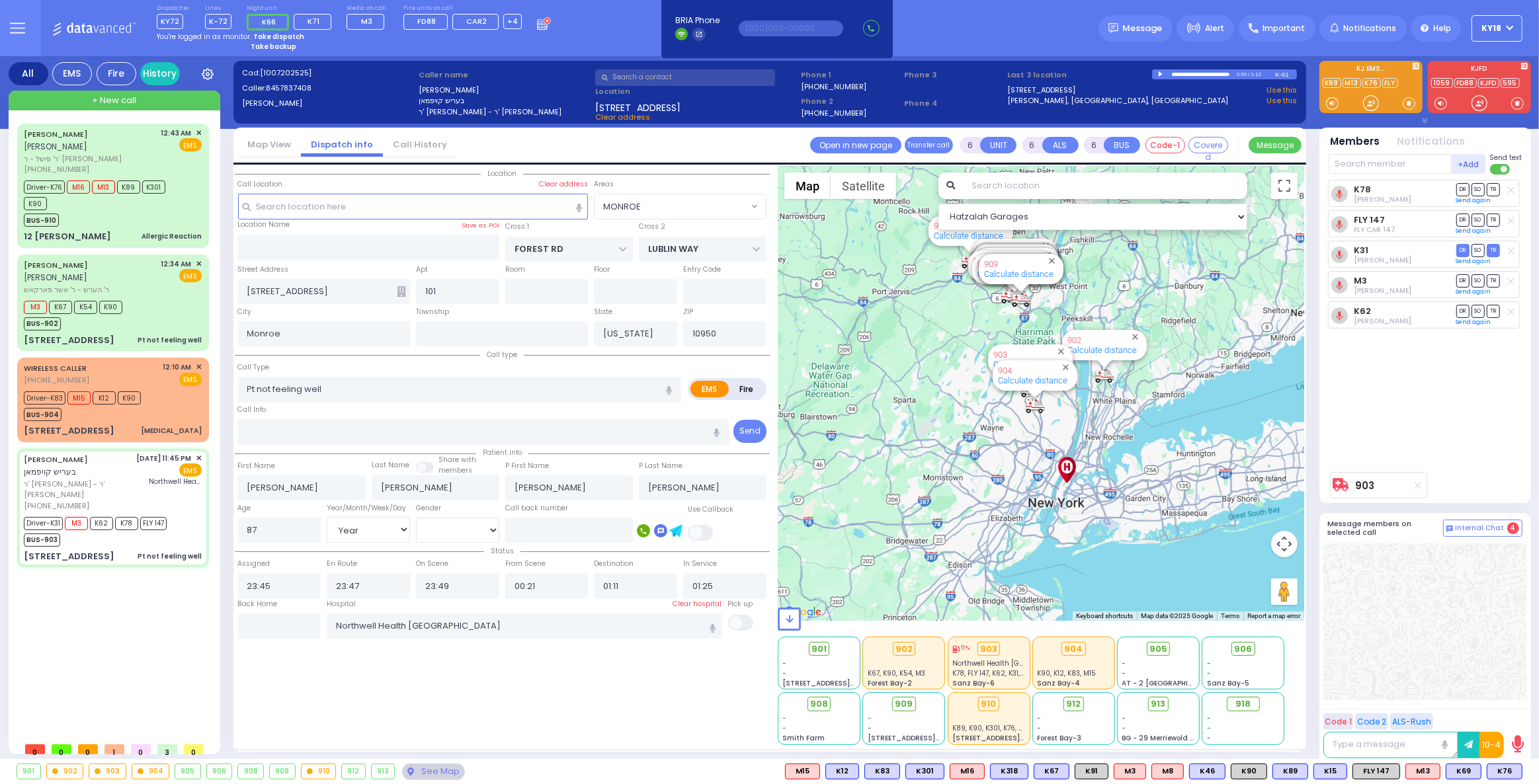
select select "Hatzalah Garages"
select select "MONROE"
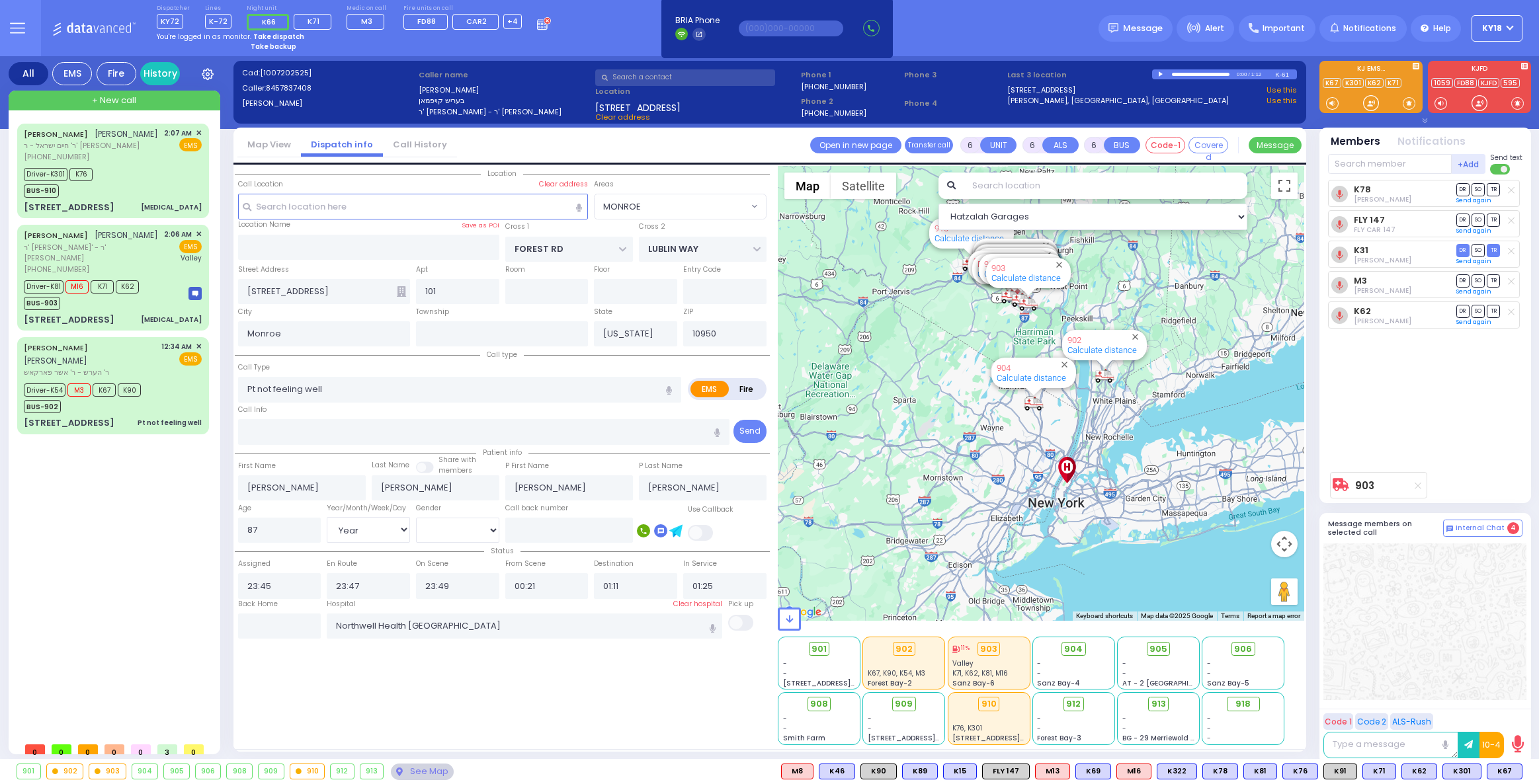
select select "MONROE"
select select "Year"
select select "[DEMOGRAPHIC_DATA]"
